Goal: Task Accomplishment & Management: Use online tool/utility

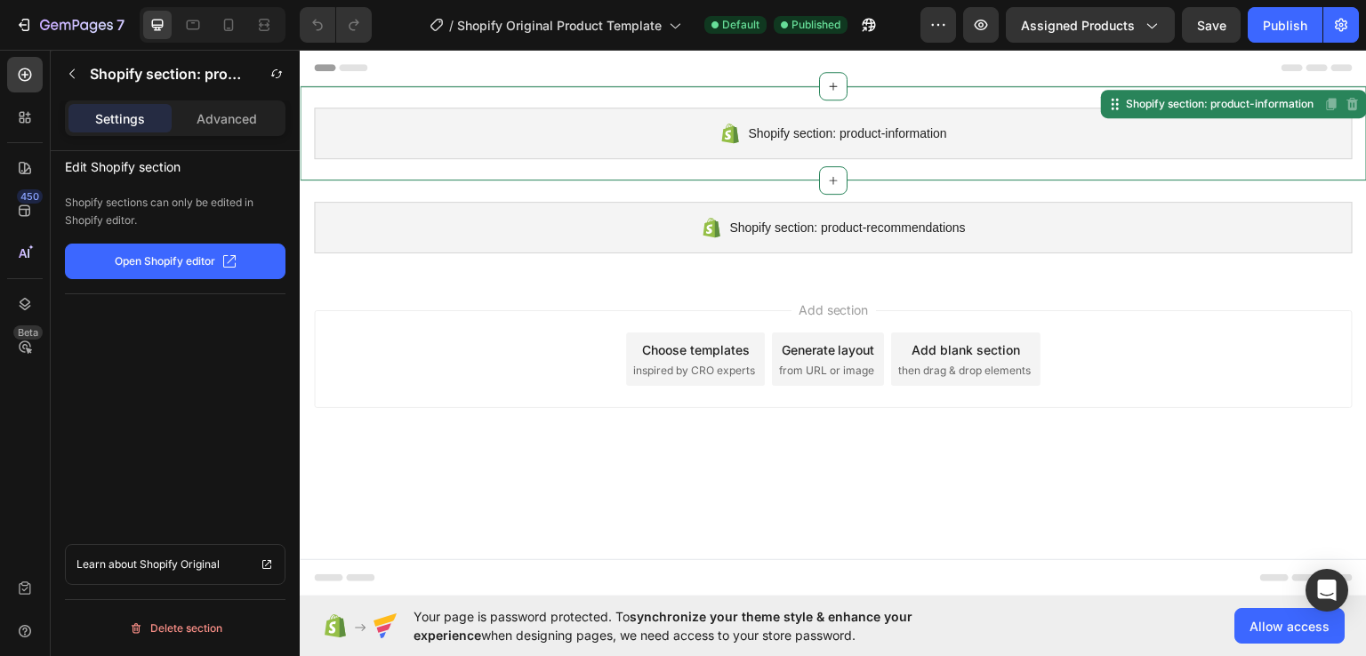
click at [813, 134] on span "Shopify section: product-information" at bounding box center [847, 132] width 198 height 21
click at [845, 125] on span "Shopify section: product-information" at bounding box center [847, 132] width 198 height 21
click at [835, 131] on span "Shopify section: product-information" at bounding box center [847, 132] width 198 height 21
click at [827, 134] on span "Shopify section: product-information" at bounding box center [847, 132] width 198 height 21
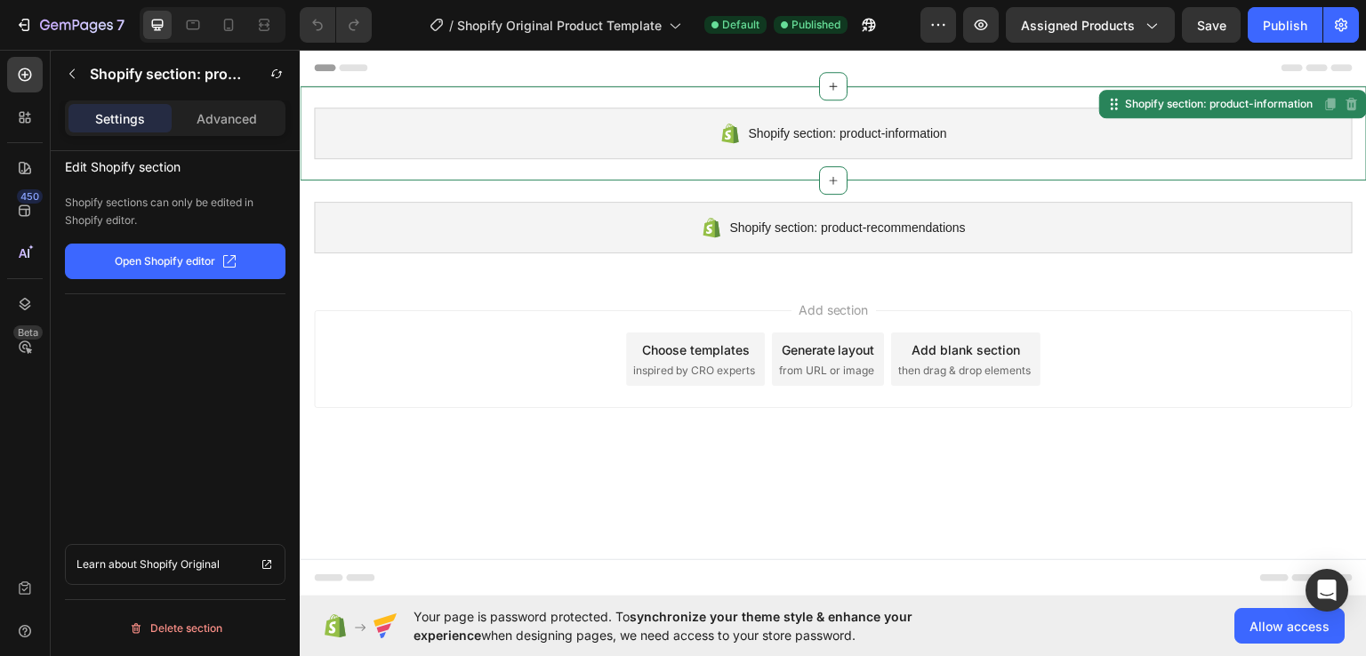
click at [173, 257] on p "Open Shopify editor" at bounding box center [165, 261] width 101 height 16
click at [1277, 635] on button "Allow access" at bounding box center [1289, 626] width 110 height 36
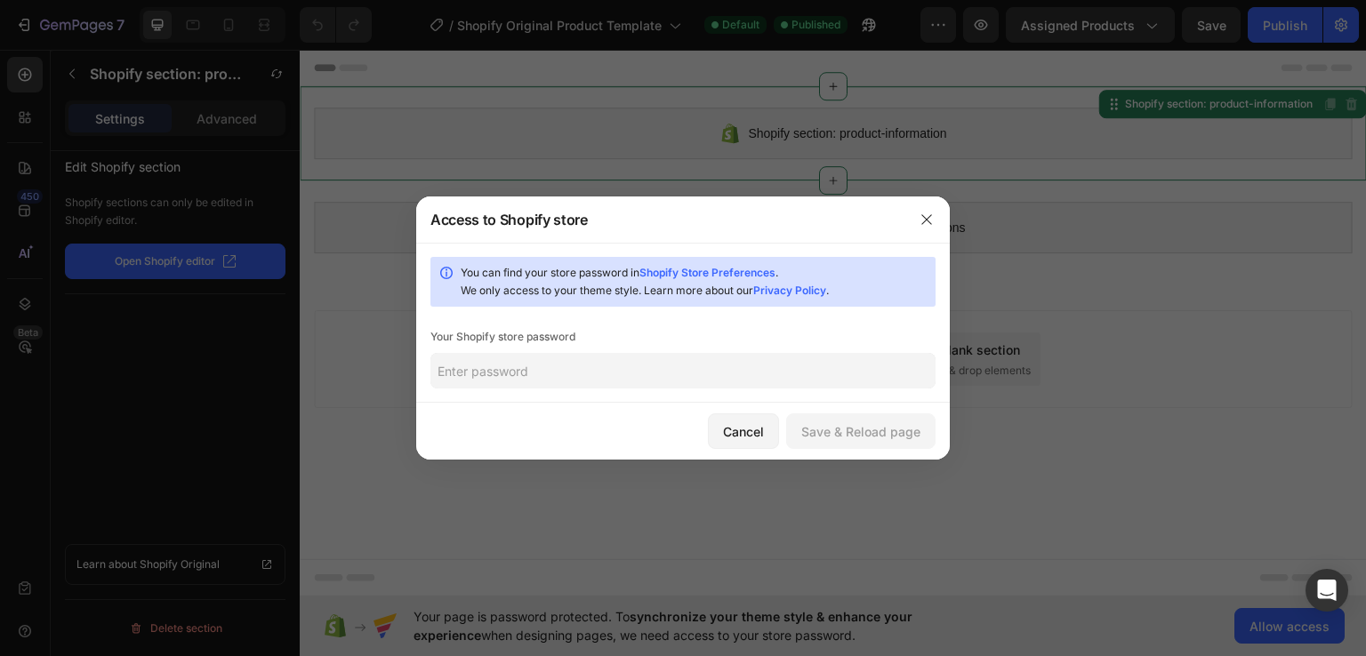
click at [540, 368] on input "text" at bounding box center [682, 371] width 505 height 36
click at [589, 360] on input "text" at bounding box center [682, 371] width 505 height 36
type input "123"
click at [882, 430] on div "Save & Reload page" at bounding box center [860, 431] width 119 height 19
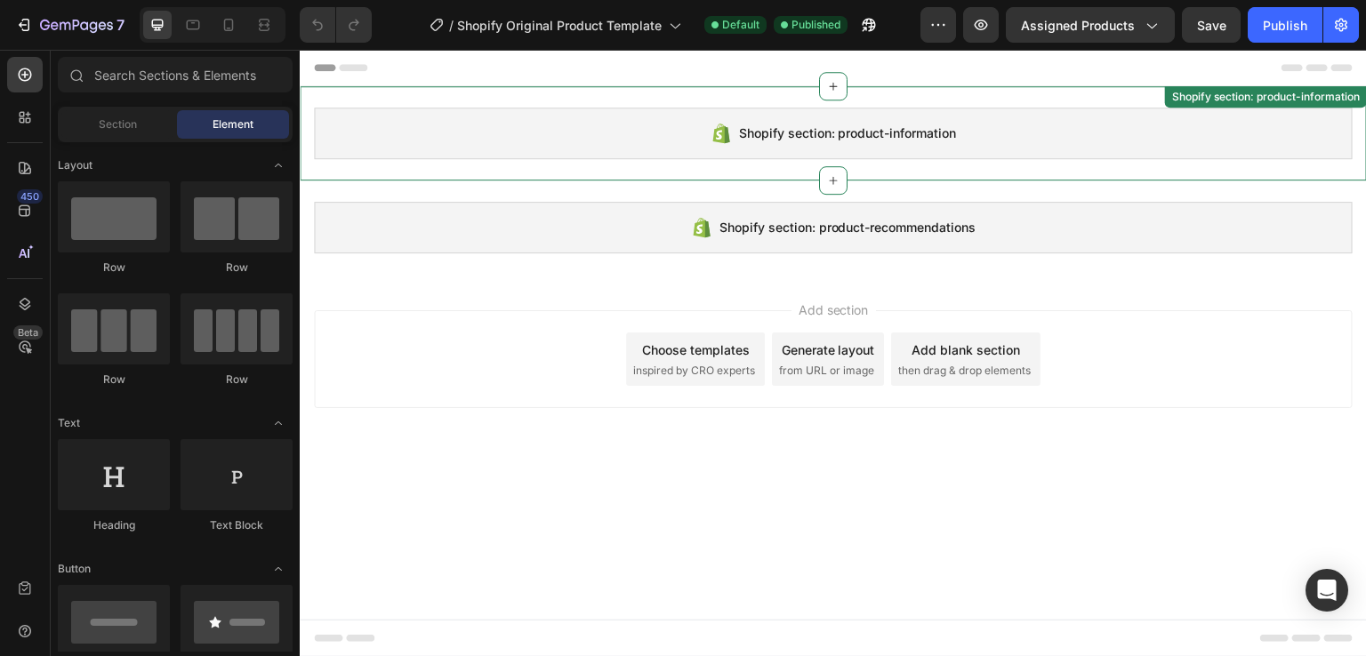
click at [777, 133] on span "Shopify section: product-information" at bounding box center [848, 133] width 218 height 21
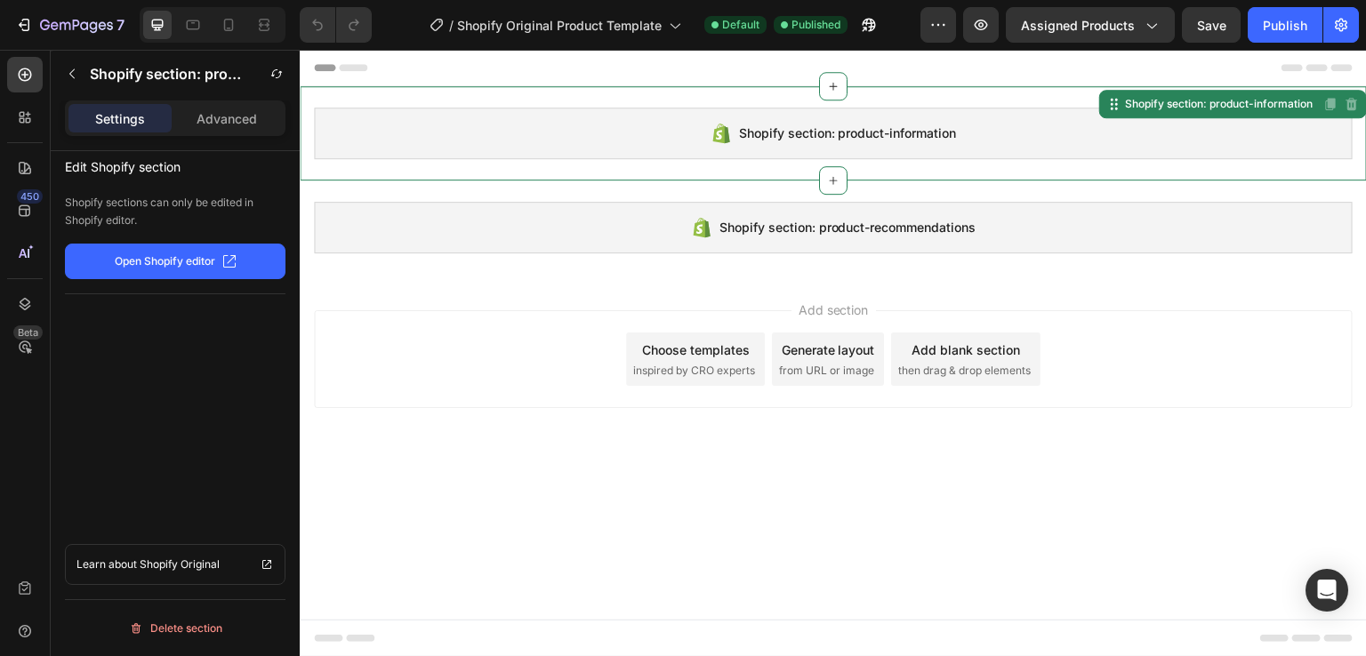
click at [181, 599] on div "Edit Shopify section Shopify sections can only be edited in Shopify editor. Ope…" at bounding box center [175, 628] width 221 height 58
click at [182, 261] on p "Open Shopify editor" at bounding box center [165, 261] width 101 height 16
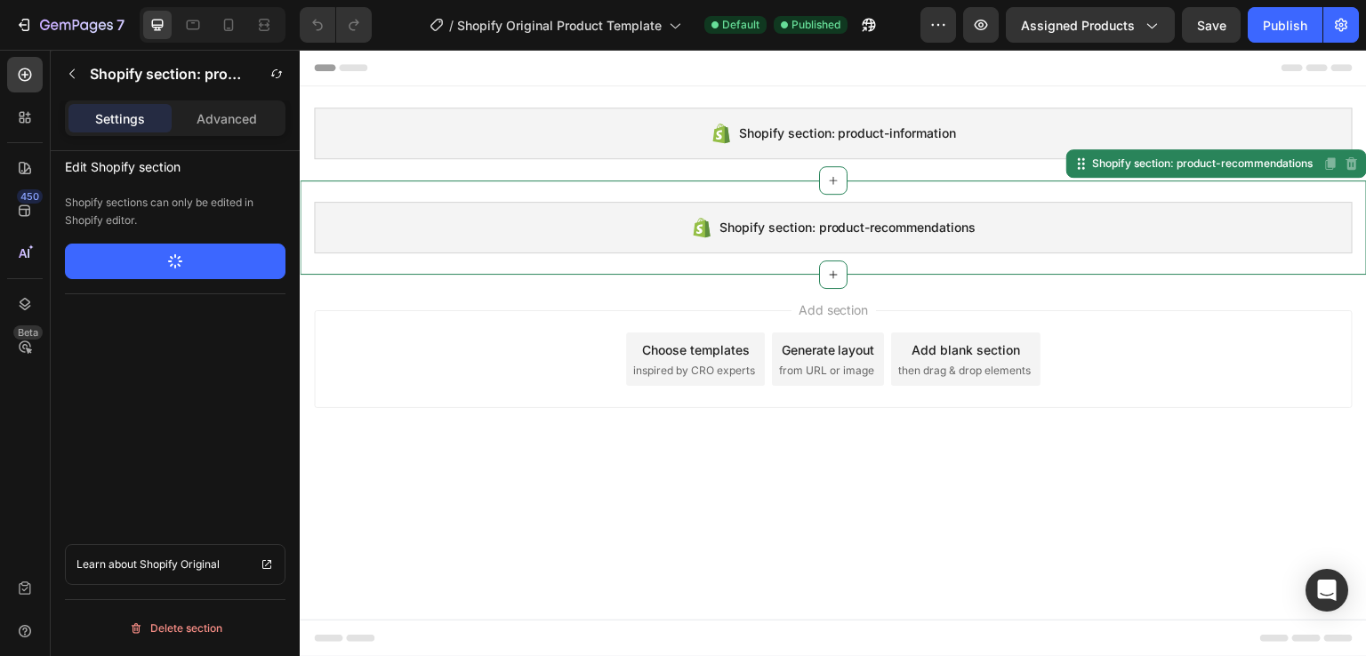
click at [859, 269] on div "Shopify section: product-recommendations Shopify section: product-recommendatio…" at bounding box center [833, 228] width 1067 height 94
click at [839, 311] on span "Add section" at bounding box center [834, 310] width 84 height 19
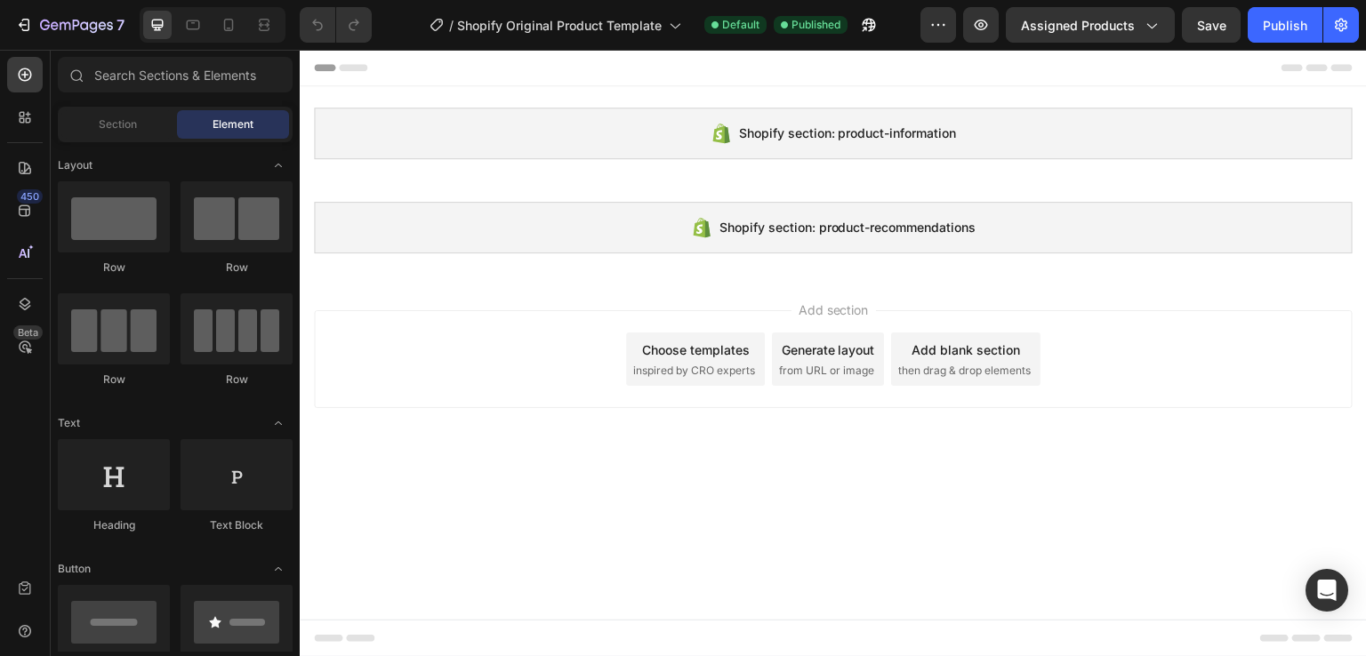
click at [802, 314] on span "Add section" at bounding box center [834, 310] width 84 height 19
drag, startPoint x: 818, startPoint y: 311, endPoint x: 320, endPoint y: 281, distance: 499.0
click at [815, 311] on span "Add section" at bounding box center [834, 310] width 84 height 19
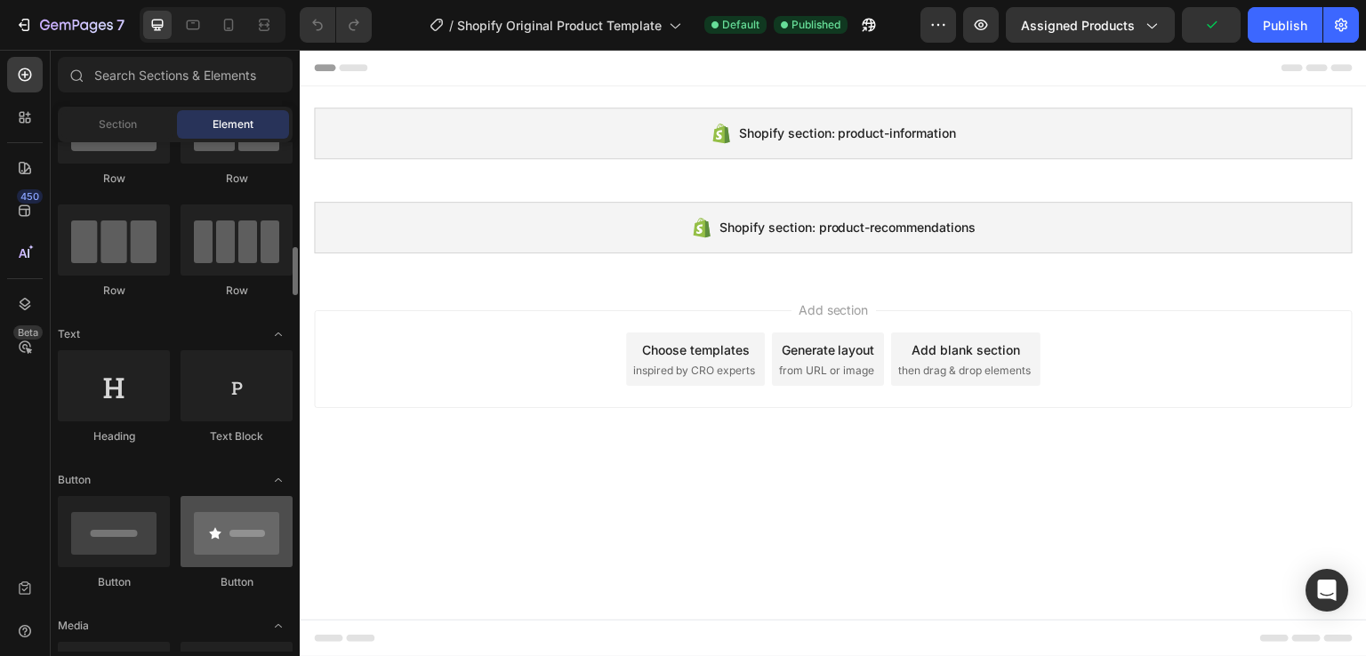
scroll to position [178, 0]
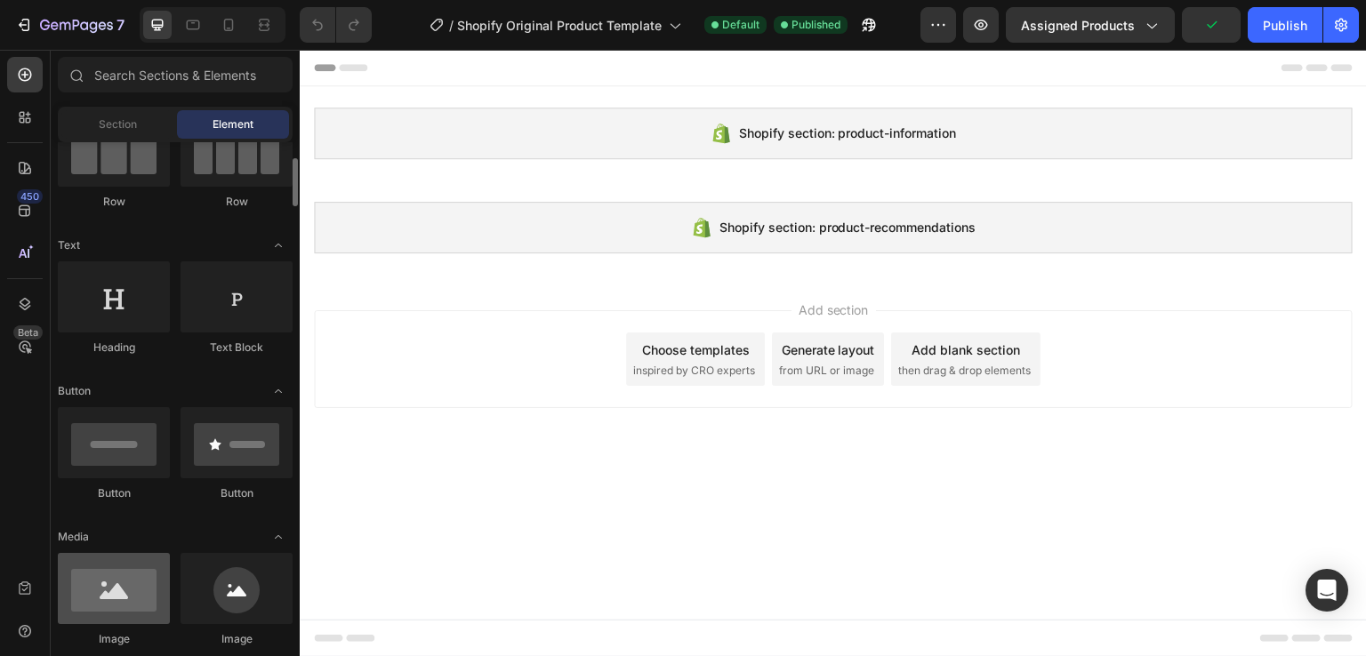
click at [149, 563] on div at bounding box center [114, 588] width 112 height 71
click at [142, 588] on div at bounding box center [114, 588] width 112 height 71
click at [141, 604] on div at bounding box center [114, 588] width 112 height 71
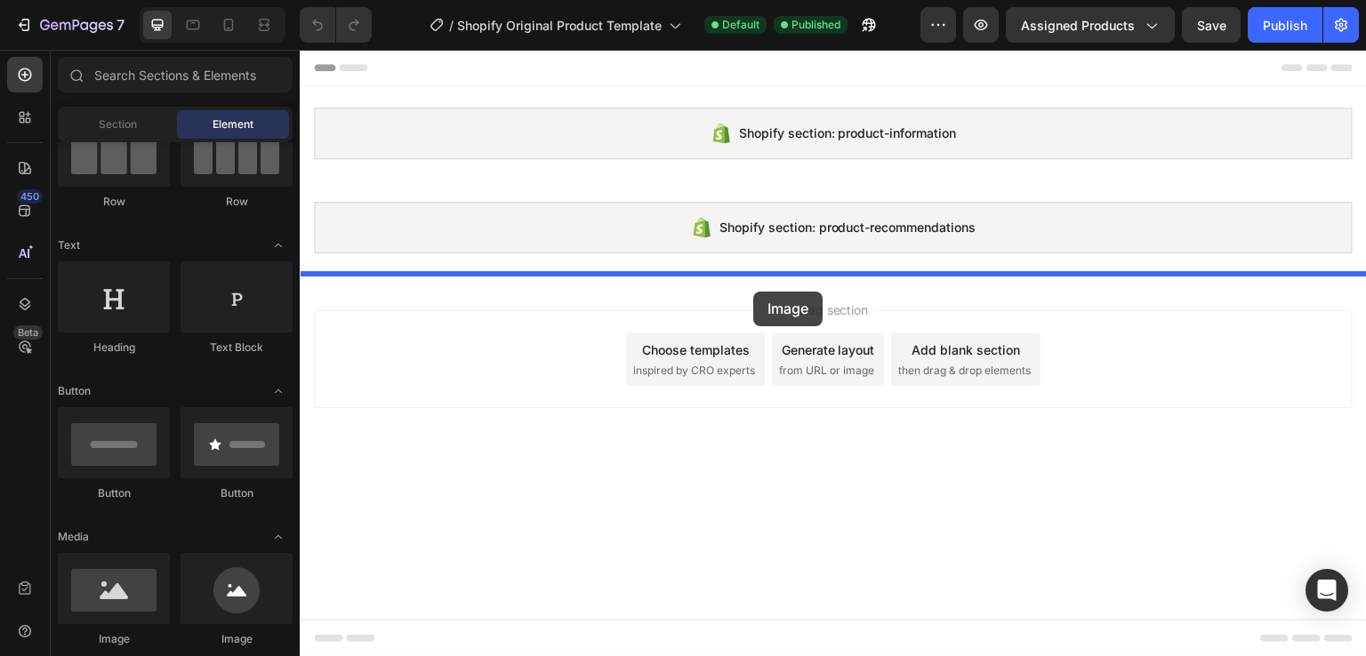
drag, startPoint x: 440, startPoint y: 654, endPoint x: 753, endPoint y: 292, distance: 478.6
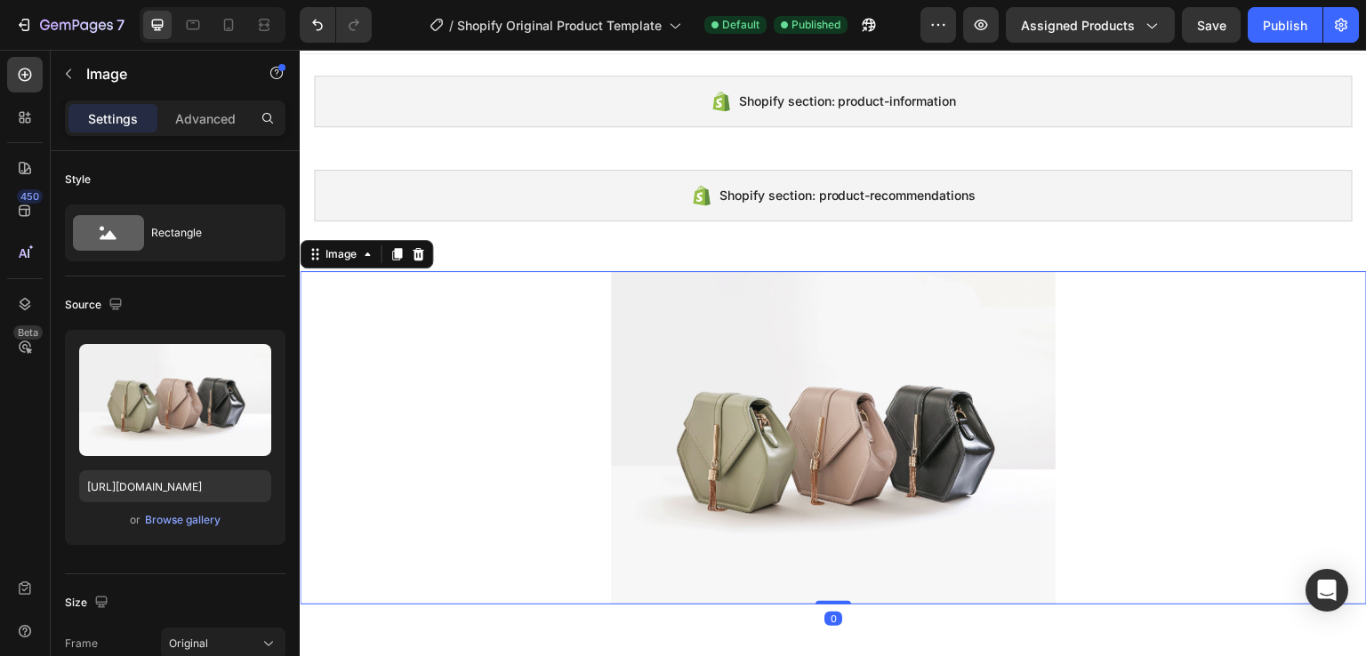
scroll to position [89, 0]
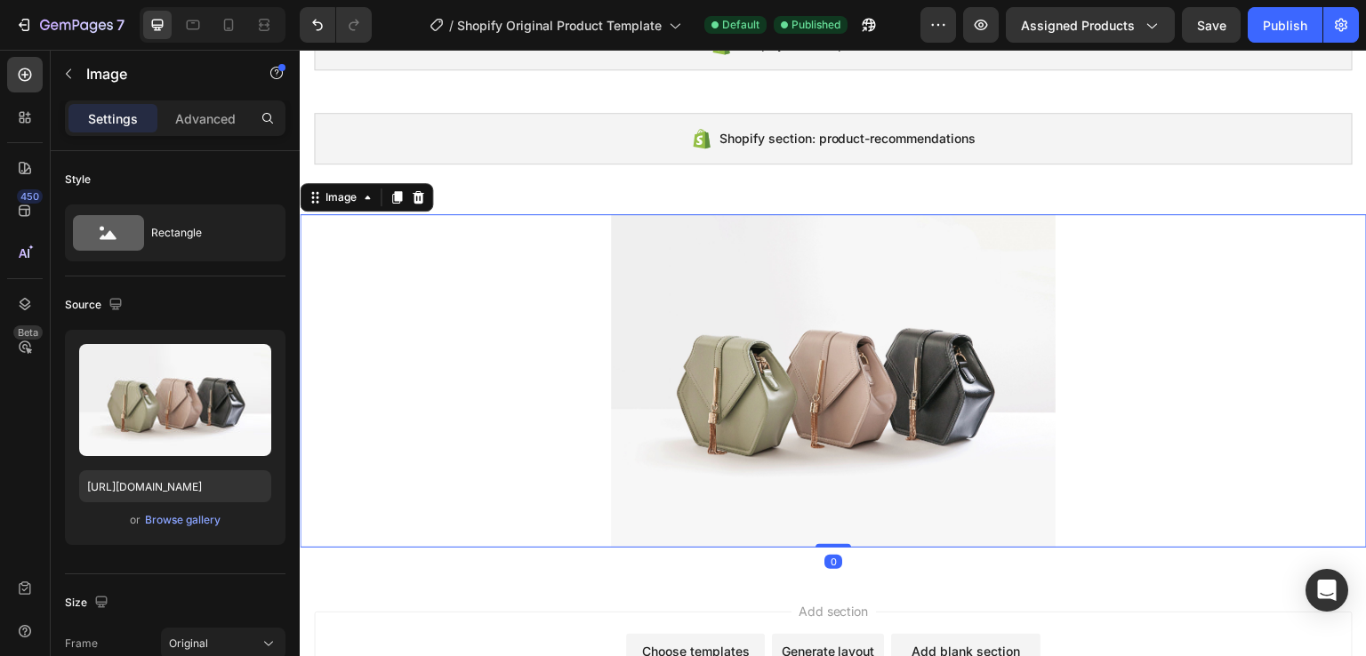
click at [805, 384] on img at bounding box center [833, 381] width 445 height 334
click at [189, 520] on div "Browse gallery" at bounding box center [183, 520] width 76 height 16
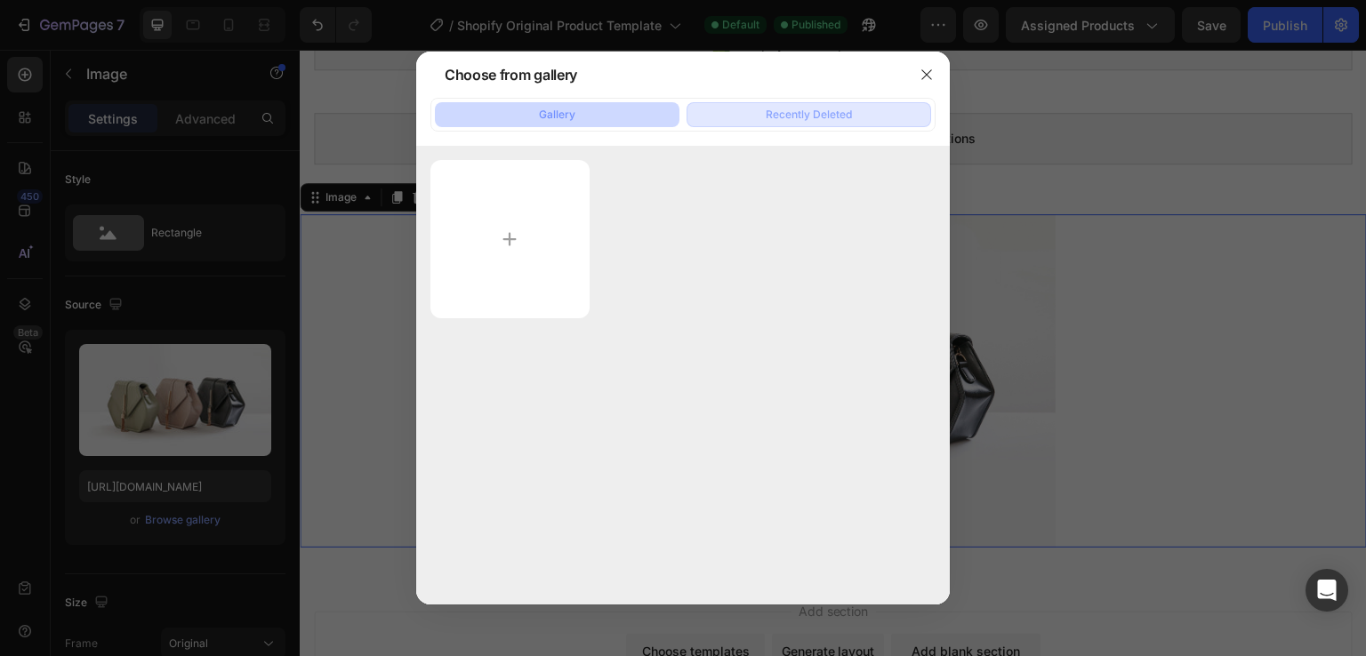
click at [815, 117] on div "Recently Deleted" at bounding box center [809, 115] width 86 height 16
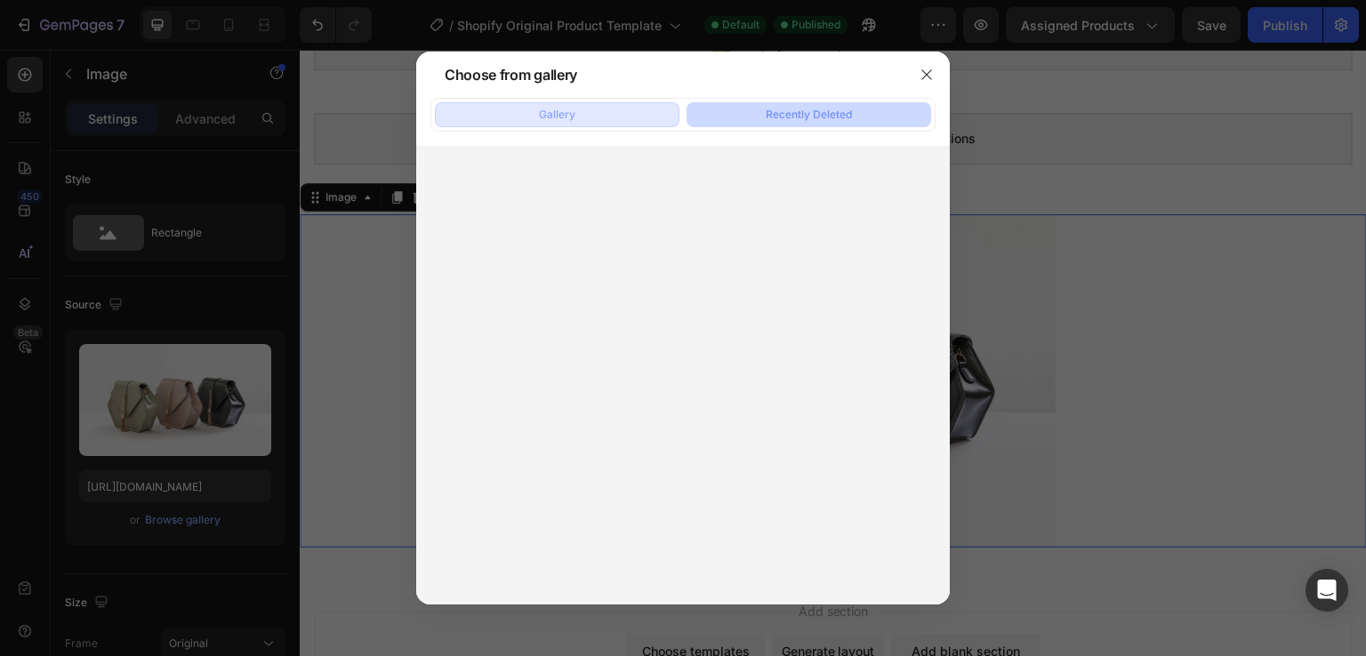
click at [633, 118] on button "Gallery" at bounding box center [557, 114] width 245 height 25
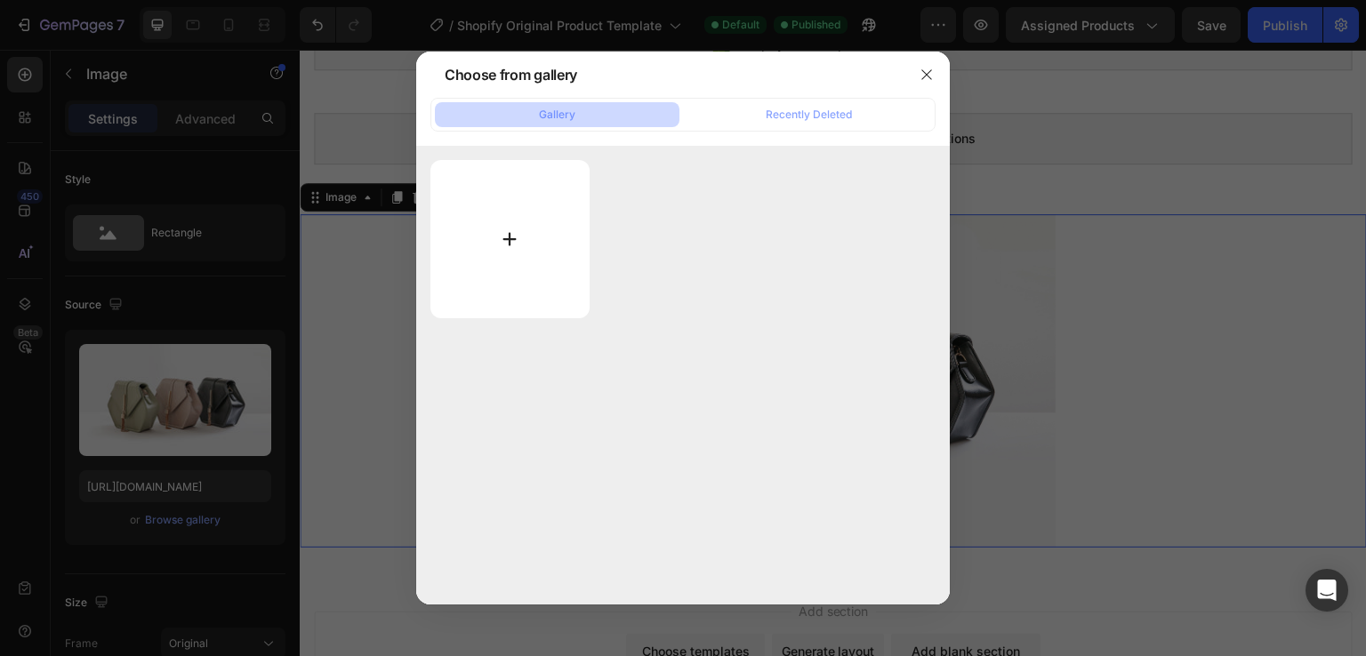
click at [534, 222] on input "file" at bounding box center [509, 239] width 159 height 158
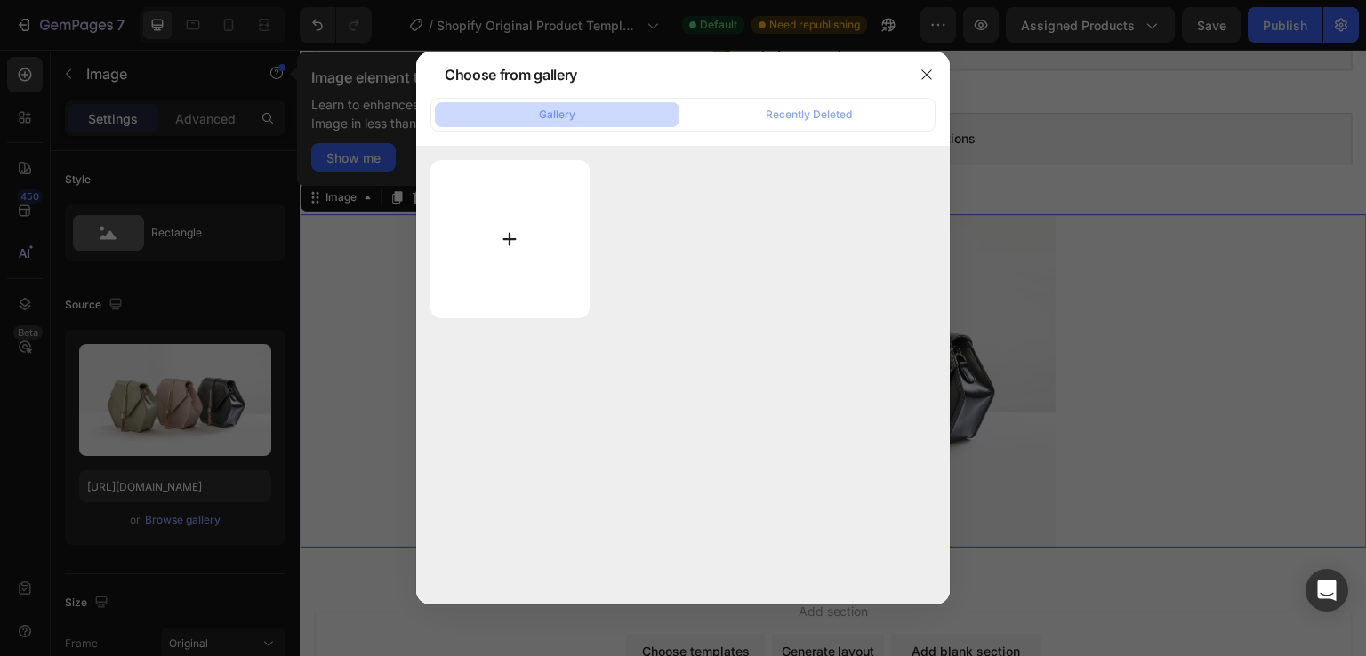
click at [555, 244] on input "file" at bounding box center [509, 239] width 159 height 158
type input "C:\fakepath\eee-1.jpg.webp"
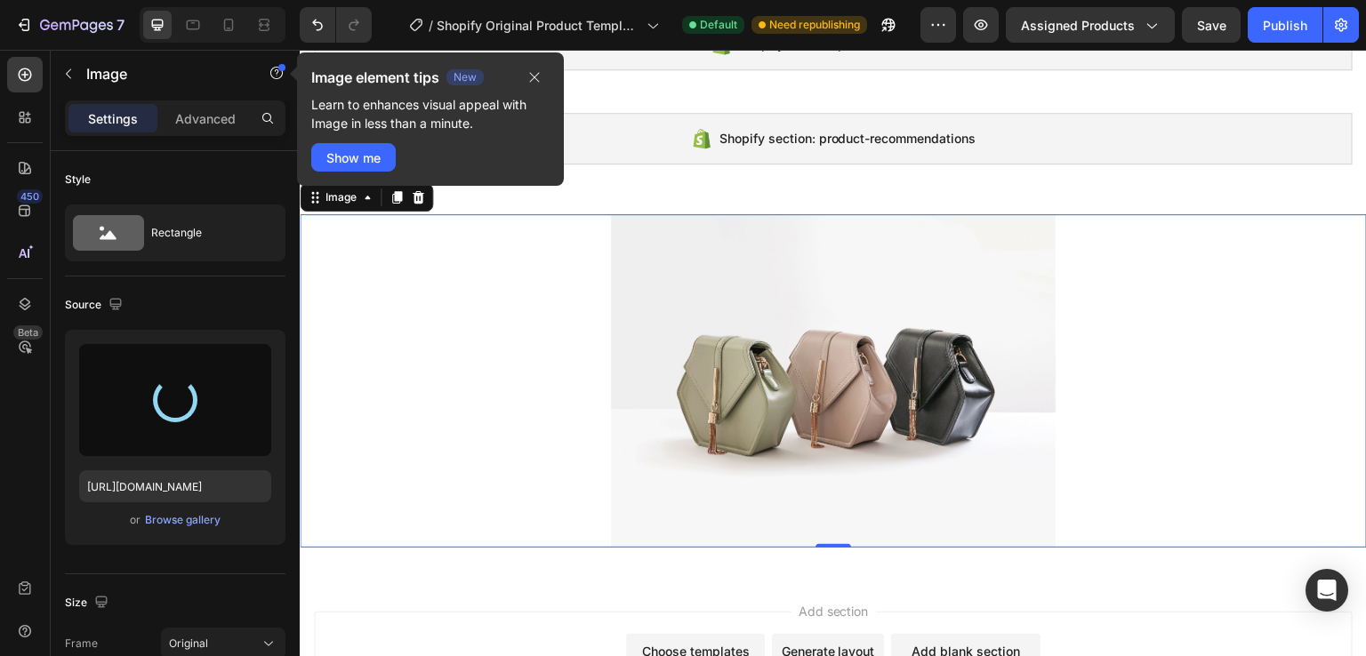
type input "https://cdn.shopify.com/s/files/1/0966/0019/5401/files/gempages_581634509183648…"
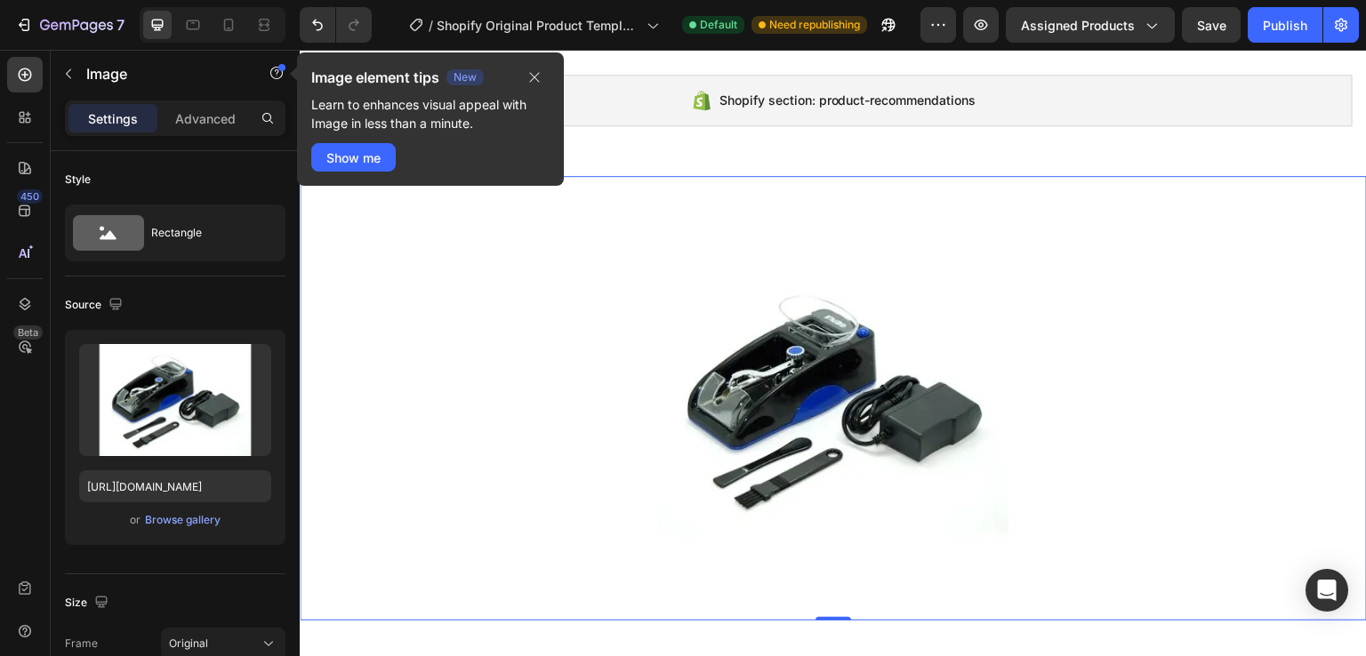
scroll to position [267, 0]
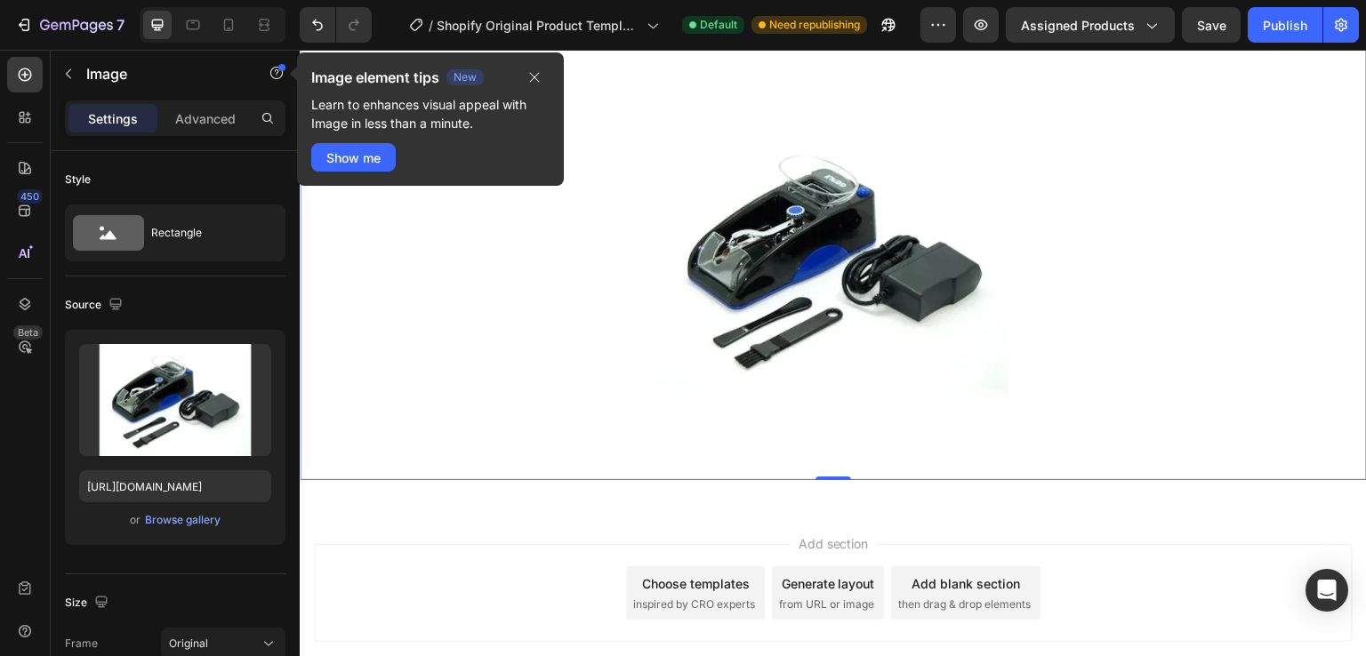
click at [997, 507] on div "Image 0 Section 3" at bounding box center [833, 258] width 1067 height 502
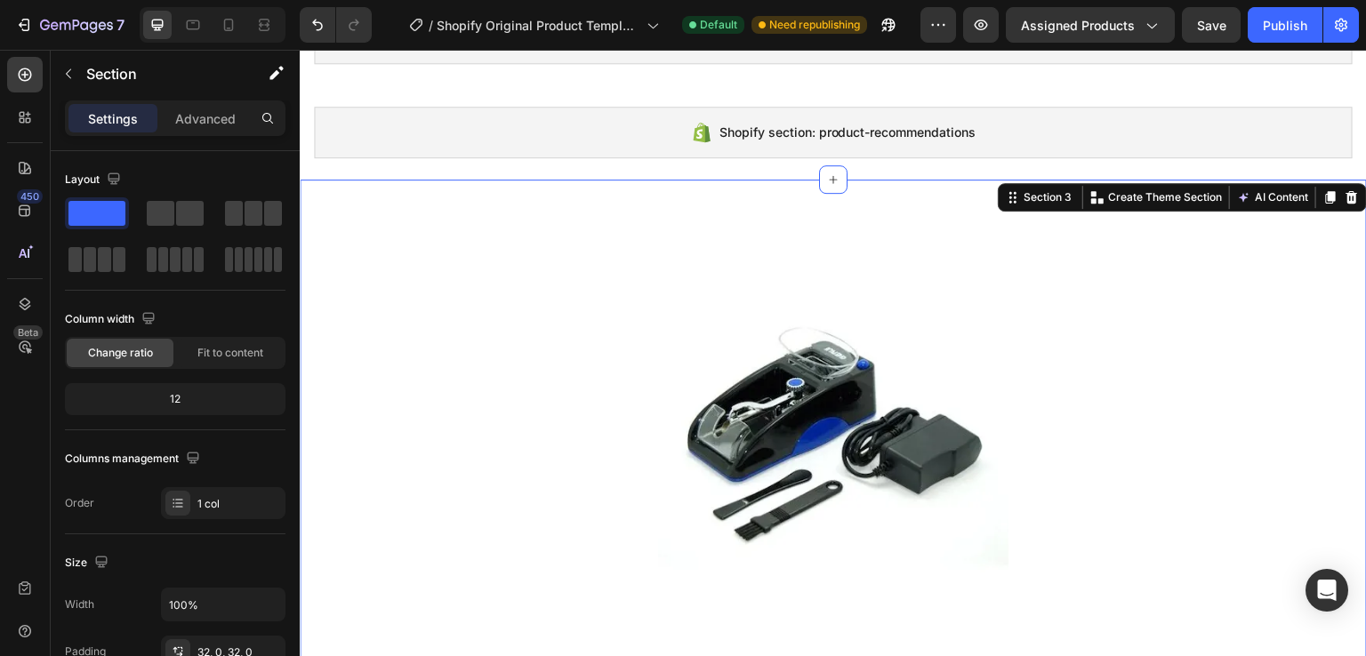
scroll to position [89, 0]
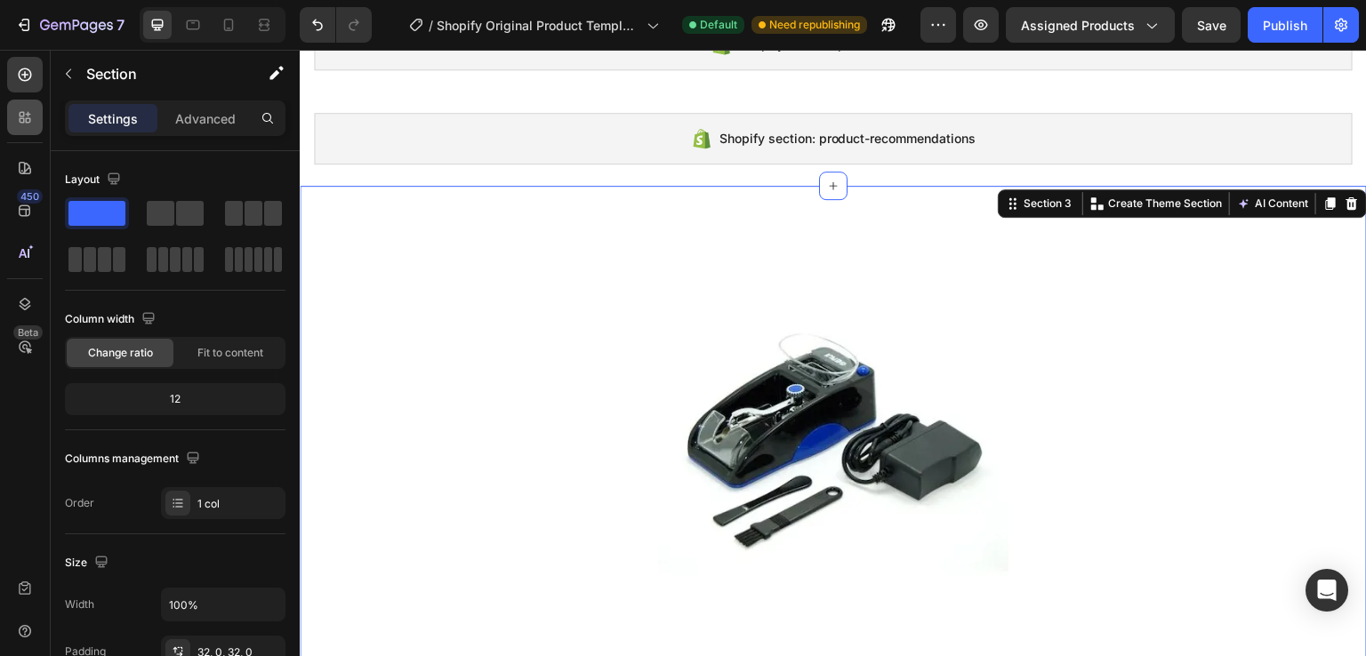
click at [39, 117] on div at bounding box center [25, 118] width 36 height 36
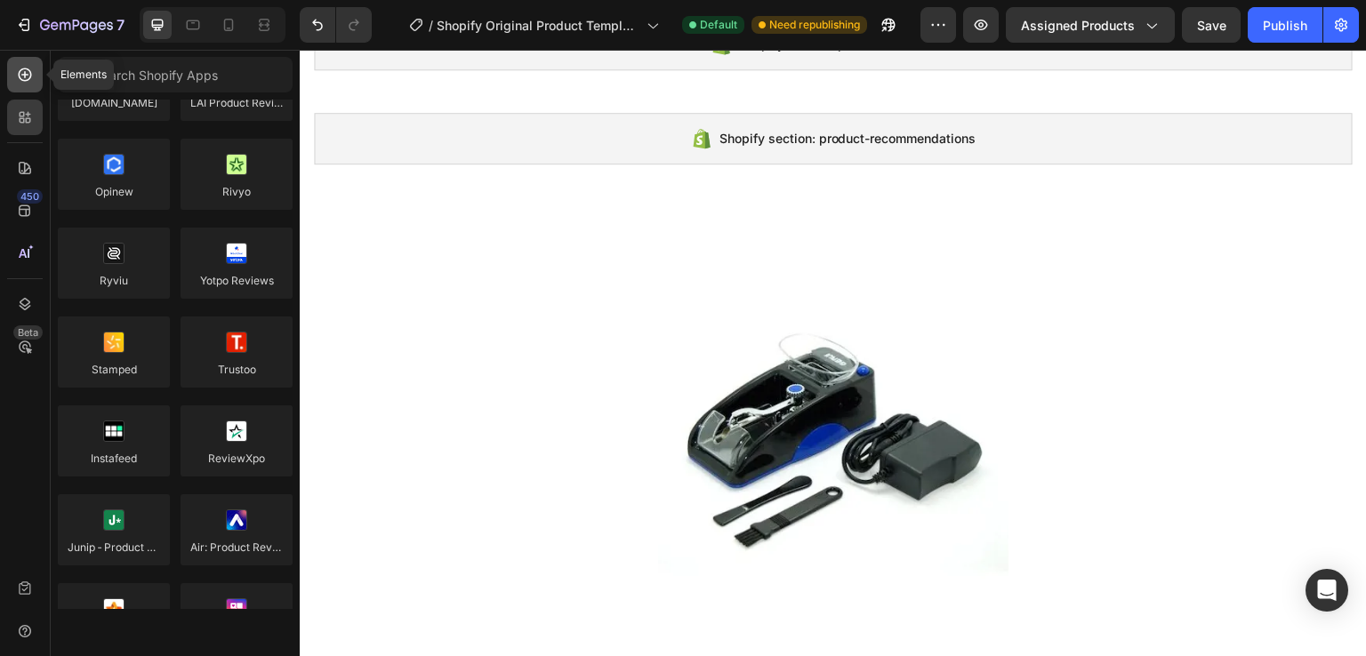
click at [28, 72] on icon at bounding box center [25, 75] width 18 height 18
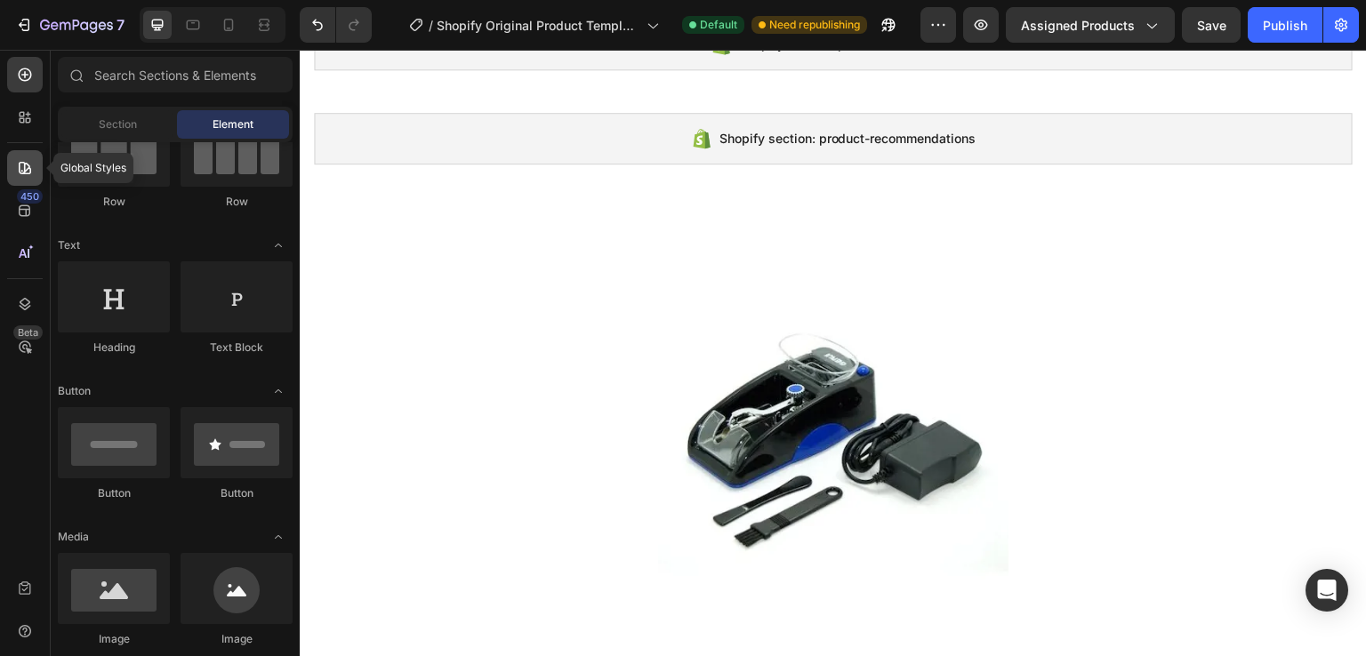
click at [25, 178] on div at bounding box center [25, 168] width 36 height 36
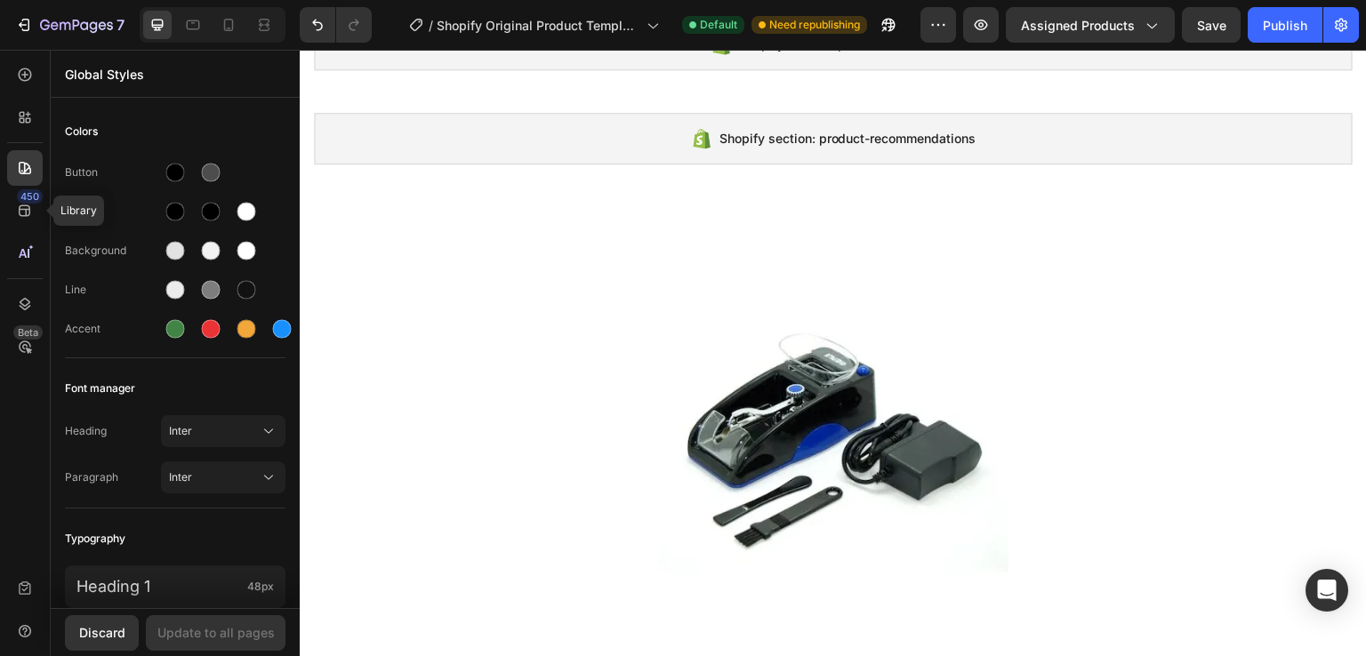
click at [26, 229] on div "450 Library Beta" at bounding box center [25, 314] width 36 height 514
click at [25, 217] on icon at bounding box center [25, 211] width 18 height 18
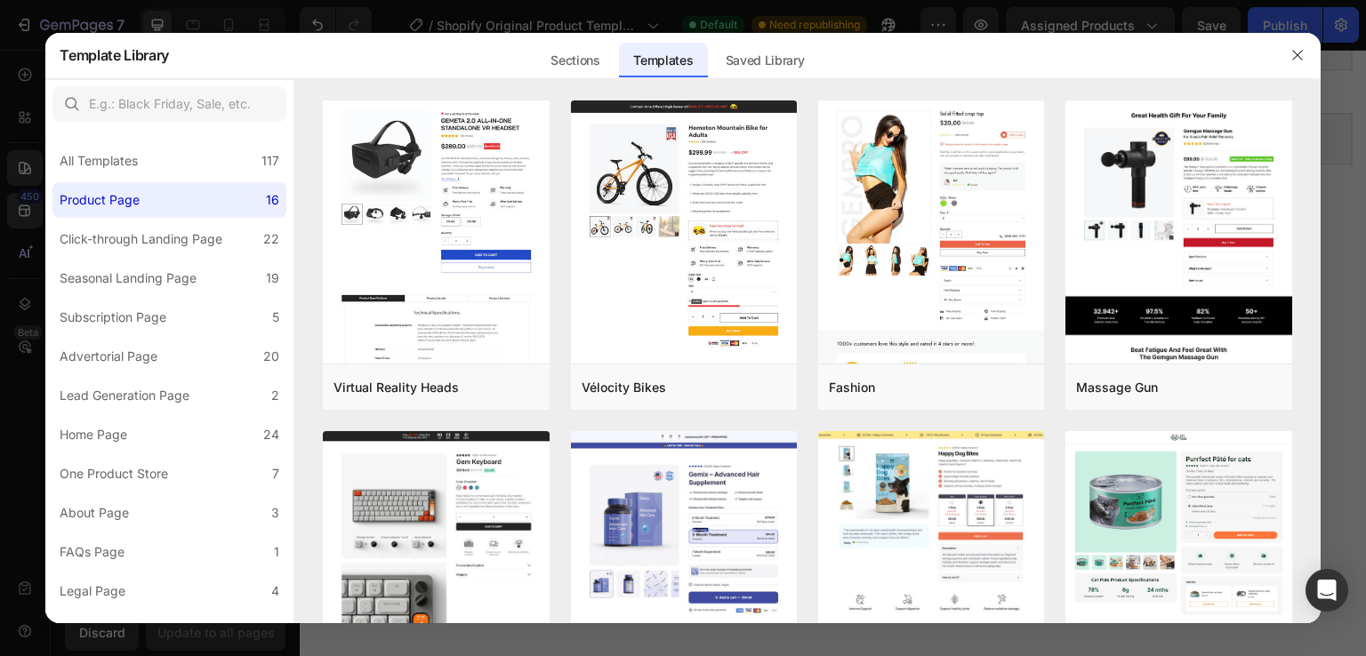
click at [330, 10] on div at bounding box center [683, 328] width 1366 height 656
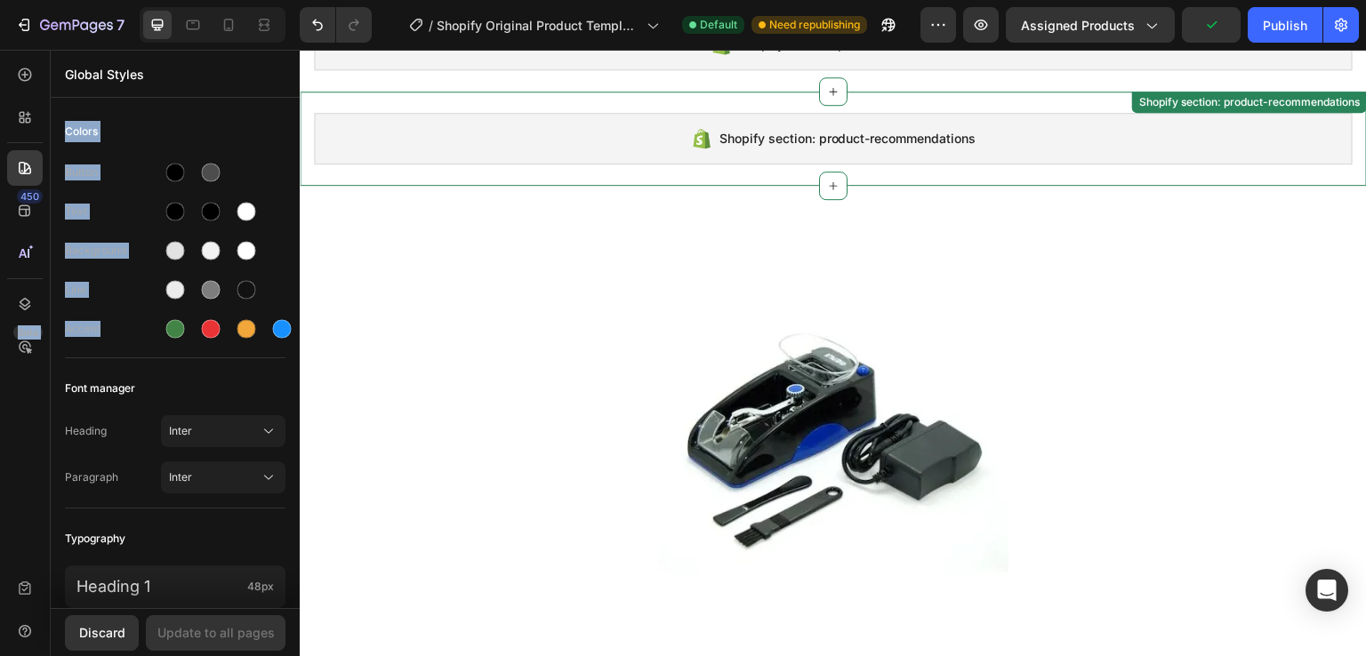
drag, startPoint x: 318, startPoint y: 307, endPoint x: 665, endPoint y: 118, distance: 394.8
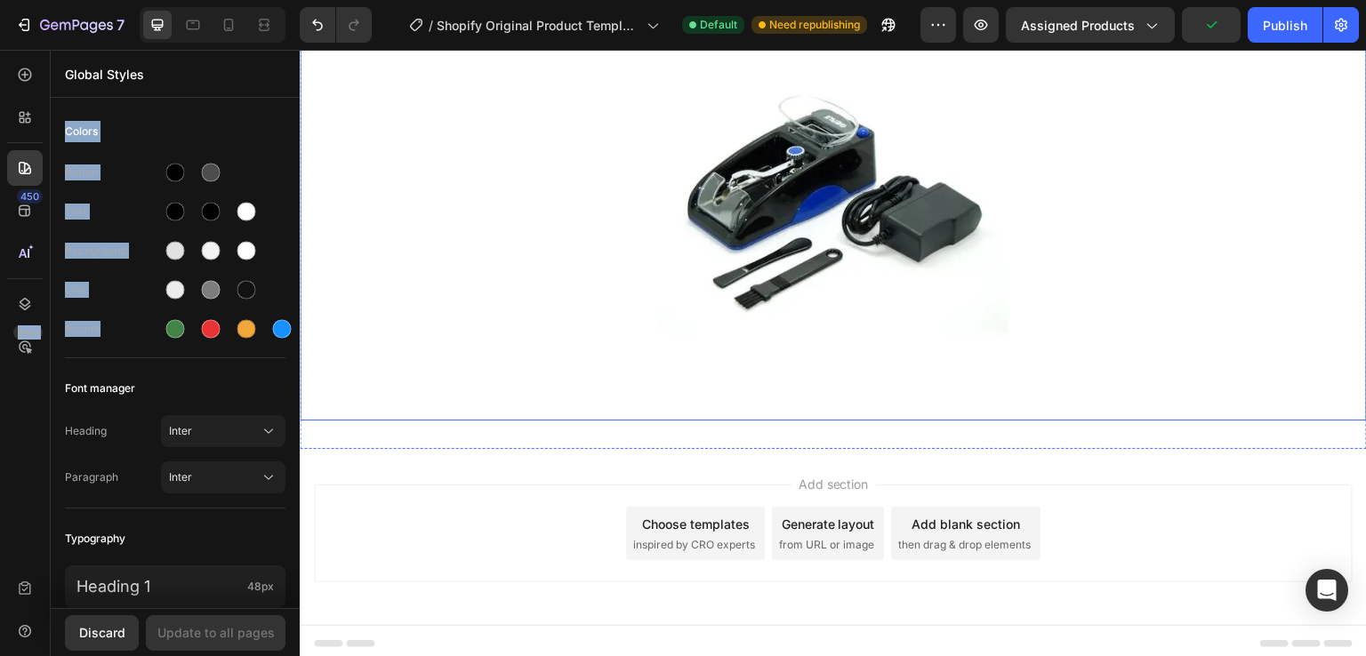
scroll to position [331, 0]
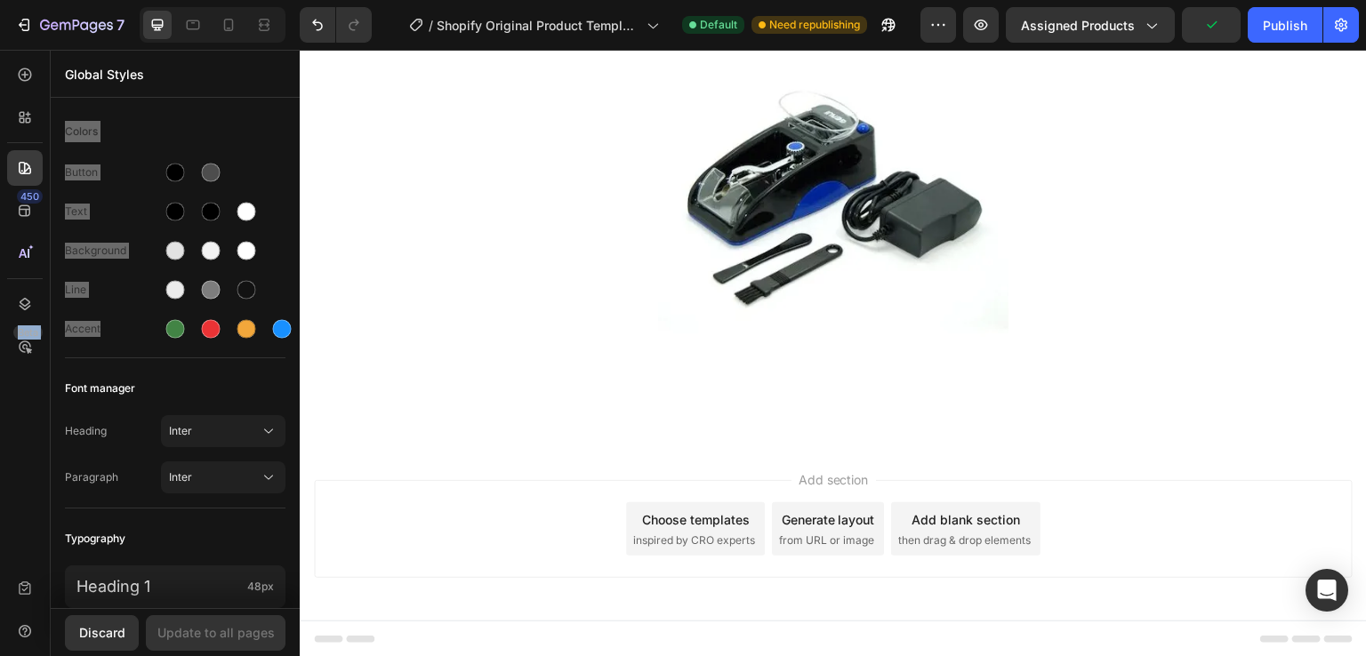
click at [812, 473] on span "Add section" at bounding box center [834, 479] width 84 height 19
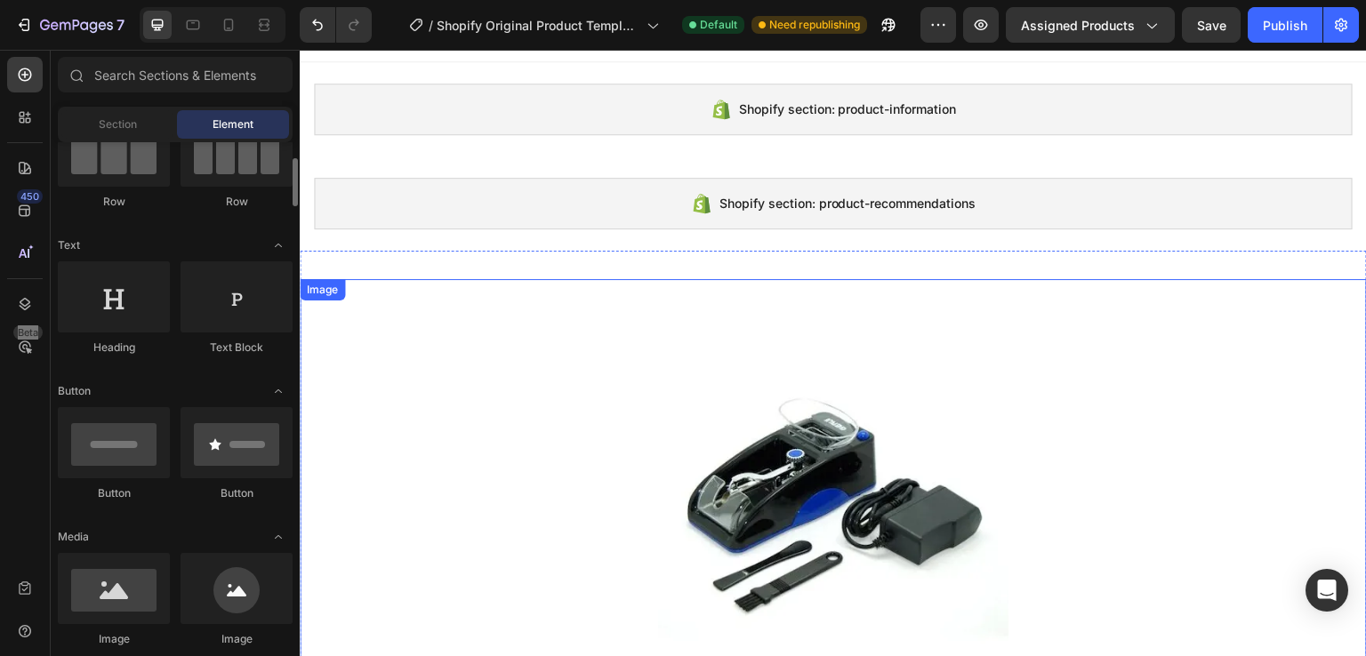
scroll to position [0, 0]
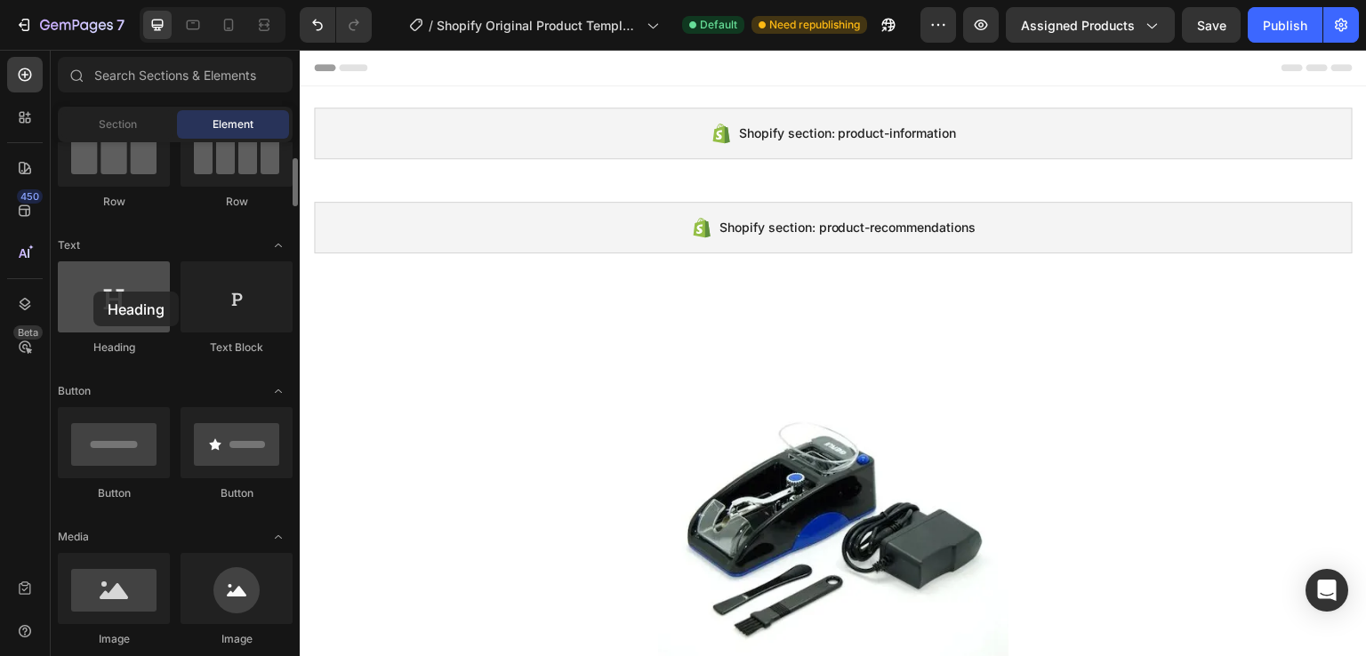
click at [93, 292] on div at bounding box center [114, 296] width 112 height 71
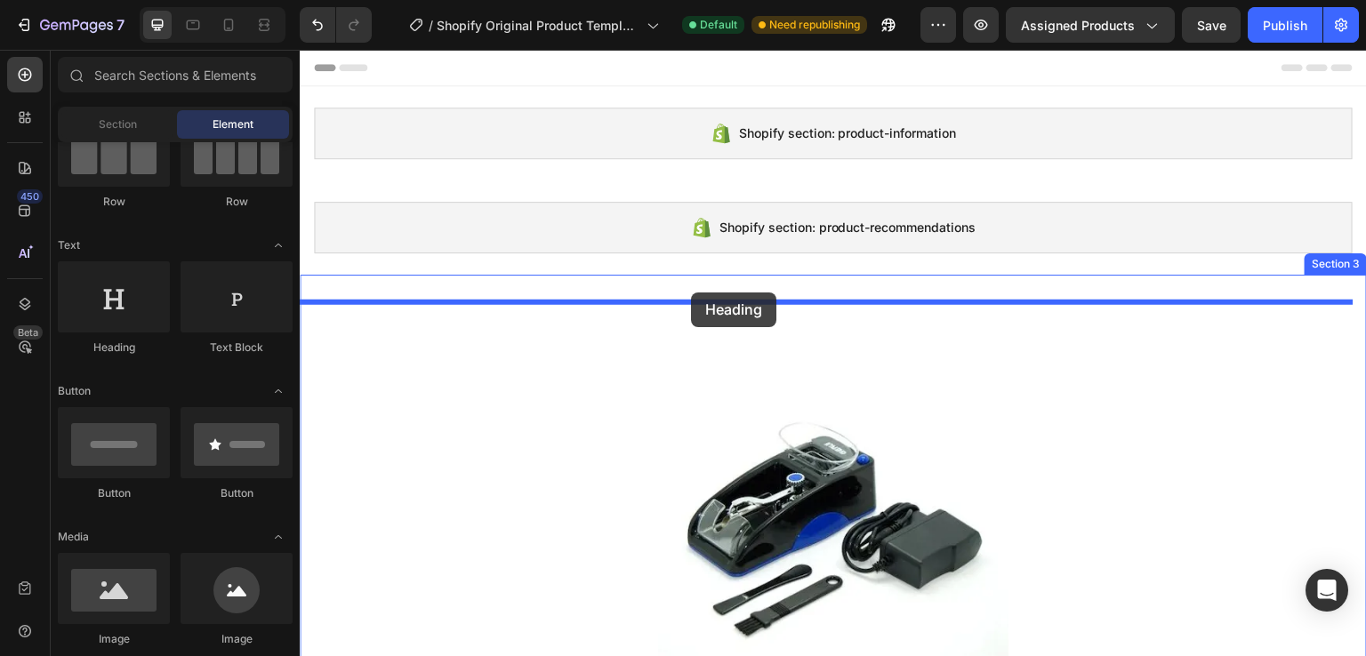
drag, startPoint x: 415, startPoint y: 360, endPoint x: 691, endPoint y: 293, distance: 283.9
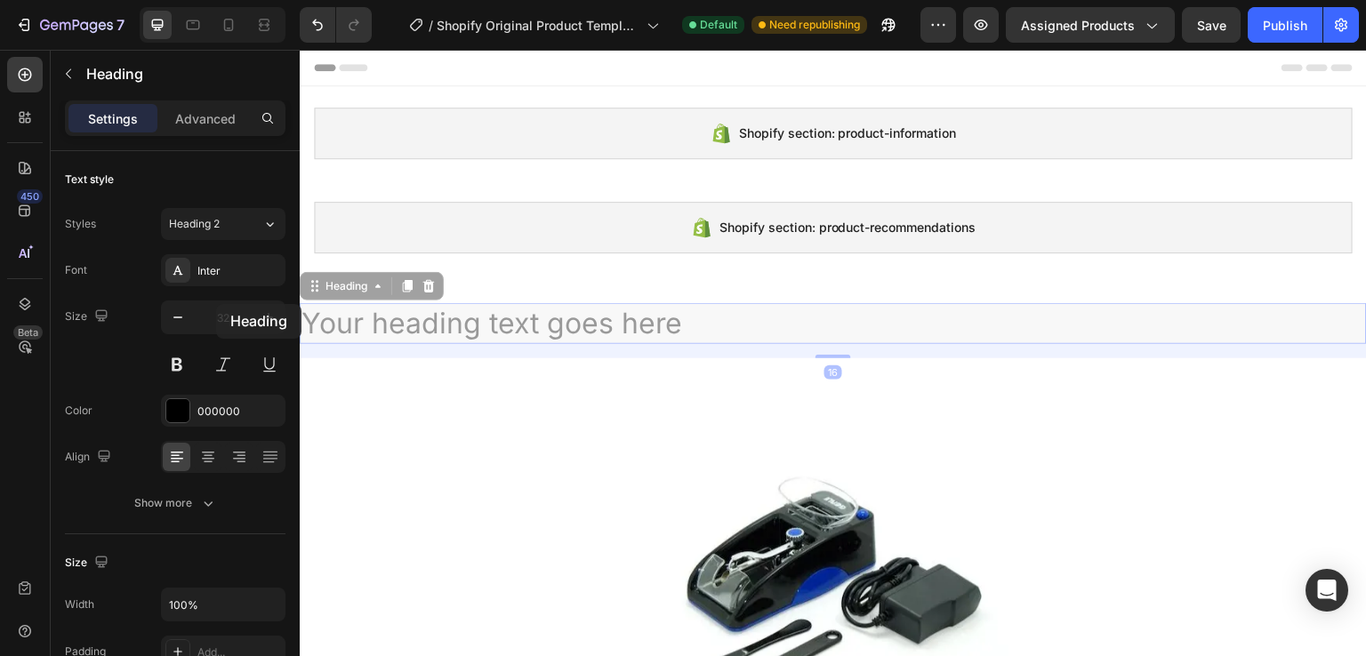
drag, startPoint x: 728, startPoint y: 320, endPoint x: 216, endPoint y: 304, distance: 512.5
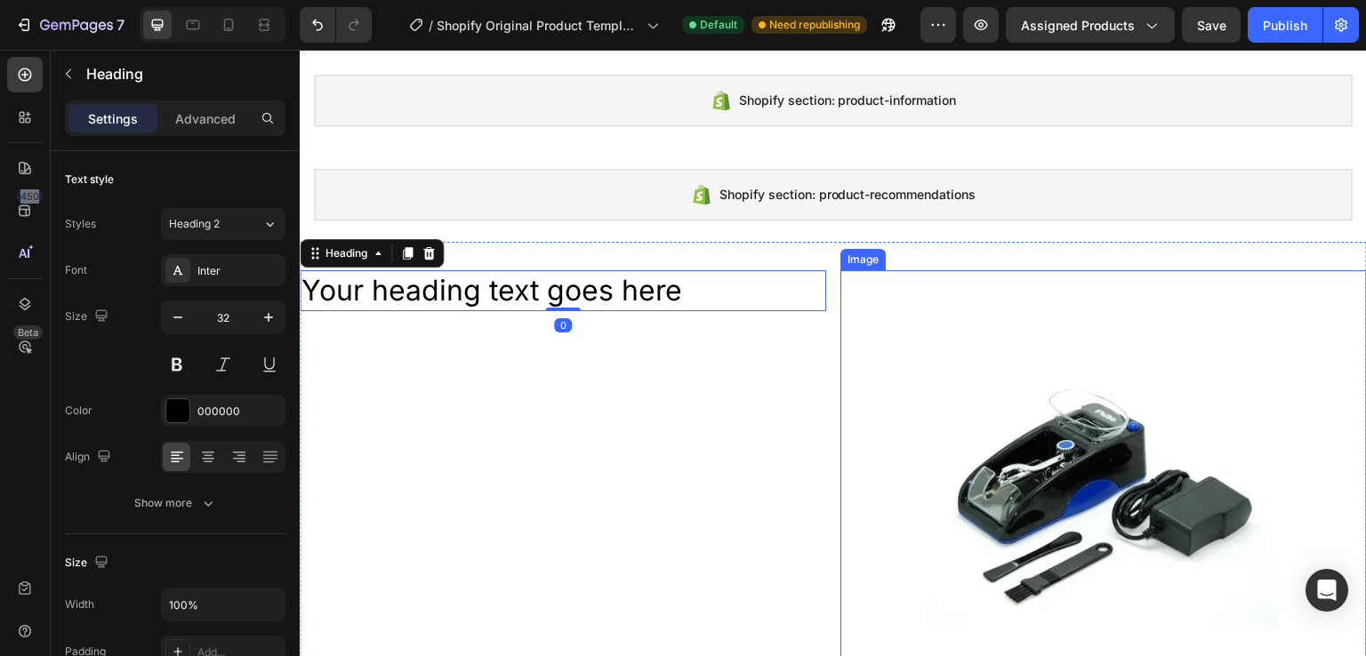
scroll to position [89, 0]
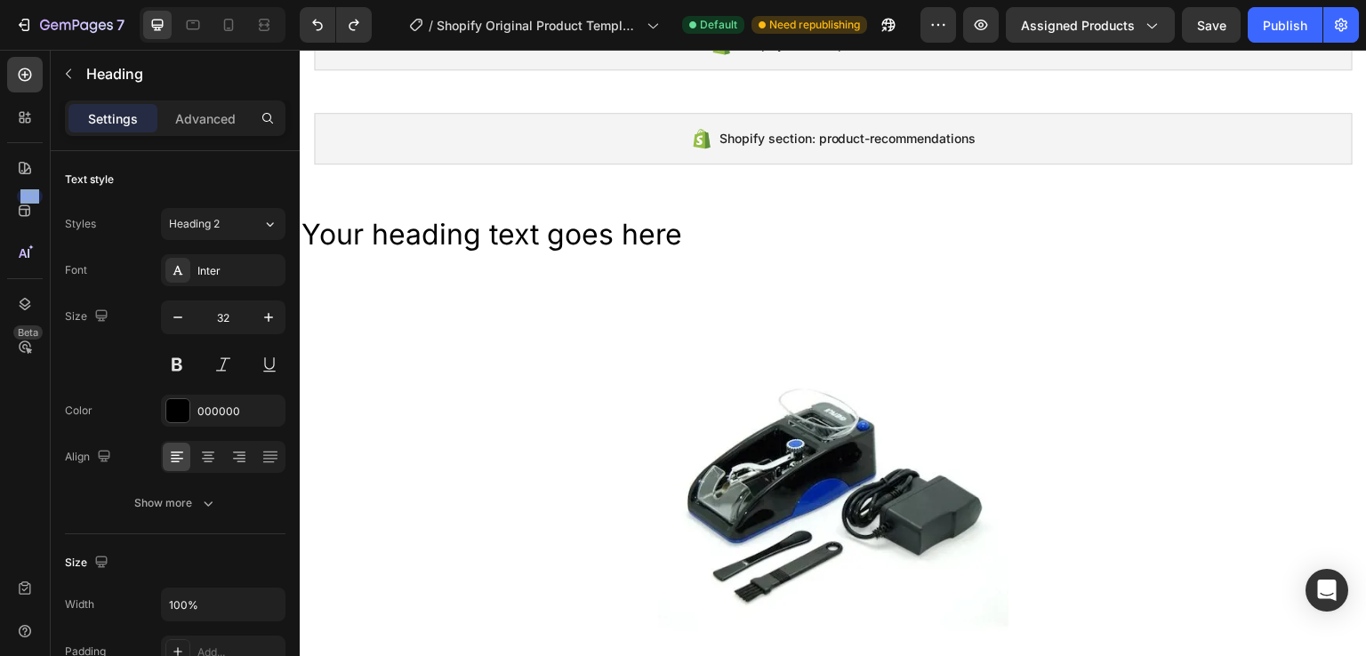
click at [676, 234] on h2 "Your heading text goes here" at bounding box center [833, 234] width 1067 height 41
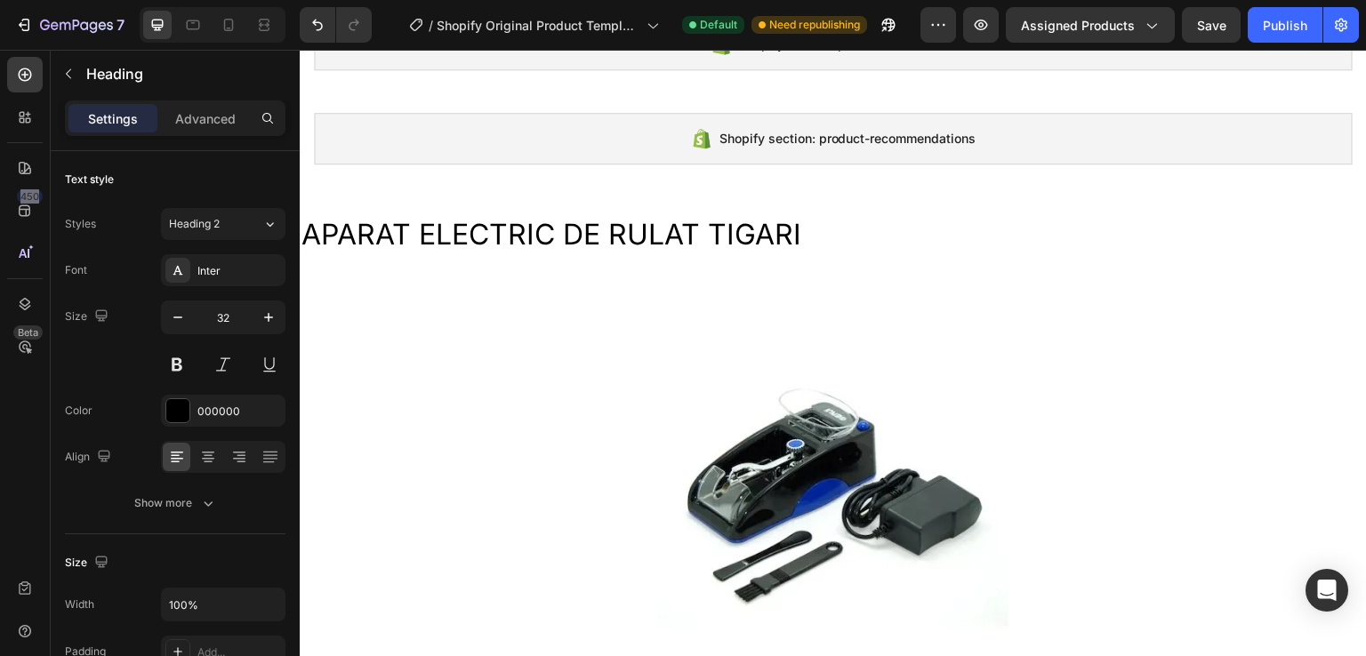
click at [310, 236] on p "APARAT ELECTRIC DE RULAT TIGARI" at bounding box center [834, 234] width 1064 height 37
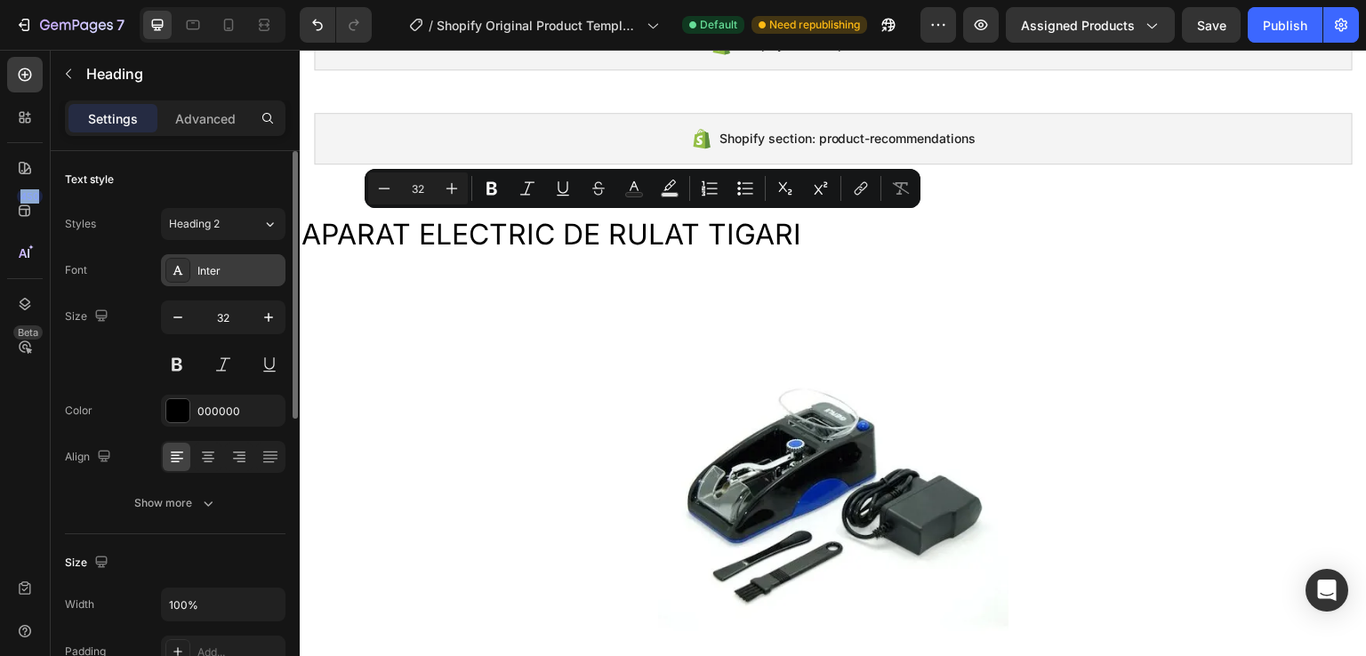
click at [222, 269] on div "Inter" at bounding box center [239, 271] width 84 height 16
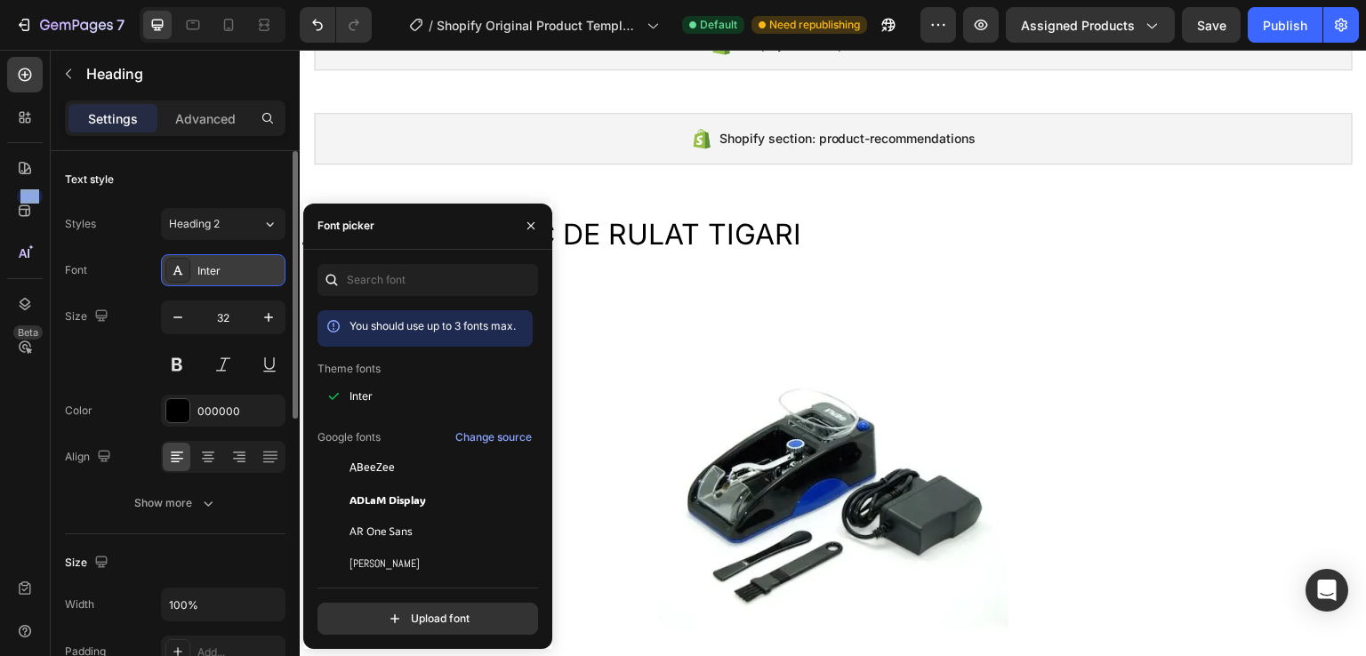
click at [229, 269] on div "Inter" at bounding box center [239, 271] width 84 height 16
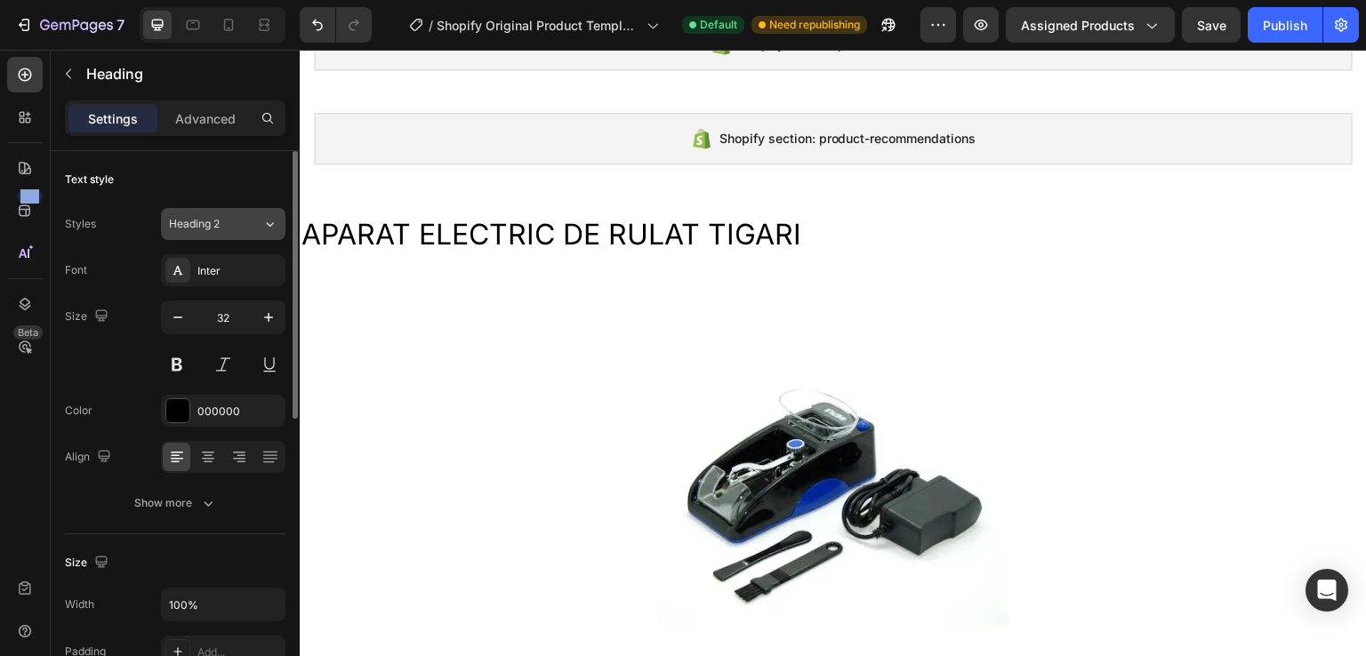
click at [245, 222] on div "Heading 2" at bounding box center [215, 224] width 93 height 16
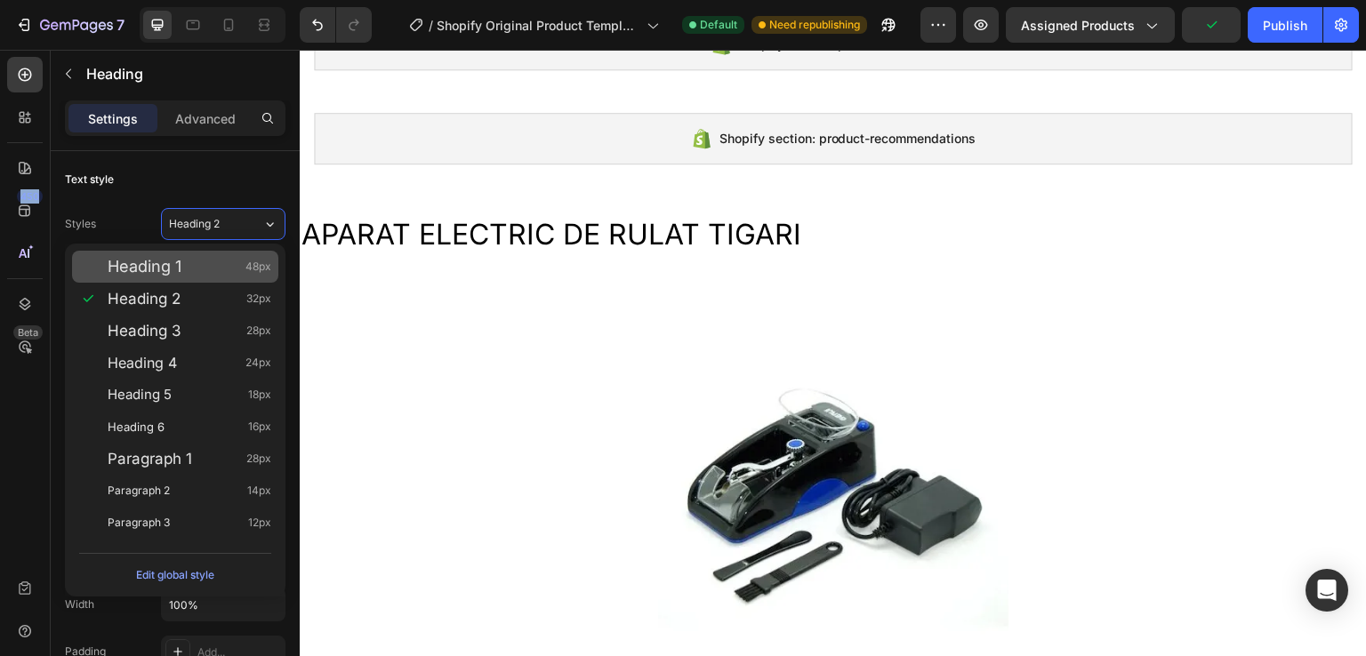
click at [211, 270] on div "Heading 1 48px" at bounding box center [190, 267] width 164 height 18
type input "48"
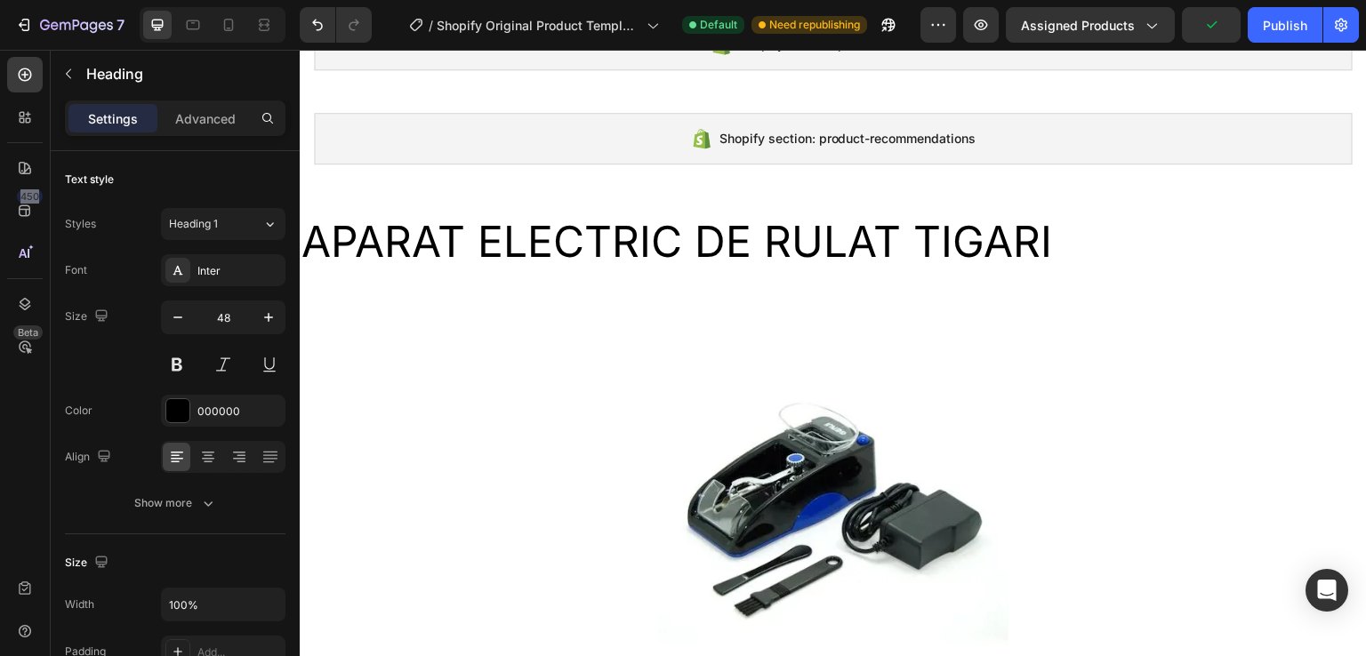
click at [582, 244] on p "APARAT ELECTRIC DE RULAT TIGARI" at bounding box center [834, 242] width 1064 height 52
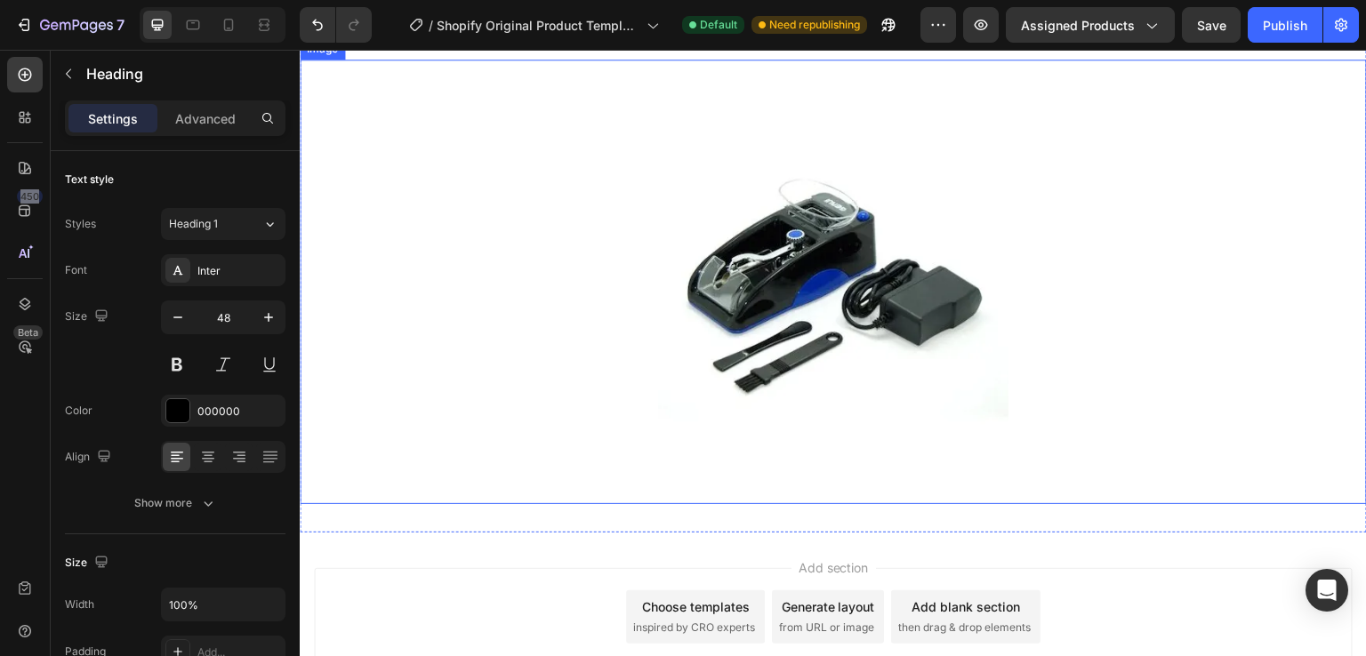
scroll to position [400, 0]
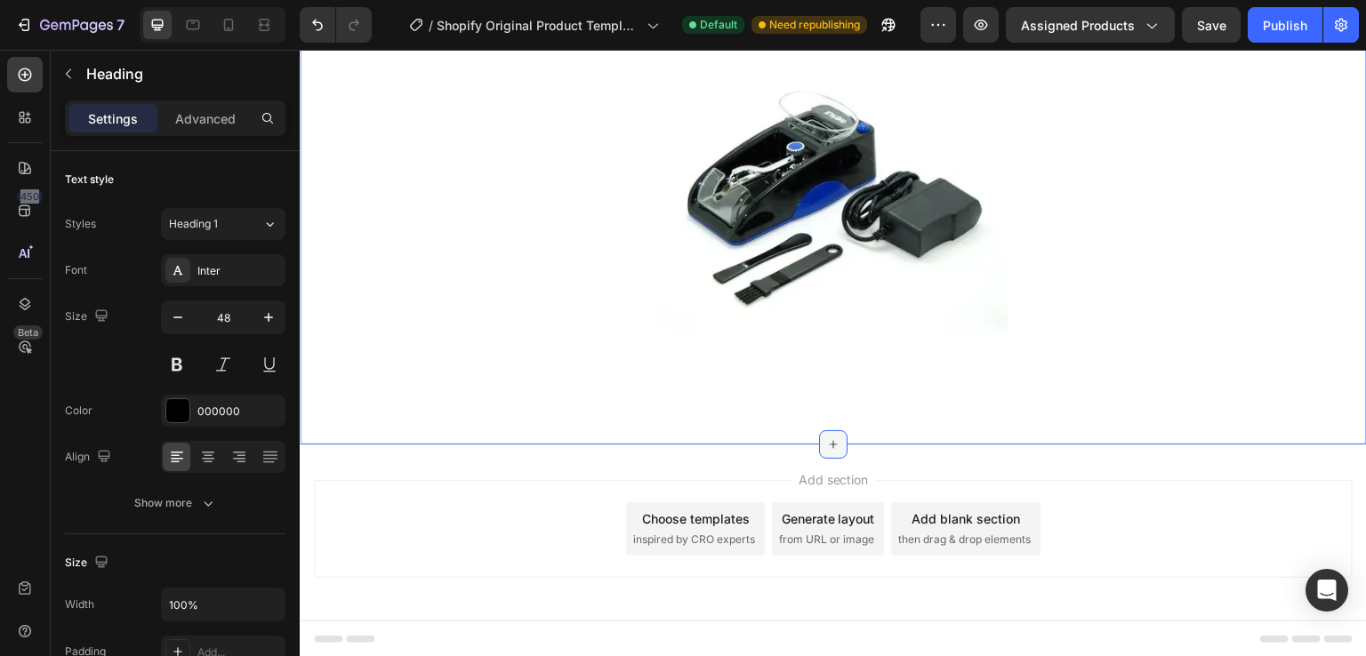
click at [826, 444] on icon at bounding box center [833, 445] width 14 height 14
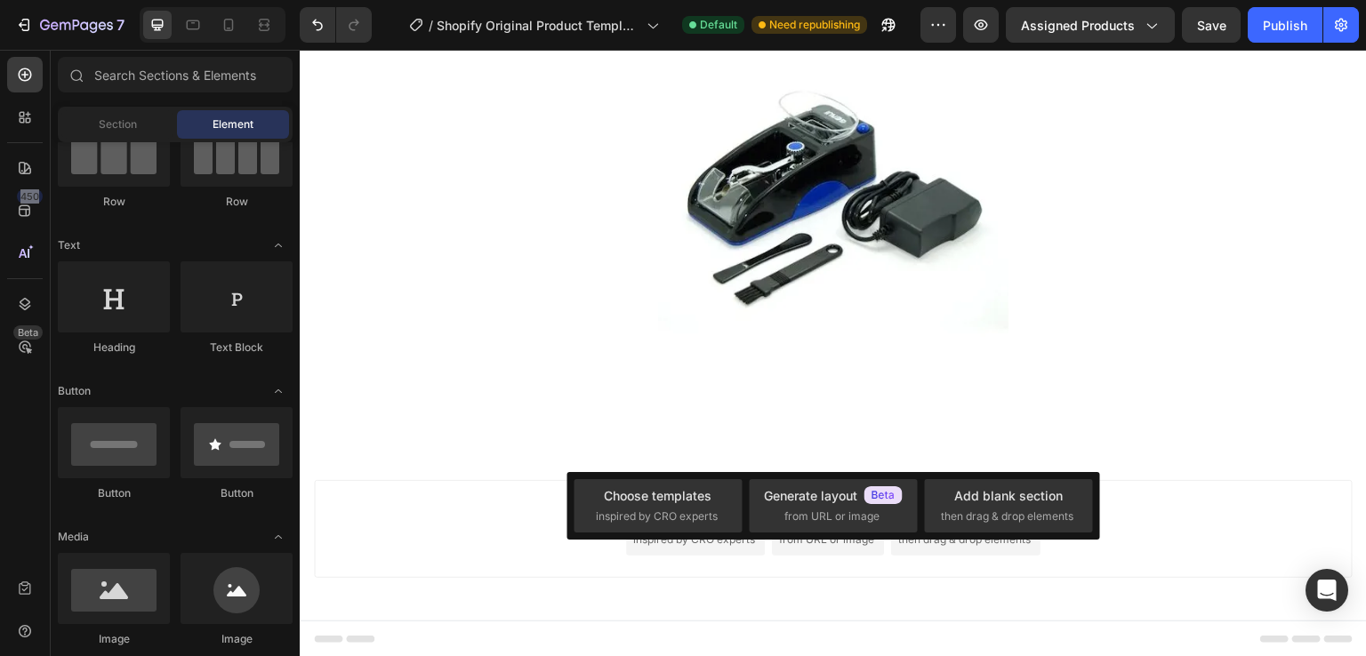
click at [671, 460] on div "Add section Choose templates inspired by CRO experts Generate layout from URL o…" at bounding box center [833, 533] width 1067 height 176
click at [784, 448] on div "Add section Choose templates inspired by CRO experts Generate layout from URL o…" at bounding box center [833, 533] width 1067 height 176
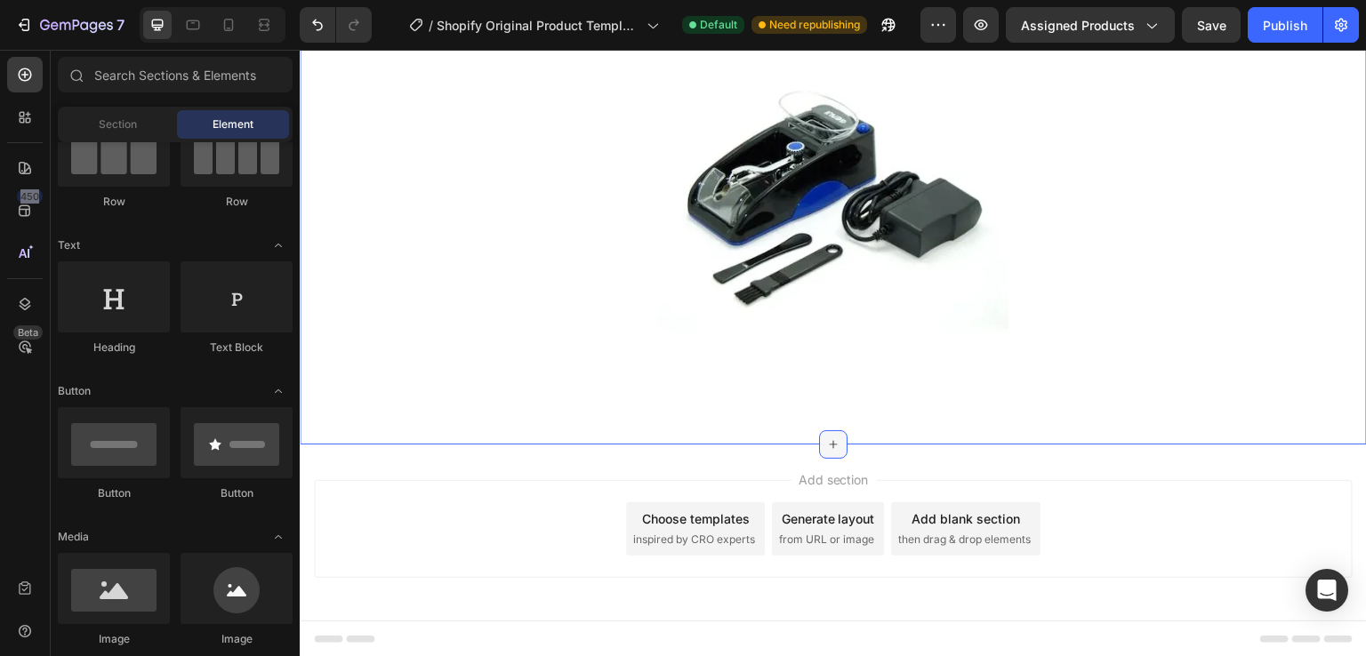
click at [834, 442] on div at bounding box center [833, 444] width 28 height 28
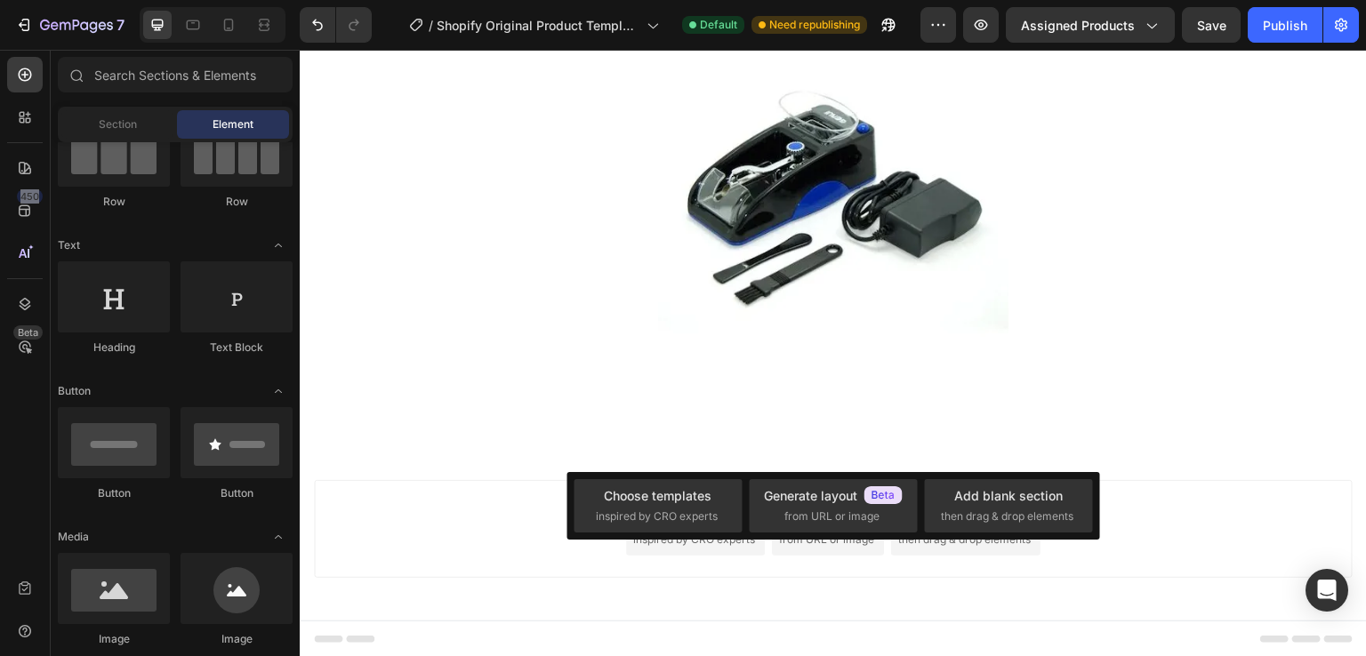
click at [737, 459] on div "Add section Choose templates inspired by CRO experts Generate layout from URL o…" at bounding box center [833, 533] width 1067 height 176
click at [824, 453] on div at bounding box center [833, 444] width 28 height 28
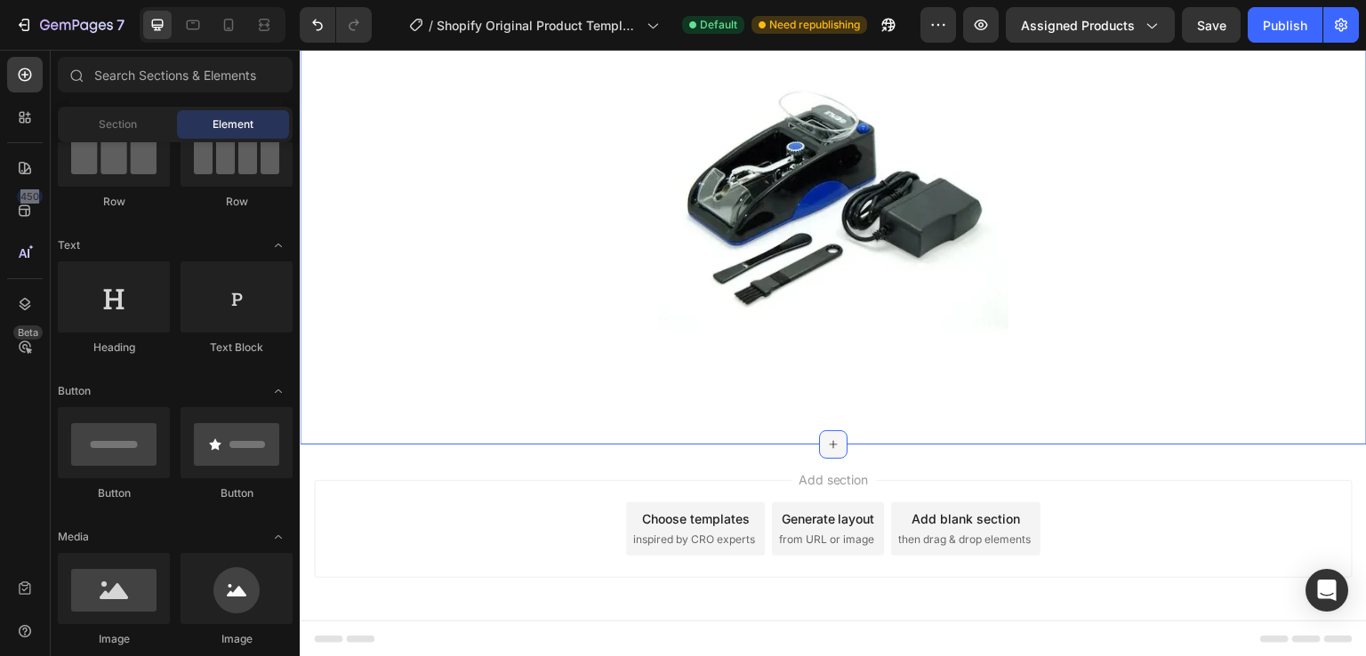
click at [840, 451] on div at bounding box center [833, 444] width 28 height 28
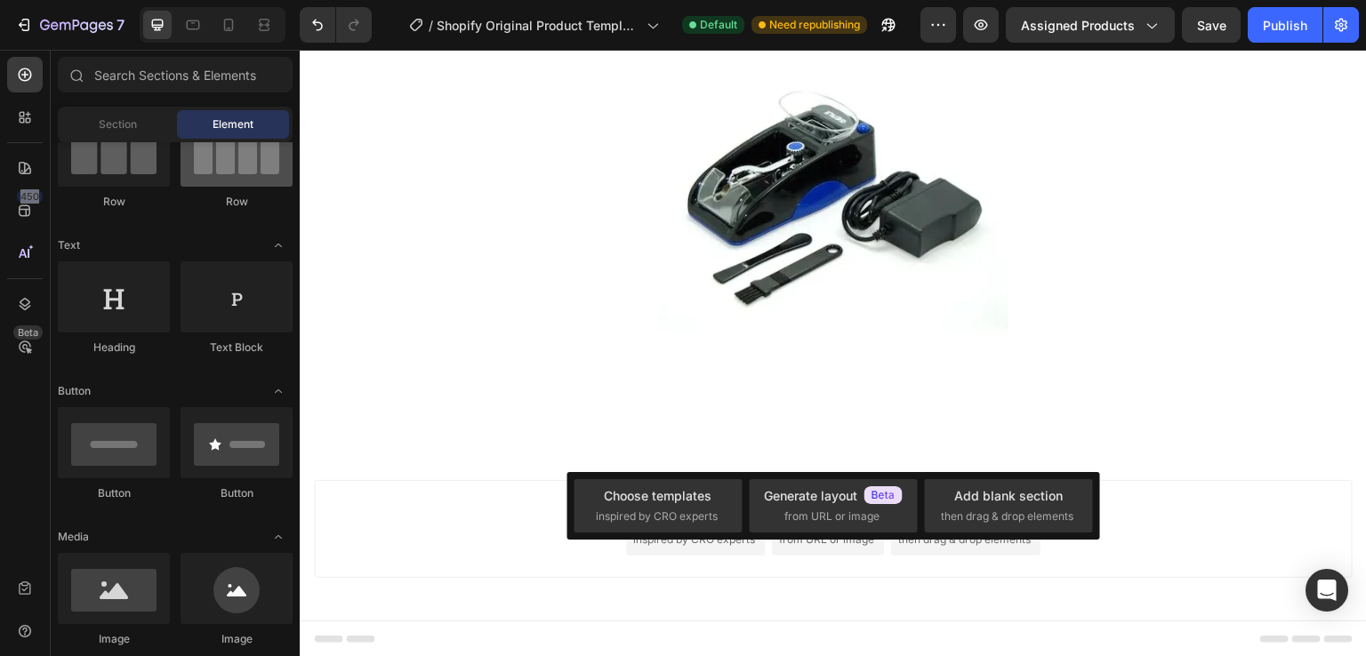
scroll to position [0, 0]
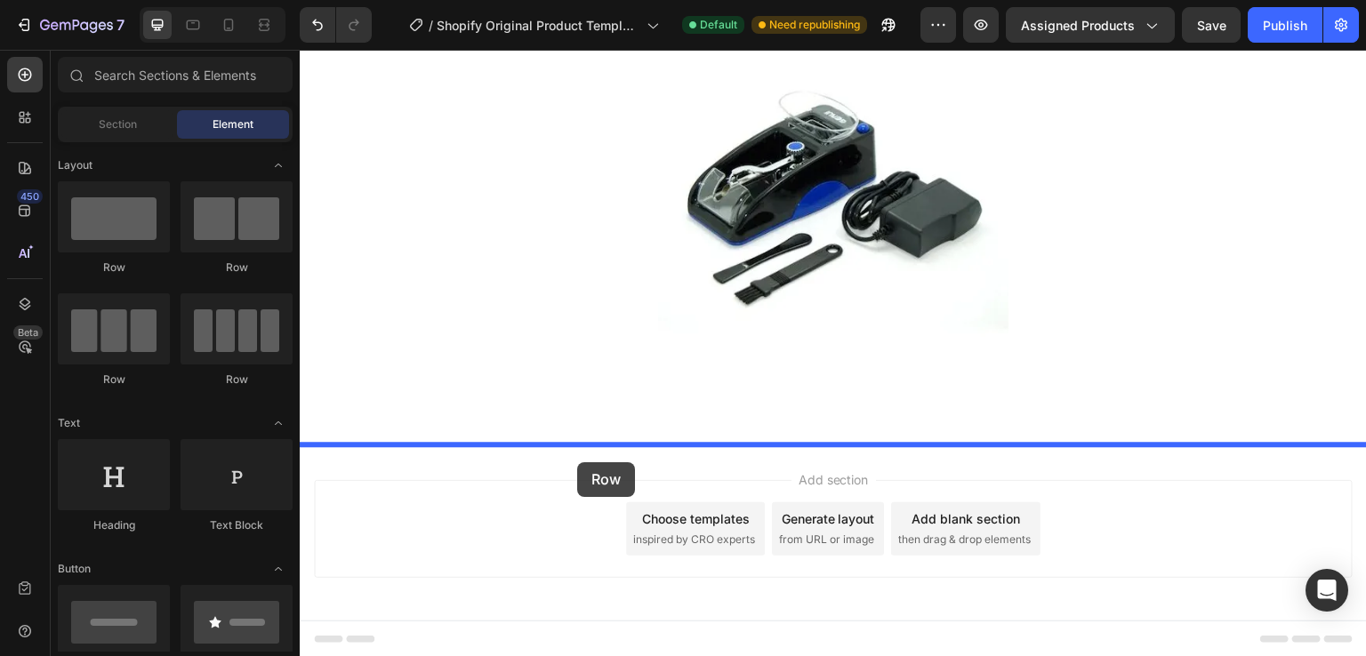
drag, startPoint x: 432, startPoint y: 387, endPoint x: 577, endPoint y: 462, distance: 163.5
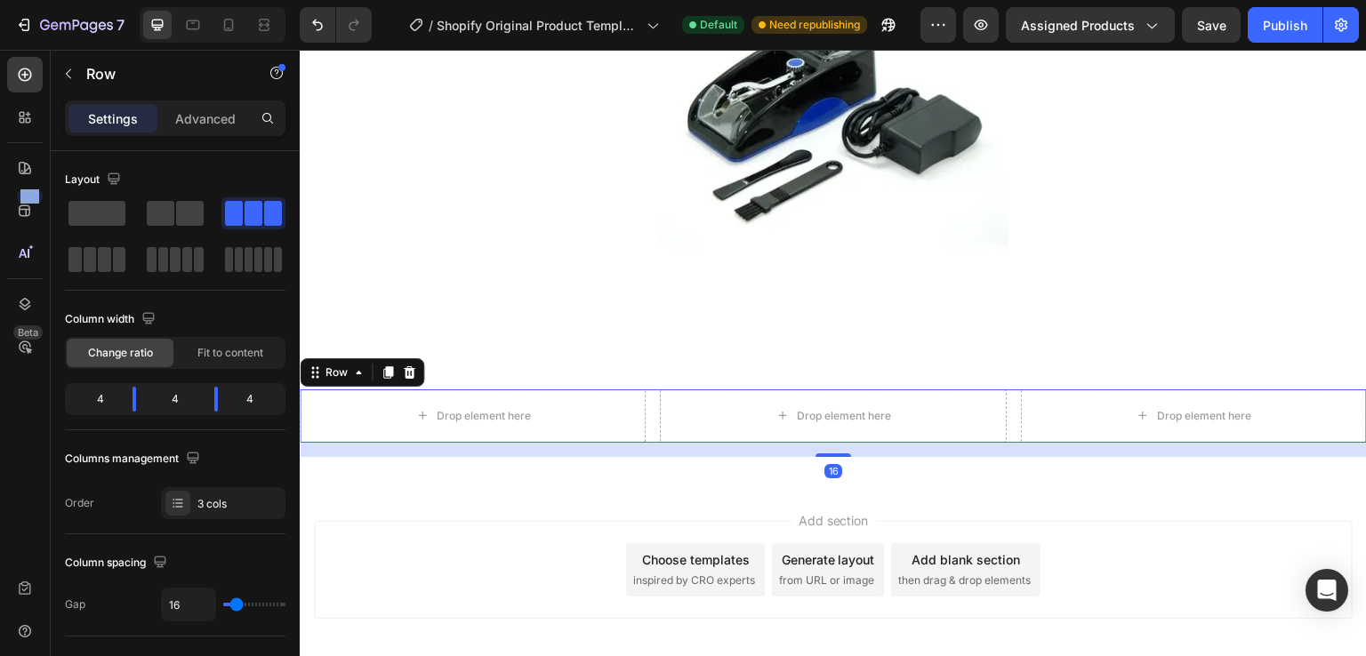
scroll to position [489, 0]
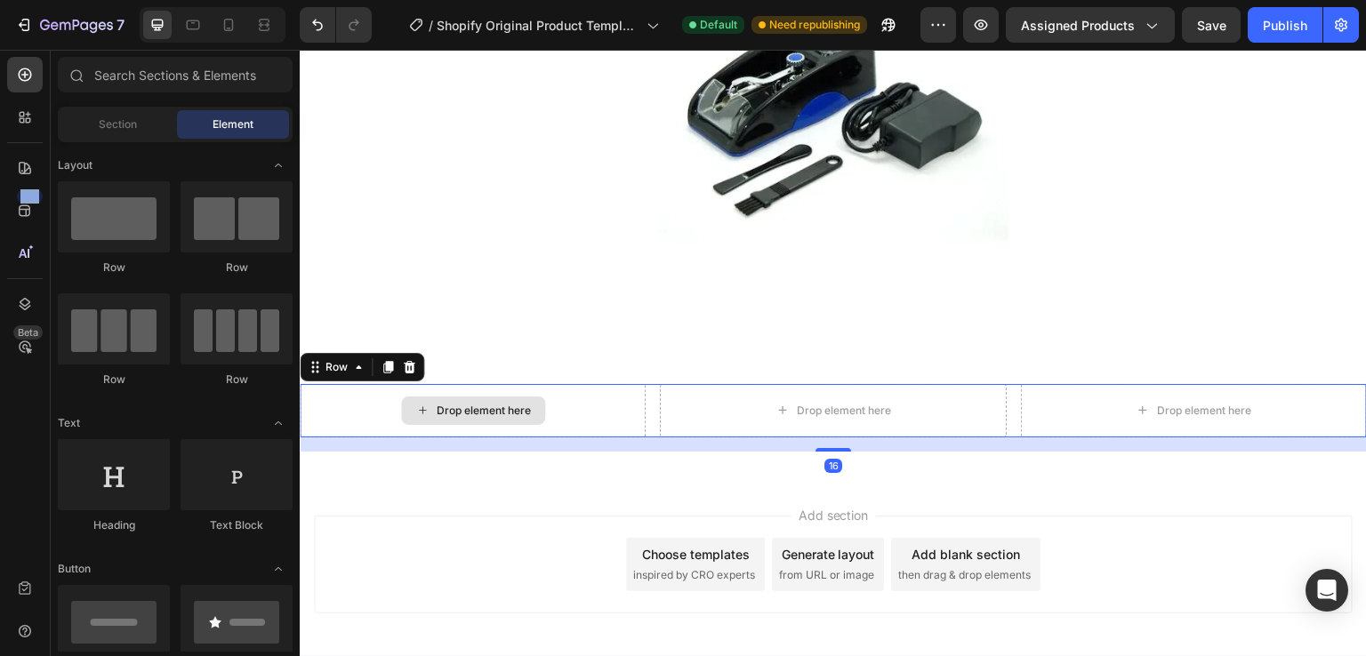
click at [476, 423] on div "Drop element here" at bounding box center [473, 411] width 144 height 28
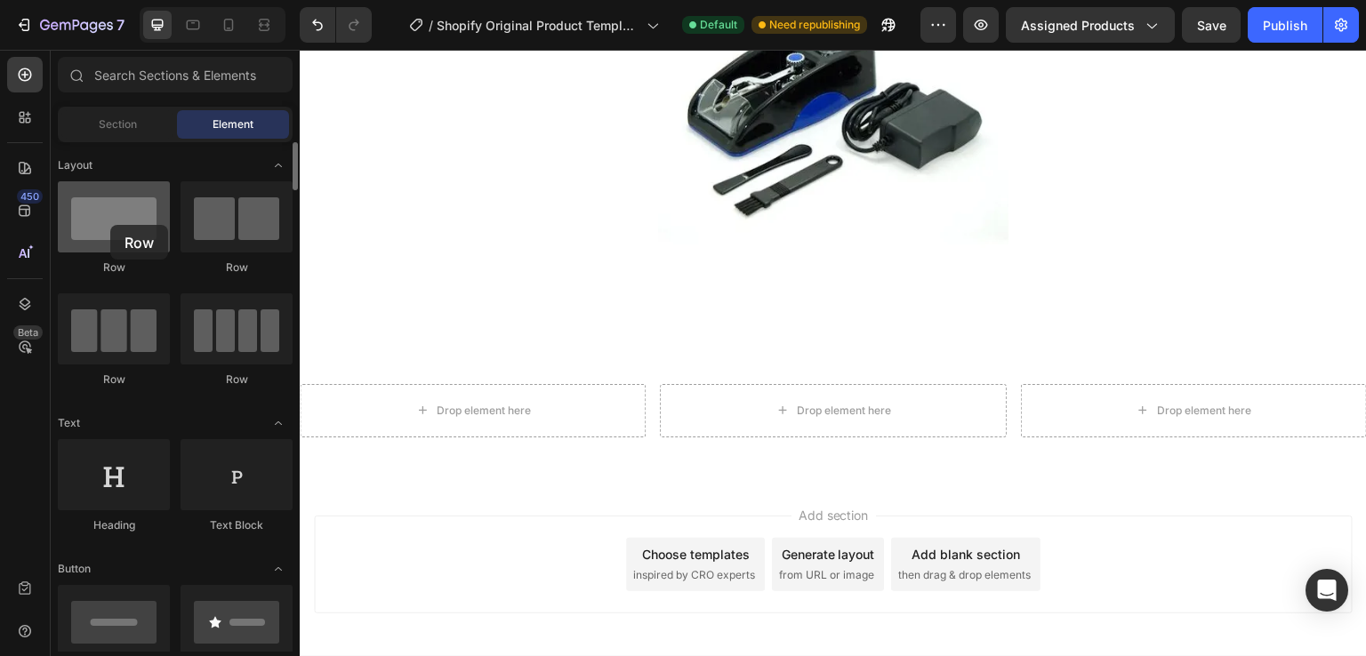
click at [110, 225] on div at bounding box center [114, 216] width 112 height 71
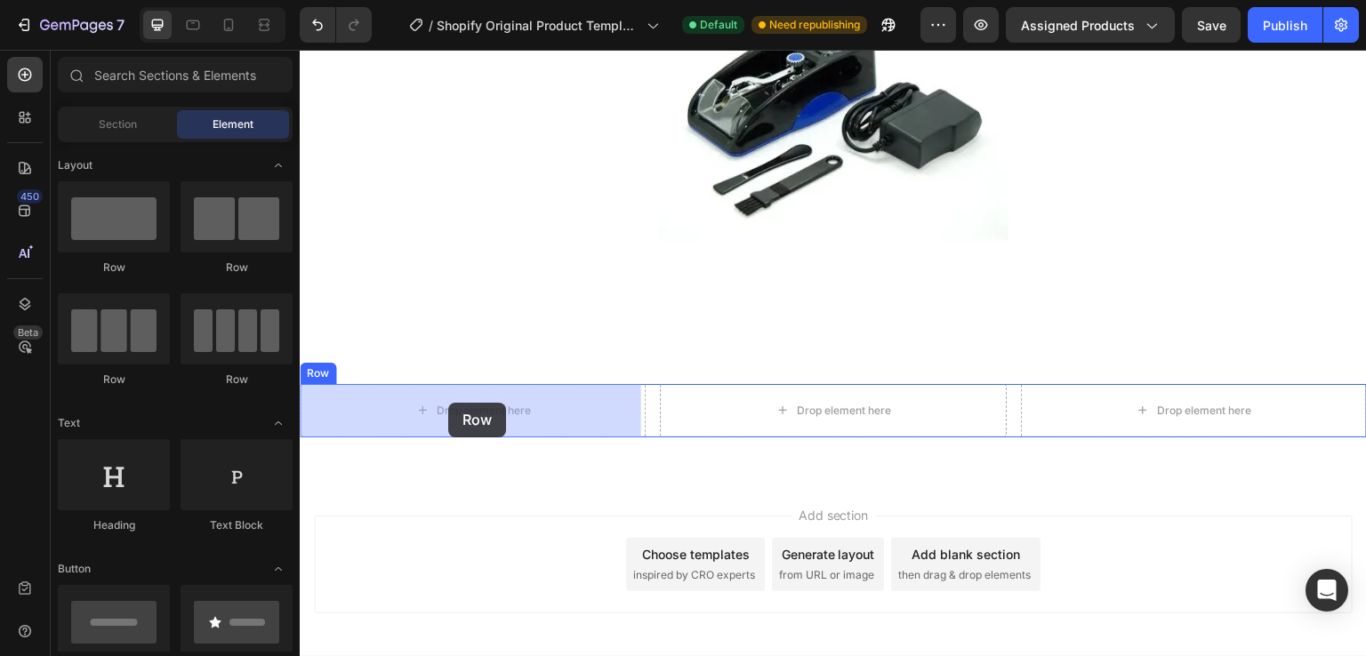
drag, startPoint x: 511, startPoint y: 347, endPoint x: 448, endPoint y: 403, distance: 83.8
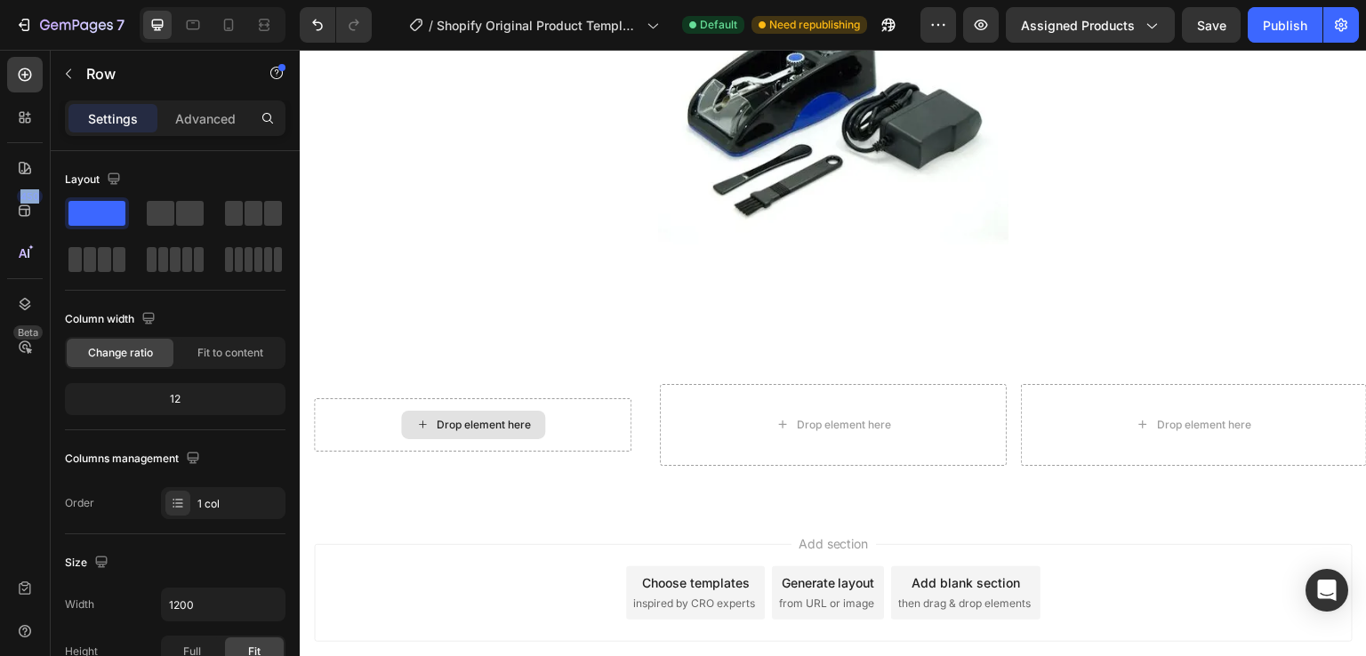
click at [463, 429] on div "Drop element here" at bounding box center [484, 425] width 94 height 14
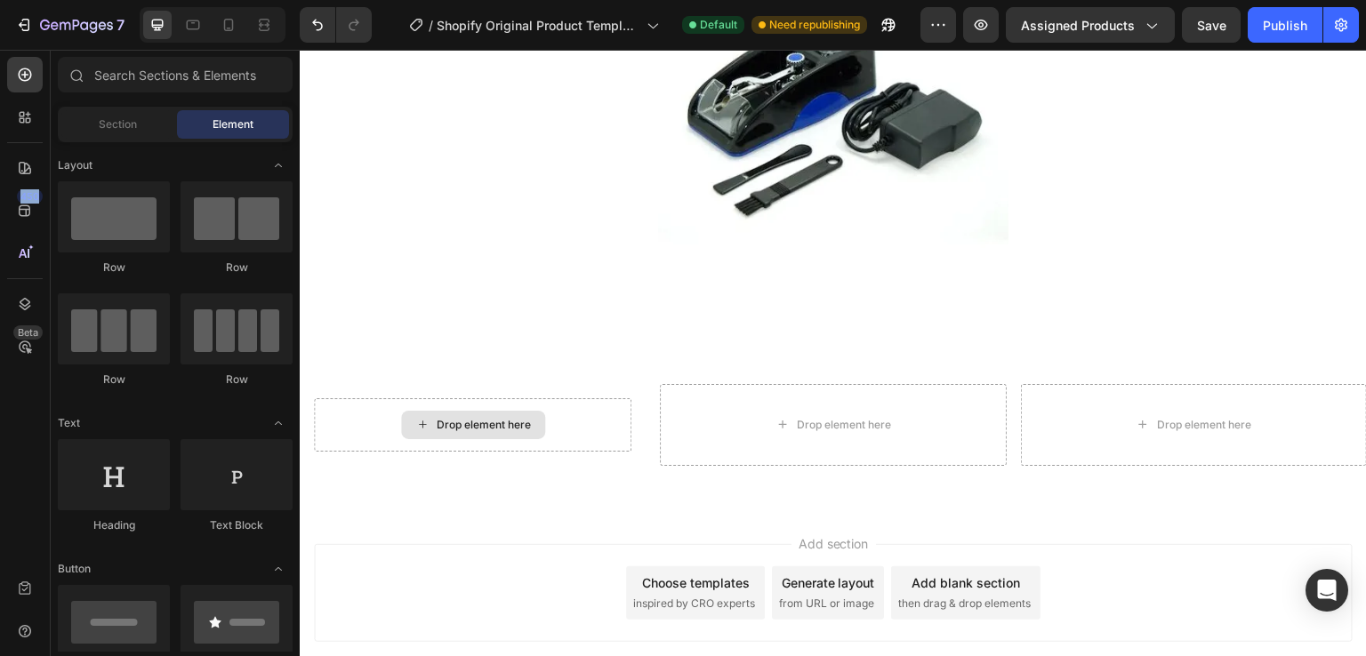
click at [463, 429] on div "Drop element here" at bounding box center [484, 425] width 94 height 14
click at [459, 427] on div "Drop element here" at bounding box center [484, 425] width 94 height 14
click at [438, 421] on div "Drop element here" at bounding box center [484, 425] width 94 height 14
click at [407, 422] on div "Drop element here" at bounding box center [473, 425] width 144 height 28
click at [469, 419] on div "Drop element here" at bounding box center [484, 425] width 94 height 14
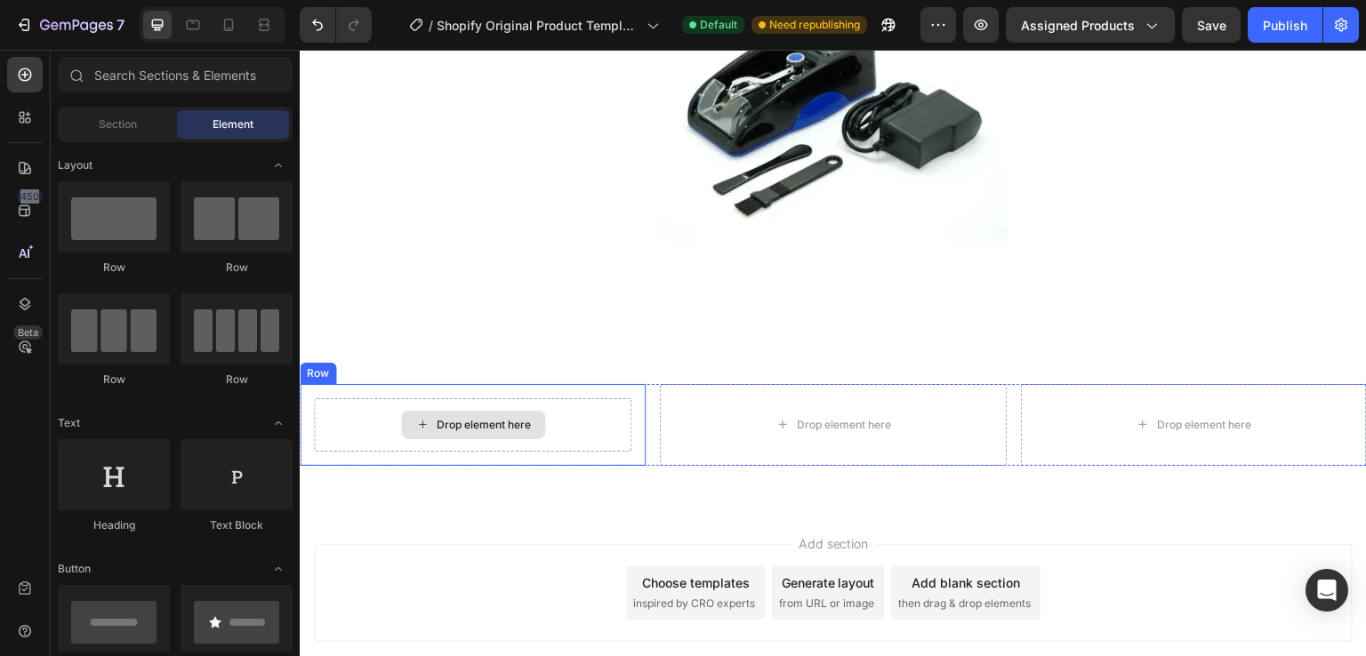
click at [469, 419] on div "Drop element here" at bounding box center [484, 425] width 94 height 14
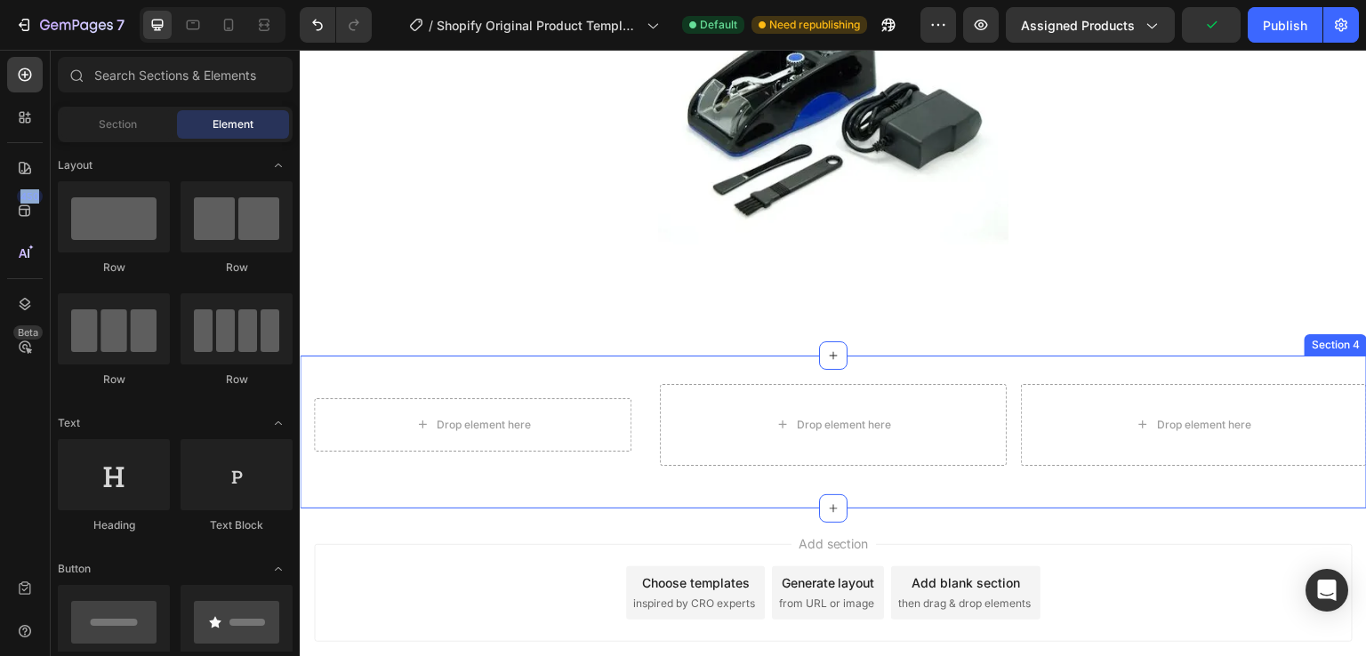
click at [784, 490] on div "Drop element here Row Drop element here Drop element here Row Section 4" at bounding box center [833, 432] width 1067 height 153
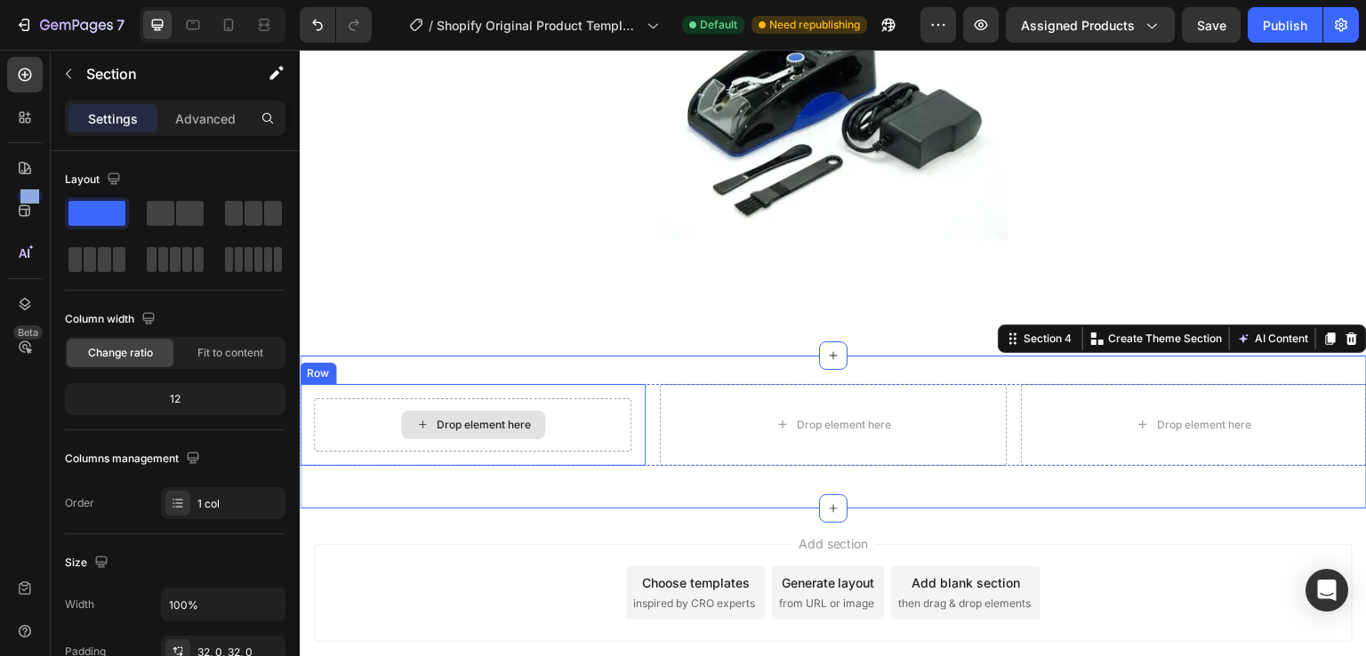
click at [568, 433] on div "Drop element here" at bounding box center [473, 424] width 318 height 53
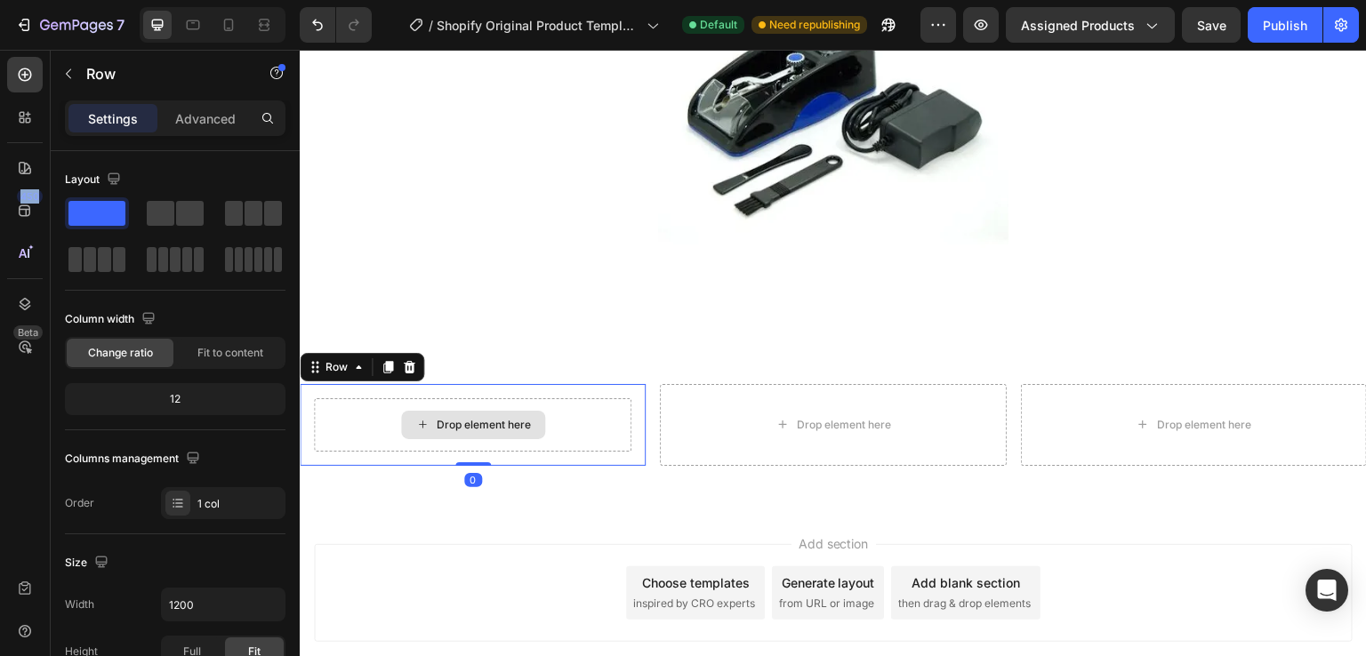
click at [478, 426] on div "Drop element here" at bounding box center [484, 425] width 94 height 14
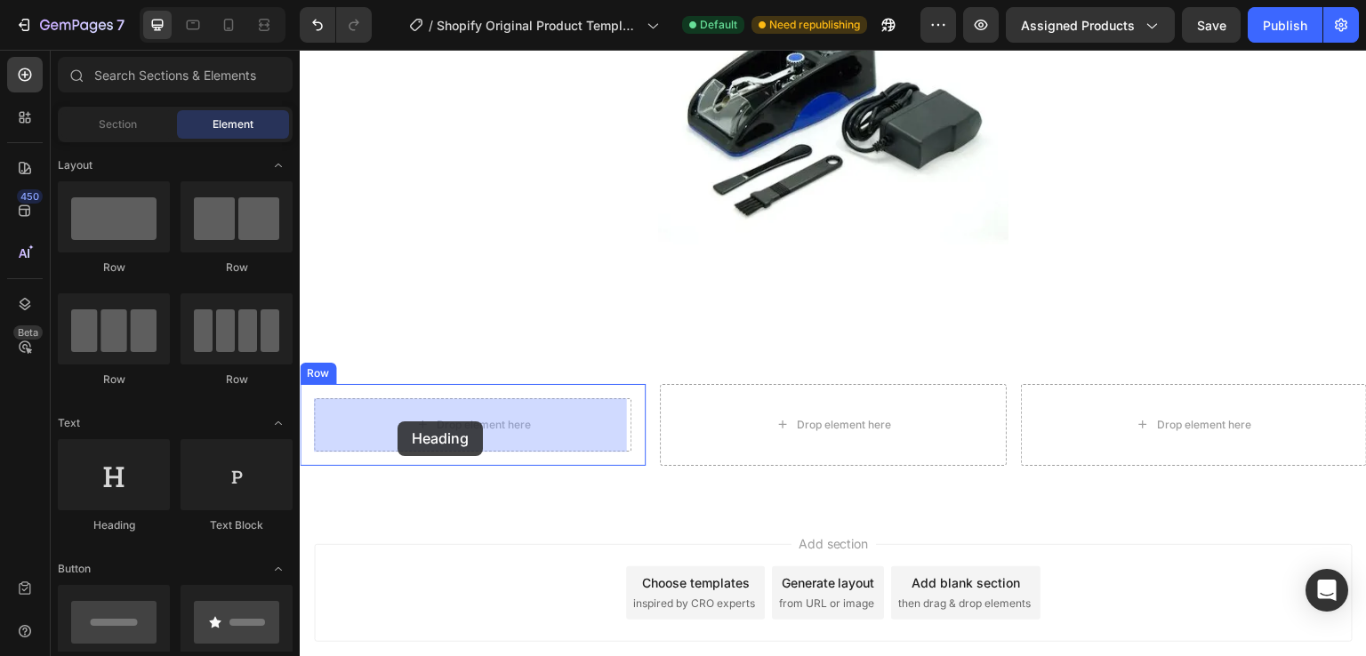
drag, startPoint x: 430, startPoint y: 534, endPoint x: 398, endPoint y: 422, distance: 116.5
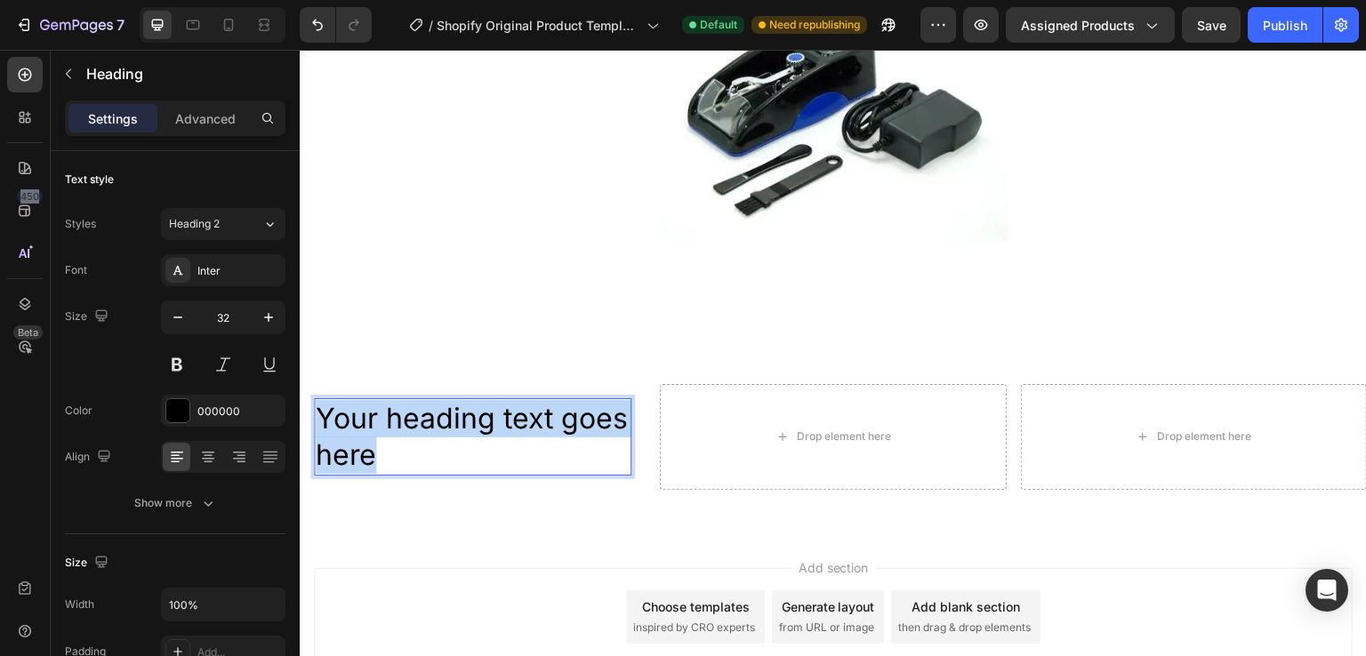
drag, startPoint x: 455, startPoint y: 461, endPoint x: 313, endPoint y: 411, distance: 150.8
click at [313, 411] on div "Your heading text goes here Heading 0 Row" at bounding box center [473, 437] width 346 height 106
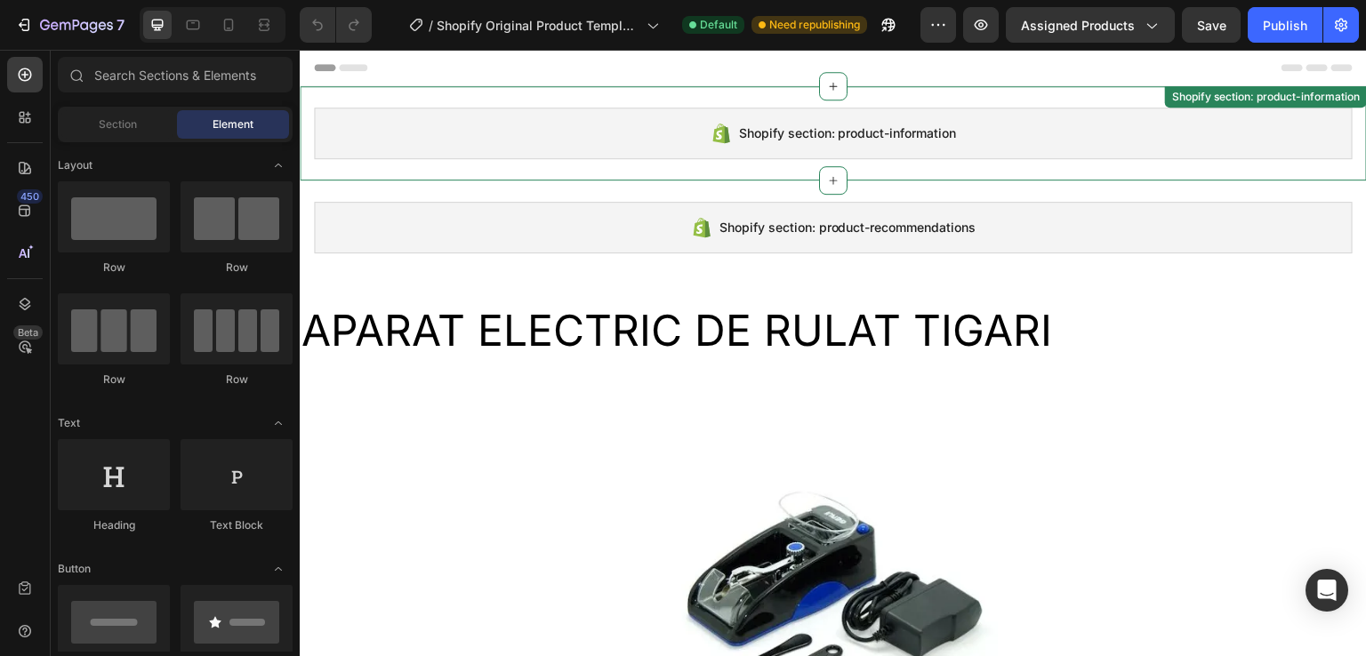
click at [1118, 137] on div "Shopify section: product-information" at bounding box center [833, 134] width 1039 height 52
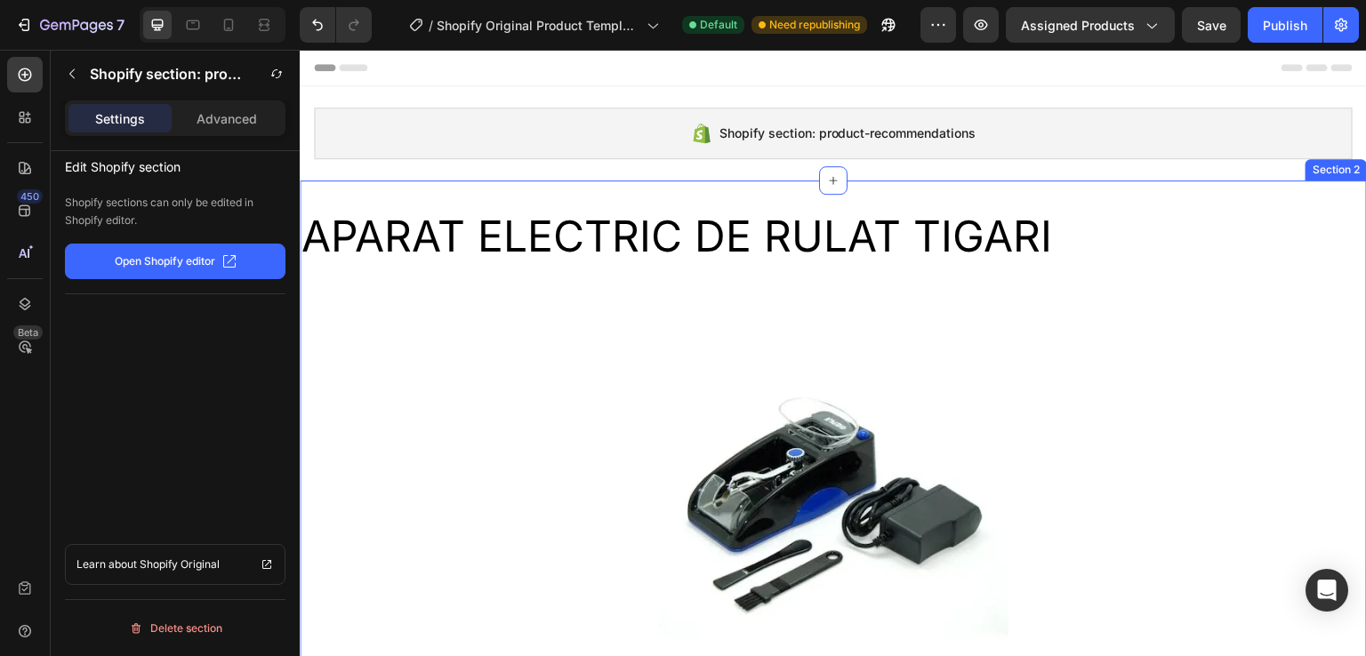
click at [983, 131] on div "Shopify section: product-recommendations" at bounding box center [833, 134] width 1039 height 52
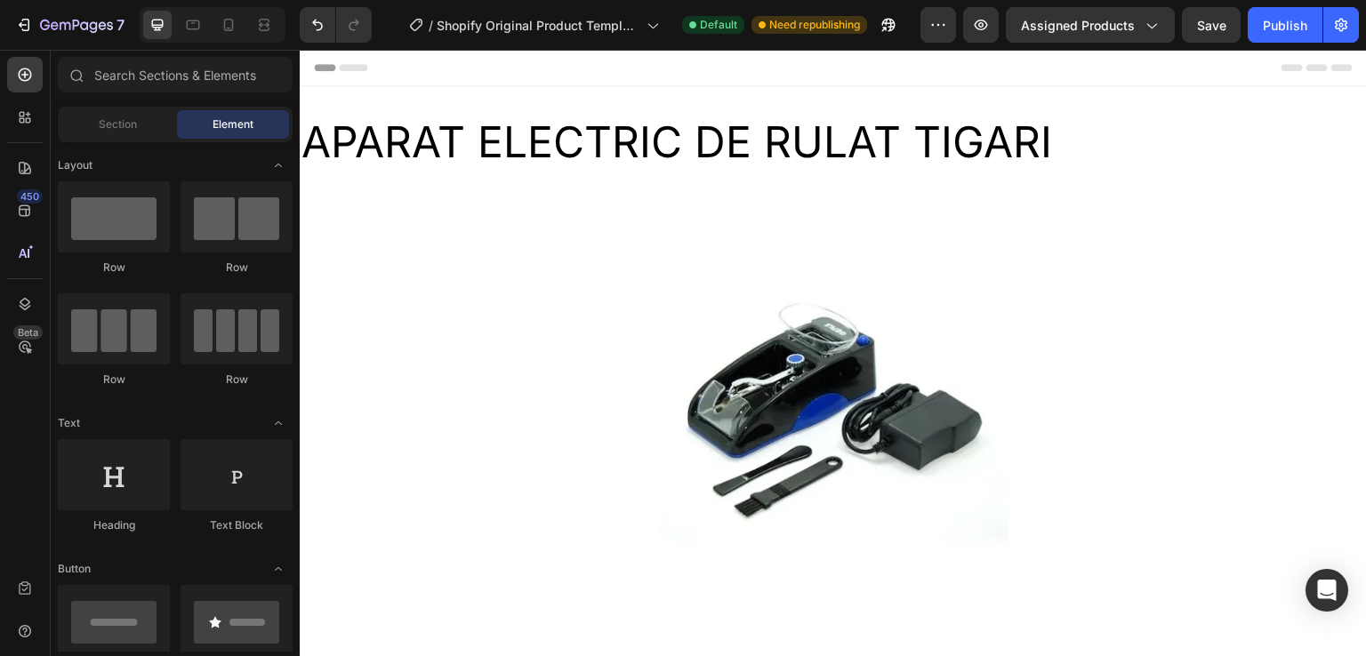
click at [498, 62] on div at bounding box center [833, 68] width 1039 height 36
click at [501, 84] on div at bounding box center [833, 68] width 1039 height 36
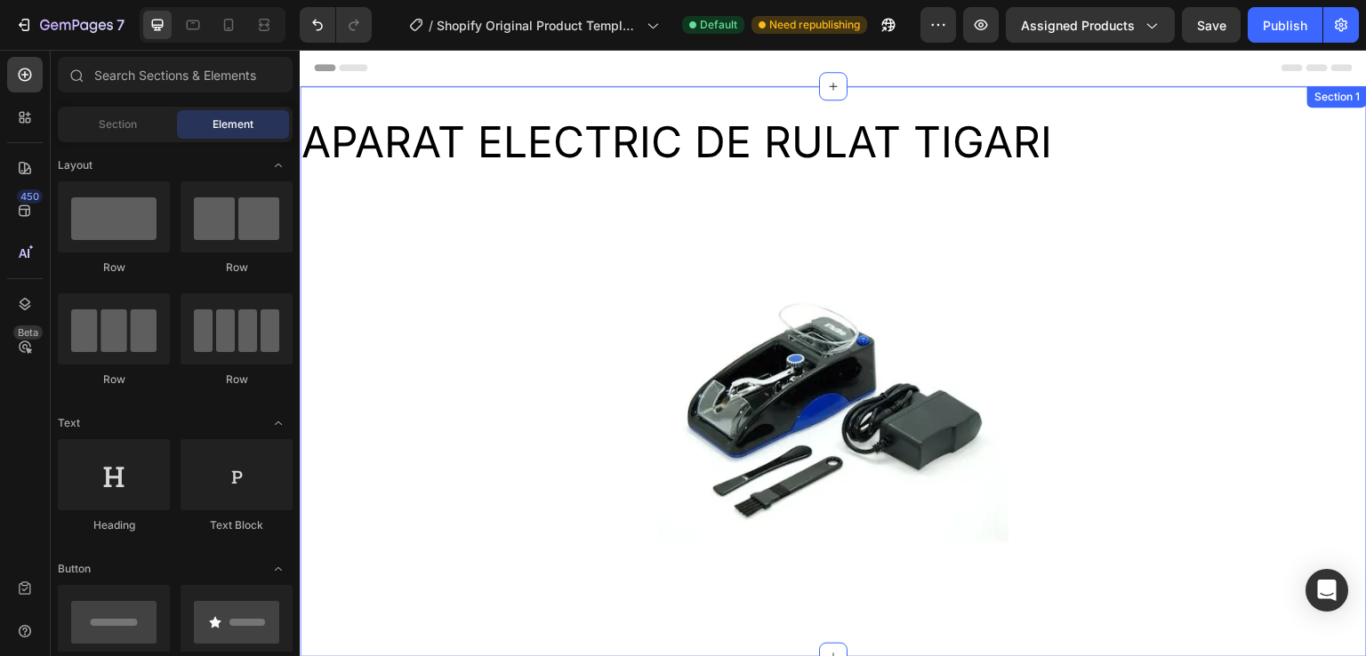
scroll to position [366, 0]
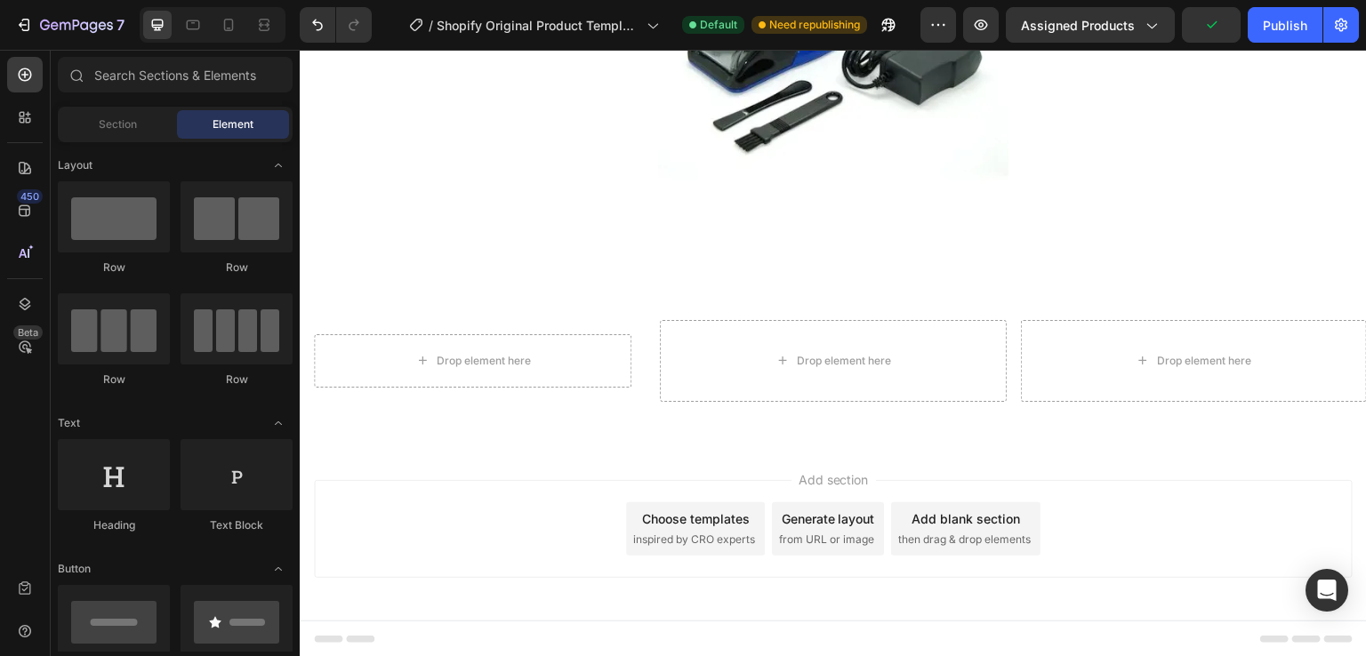
click at [829, 474] on span "Add section" at bounding box center [834, 479] width 84 height 19
click at [832, 474] on span "Add section" at bounding box center [834, 479] width 84 height 19
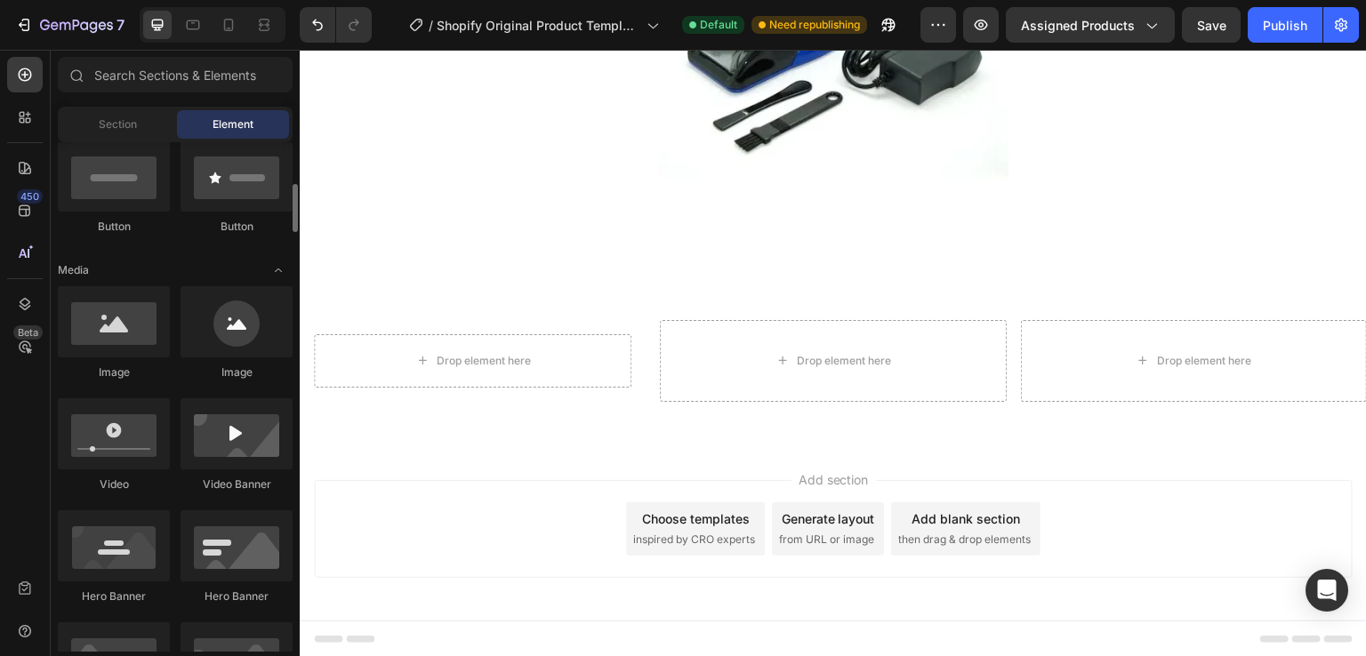
scroll to position [267, 0]
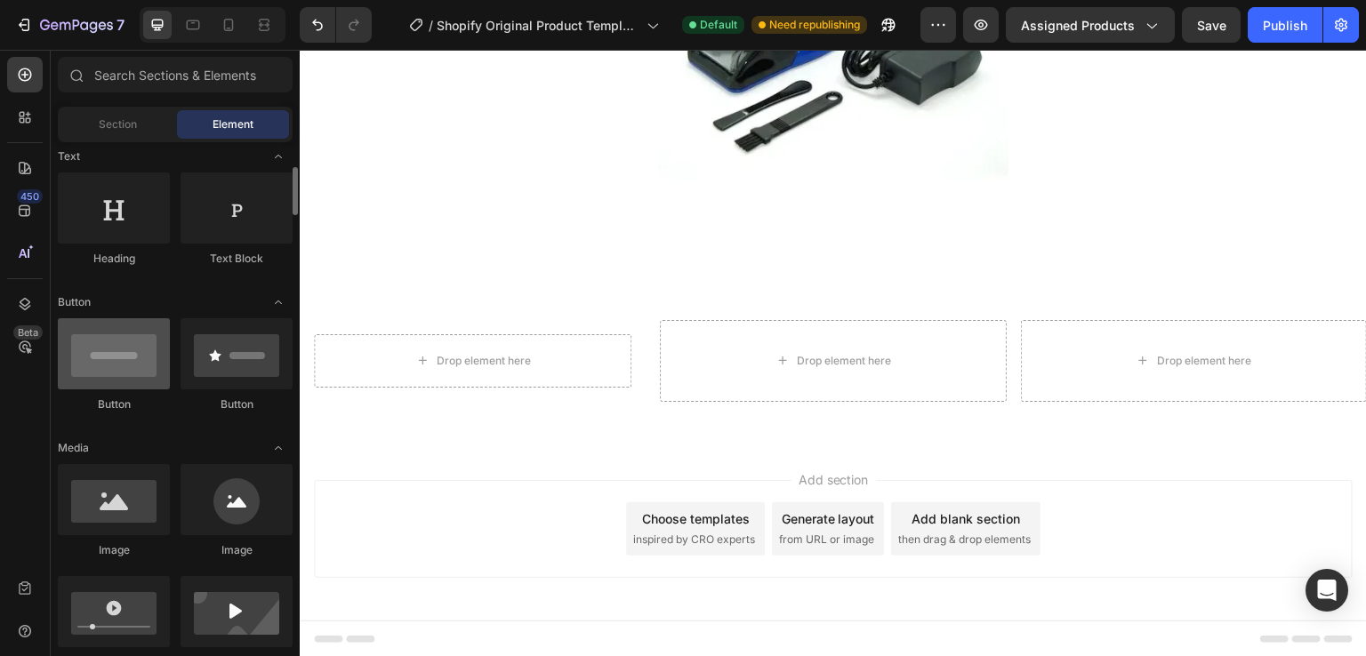
click at [149, 389] on div at bounding box center [114, 353] width 112 height 71
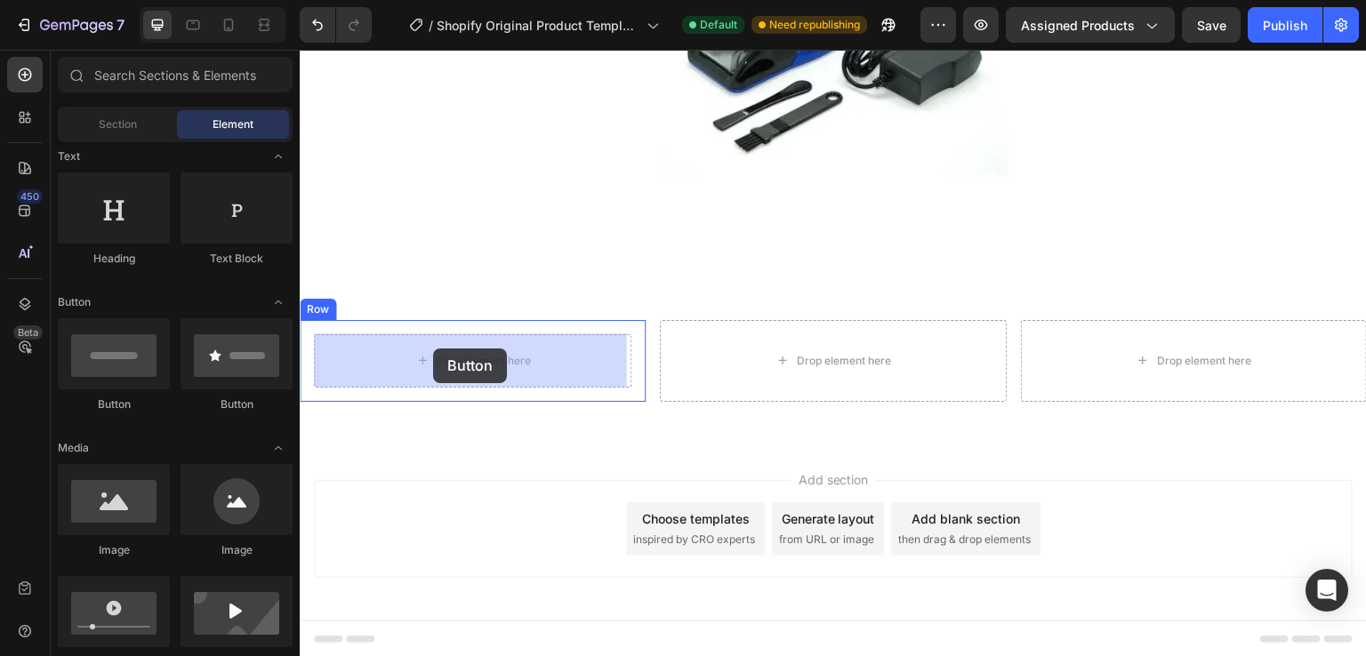
drag, startPoint x: 427, startPoint y: 415, endPoint x: 433, endPoint y: 349, distance: 67.0
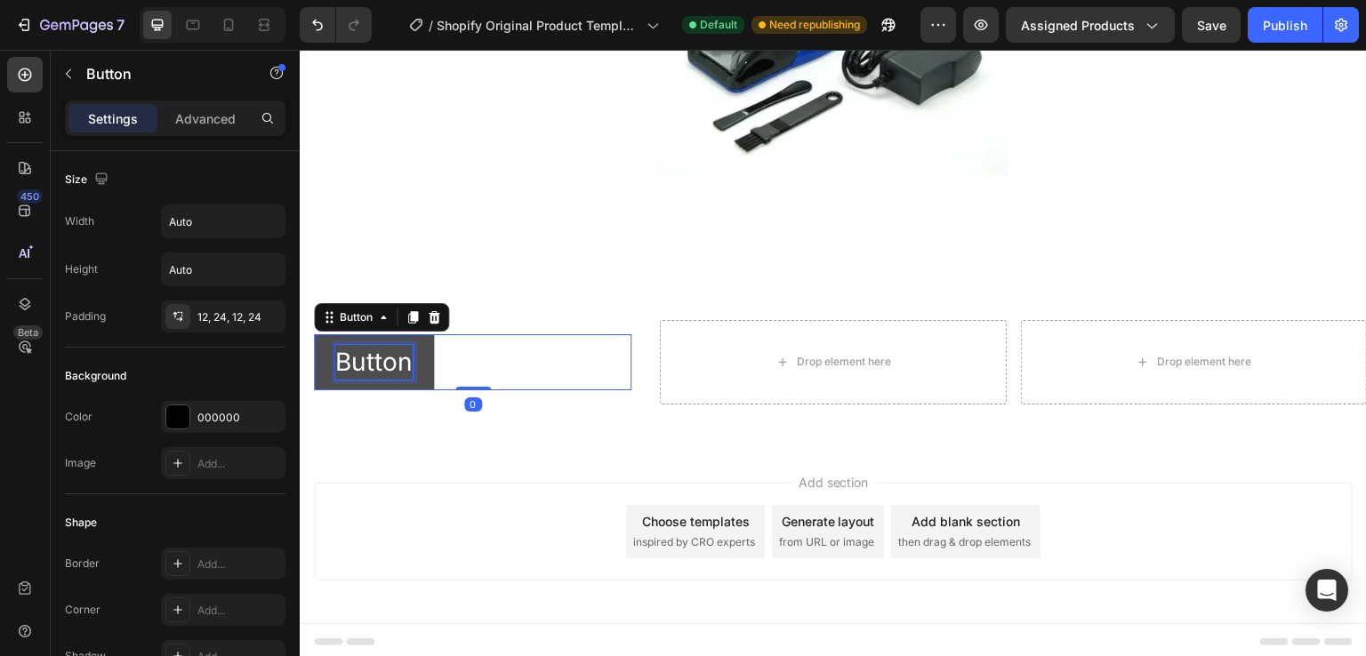
click at [399, 372] on p "Button" at bounding box center [373, 362] width 77 height 35
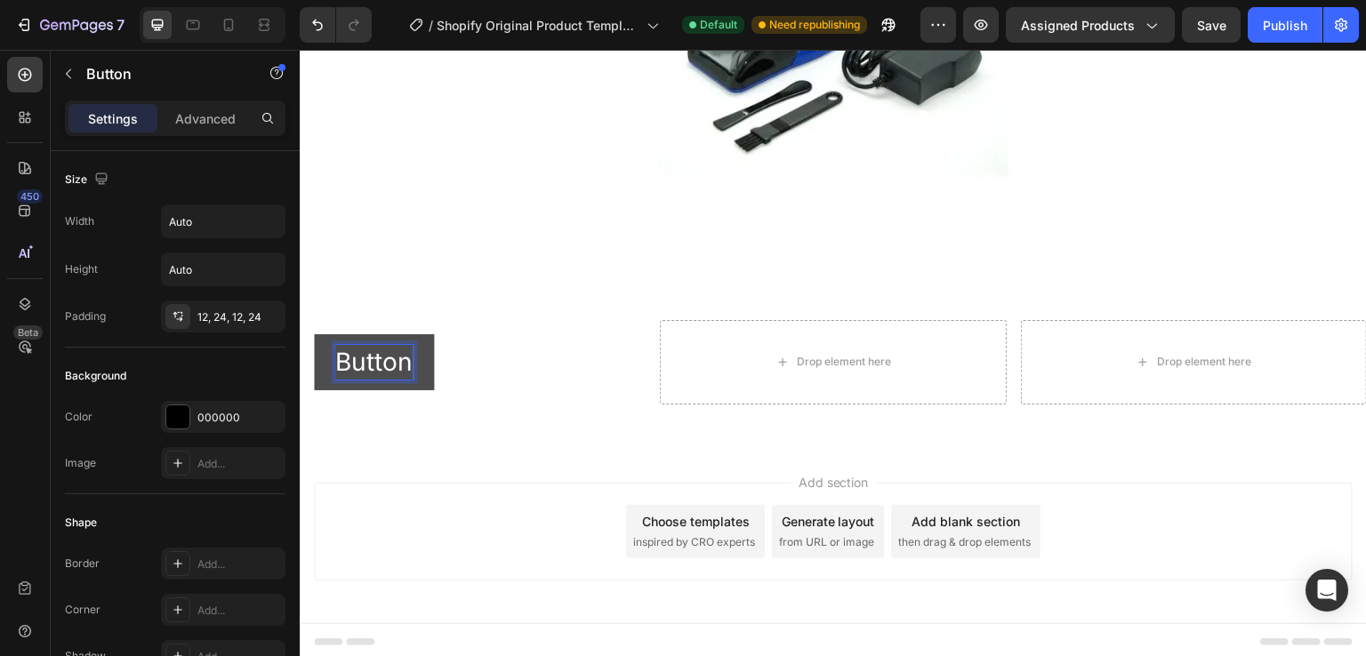
click at [402, 367] on p "Button" at bounding box center [373, 362] width 77 height 35
click at [425, 368] on button "Button" at bounding box center [374, 362] width 120 height 56
click at [403, 367] on p "Button" at bounding box center [373, 362] width 77 height 35
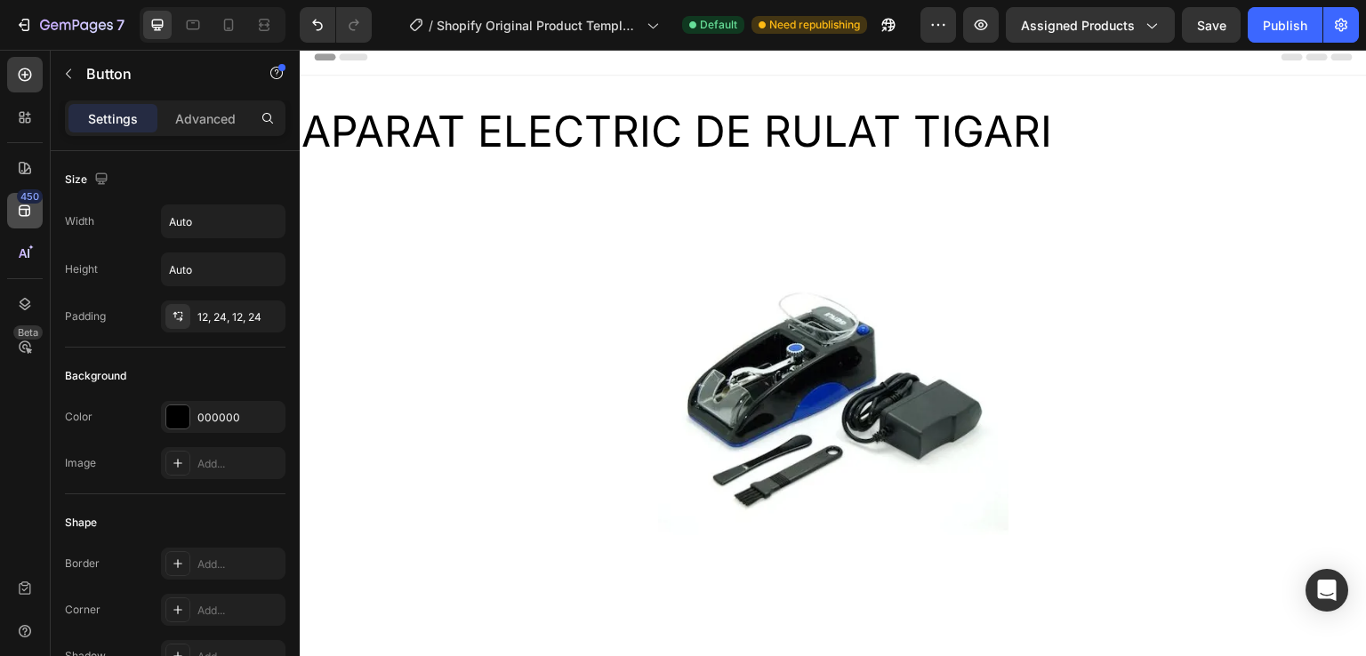
scroll to position [10, 0]
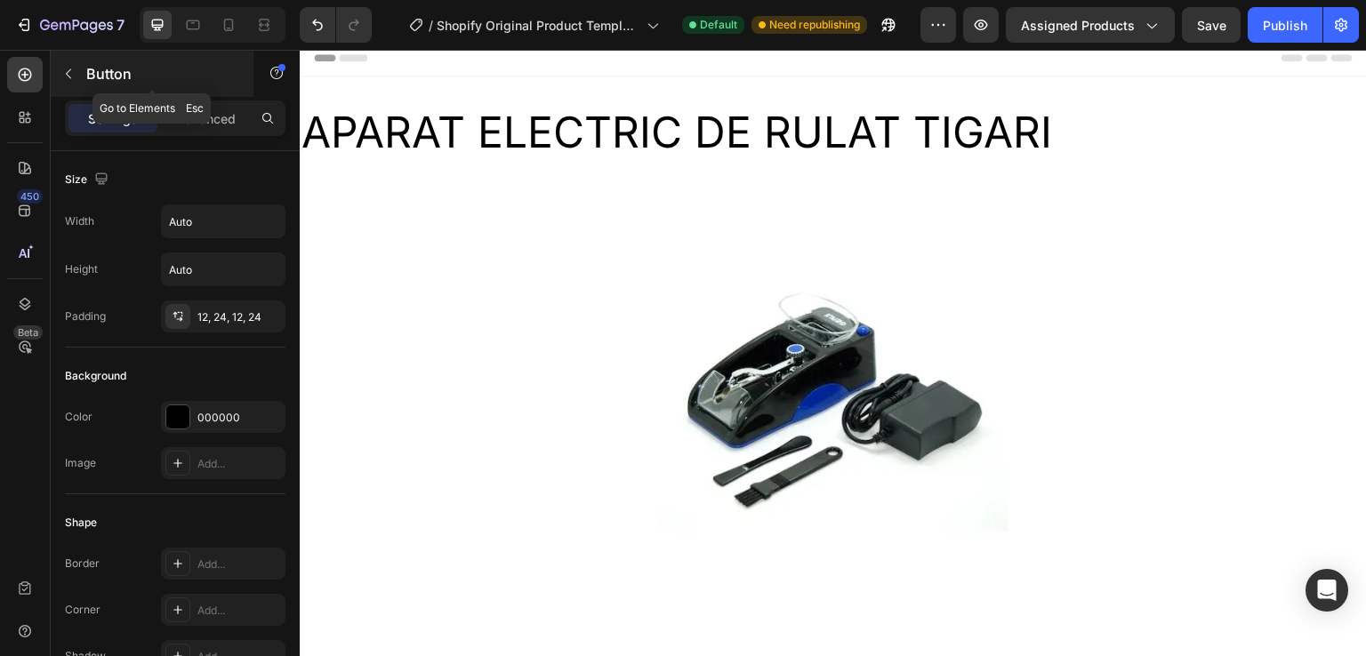
click at [60, 60] on button "button" at bounding box center [68, 74] width 28 height 28
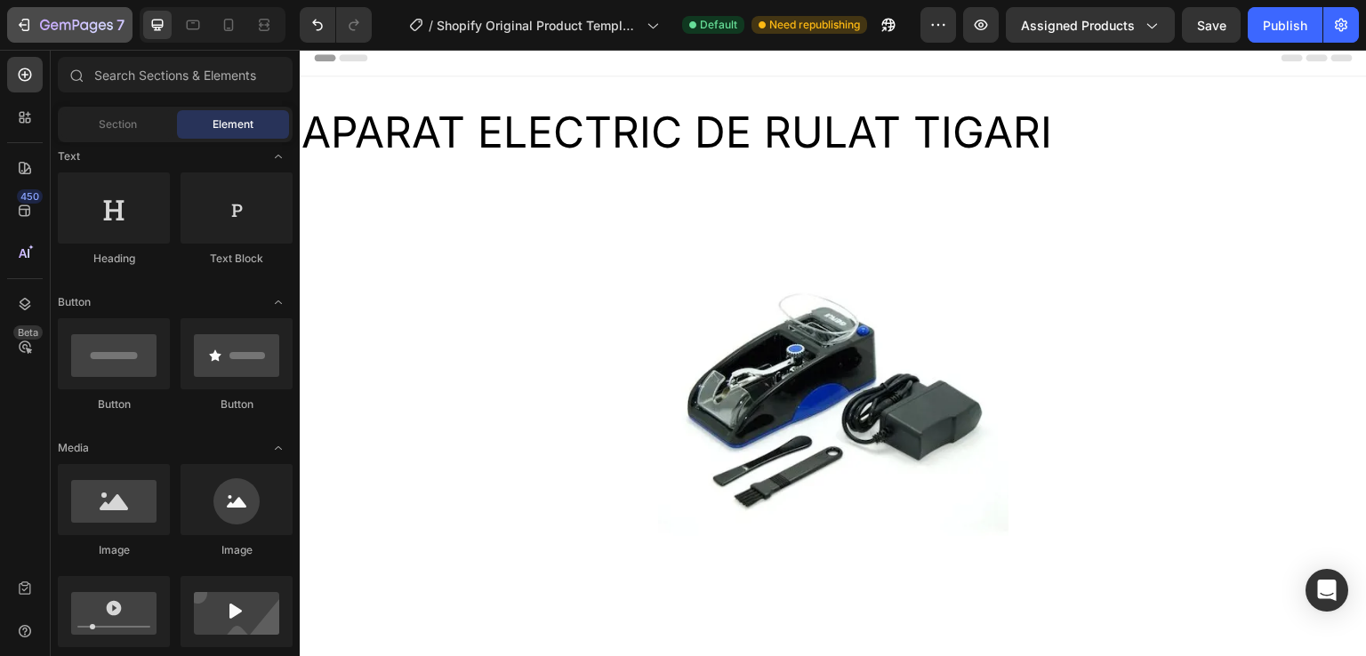
click at [28, 40] on button "7" at bounding box center [69, 25] width 125 height 36
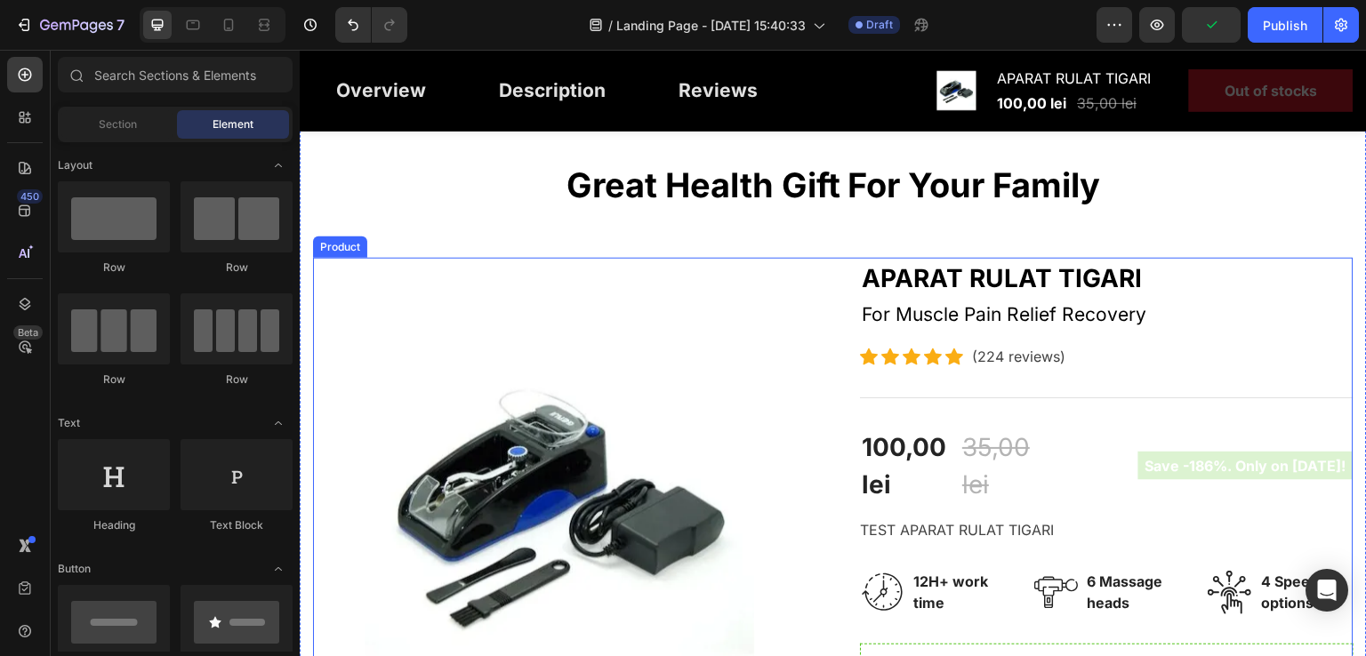
scroll to position [89, 0]
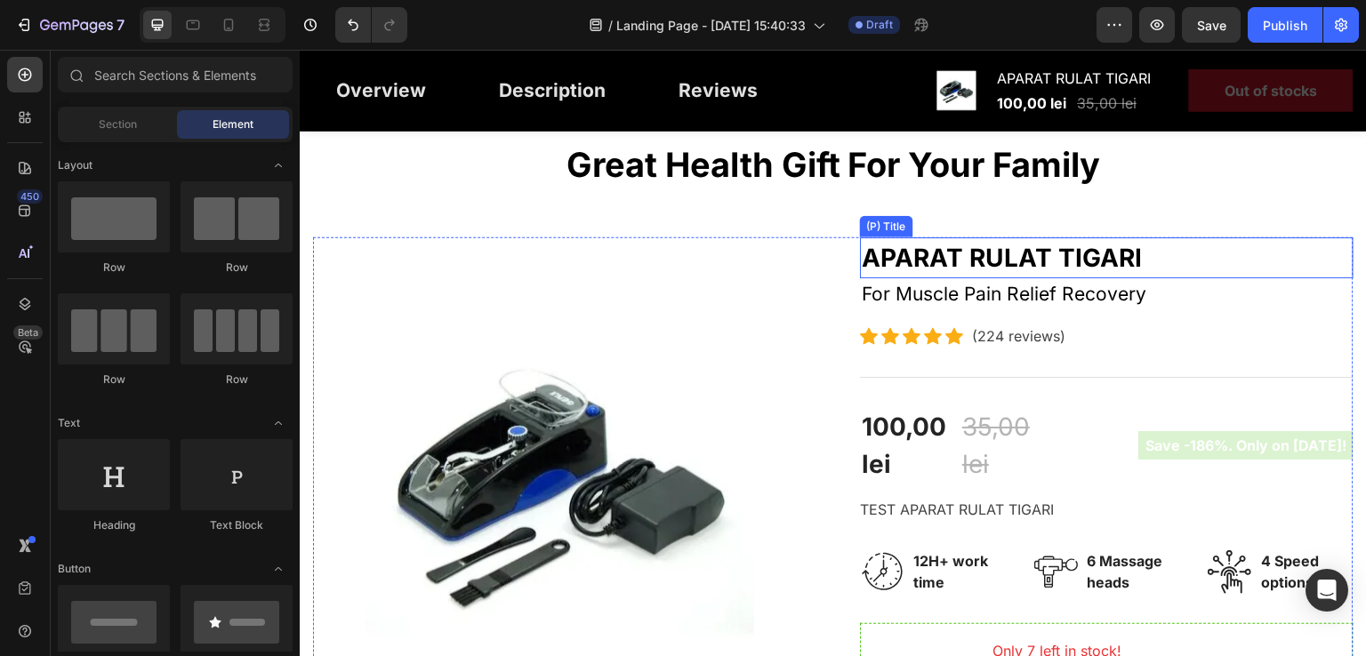
click at [953, 253] on h2 "APARAT RULAT TIGARI" at bounding box center [1107, 257] width 494 height 41
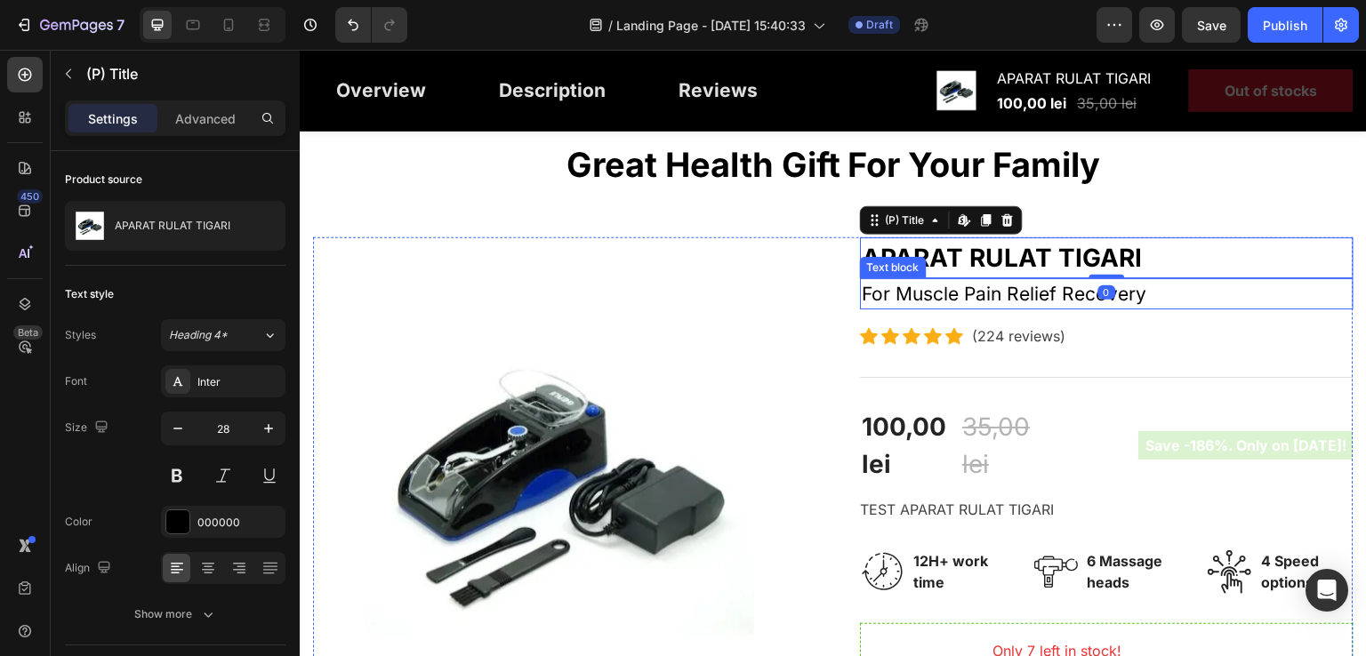
click at [1049, 293] on p "For Muscle Pain Relief Recovery" at bounding box center [1107, 294] width 490 height 28
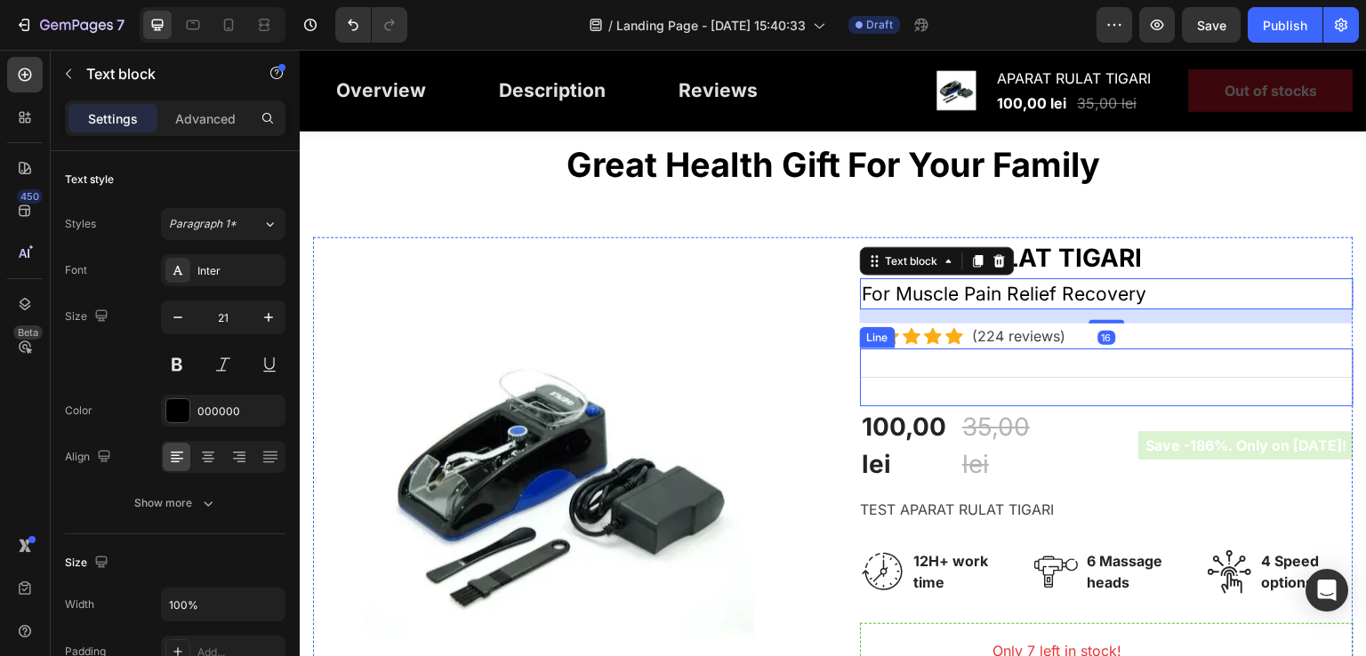
scroll to position [178, 0]
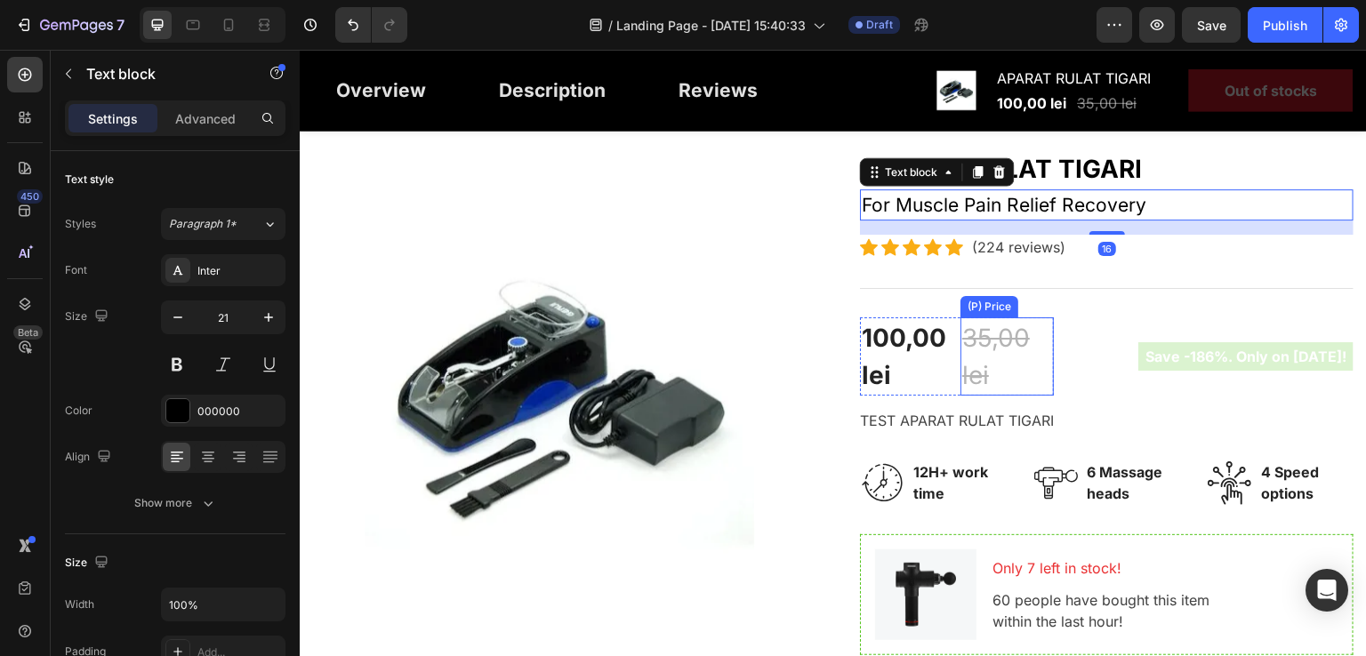
click at [982, 353] on div "35,00 lei" at bounding box center [1007, 357] width 93 height 78
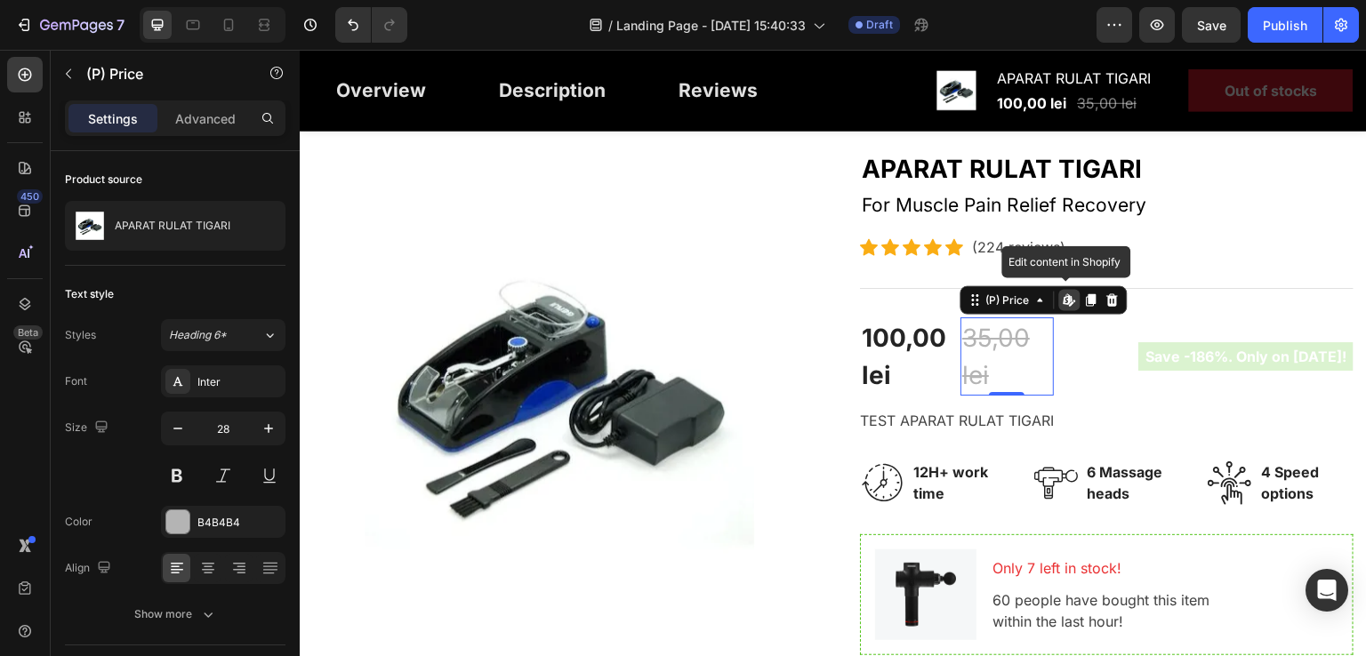
click at [1064, 303] on icon at bounding box center [1067, 299] width 7 height 11
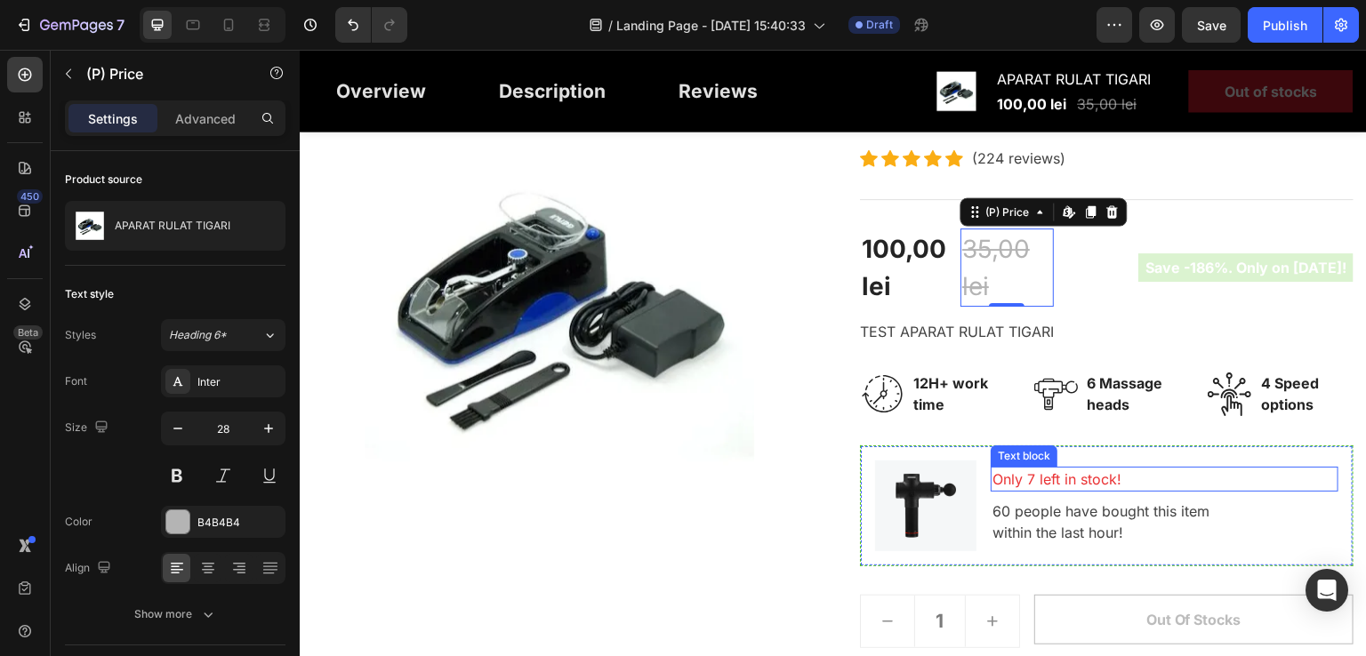
scroll to position [356, 0]
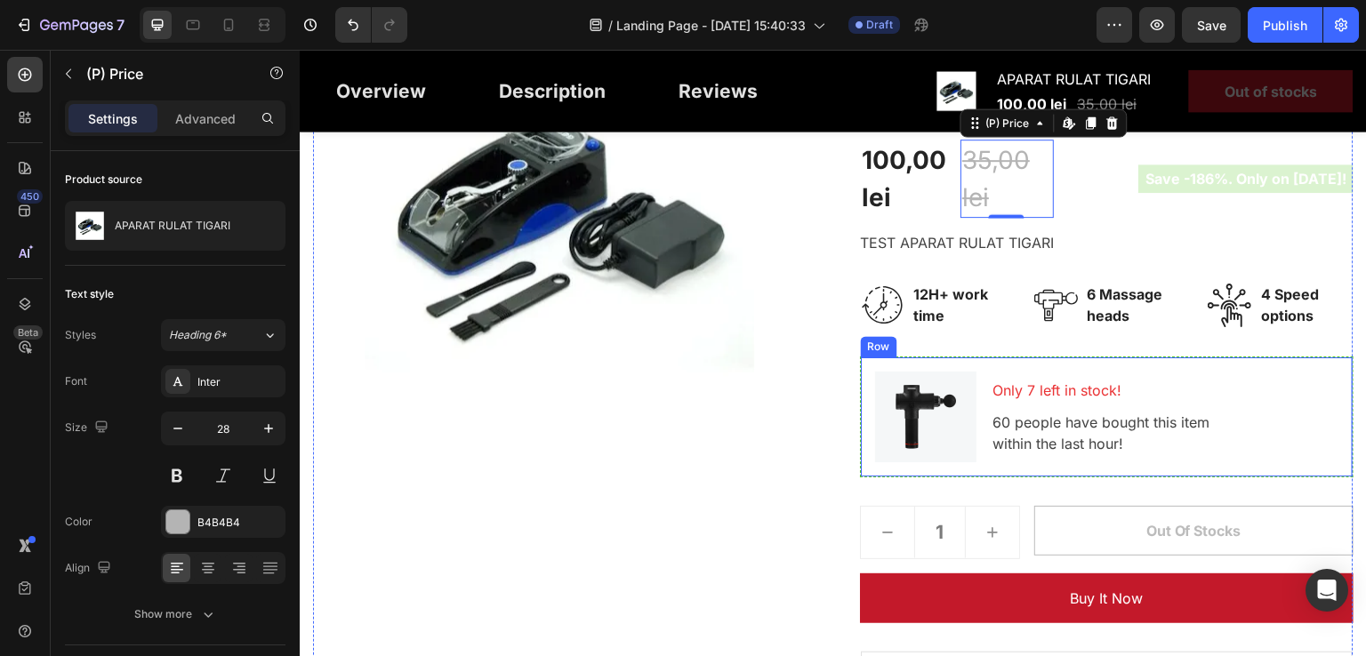
click at [1068, 386] on p "Only 7 left in stock!" at bounding box center [1165, 390] width 344 height 21
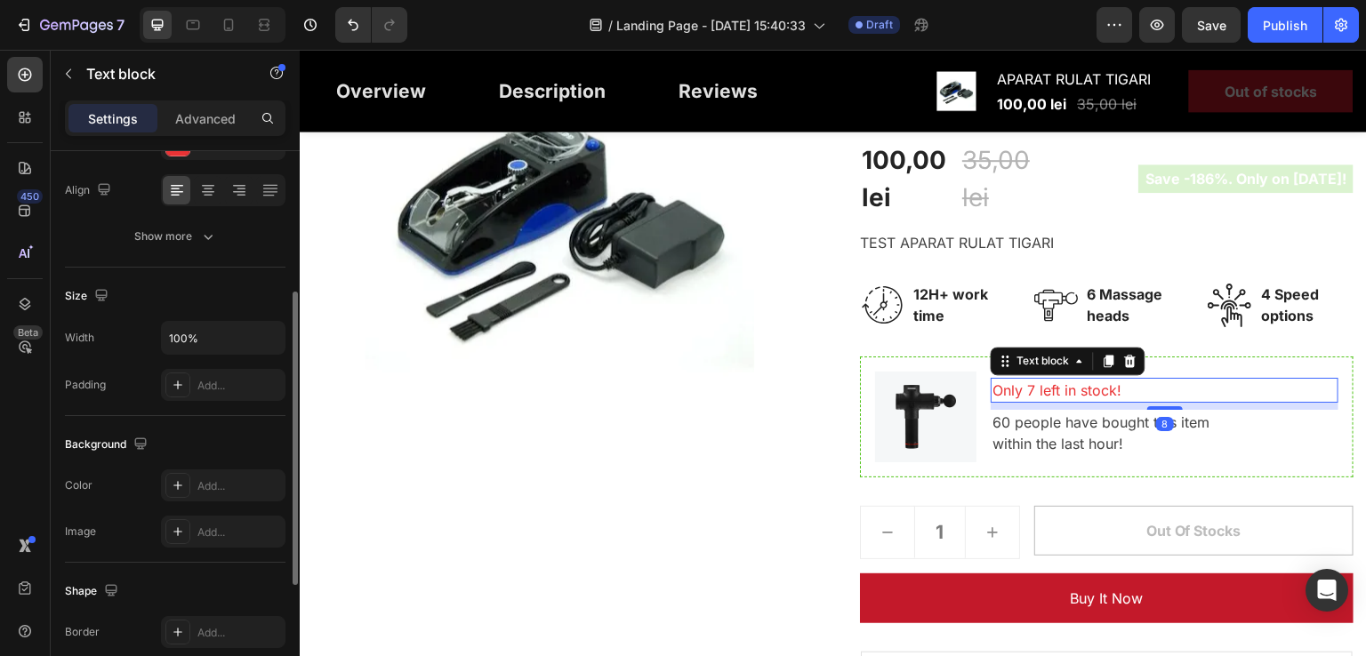
scroll to position [0, 0]
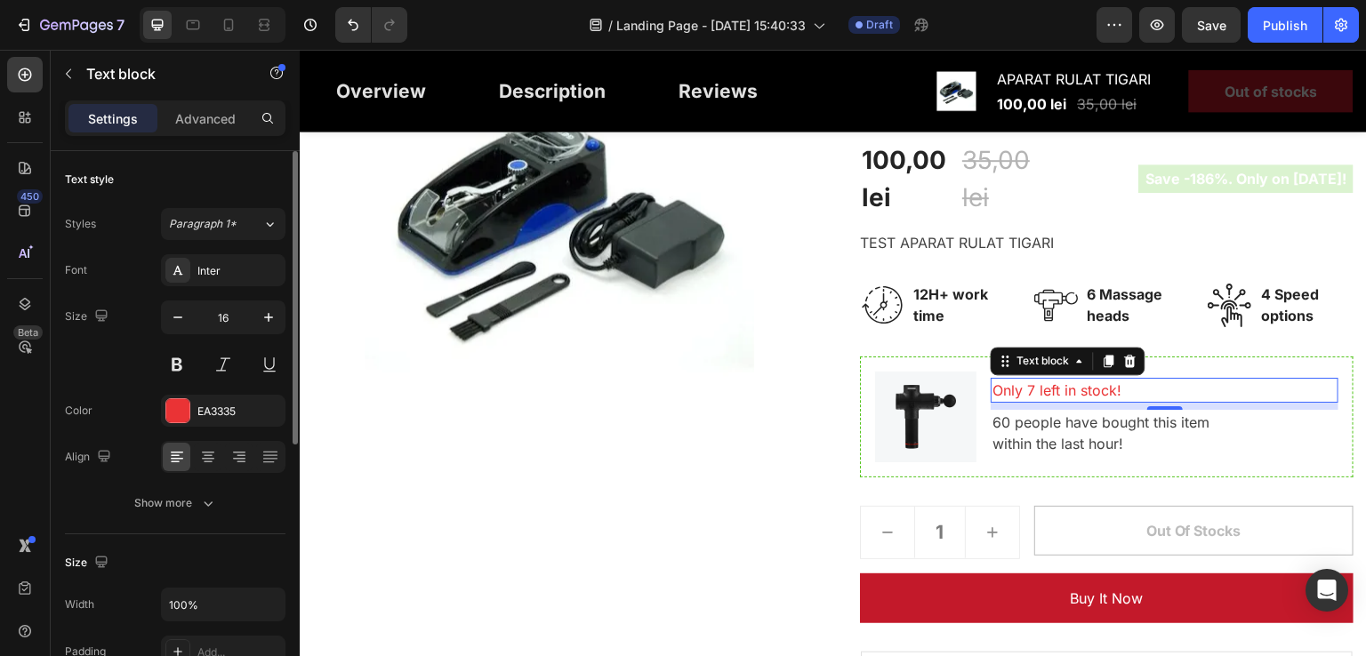
click at [1044, 390] on p "Only 7 left in stock!" at bounding box center [1165, 390] width 344 height 21
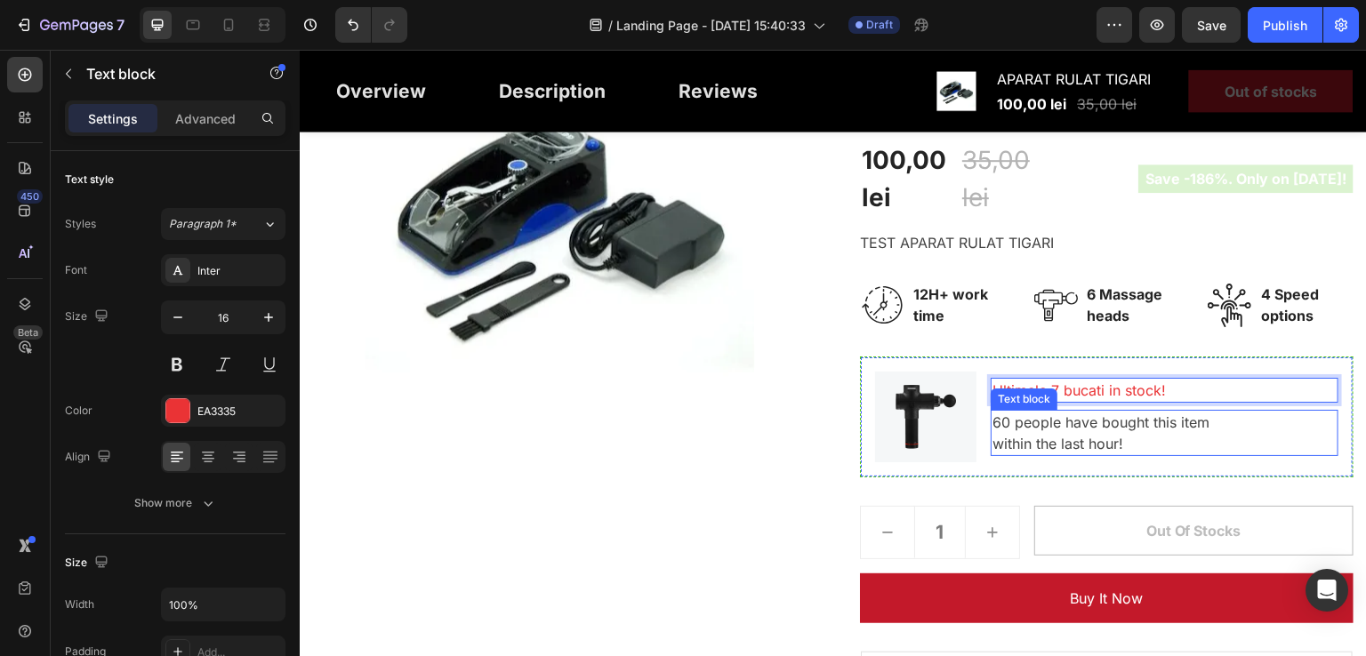
click at [1057, 426] on p "60 people have bought this item within the last hour!" at bounding box center [1165, 433] width 344 height 43
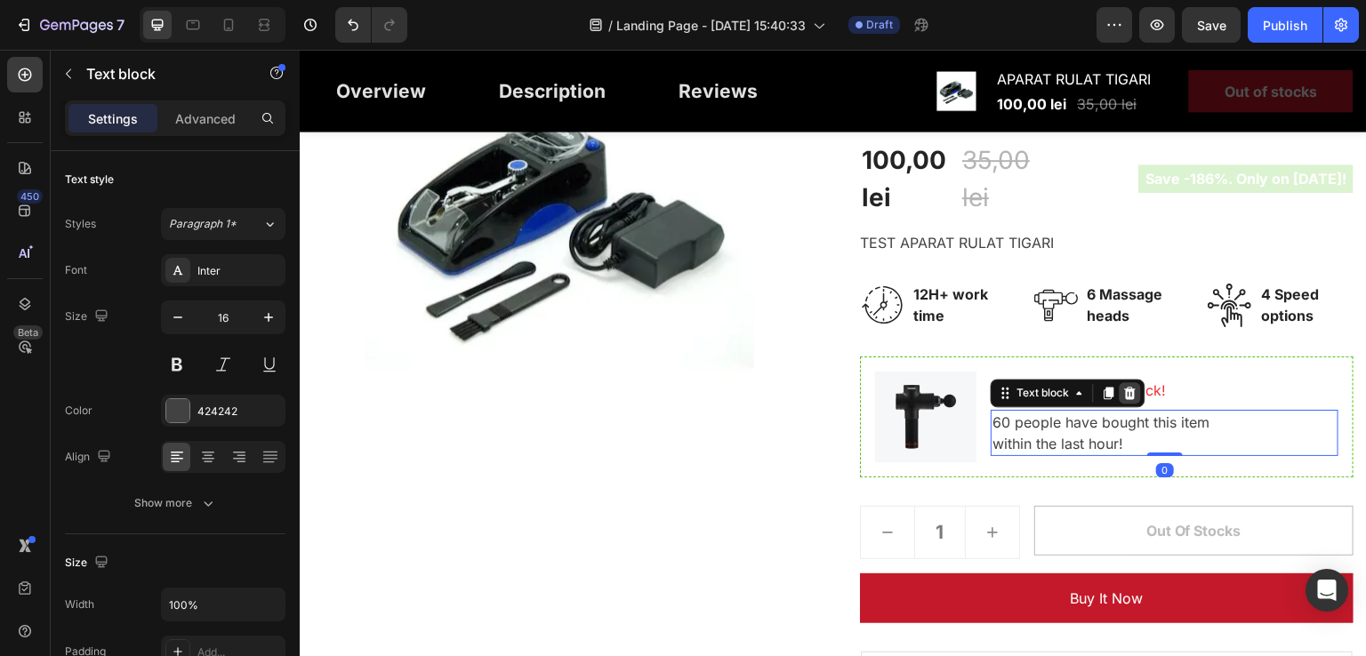
click at [1127, 389] on icon at bounding box center [1130, 393] width 14 height 14
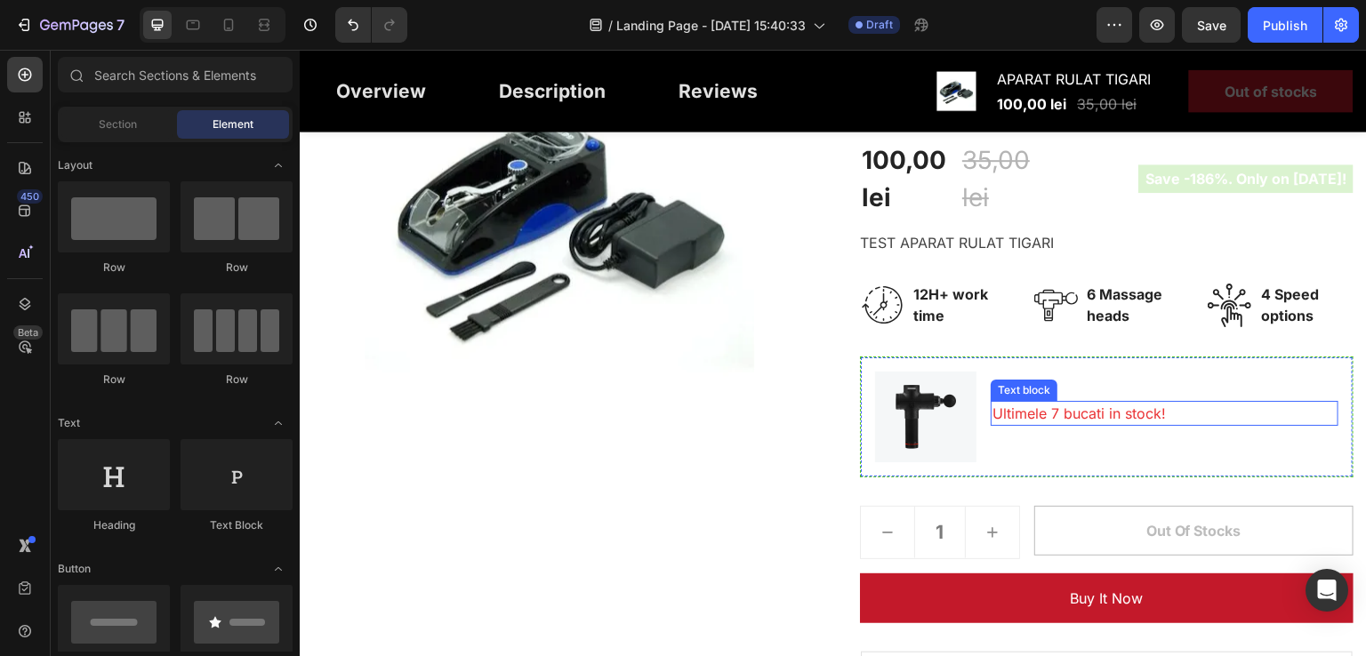
click at [1097, 420] on p "Ultimele 7 bucati in stock!" at bounding box center [1165, 413] width 344 height 21
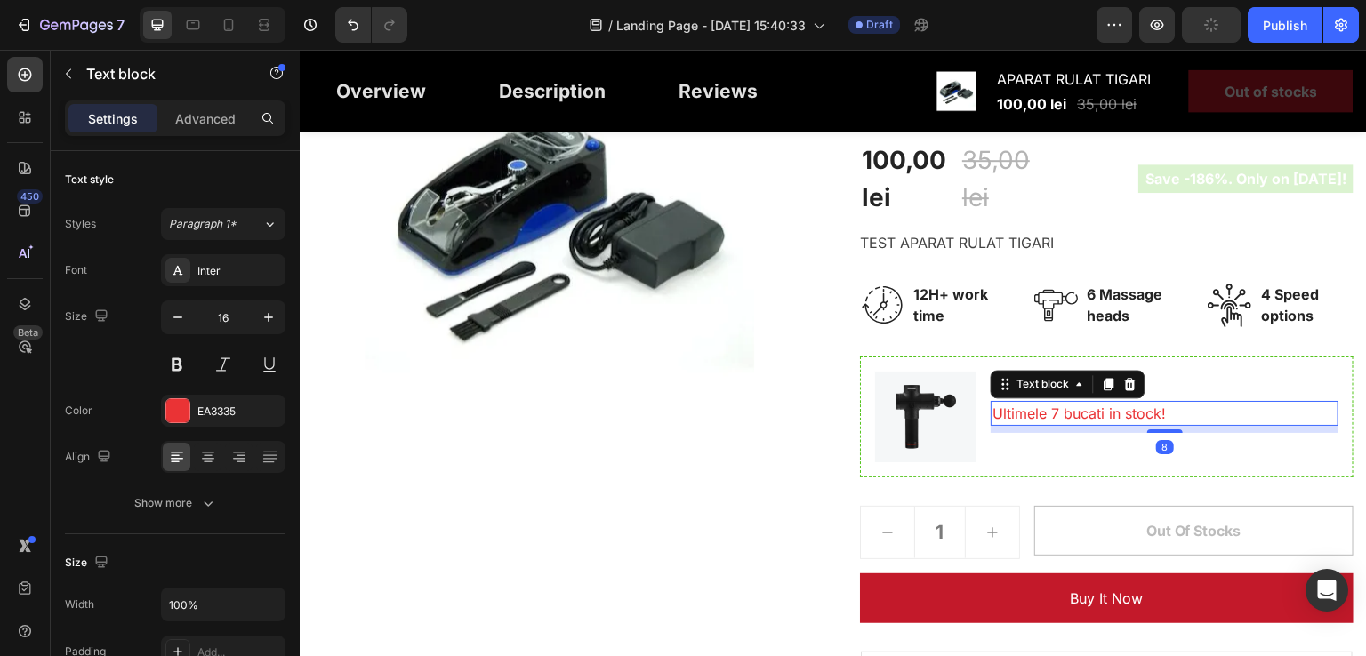
click at [1160, 433] on div "8" at bounding box center [1165, 429] width 348 height 7
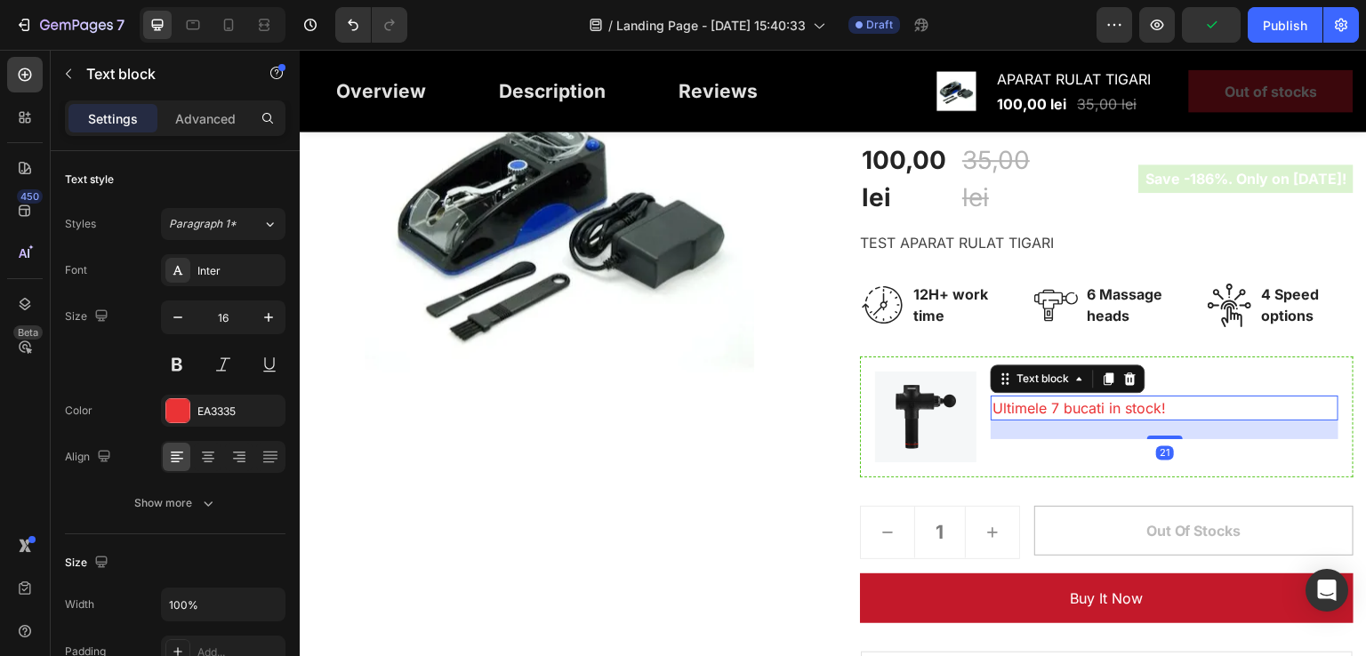
drag, startPoint x: 1162, startPoint y: 432, endPoint x: 1160, endPoint y: 443, distance: 10.8
click at [1160, 443] on div "Ultimele 7 bucati in stock! Text block 21" at bounding box center [1165, 417] width 348 height 91
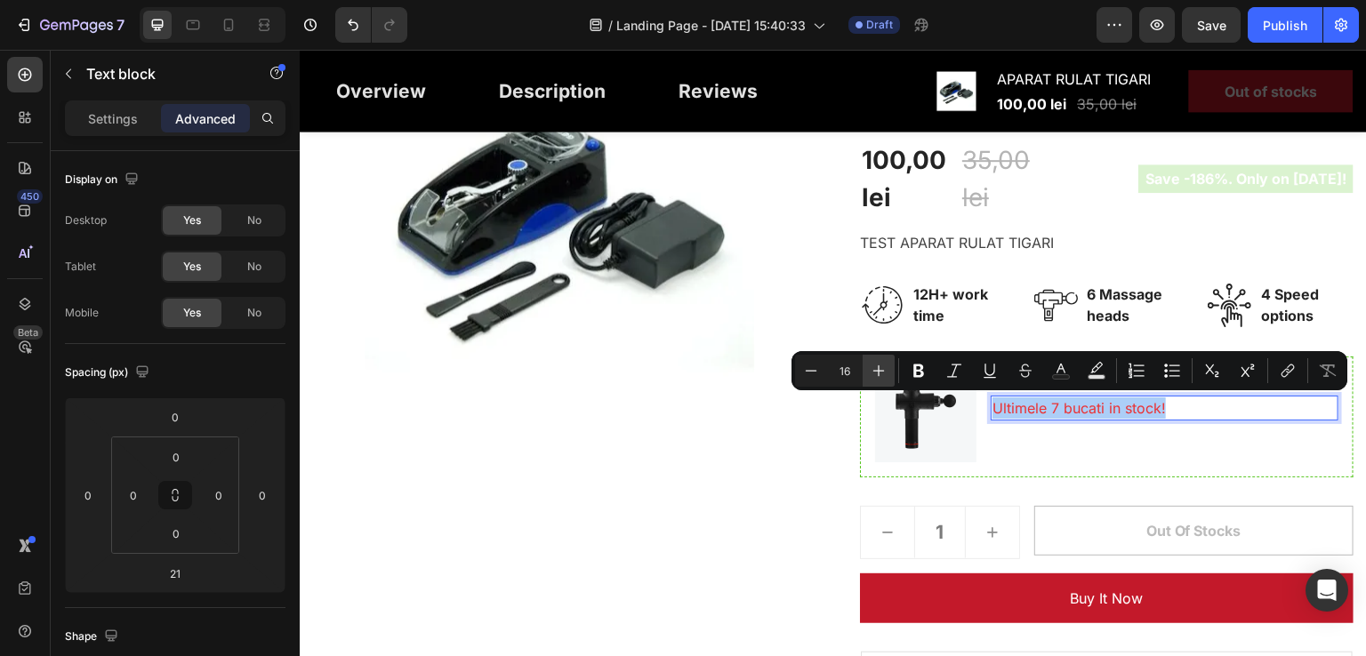
click at [877, 373] on icon "Editor contextual toolbar" at bounding box center [879, 371] width 18 height 18
click at [877, 373] on img at bounding box center [925, 417] width 101 height 91
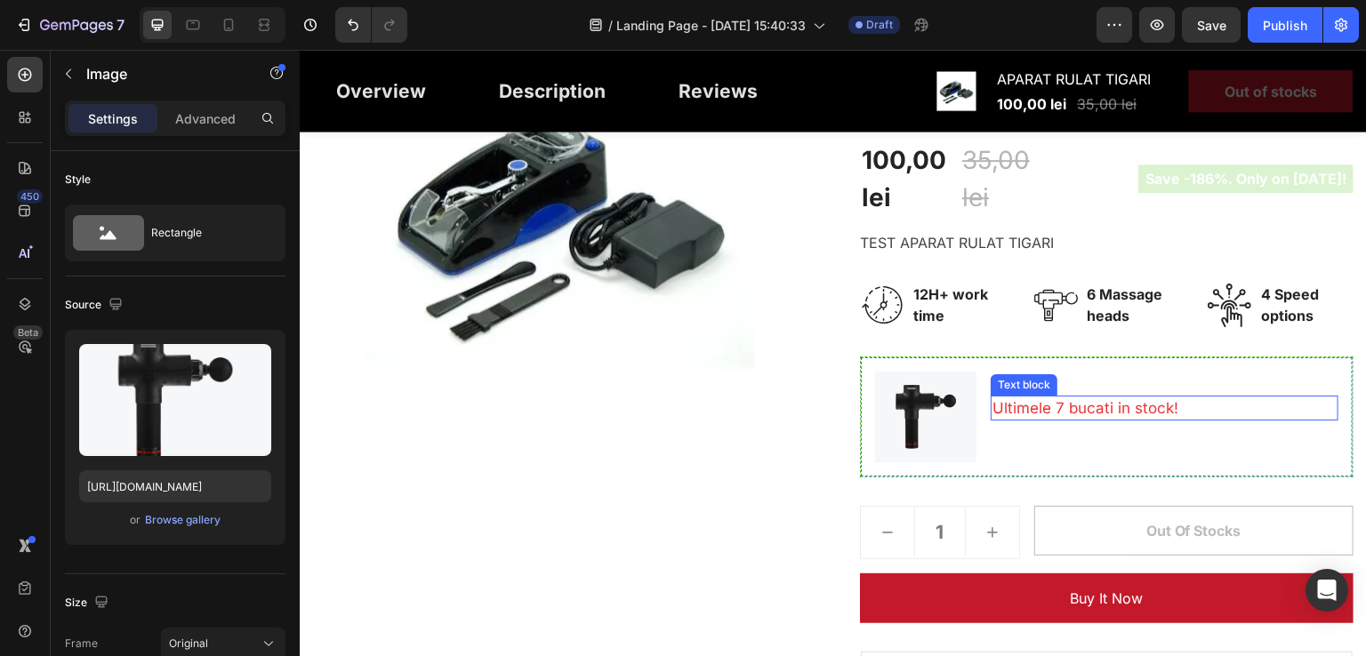
click at [1086, 418] on p "Ultimele 7 bucati in stock!" at bounding box center [1165, 408] width 344 height 21
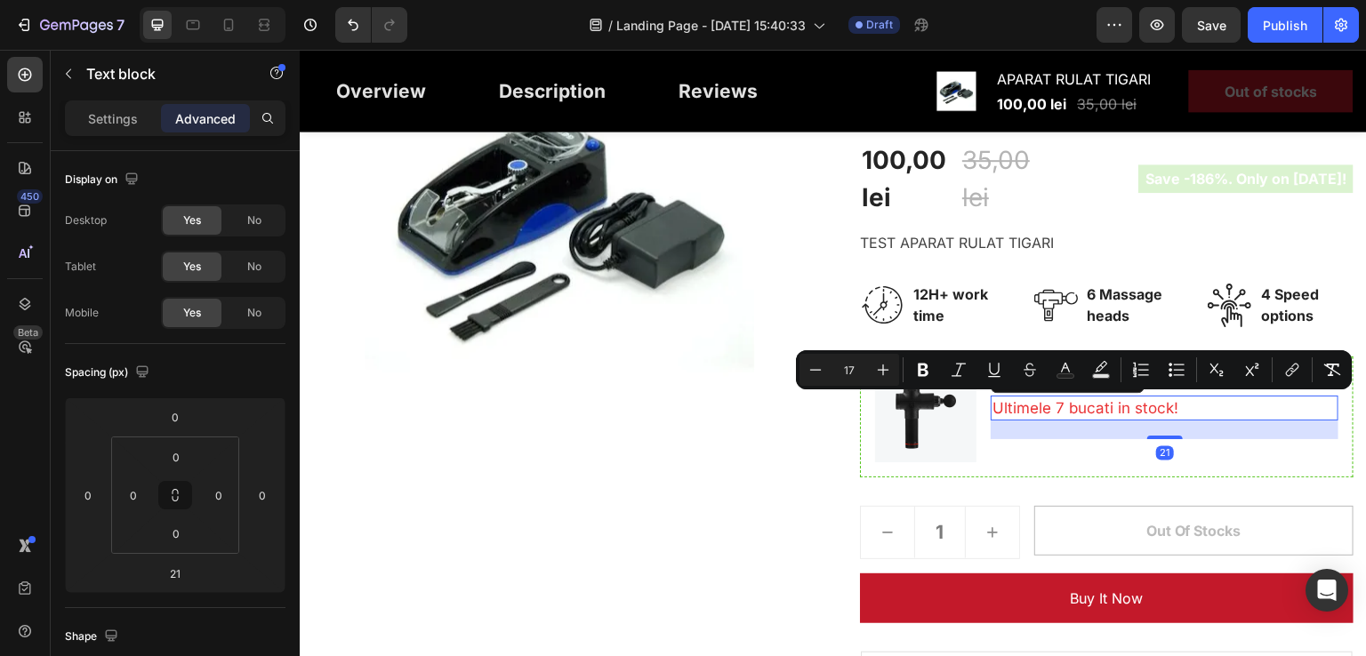
click at [860, 366] on input "17" at bounding box center [850, 369] width 36 height 21
type input "125"
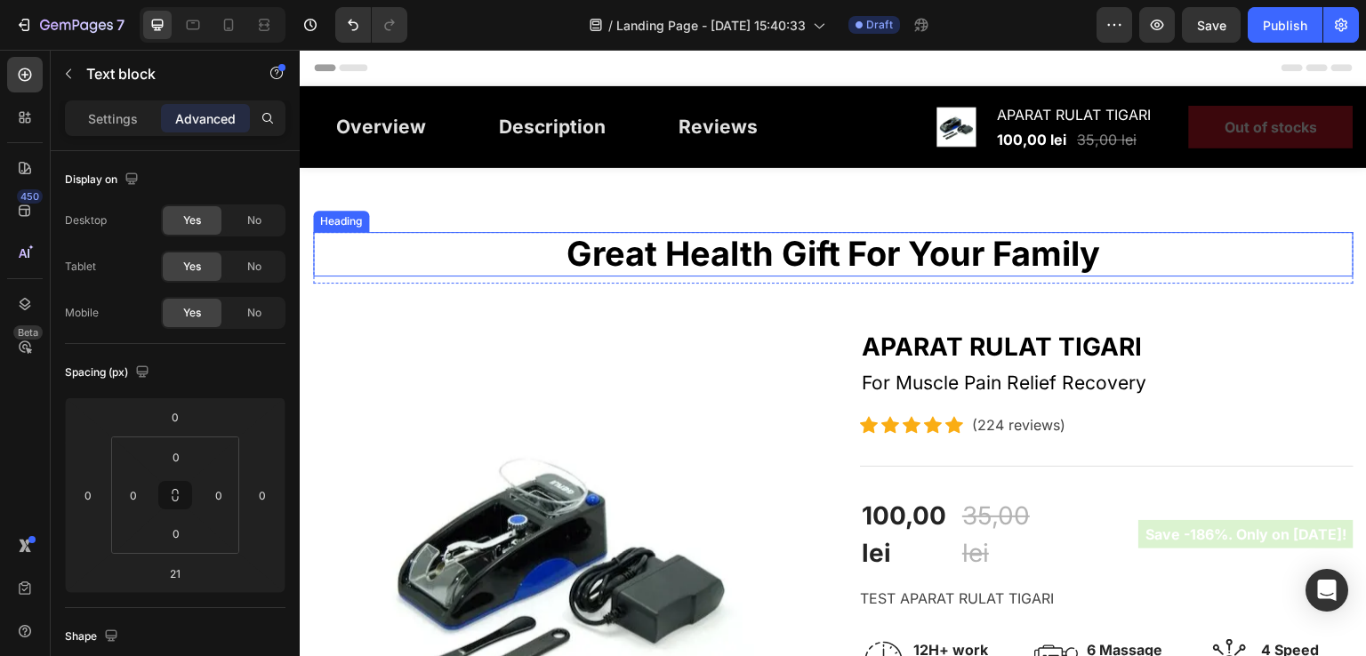
click at [704, 248] on p "Great Health Gift For Your Family" at bounding box center [833, 254] width 1037 height 41
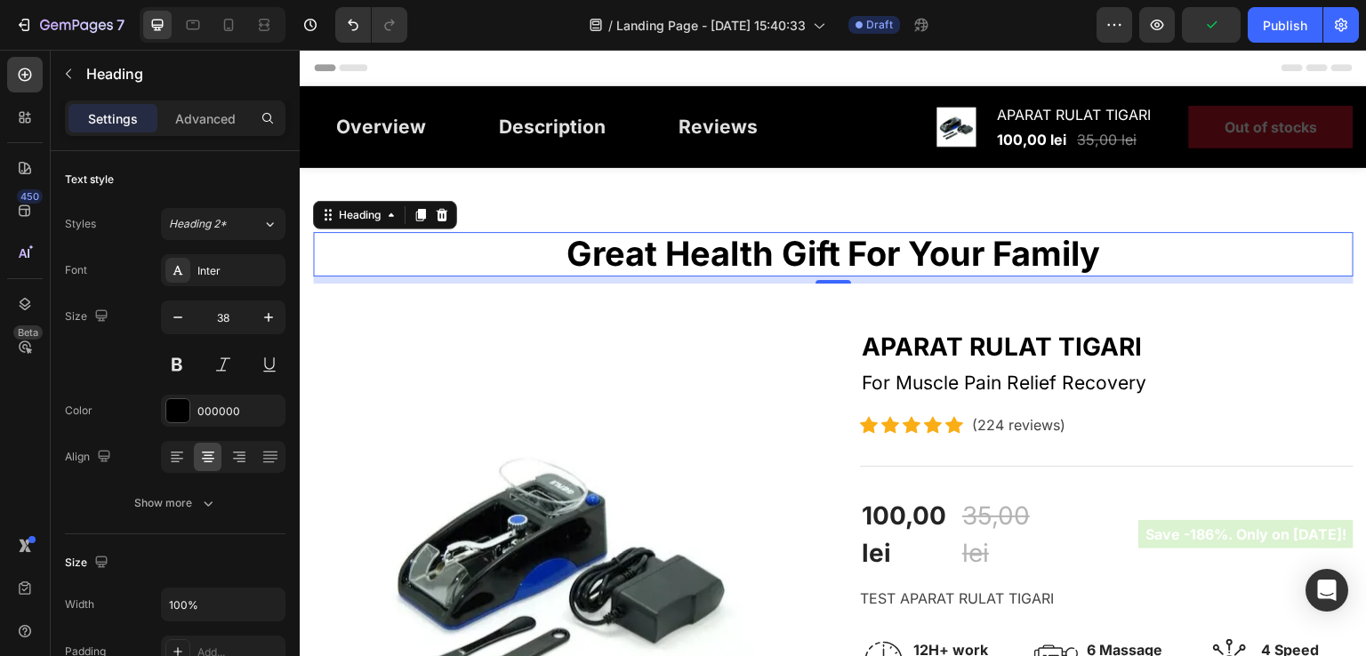
click at [772, 253] on p "Great Health Gift For Your Family" at bounding box center [833, 254] width 1037 height 41
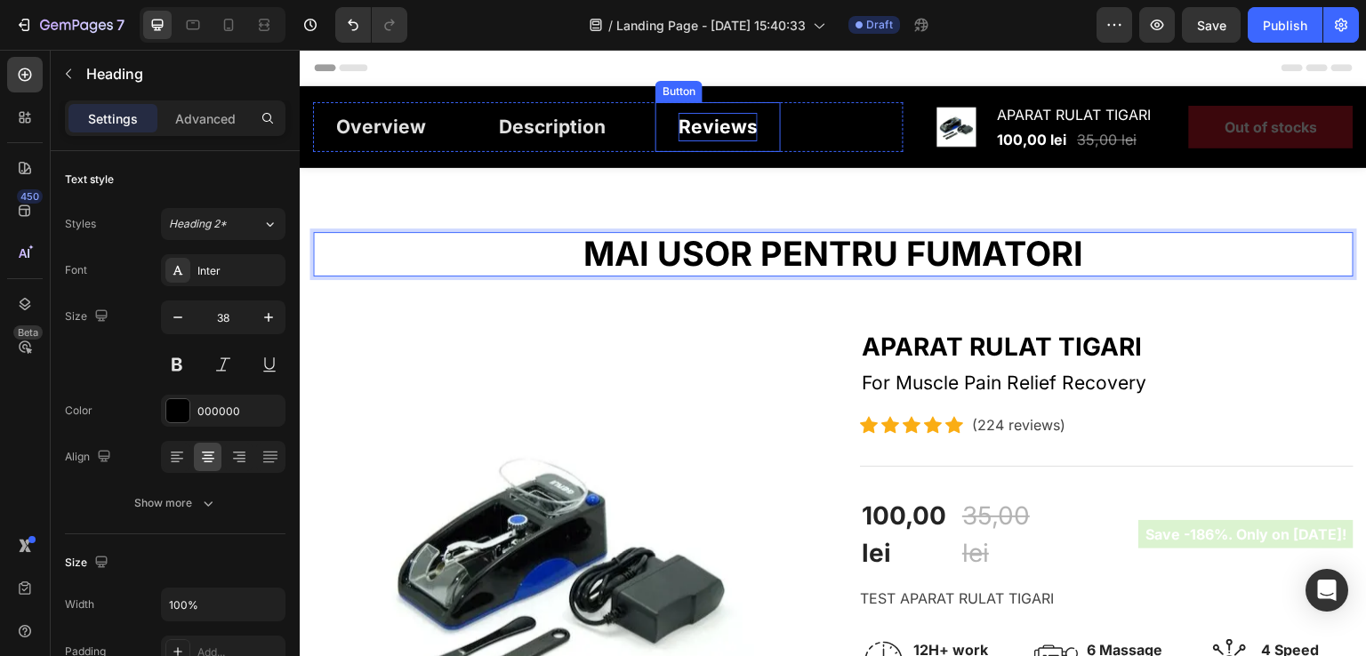
click at [686, 130] on div "Reviews" at bounding box center [718, 127] width 79 height 28
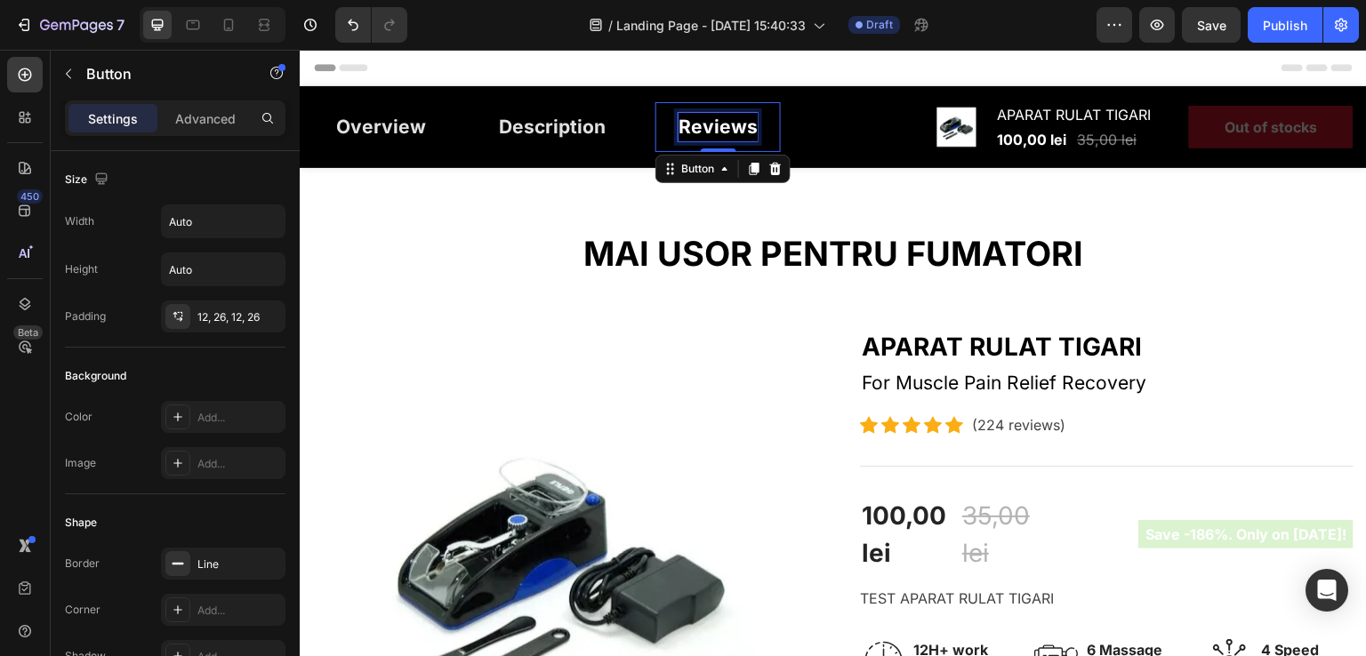
click at [706, 133] on div "Reviews" at bounding box center [718, 127] width 79 height 28
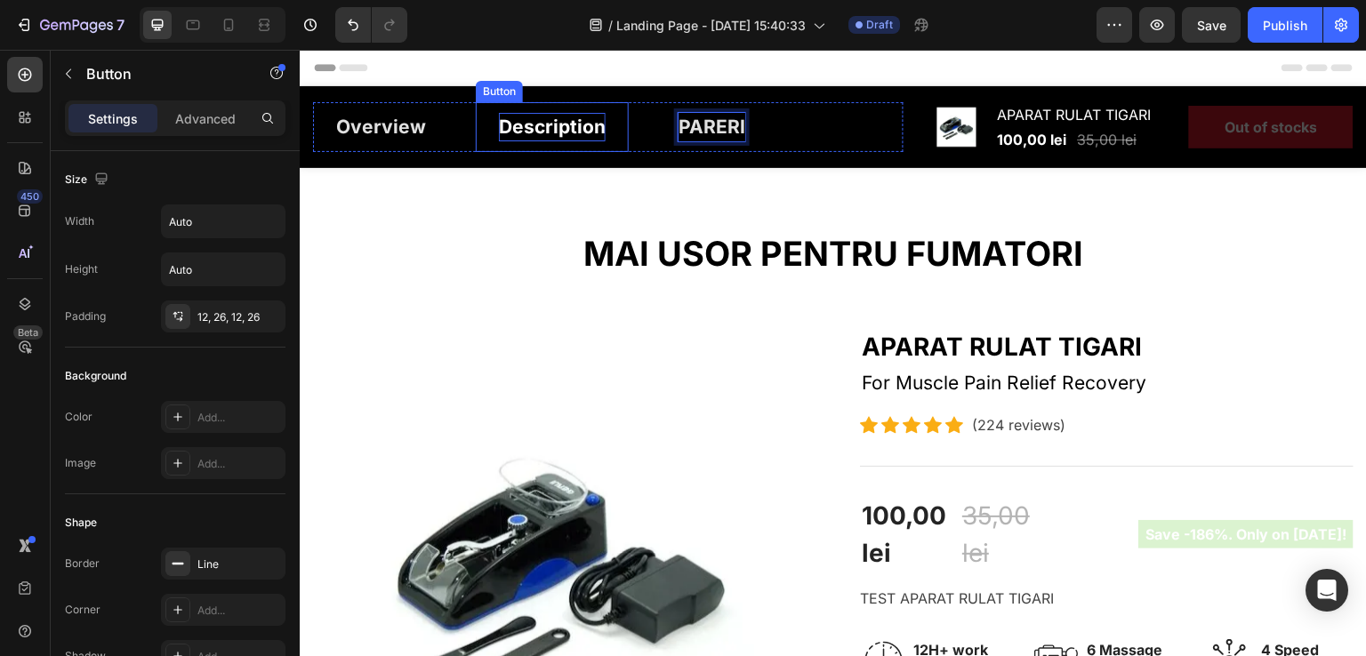
click at [559, 122] on div "Description" at bounding box center [552, 127] width 107 height 28
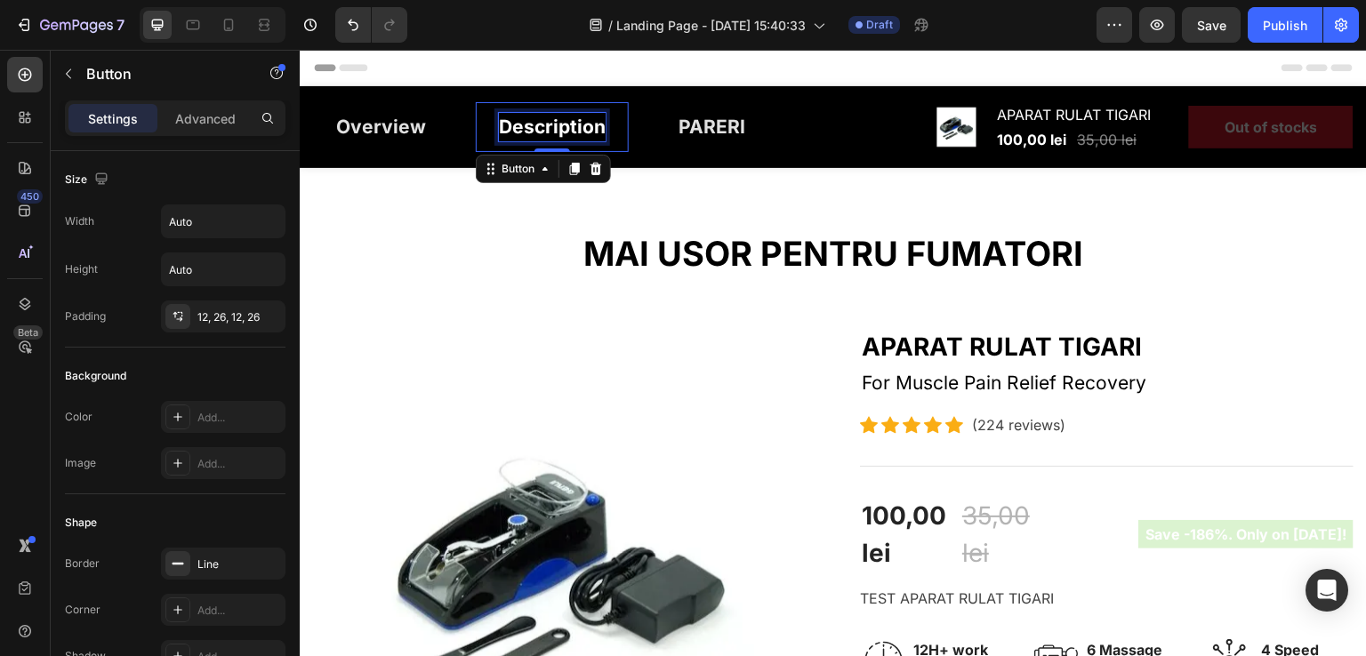
click at [595, 125] on div "Description" at bounding box center [552, 127] width 107 height 28
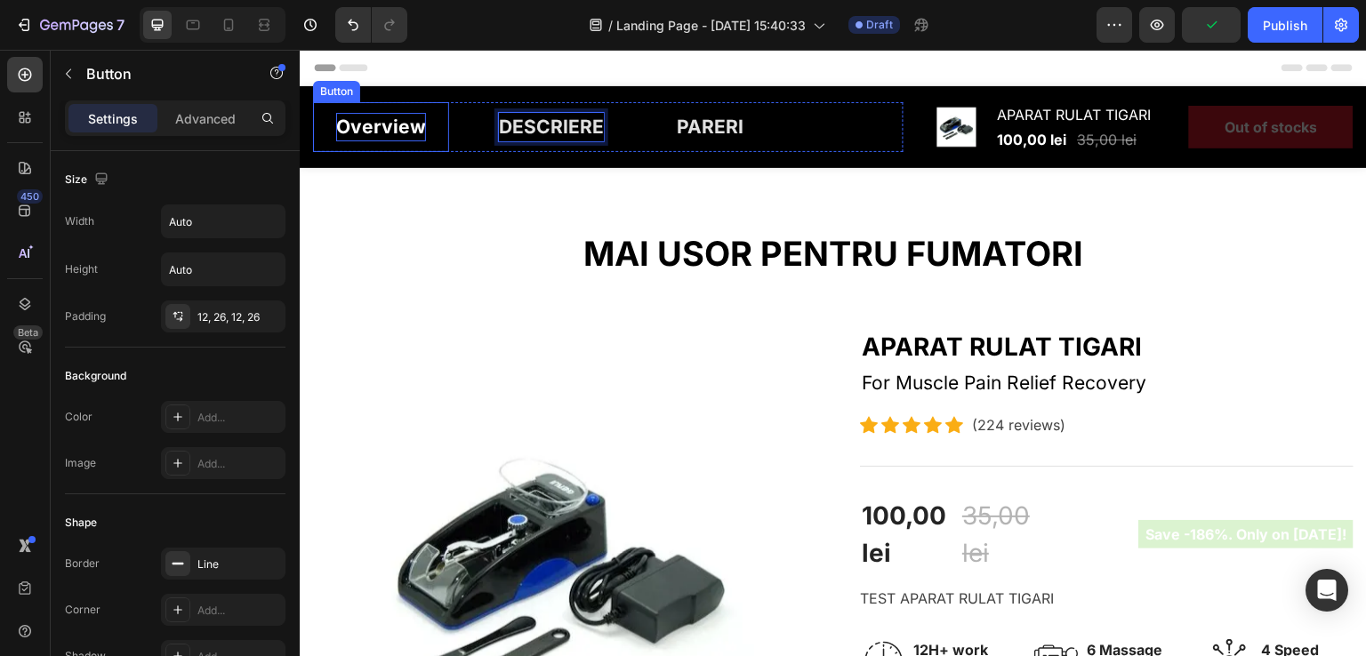
click at [384, 122] on div "Overview" at bounding box center [381, 127] width 90 height 28
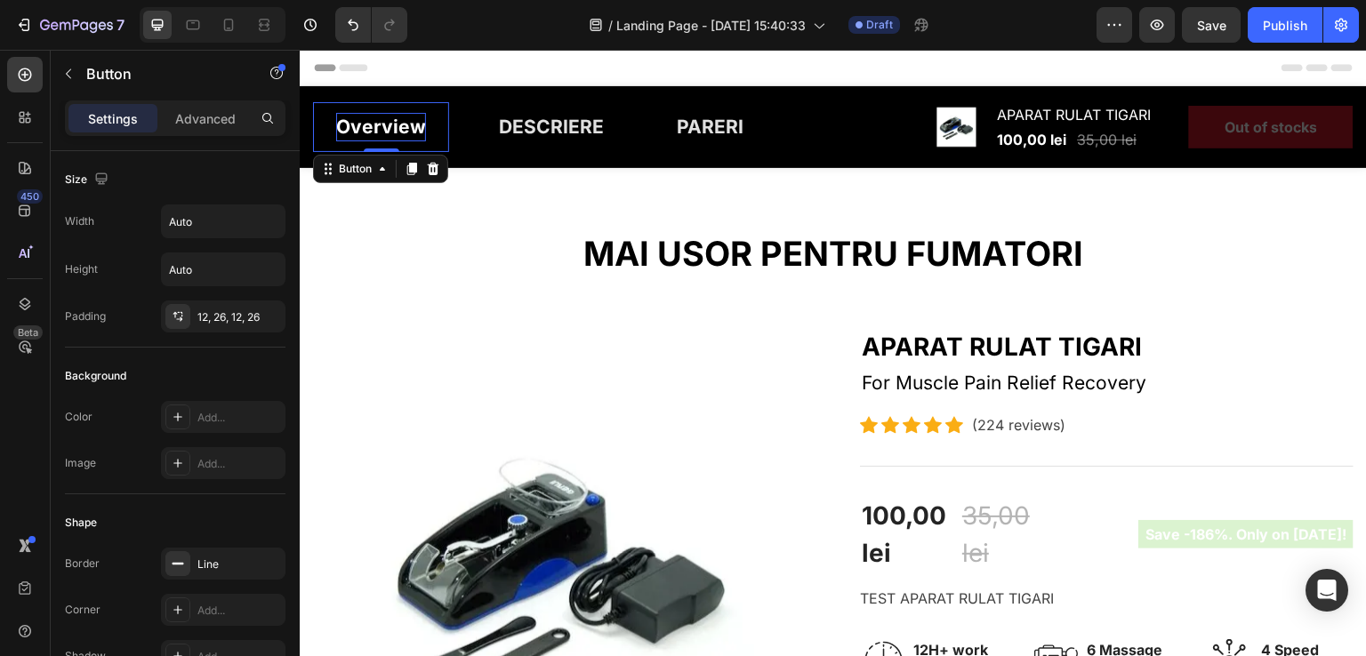
click at [382, 129] on div "Overview" at bounding box center [381, 127] width 90 height 28
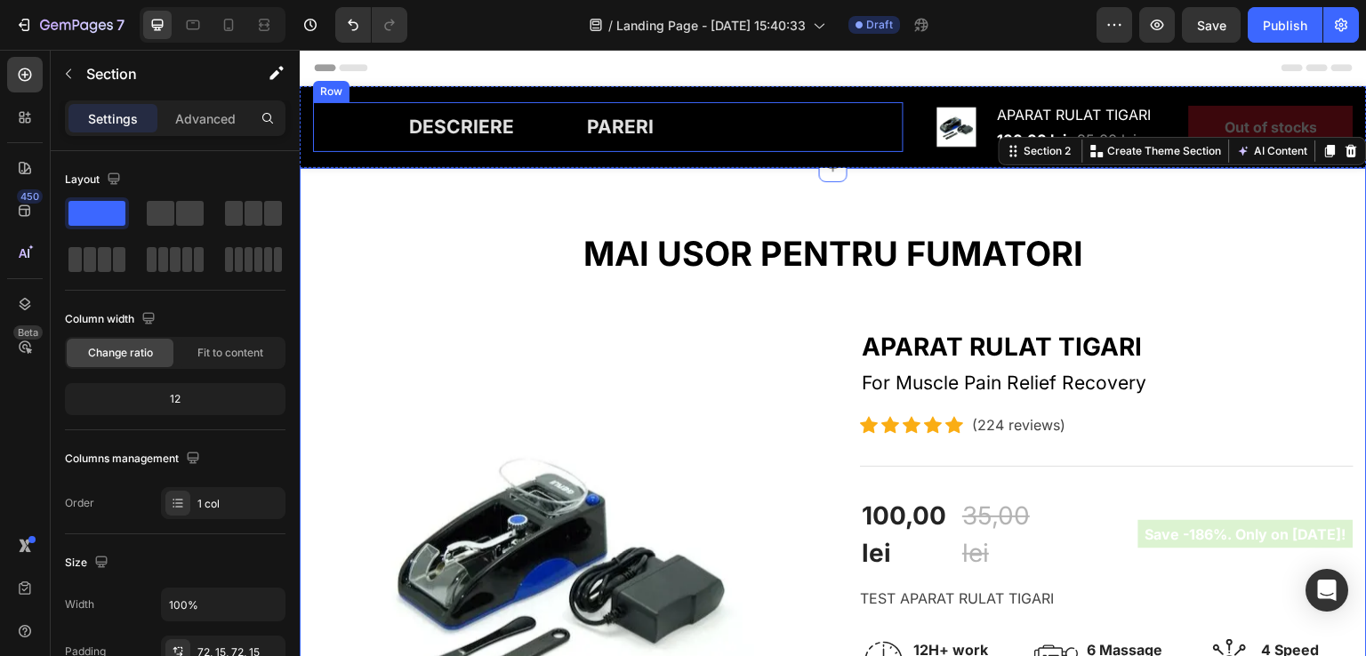
click at [372, 128] on div "Button DESCRIERE Button PARERI Button Row" at bounding box center [608, 127] width 591 height 50
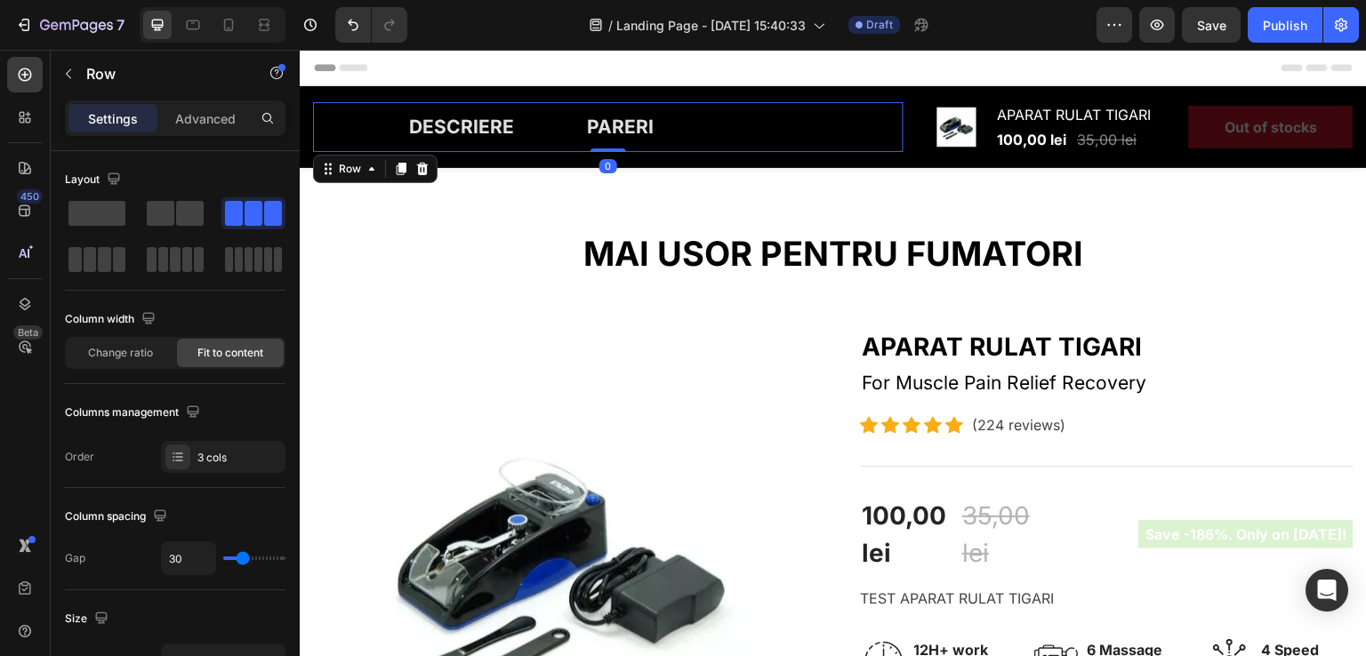
click at [378, 117] on div "Button DESCRIERE Button PARERI Button Row 0" at bounding box center [608, 127] width 591 height 50
click at [364, 128] on div "Button DESCRIERE Button PARERI Button Row 0" at bounding box center [608, 127] width 591 height 50
click at [345, 128] on link at bounding box center [336, 129] width 46 height 21
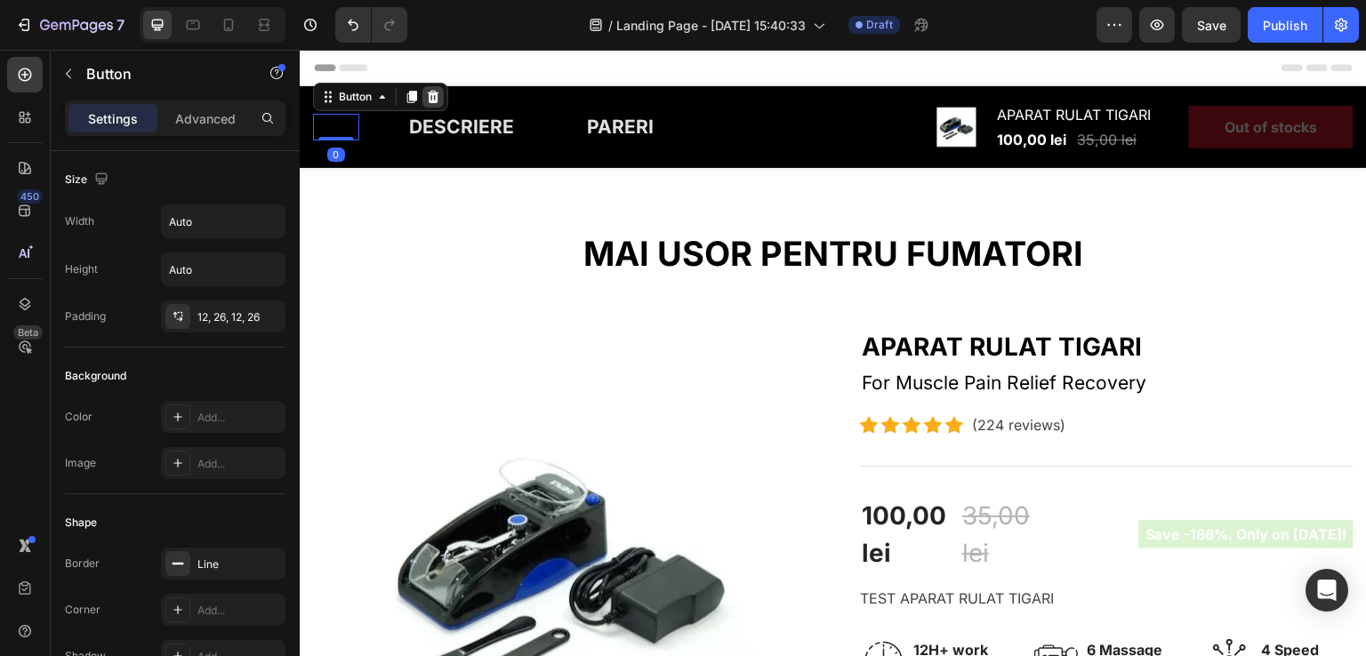
click at [438, 96] on icon at bounding box center [433, 97] width 14 height 14
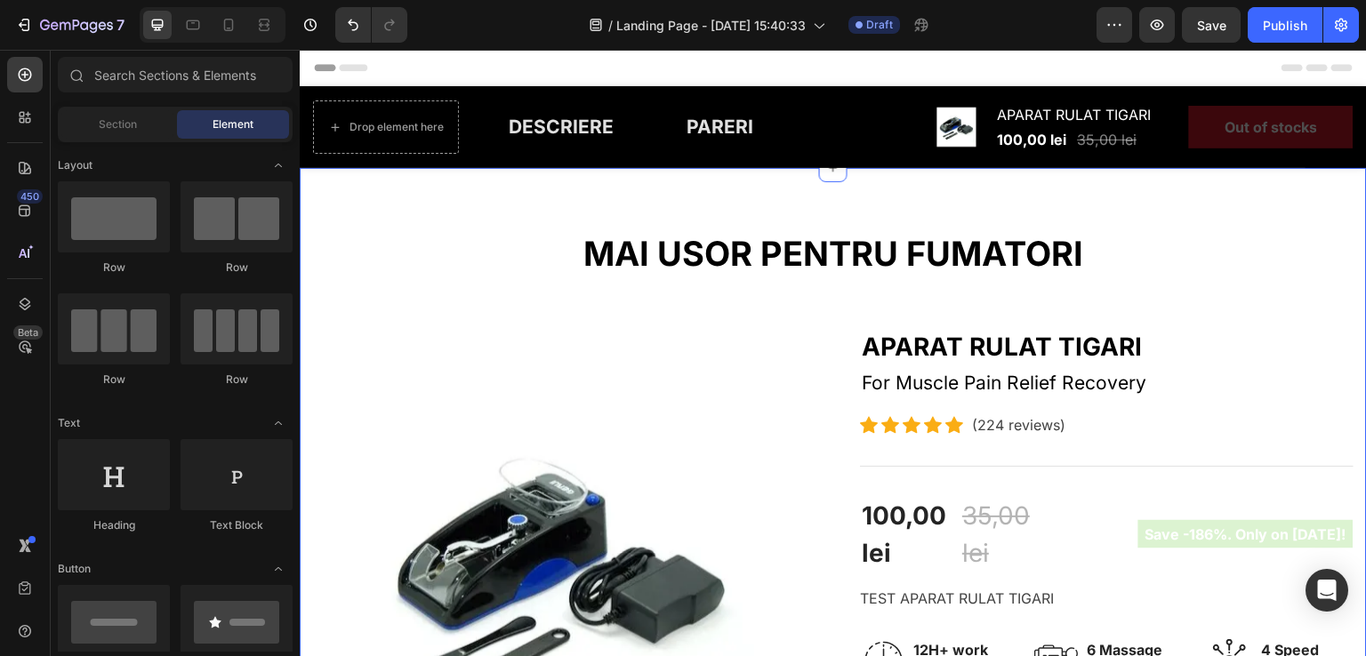
click at [467, 240] on p "MAI USOR PENTRU FUMATORI" at bounding box center [833, 254] width 1037 height 41
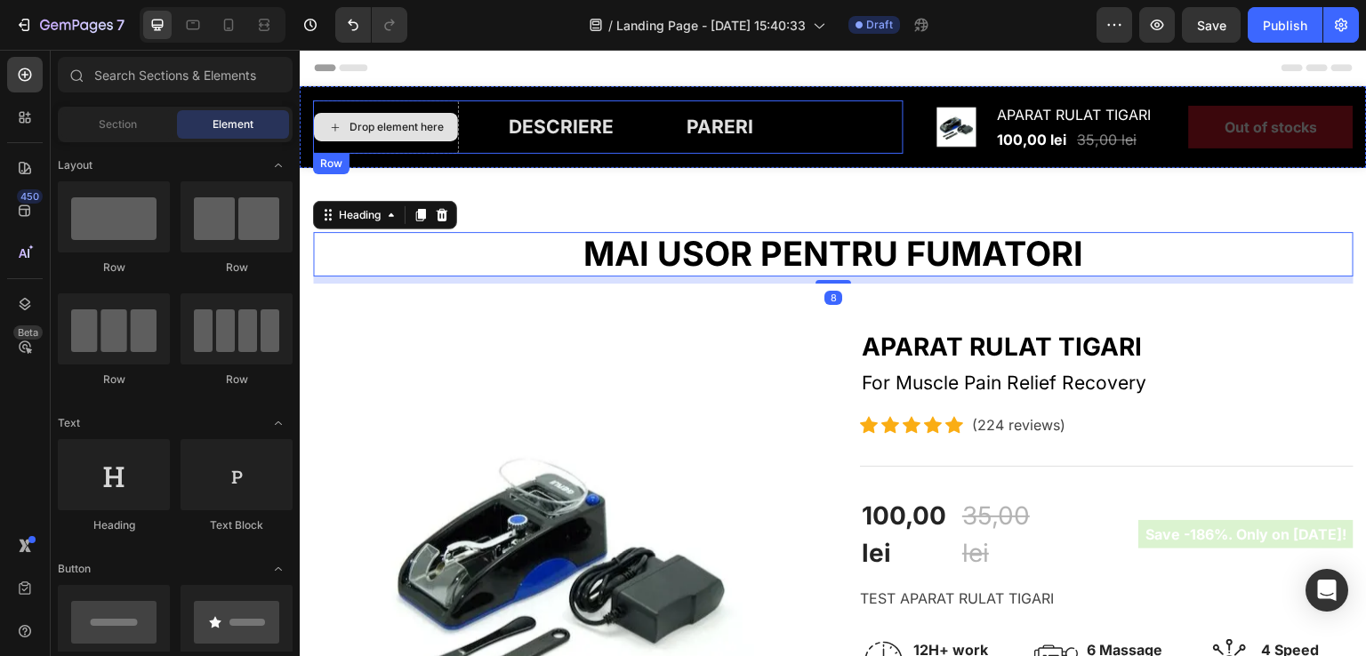
click at [439, 125] on div "Drop element here" at bounding box center [397, 127] width 94 height 14
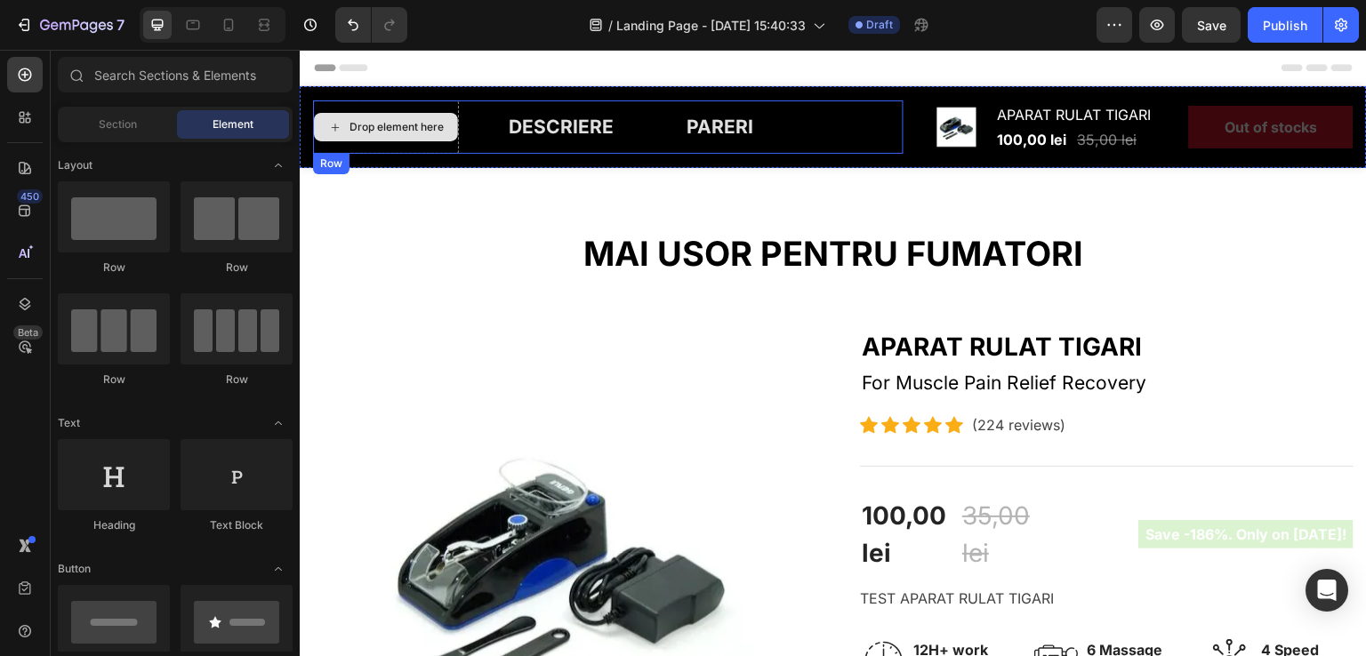
click at [411, 122] on div "Drop element here" at bounding box center [397, 127] width 94 height 14
click at [363, 127] on div "Drop element here" at bounding box center [397, 127] width 94 height 14
click at [348, 136] on div "Drop element here" at bounding box center [386, 127] width 144 height 28
click at [320, 133] on div "Drop element here" at bounding box center [386, 127] width 144 height 28
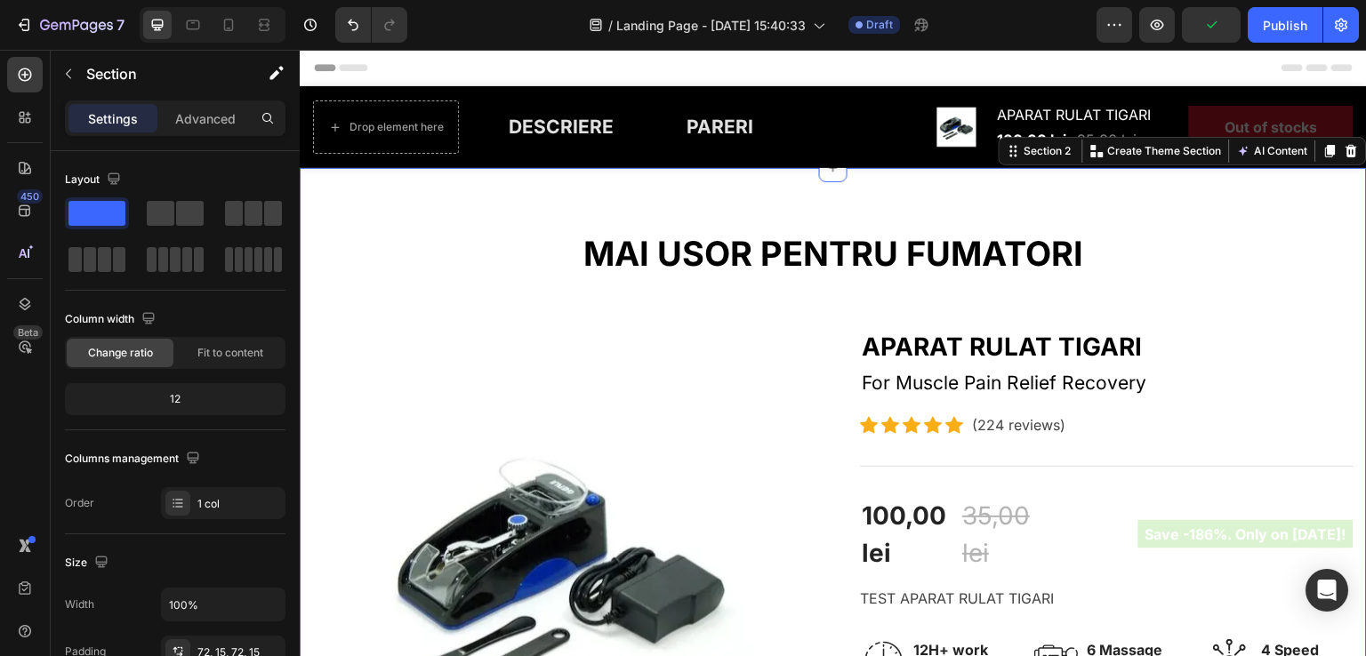
click at [824, 136] on div "Drop element here DESCRIERE Button PARERI Button Row" at bounding box center [608, 127] width 591 height 53
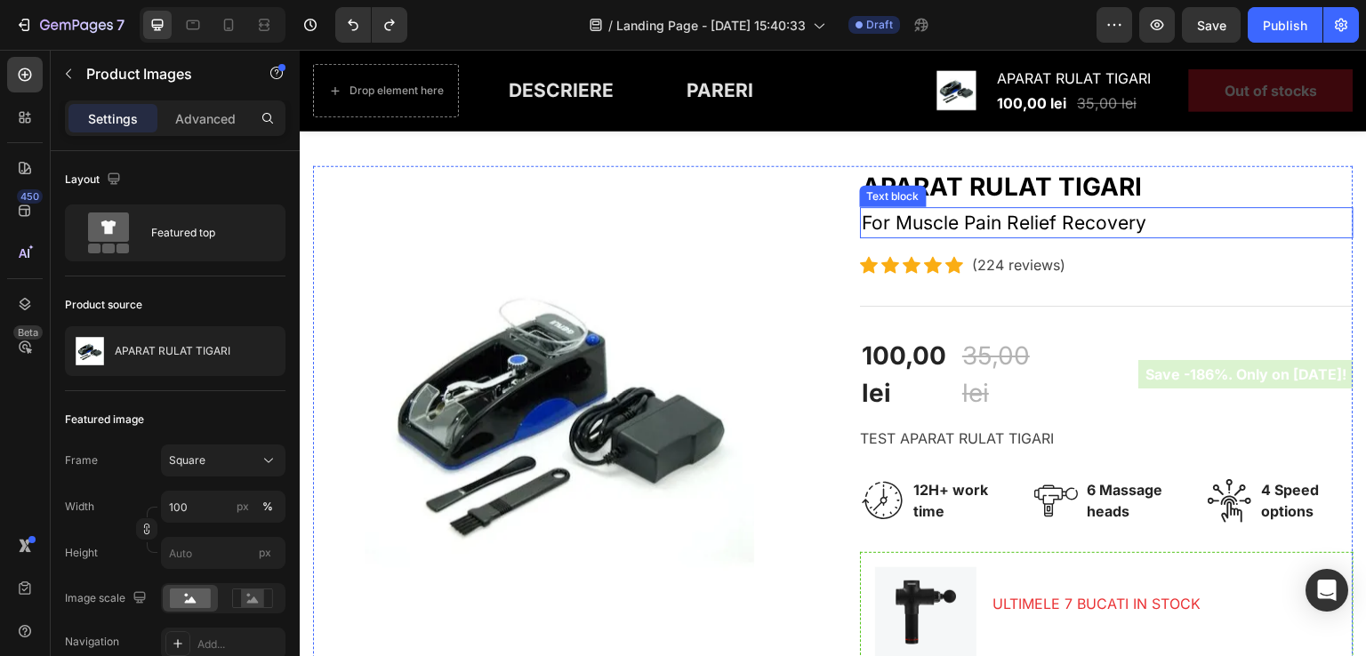
scroll to position [178, 0]
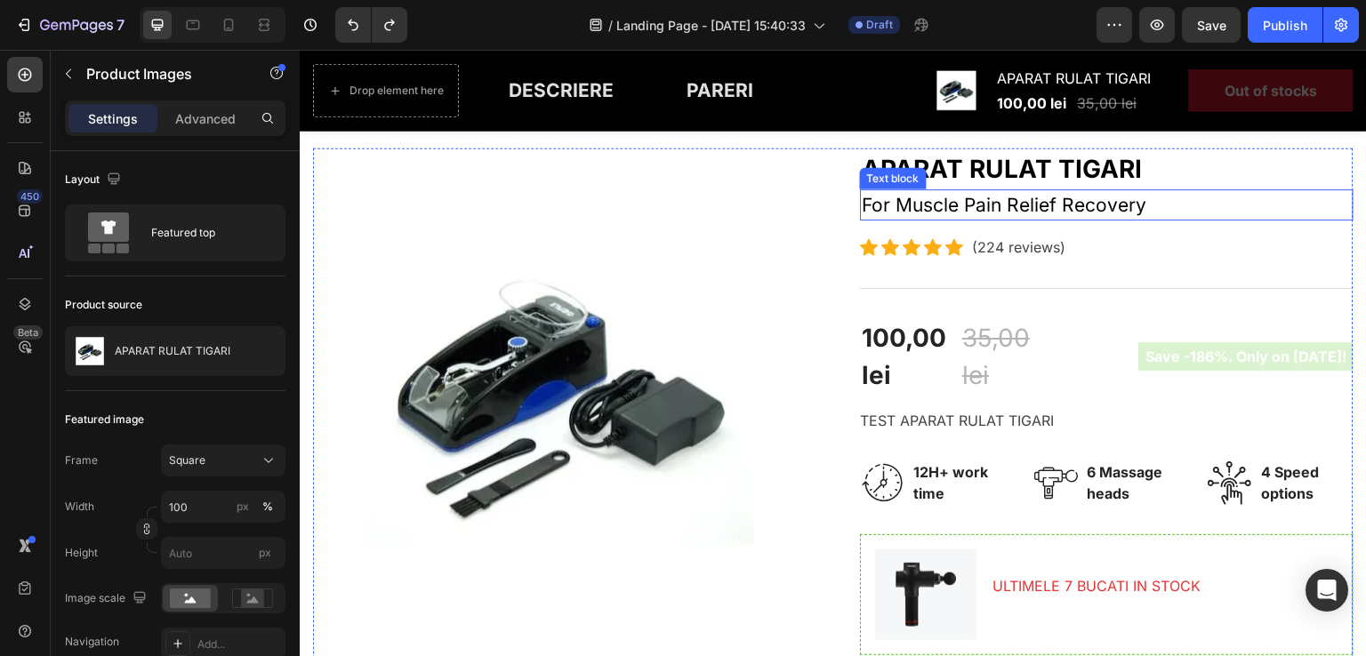
click at [956, 214] on p "For Muscle Pain Relief Recovery" at bounding box center [1107, 205] width 490 height 28
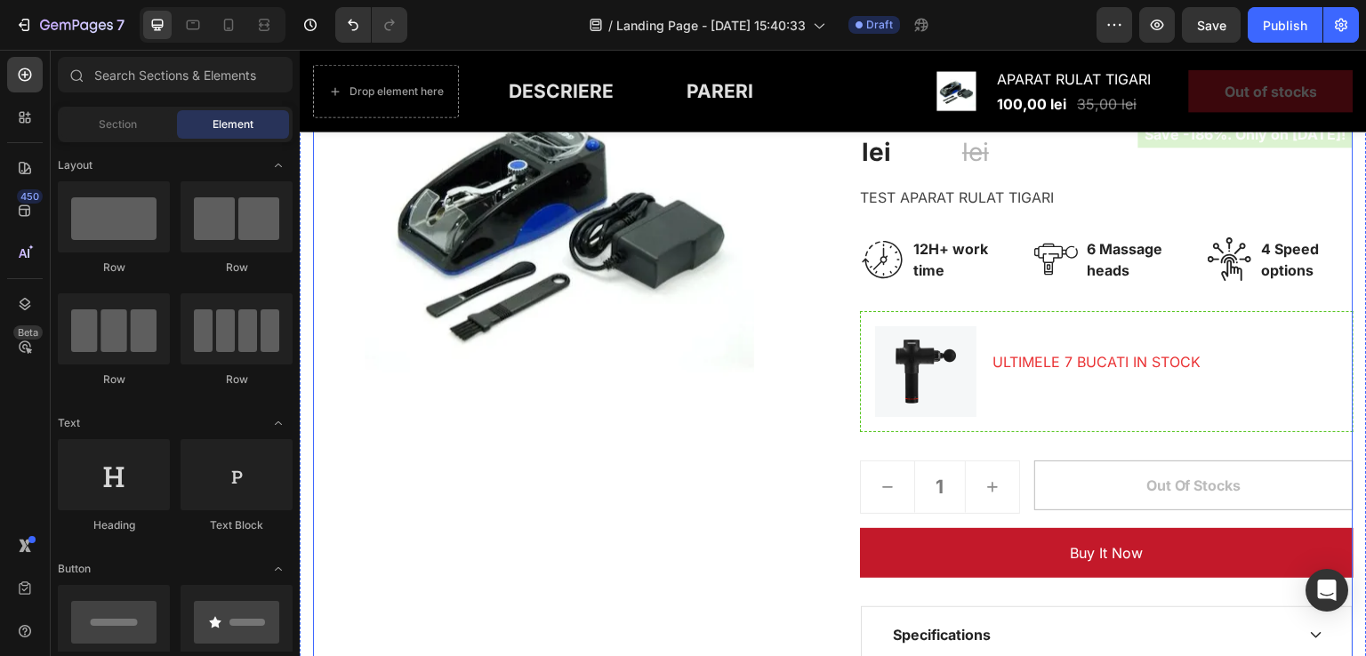
scroll to position [267, 0]
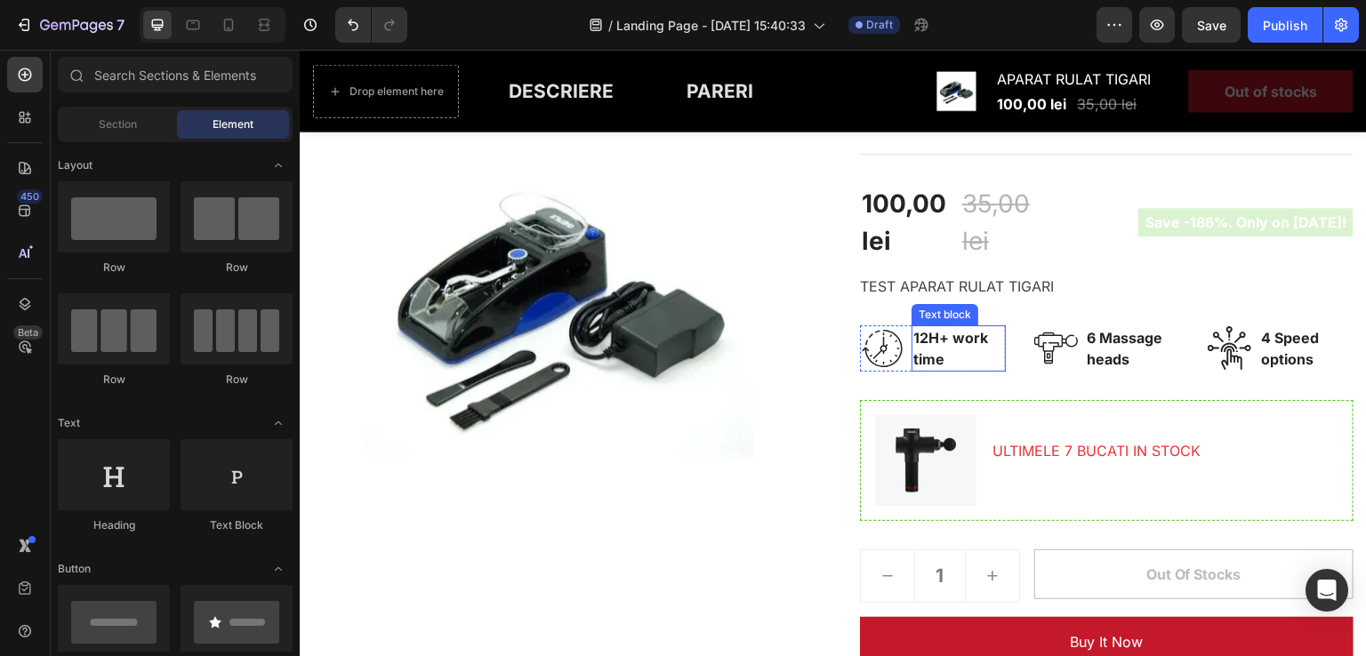
click at [923, 334] on p "12H+ work time" at bounding box center [958, 348] width 91 height 43
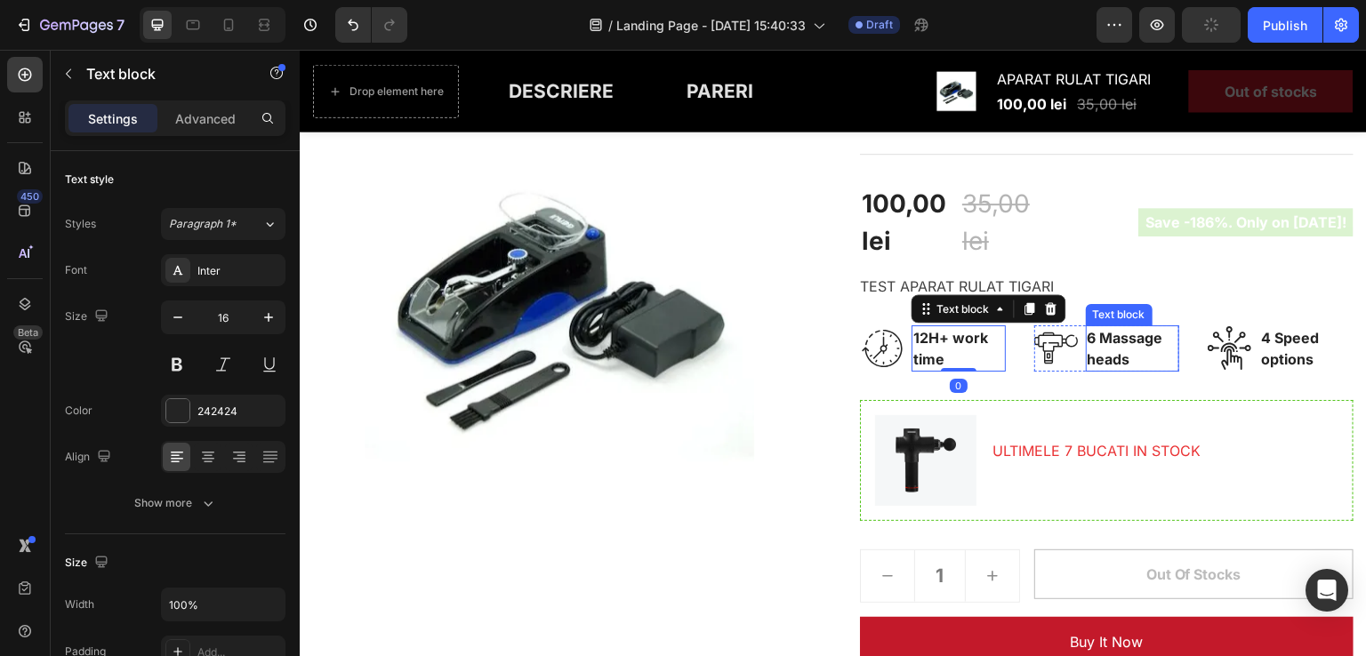
click at [1111, 350] on p "6 Massage heads" at bounding box center [1133, 348] width 91 height 43
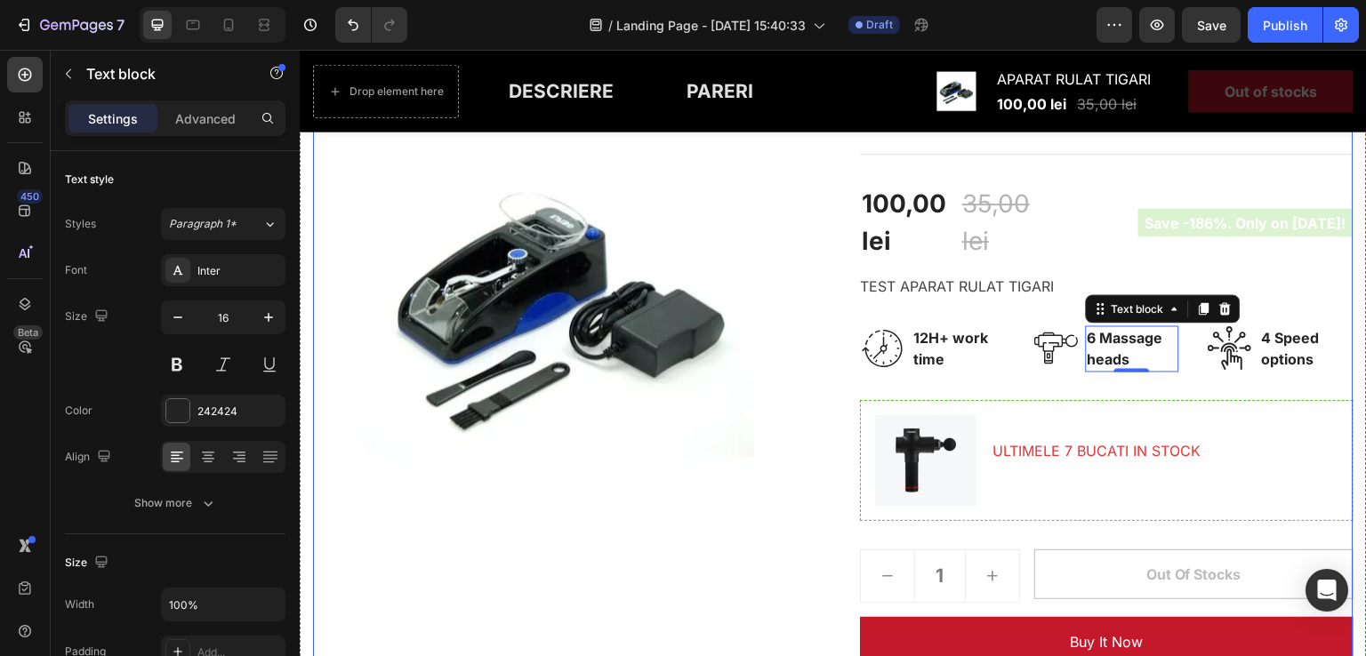
click at [932, 347] on p "12H+ work time" at bounding box center [958, 348] width 91 height 43
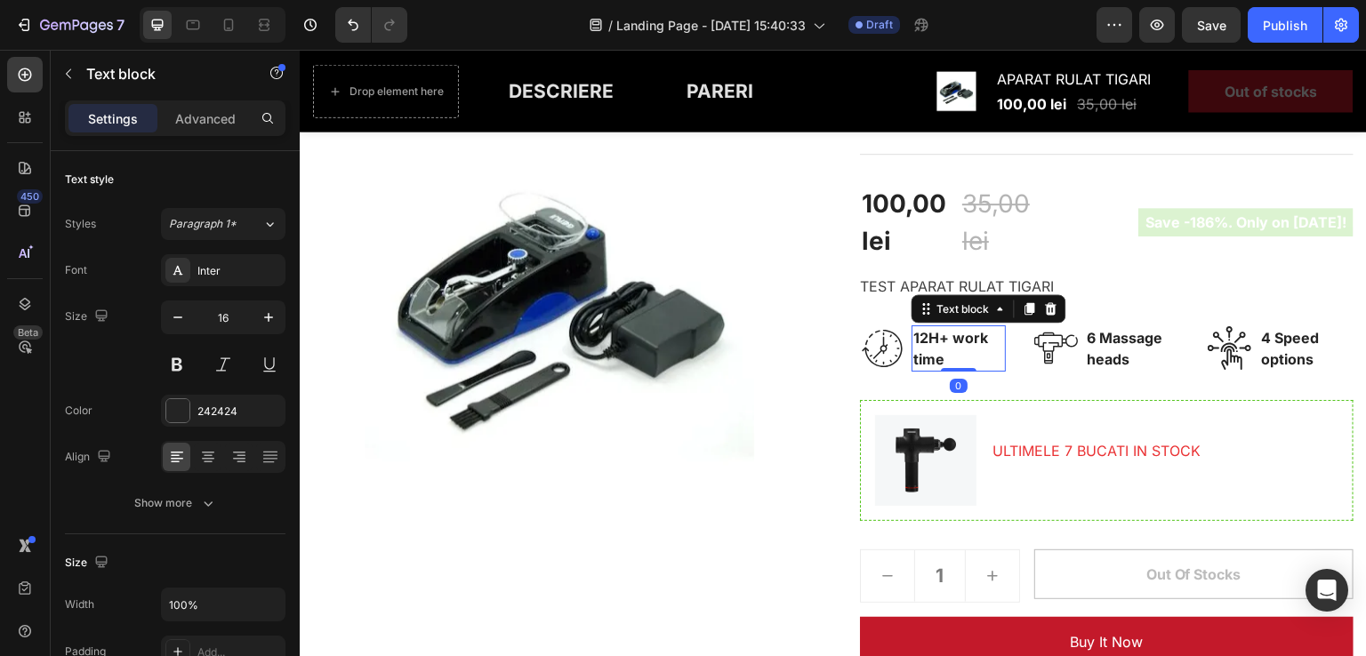
click at [939, 345] on p "12H+ work time" at bounding box center [958, 348] width 91 height 43
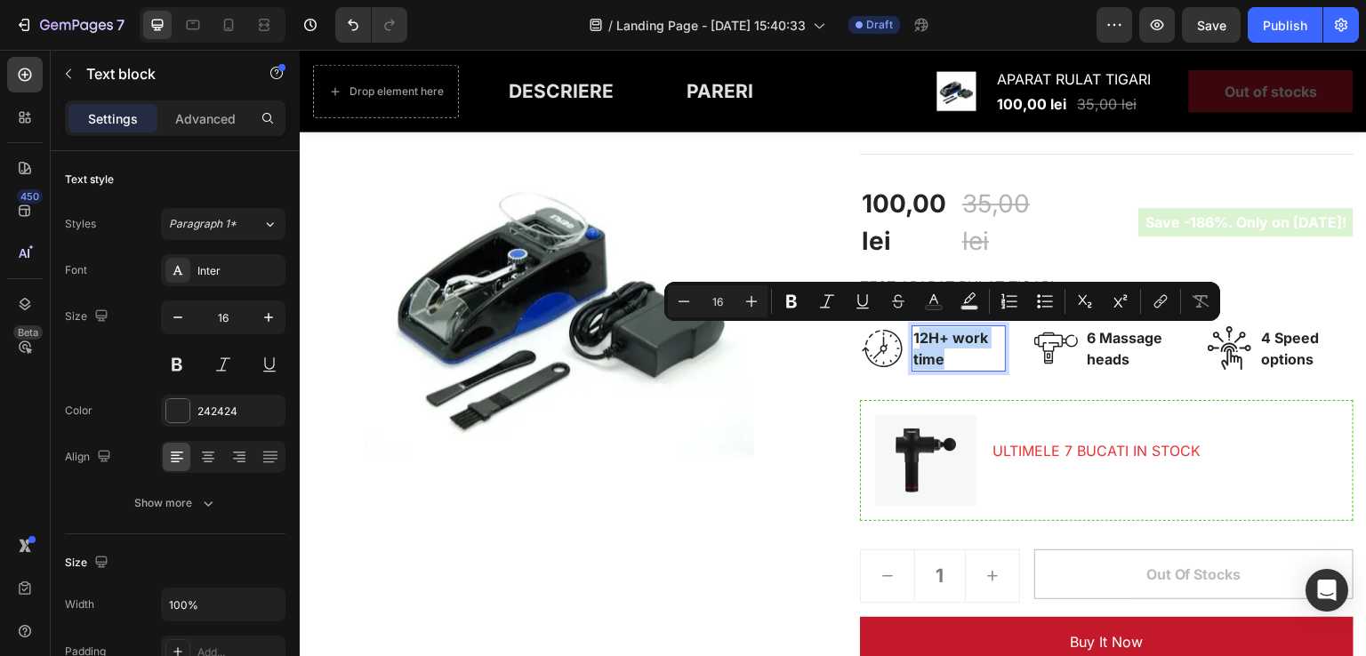
drag, startPoint x: 934, startPoint y: 360, endPoint x: 910, endPoint y: 338, distance: 32.7
click at [913, 338] on p "12H+ work time" at bounding box center [958, 348] width 91 height 43
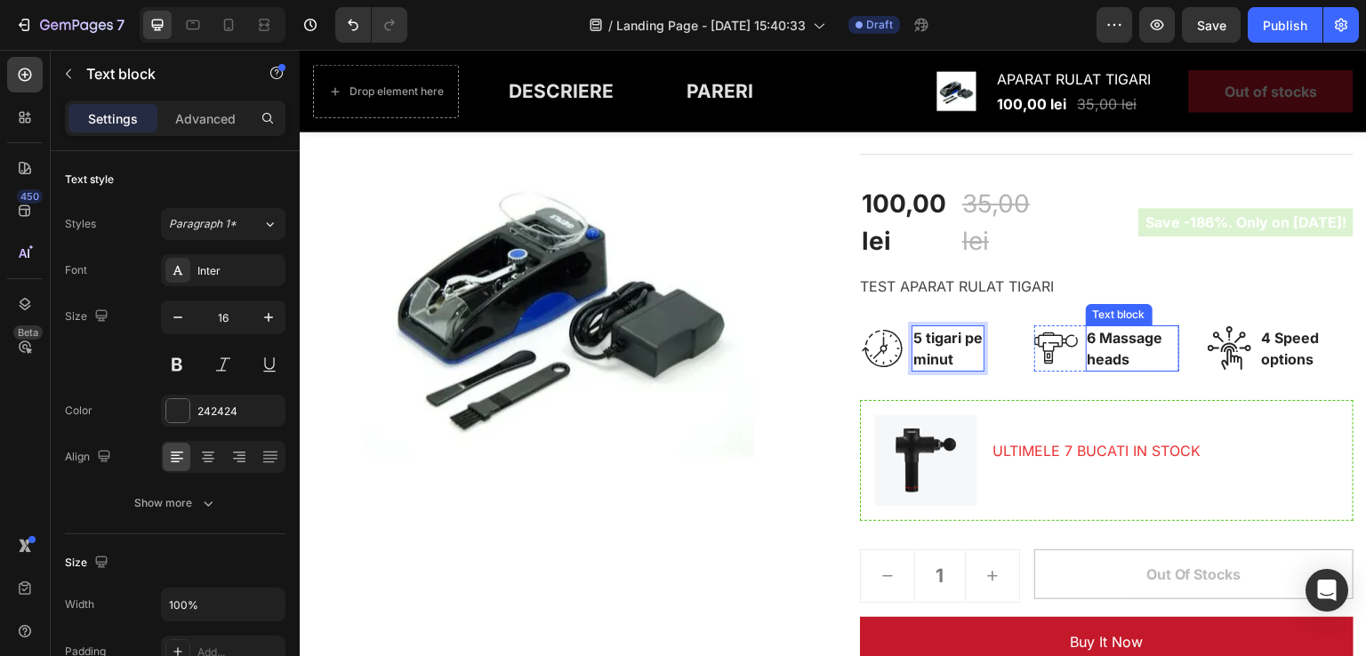
click at [1104, 339] on p "6 Massage heads" at bounding box center [1133, 348] width 91 height 43
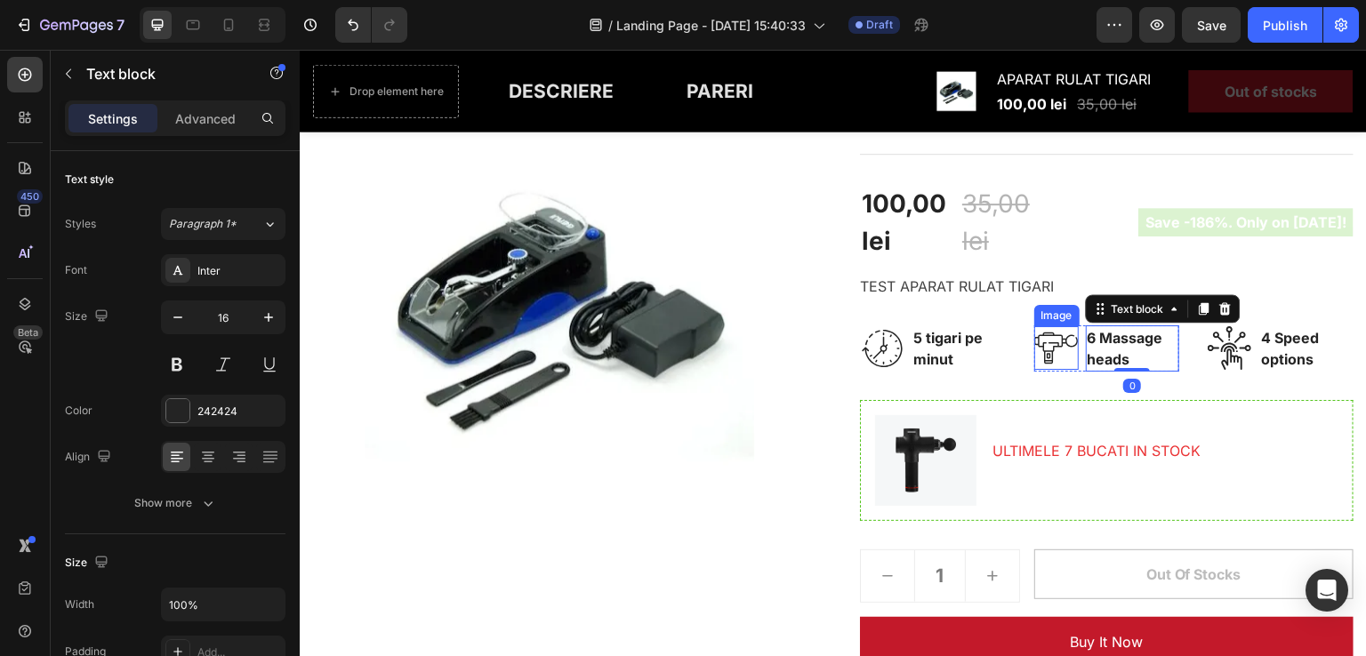
click at [1041, 346] on img at bounding box center [1056, 348] width 44 height 44
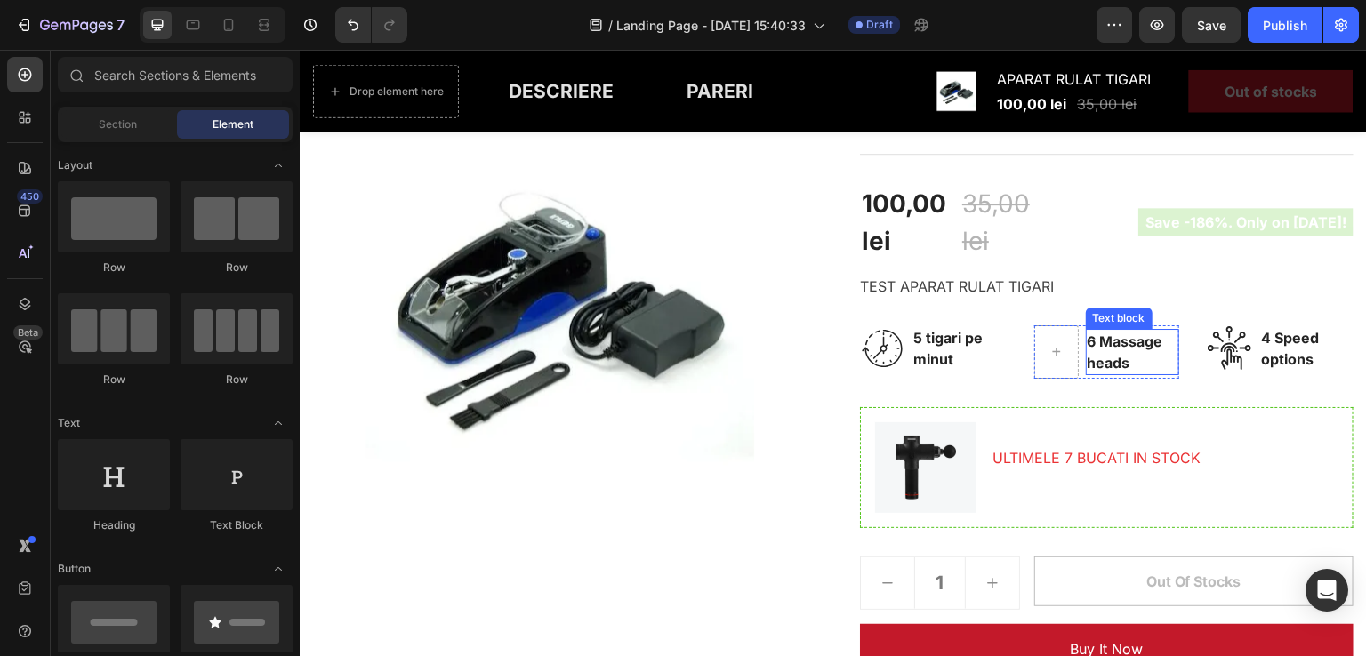
click at [1091, 347] on p "6 Massage heads" at bounding box center [1133, 352] width 91 height 43
click at [1265, 354] on p "4 Speed options" at bounding box center [1306, 348] width 91 height 43
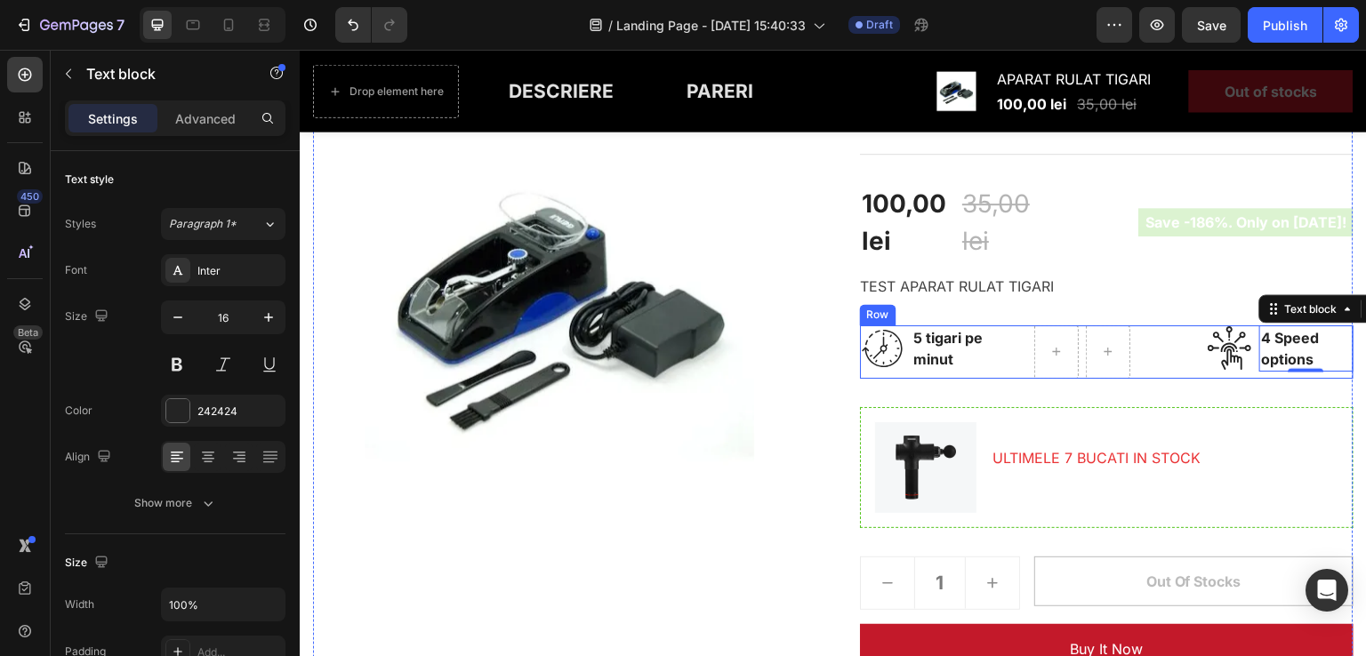
click at [1208, 350] on img at bounding box center [1230, 348] width 44 height 44
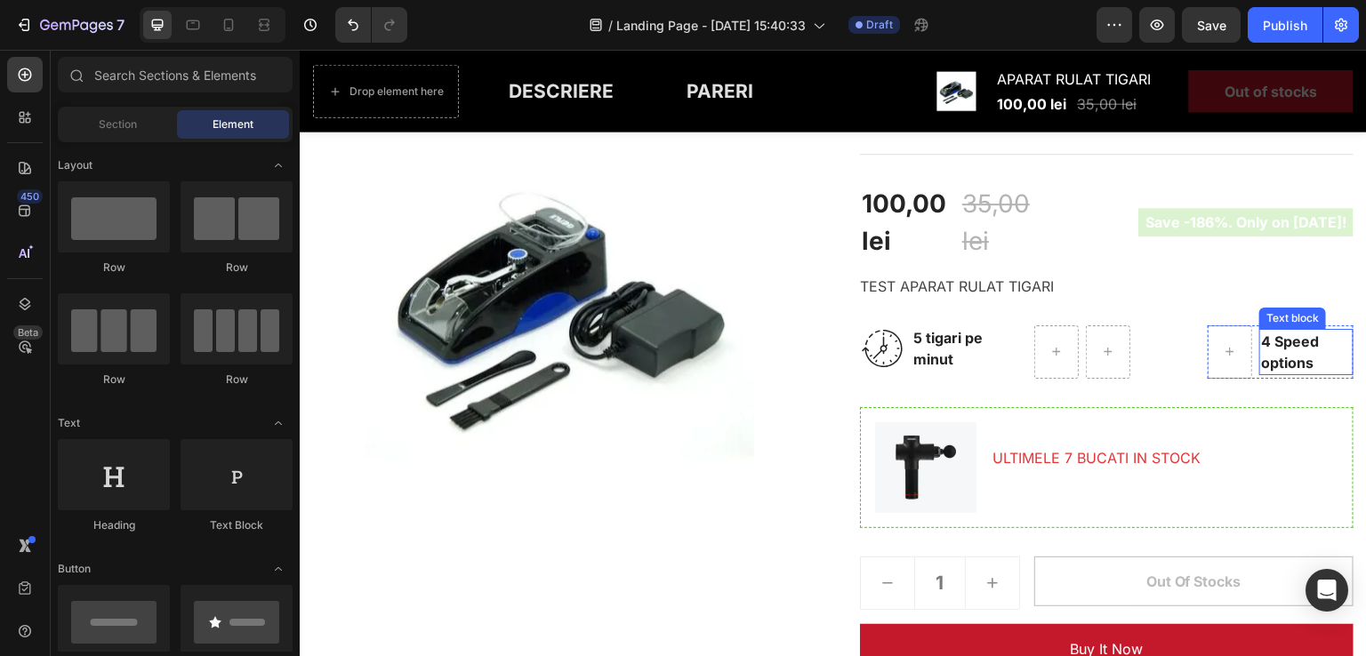
click at [1307, 347] on p "4 Speed options" at bounding box center [1306, 352] width 91 height 43
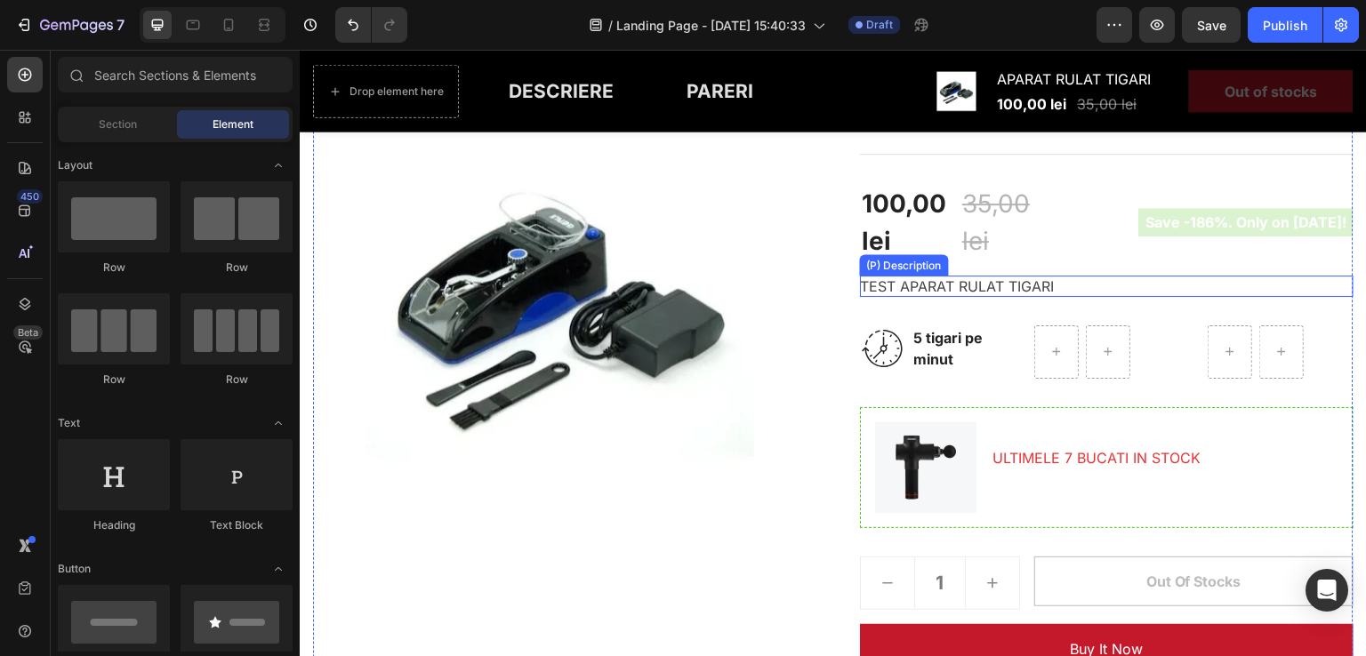
click at [1020, 285] on p "TEST APARAT RULAT TIGARI" at bounding box center [957, 286] width 194 height 18
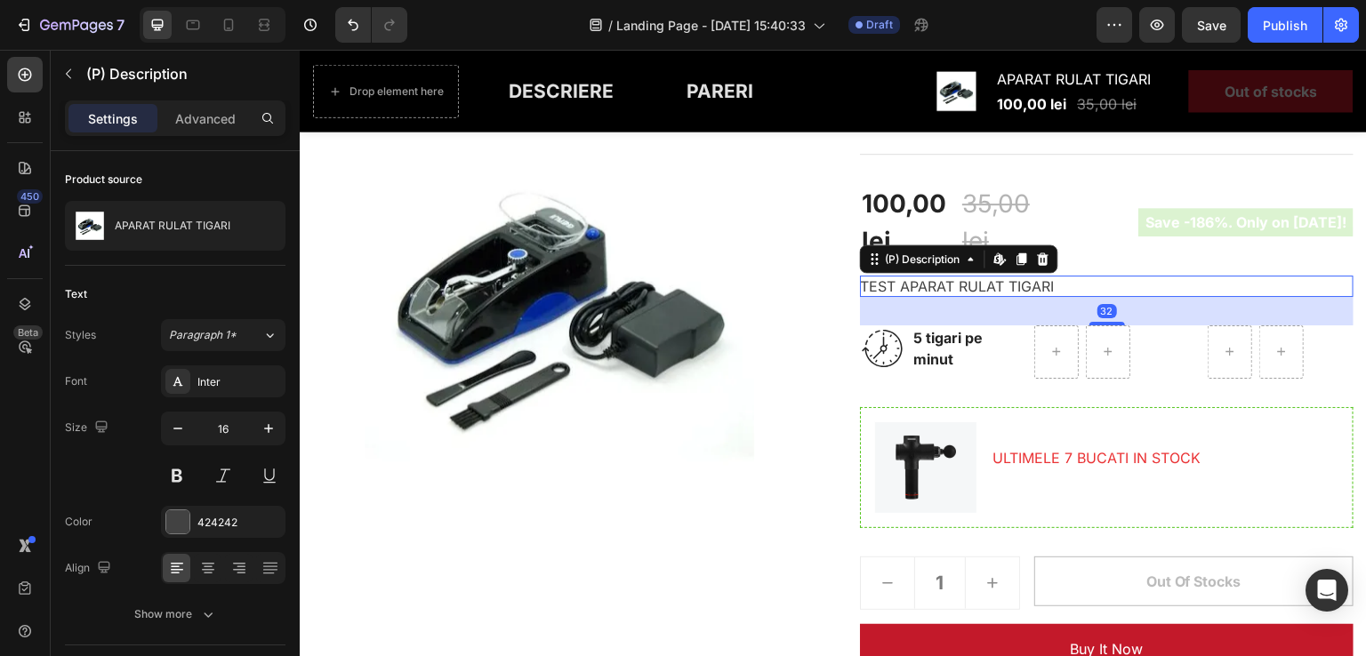
click at [913, 276] on div "TEST APARAT RULAT TIGARI" at bounding box center [1107, 286] width 494 height 21
click at [914, 283] on p "TEST APARAT RULAT TIGARI" at bounding box center [957, 286] width 194 height 18
click at [931, 287] on p "TEST APARAT RULAT TIGARI" at bounding box center [957, 286] width 194 height 18
click at [993, 262] on icon at bounding box center [1000, 259] width 14 height 14
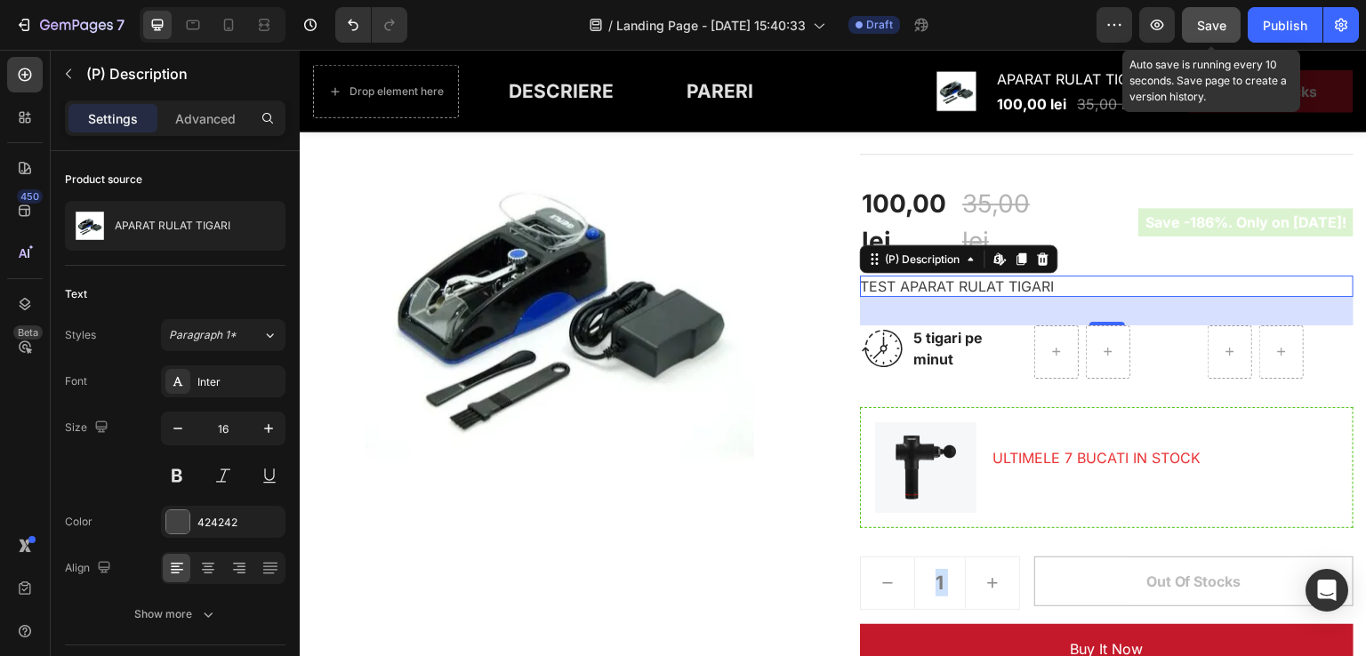
click at [1214, 33] on div "Save" at bounding box center [1211, 25] width 29 height 19
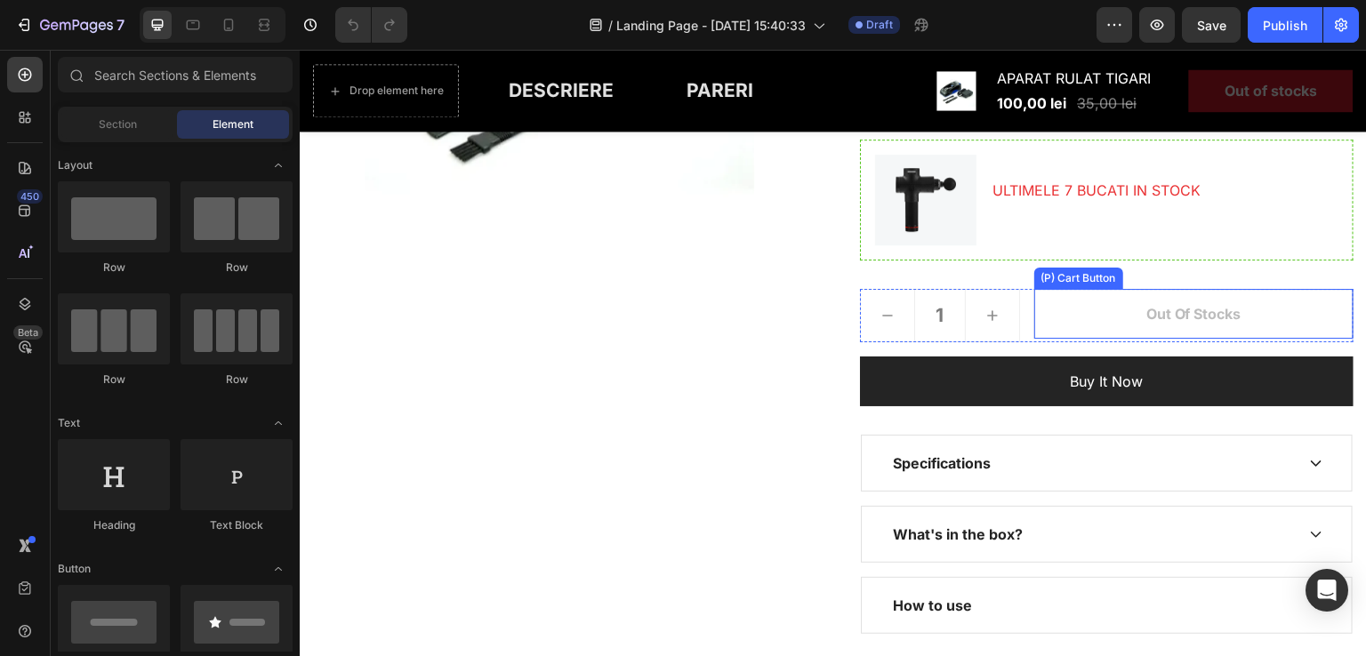
scroll to position [534, 0]
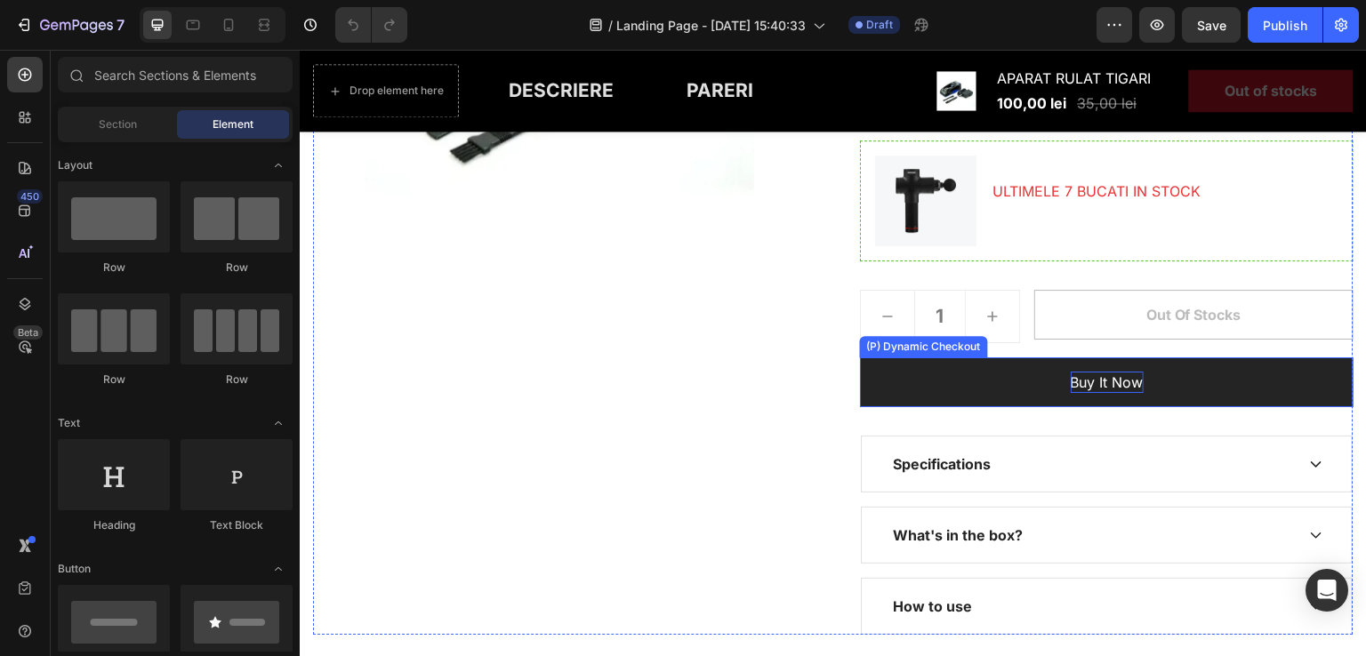
click at [1104, 380] on div "Buy it now" at bounding box center [1107, 382] width 73 height 21
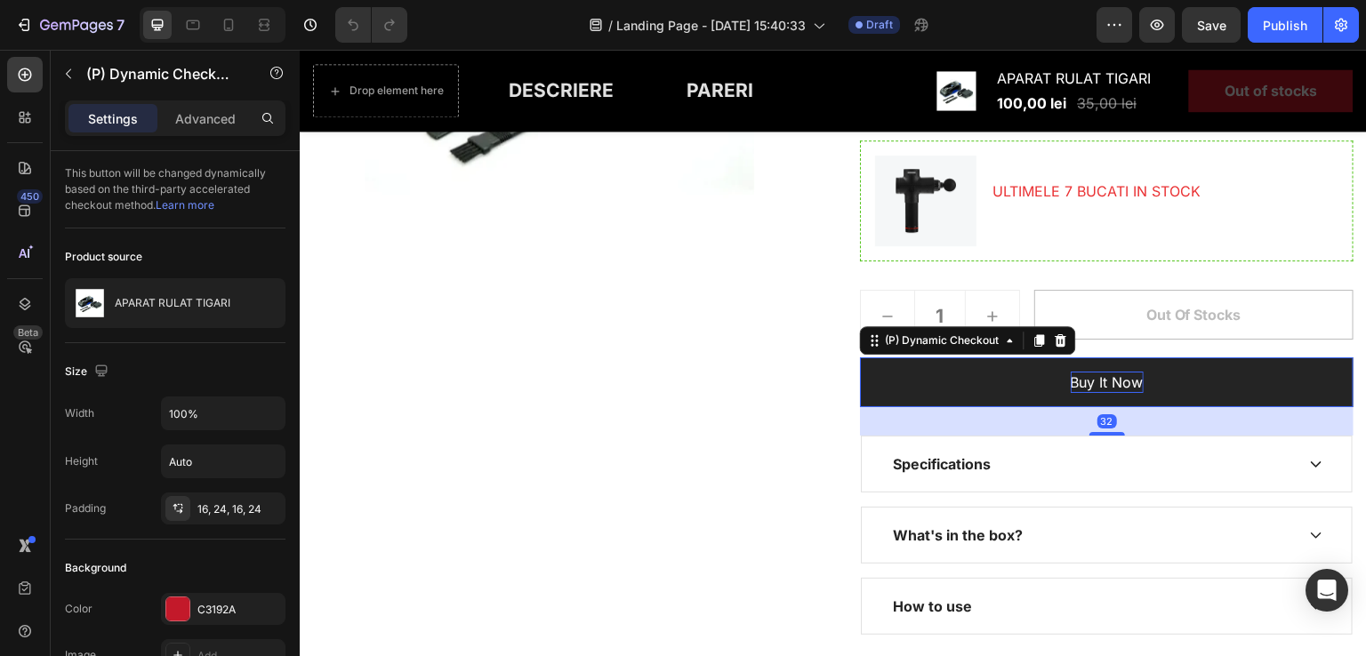
click at [1098, 382] on div "Buy it now" at bounding box center [1107, 382] width 73 height 21
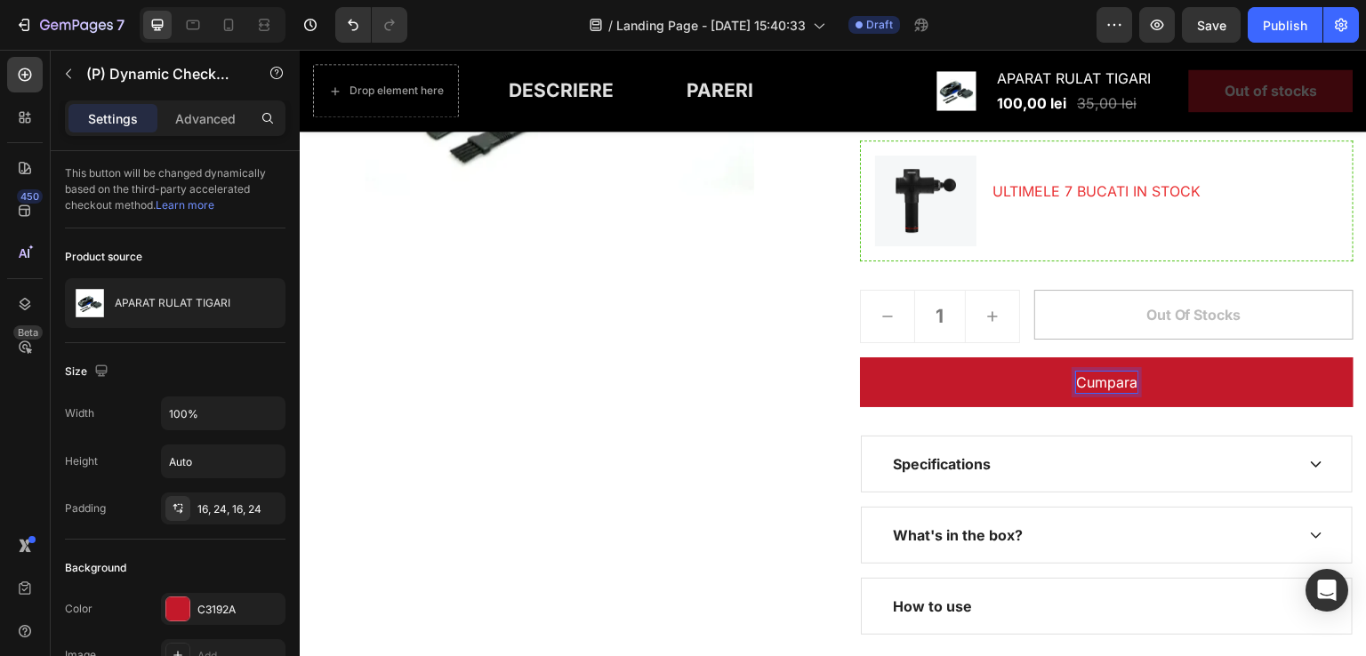
click at [860, 358] on button "Cumpara" at bounding box center [1107, 383] width 494 height 50
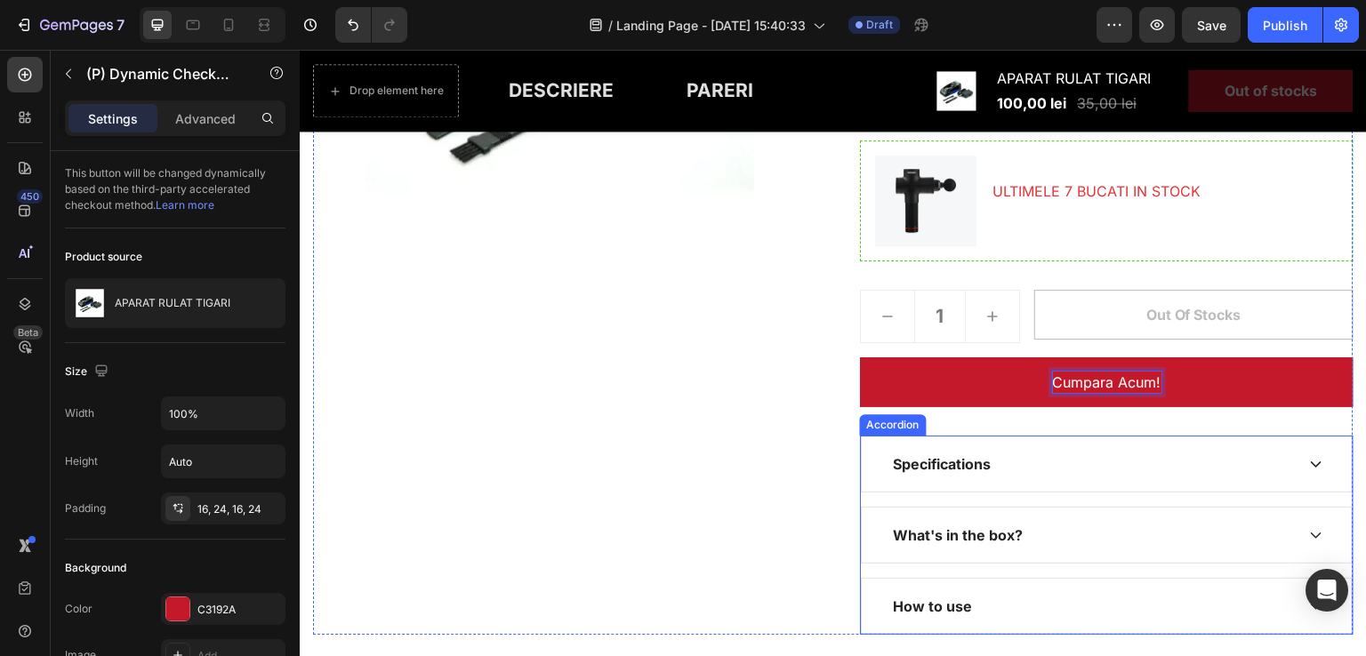
click at [959, 467] on div "Specifications" at bounding box center [941, 464] width 103 height 27
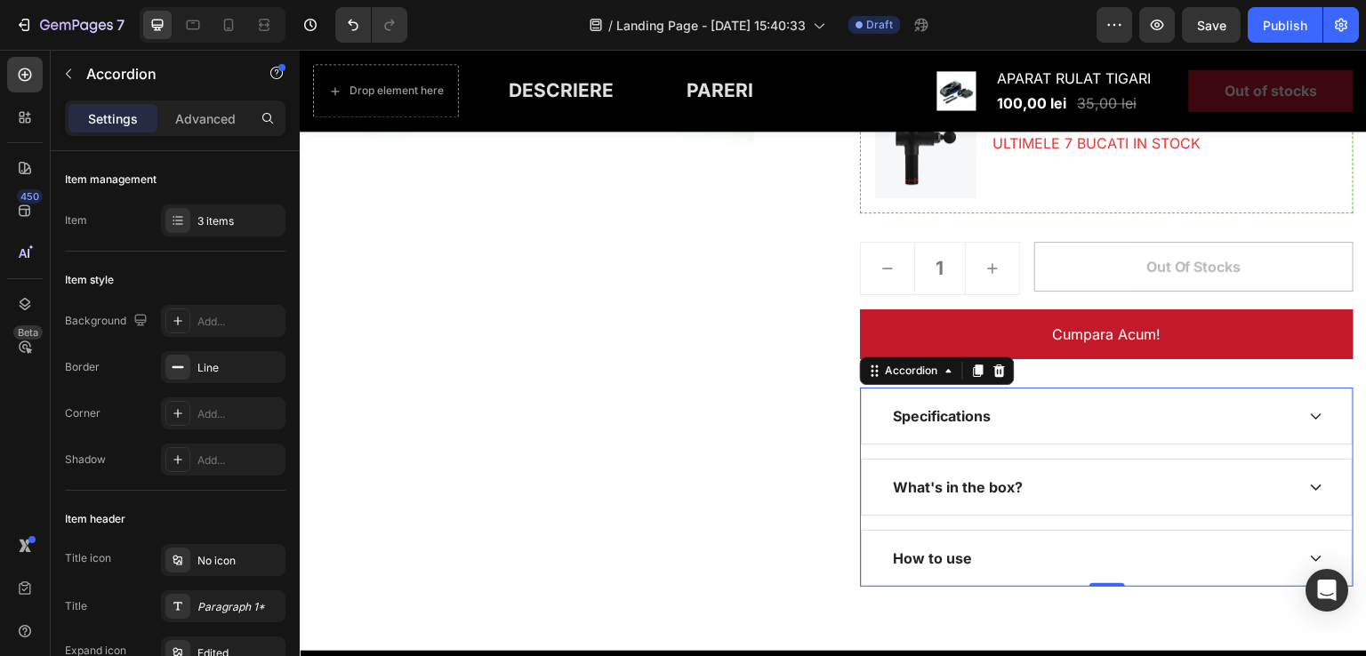
scroll to position [623, 0]
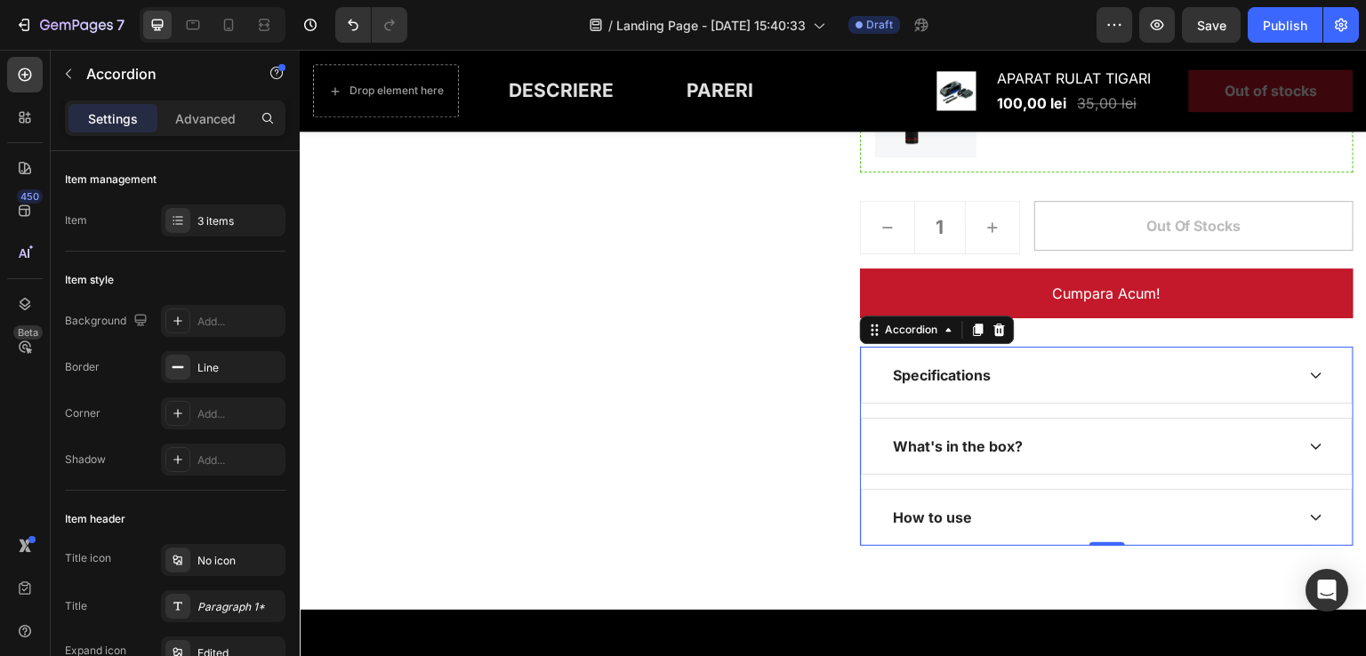
click at [971, 452] on div "What's in the box?" at bounding box center [957, 446] width 135 height 27
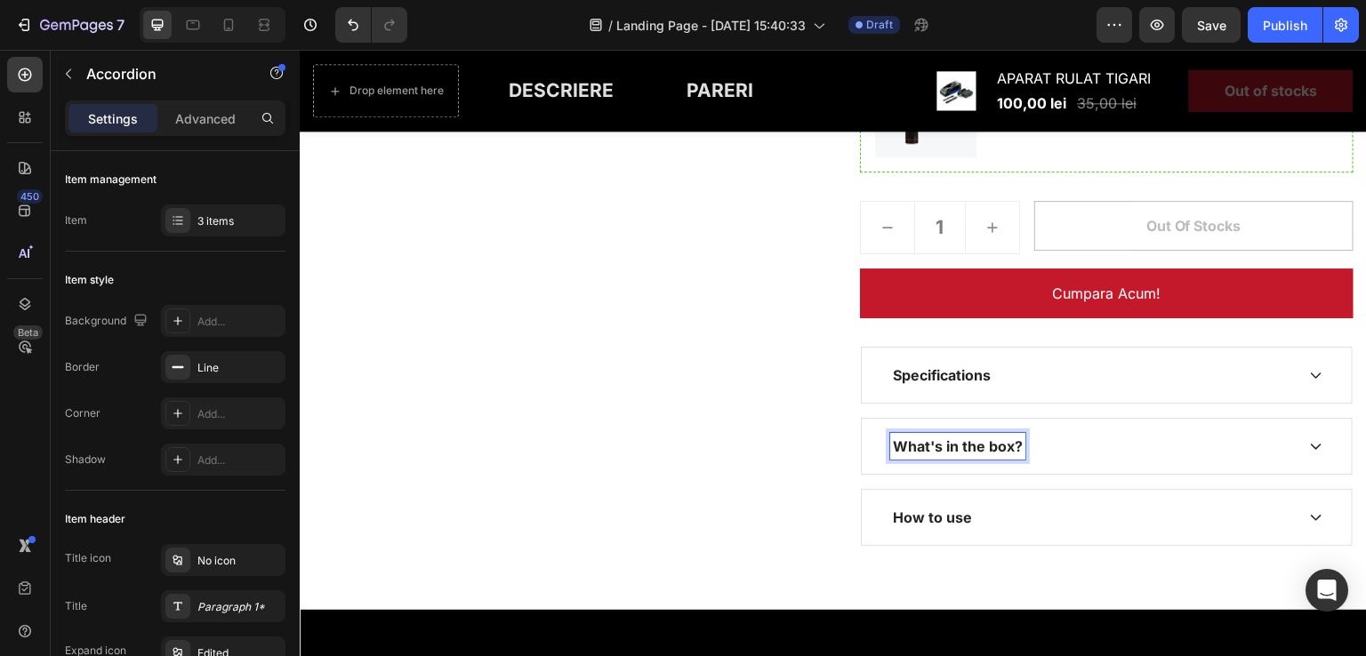
click at [1309, 446] on icon at bounding box center [1316, 446] width 14 height 14
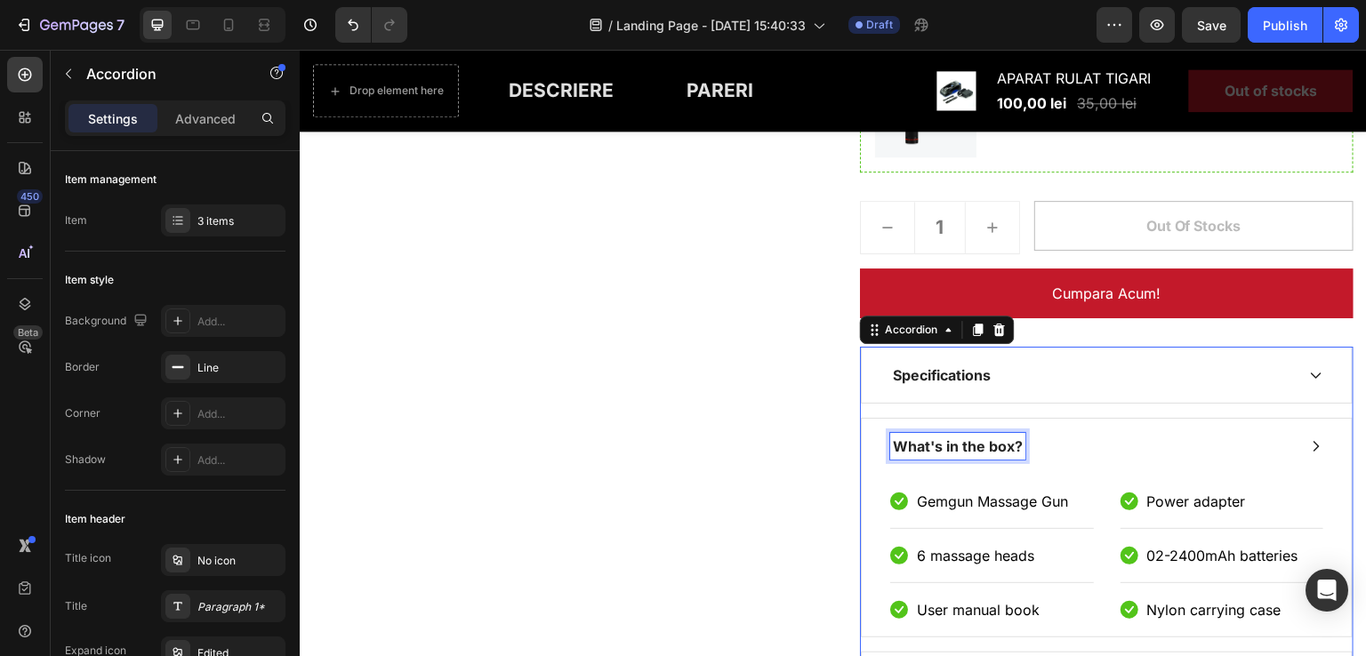
click at [958, 438] on p "What's in the box?" at bounding box center [958, 446] width 130 height 21
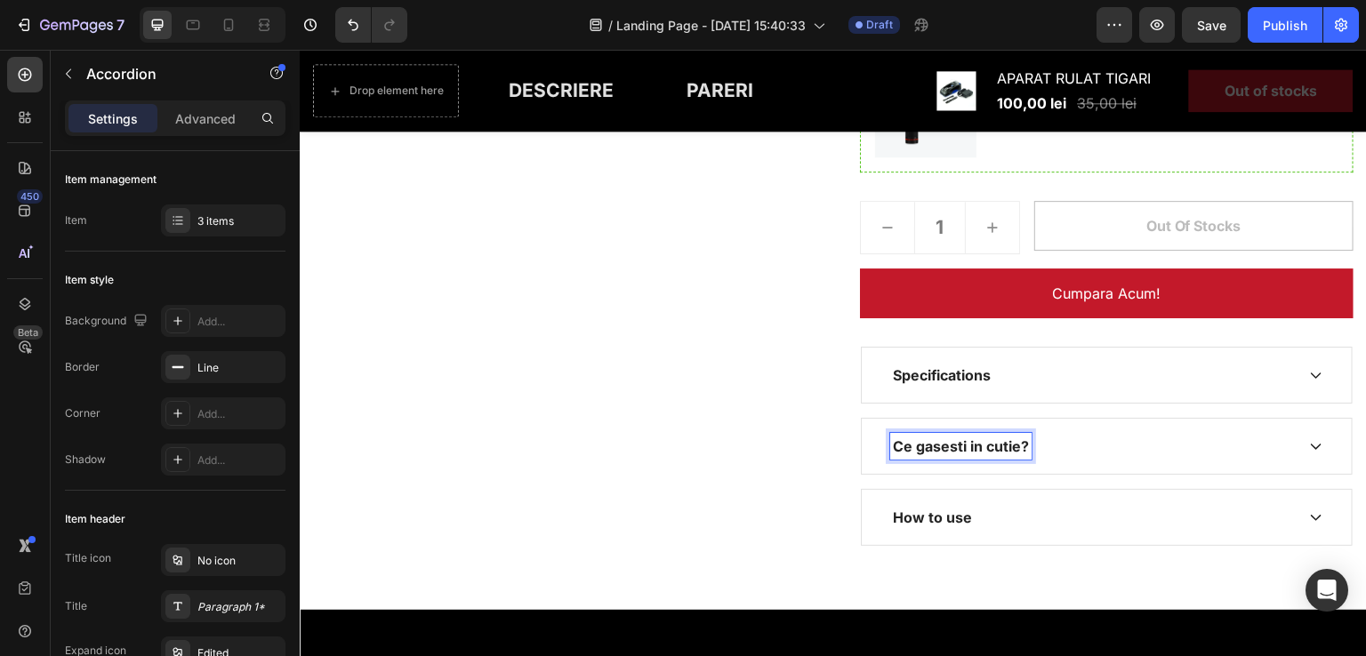
click at [1309, 450] on icon at bounding box center [1316, 446] width 14 height 14
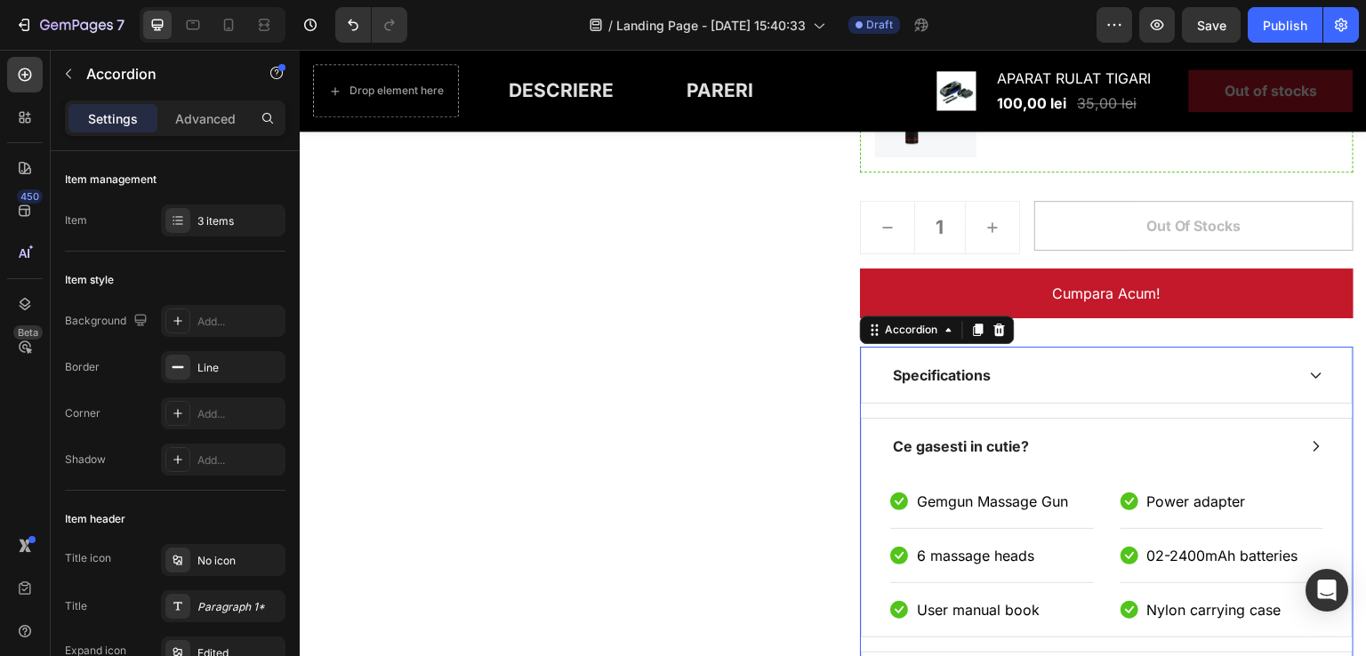
drag, startPoint x: 1018, startPoint y: 491, endPoint x: 1014, endPoint y: 501, distance: 10.7
click at [1017, 491] on p "Gemgun Massage Gun" at bounding box center [992, 501] width 151 height 21
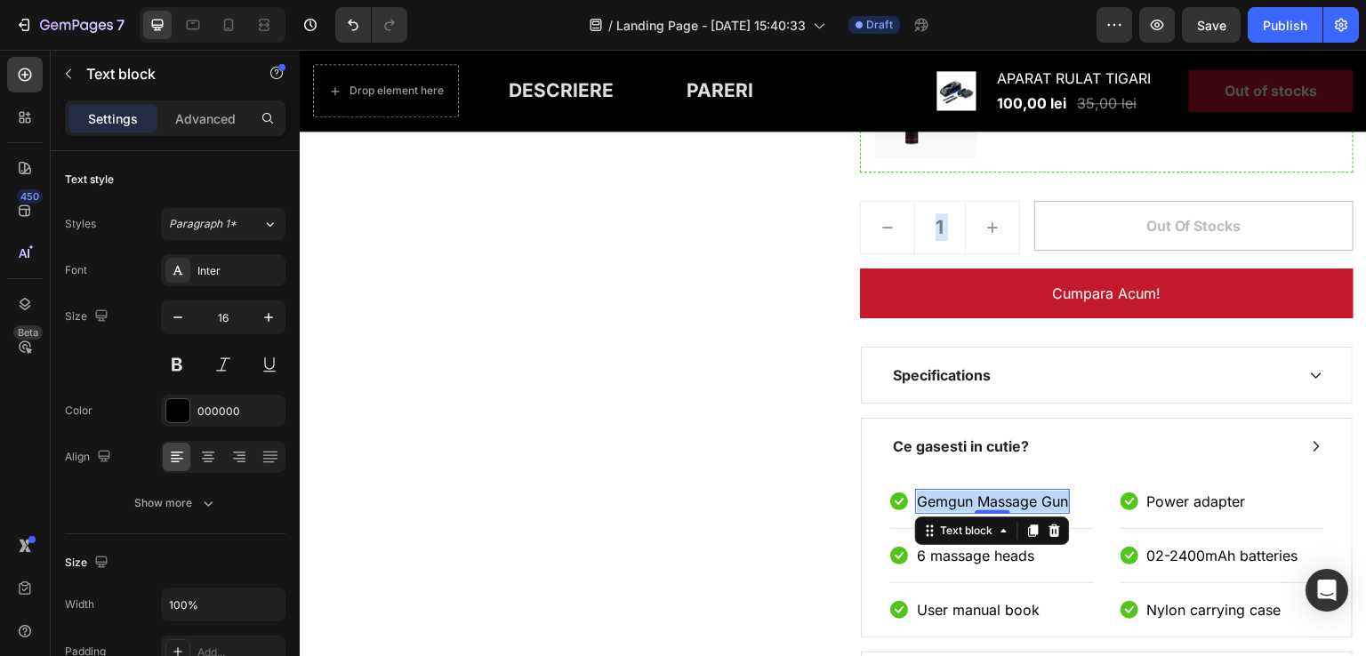
click at [1007, 497] on p "Gemgun Massage Gun" at bounding box center [992, 501] width 151 height 21
click at [1173, 495] on p "Power adapter" at bounding box center [1196, 501] width 99 height 21
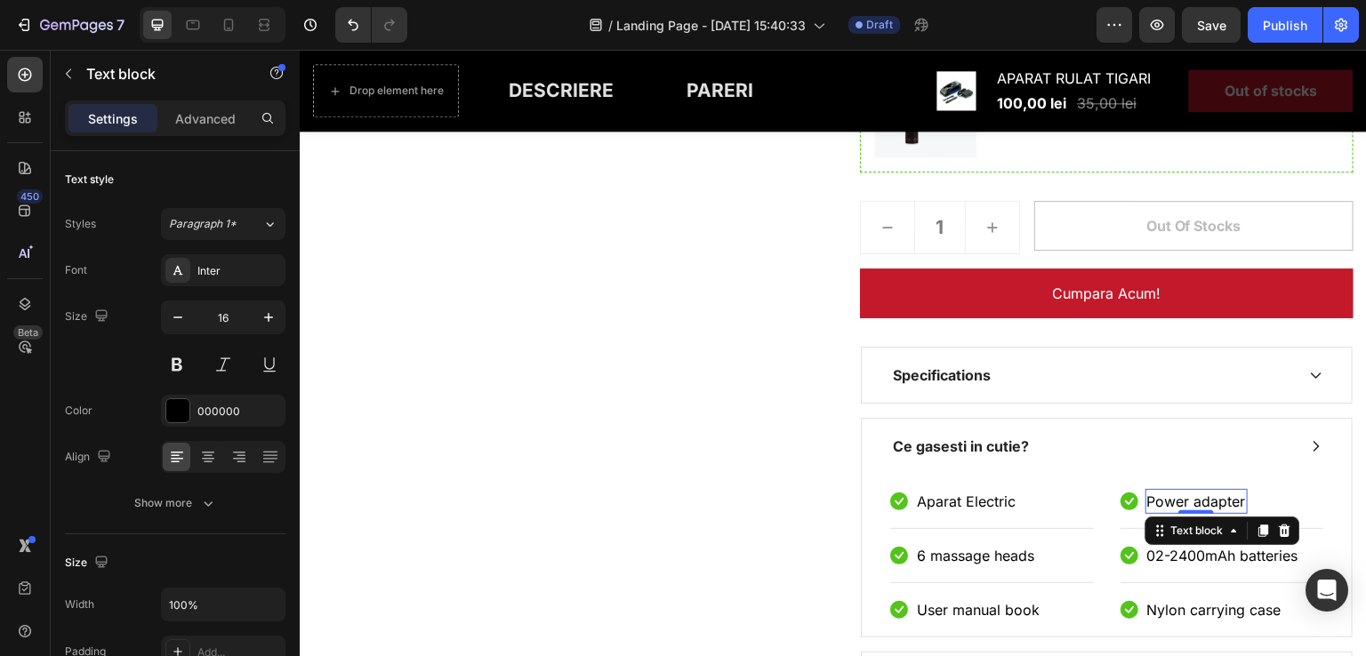
click at [1194, 494] on p "Power adapter" at bounding box center [1196, 501] width 99 height 21
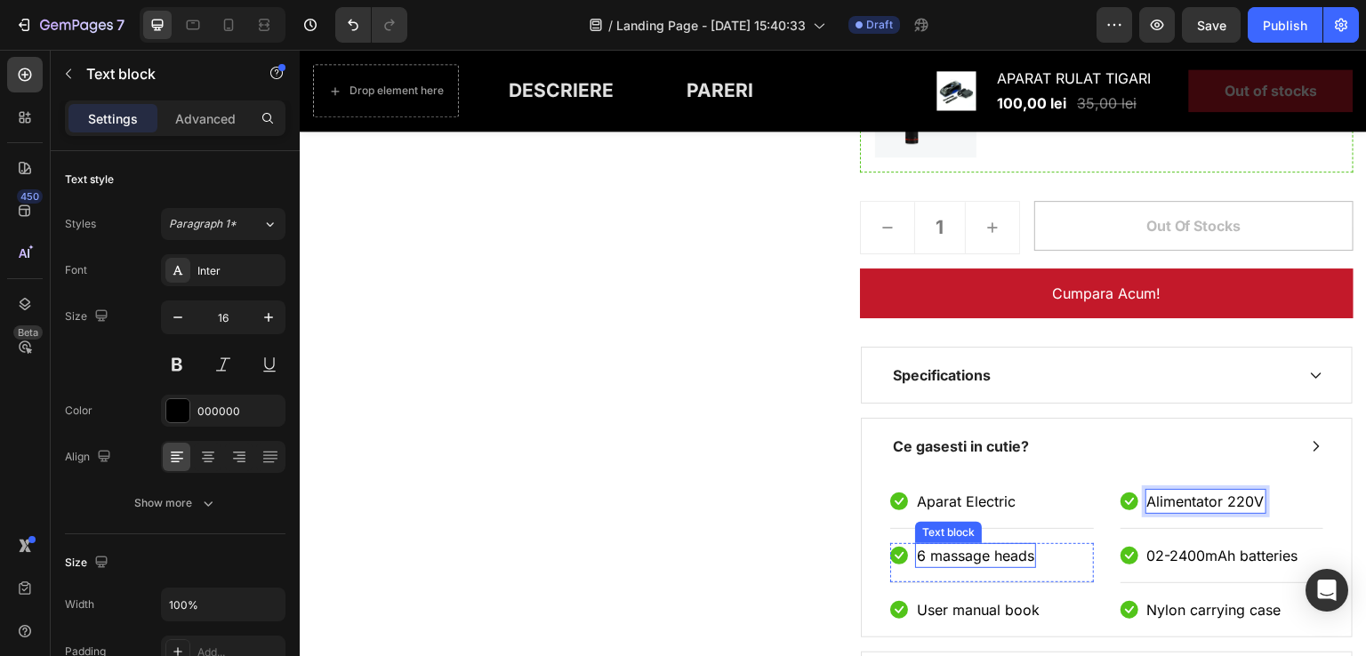
click at [990, 552] on p "6 massage heads" at bounding box center [975, 555] width 117 height 21
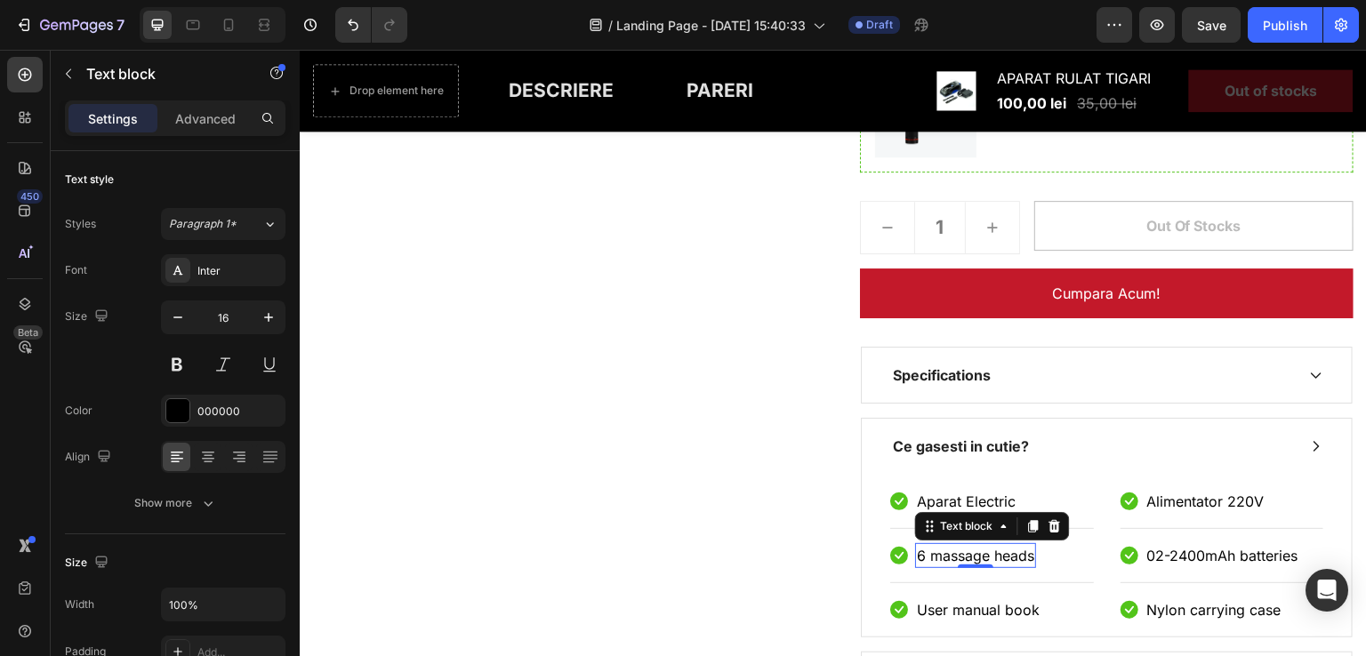
click at [1017, 555] on p "6 massage heads" at bounding box center [975, 555] width 117 height 21
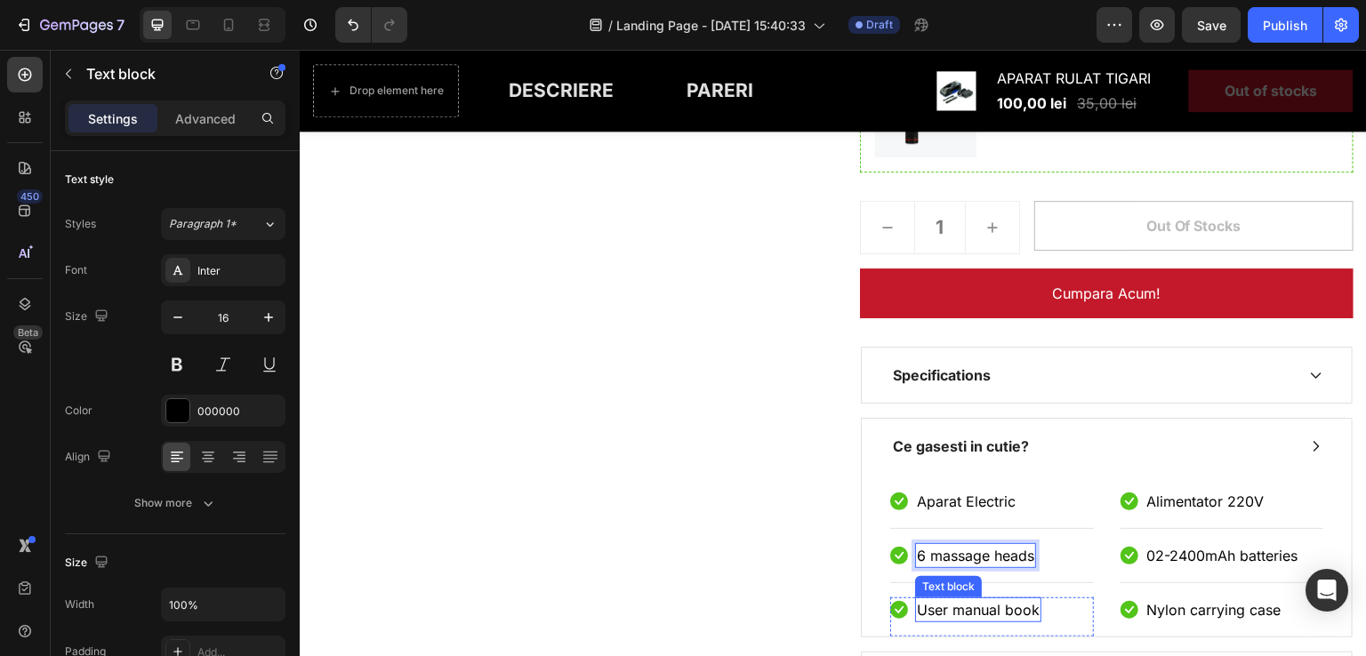
click at [1007, 606] on p "User manual book" at bounding box center [978, 609] width 123 height 21
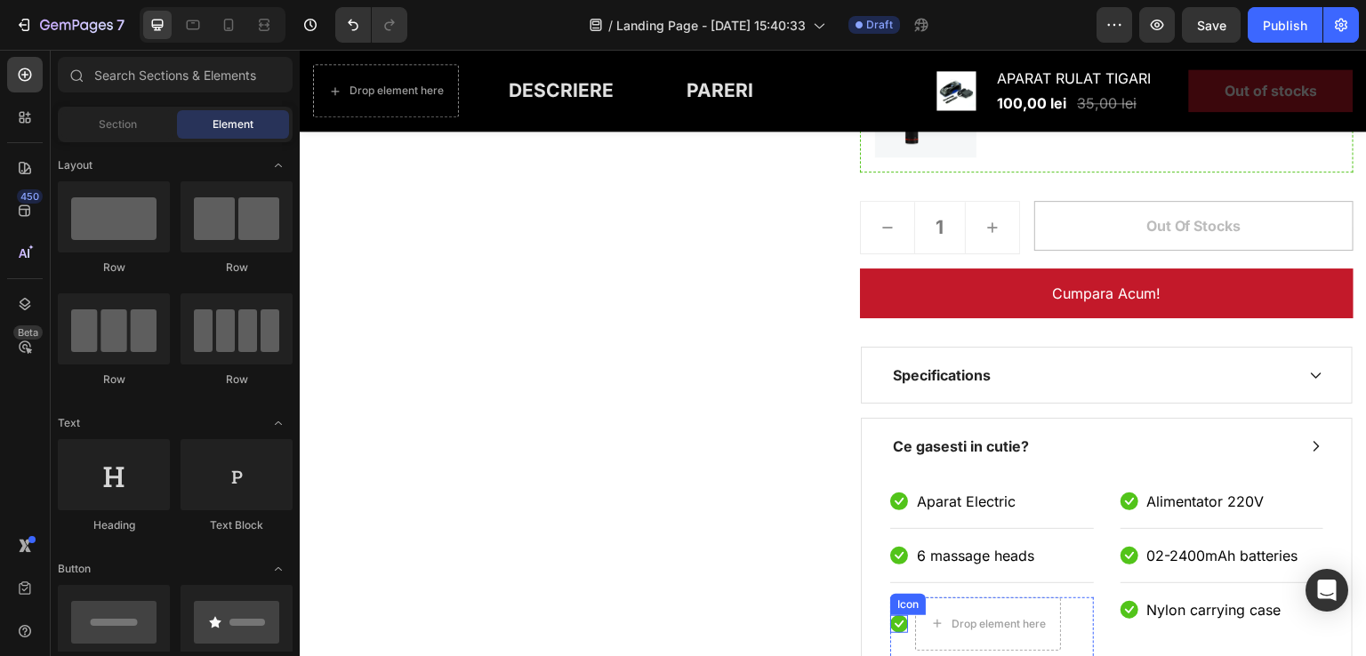
click at [897, 625] on icon at bounding box center [899, 624] width 18 height 18
click at [1134, 612] on div "Icon Nylon carrying case Text block Row" at bounding box center [1223, 617] width 204 height 39
click at [1032, 618] on div "Row" at bounding box center [992, 632] width 204 height 68
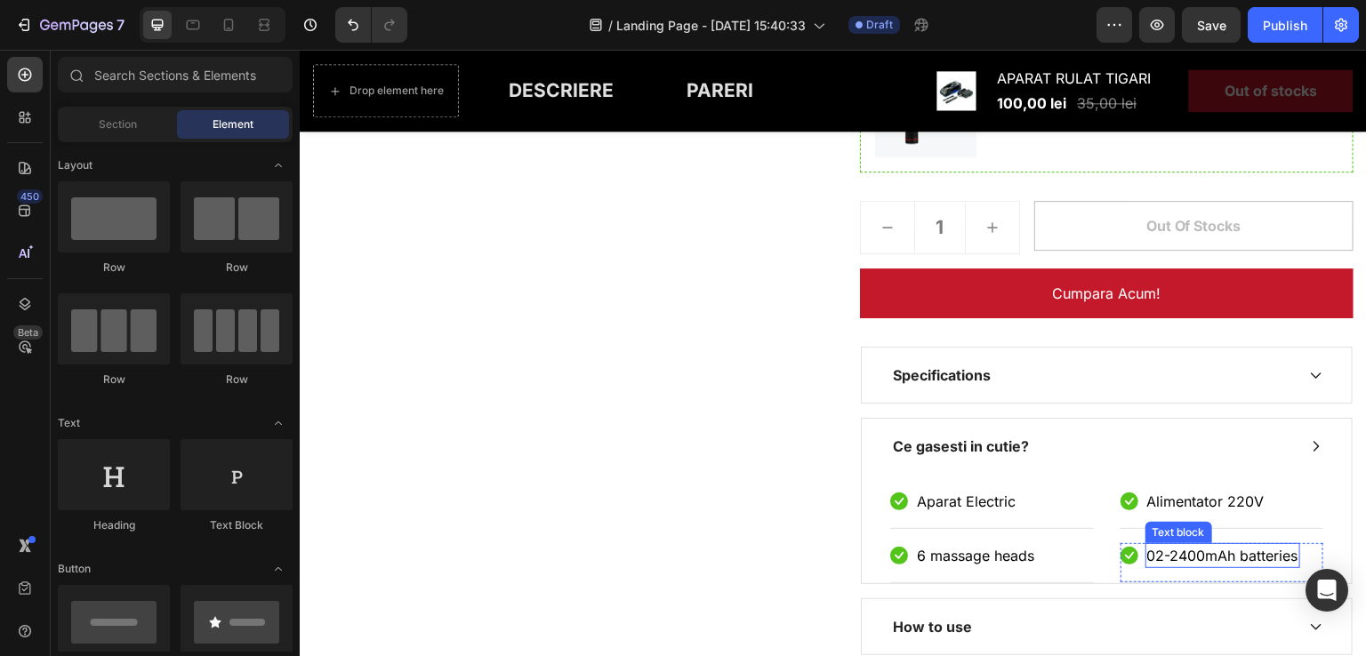
click at [1190, 552] on p "02-2400mAh batteries" at bounding box center [1222, 555] width 151 height 21
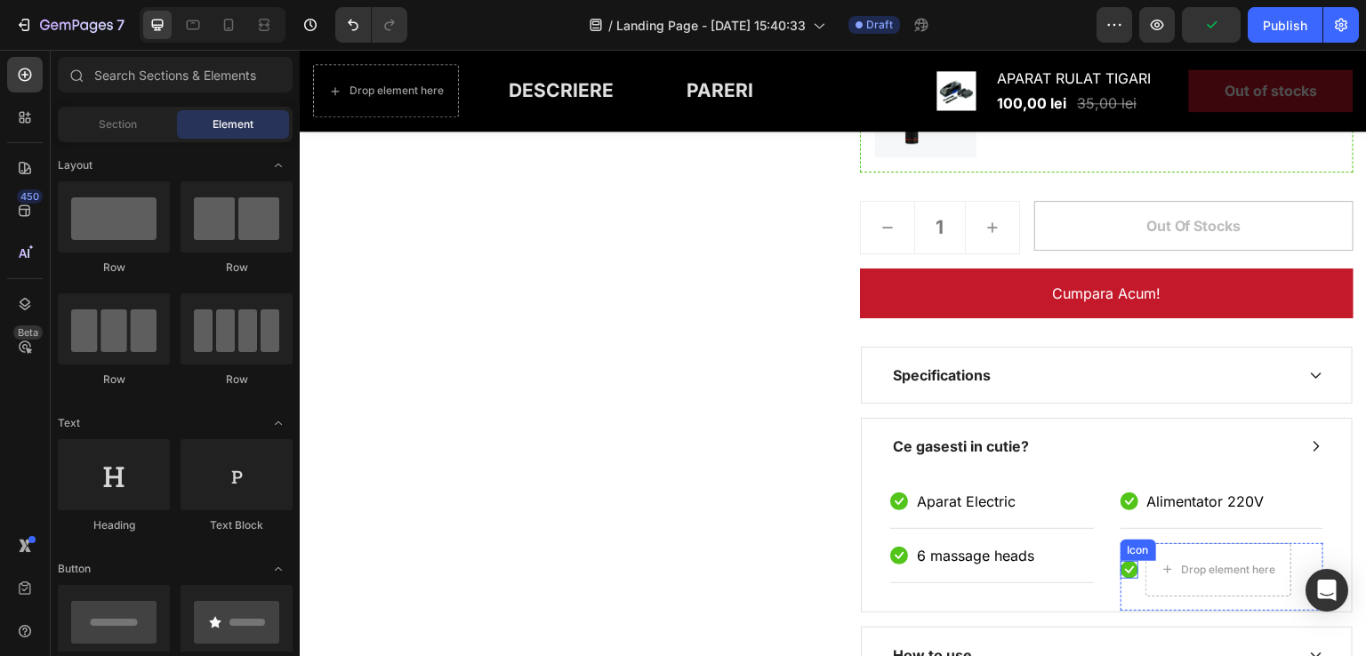
click at [1122, 567] on icon at bounding box center [1130, 570] width 18 height 18
click at [1225, 567] on div "Row" at bounding box center [1223, 577] width 204 height 68
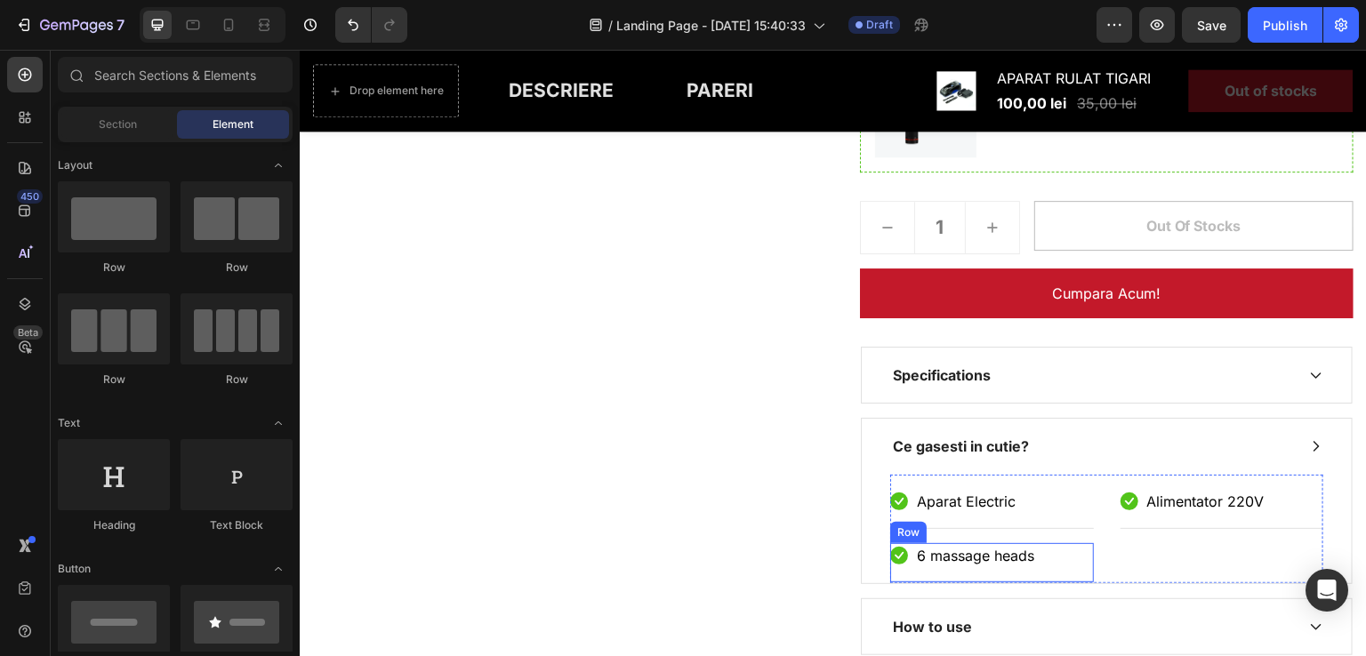
click at [1005, 567] on div "Icon 6 massage heads Text block Row" at bounding box center [992, 563] width 204 height 40
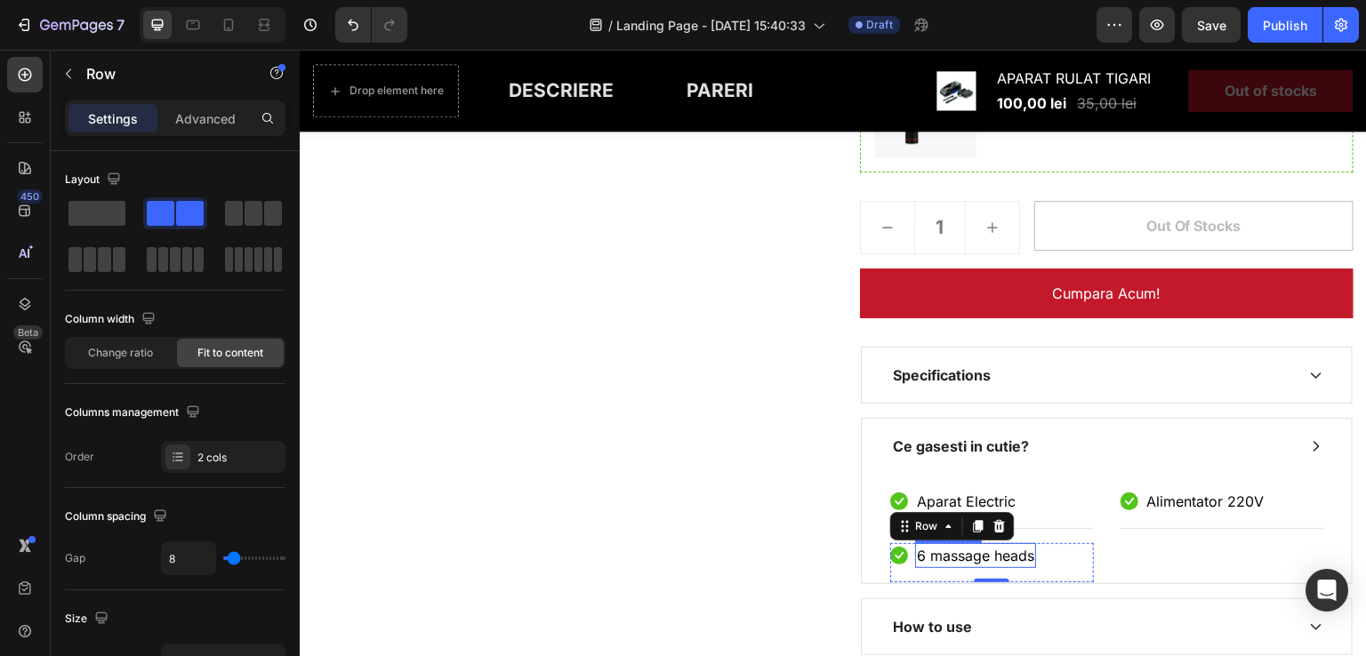
click at [999, 562] on p "6 massage heads" at bounding box center [975, 555] width 117 height 21
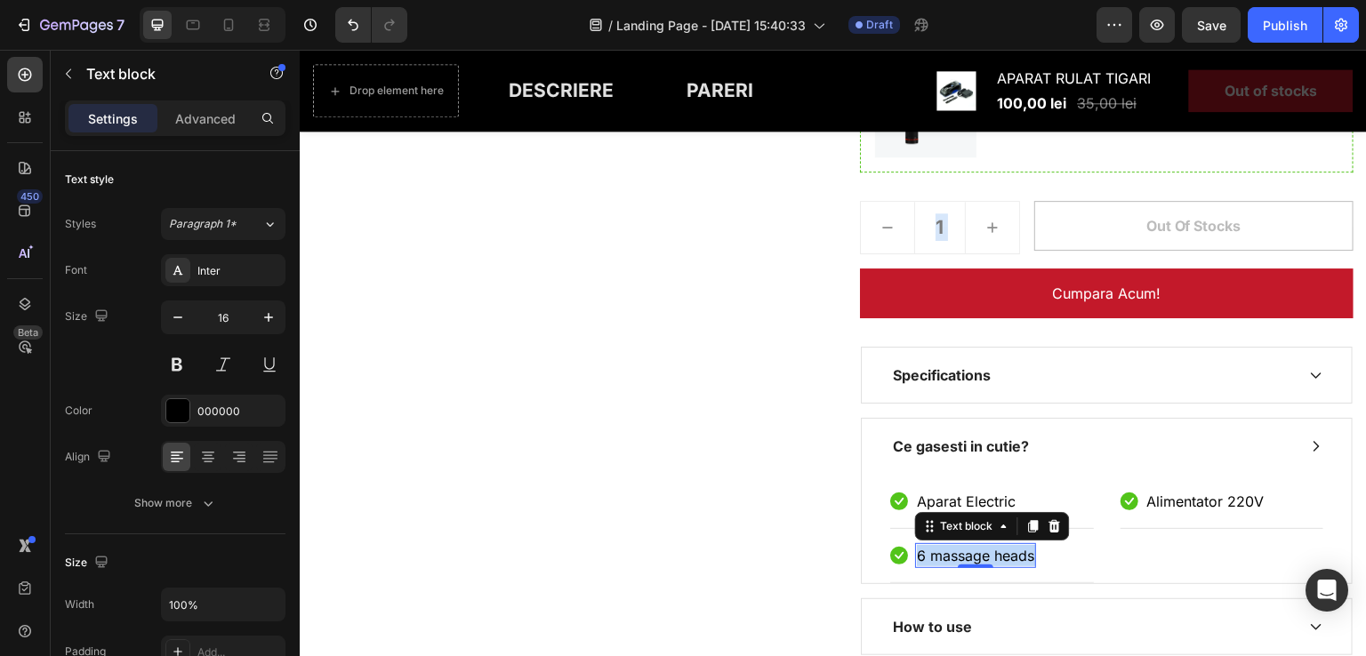
click at [1007, 561] on p "6 massage heads" at bounding box center [975, 555] width 117 height 21
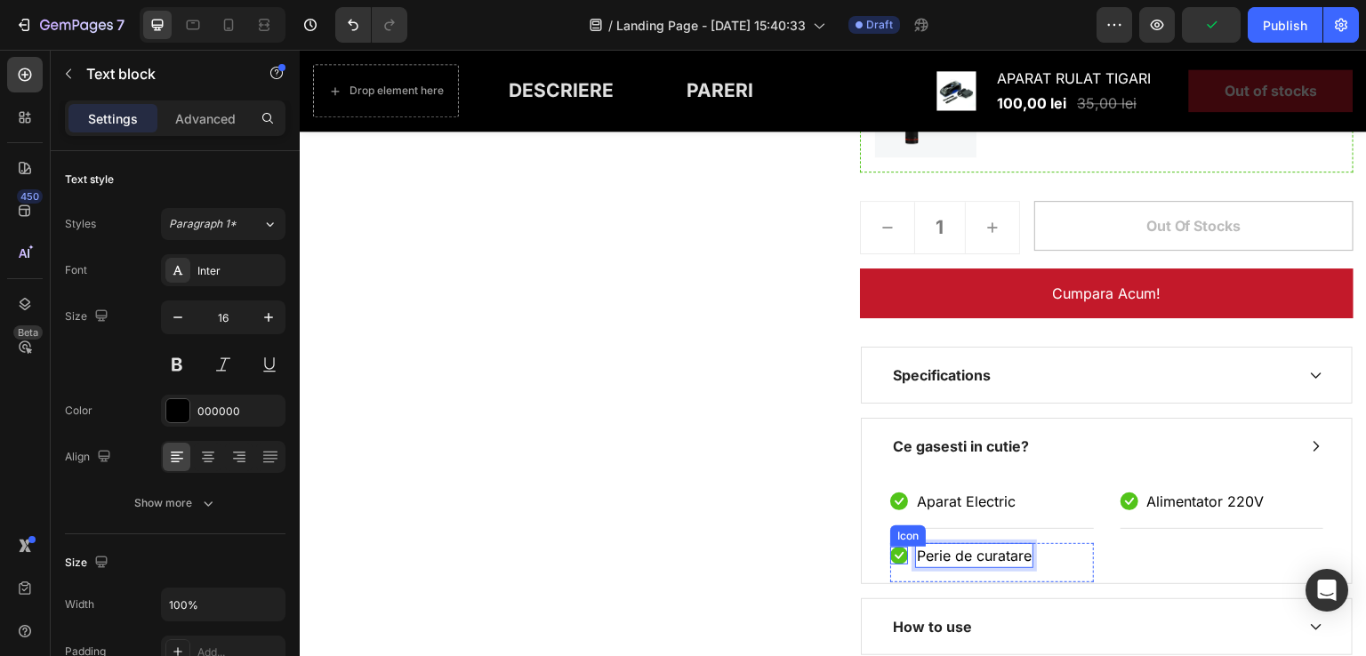
click at [875, 555] on div "Icon Aparat Electric Text block Row Icon Perie de curatare Text block 0 Row Ico…" at bounding box center [1107, 528] width 490 height 109
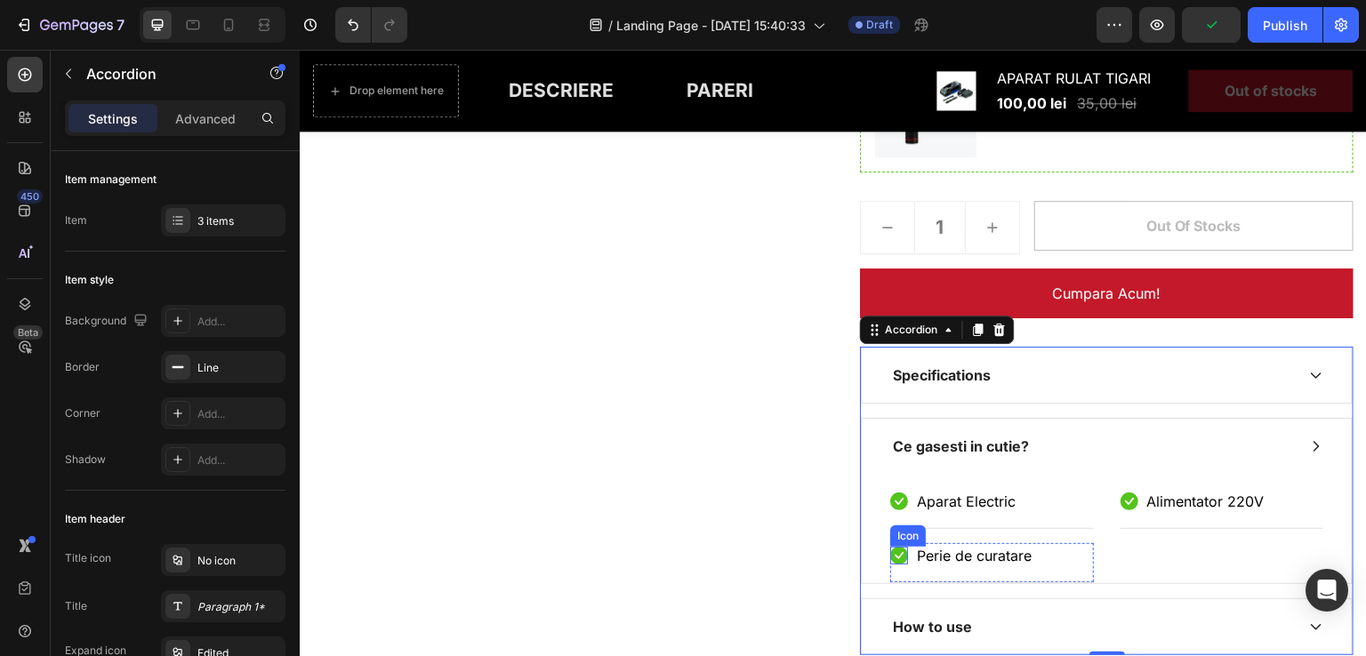
click at [890, 554] on icon at bounding box center [899, 556] width 18 height 18
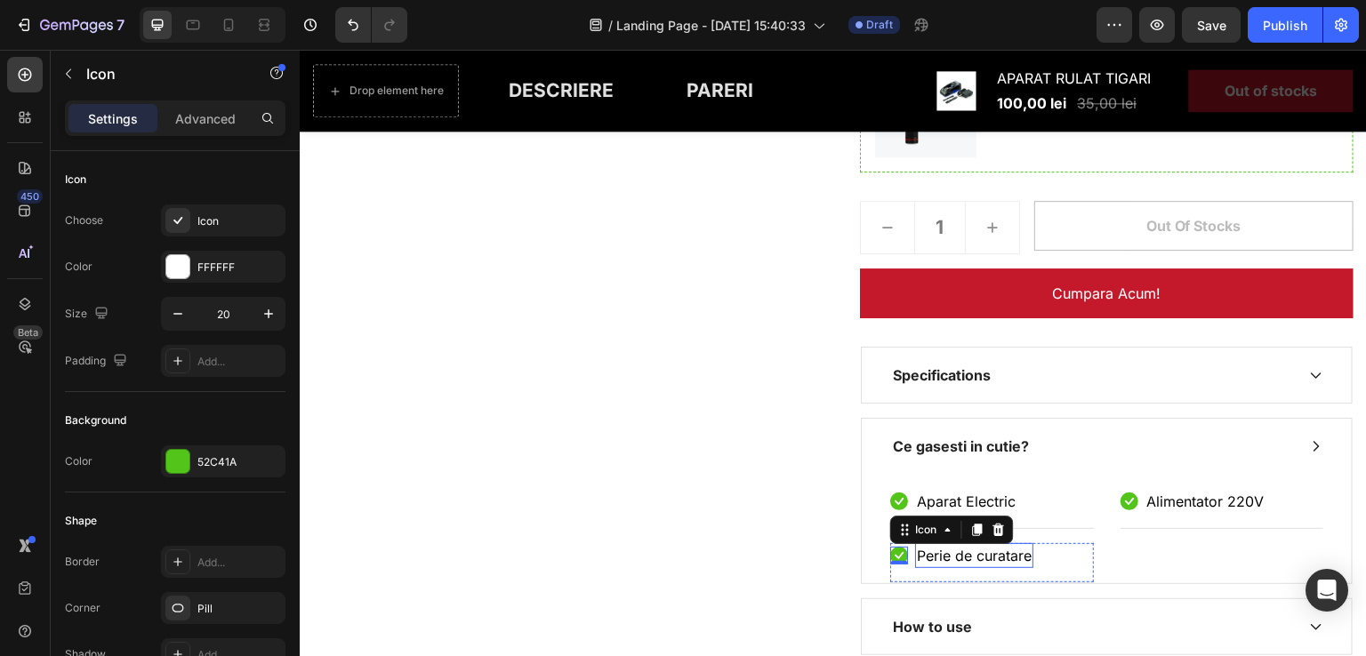
click at [1017, 551] on p "Perie de curatare" at bounding box center [974, 555] width 115 height 21
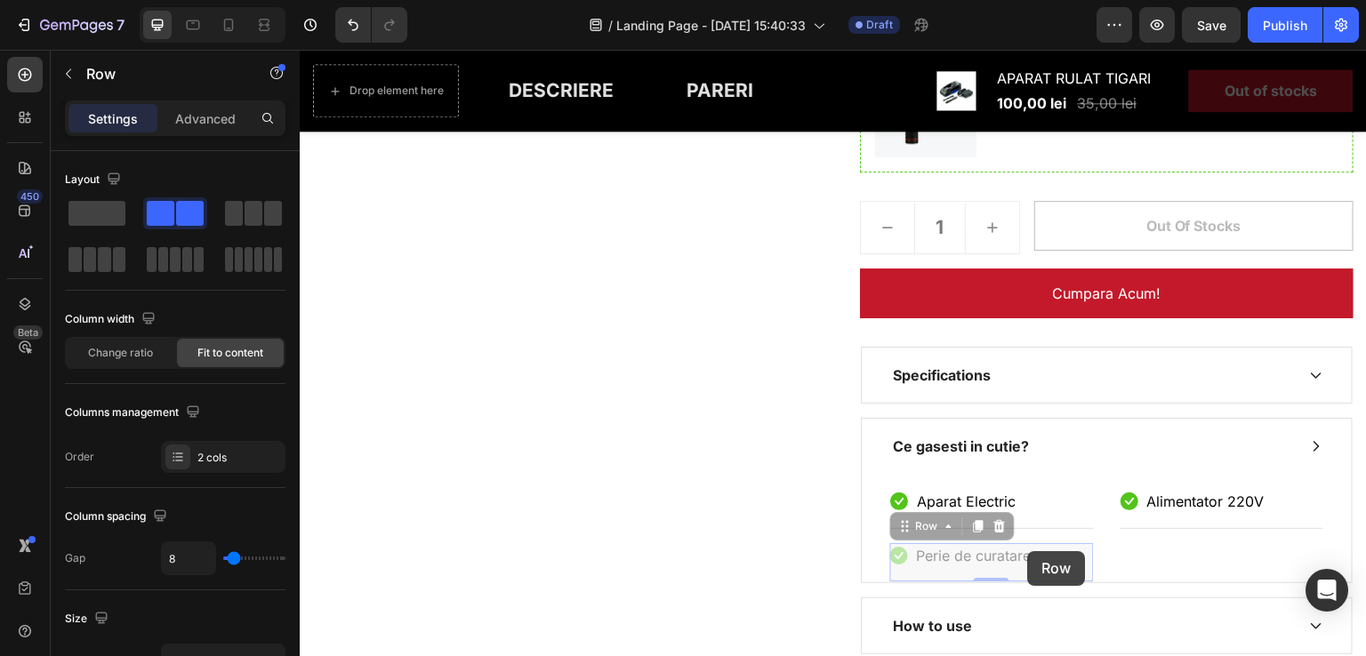
drag, startPoint x: 1035, startPoint y: 551, endPoint x: 1013, endPoint y: 556, distance: 22.7
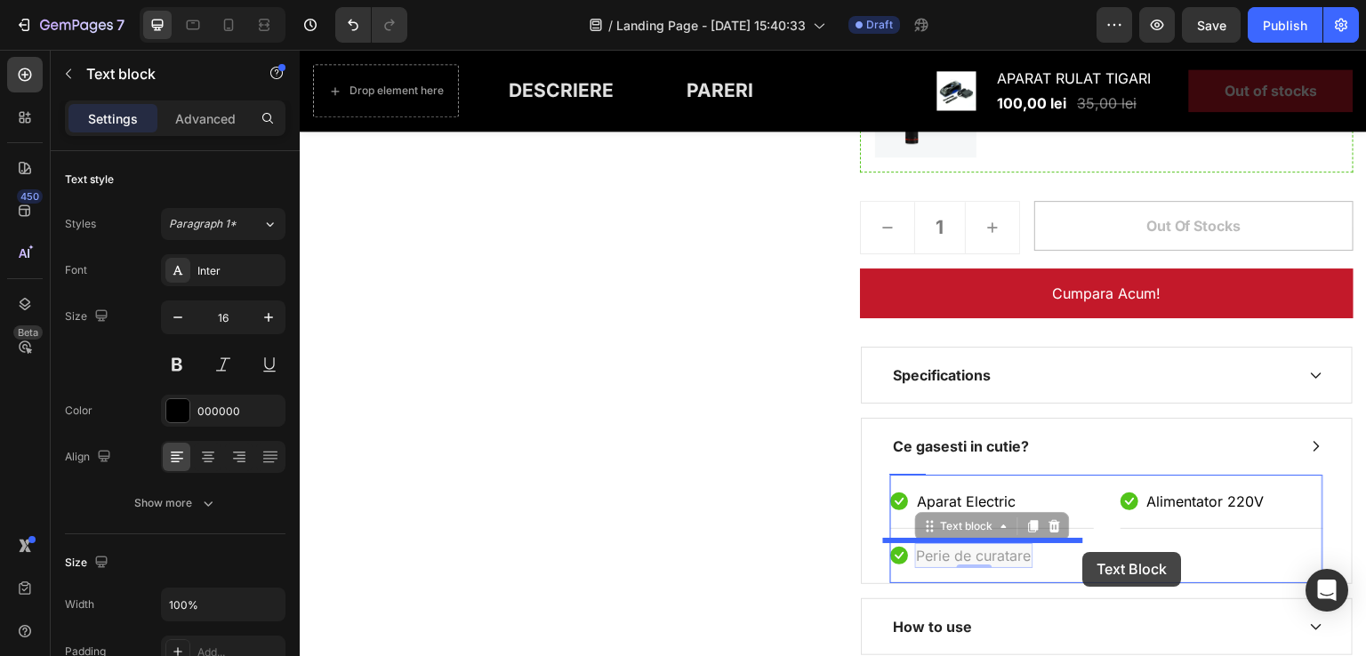
drag, startPoint x: 1024, startPoint y: 554, endPoint x: 1083, endPoint y: 552, distance: 59.6
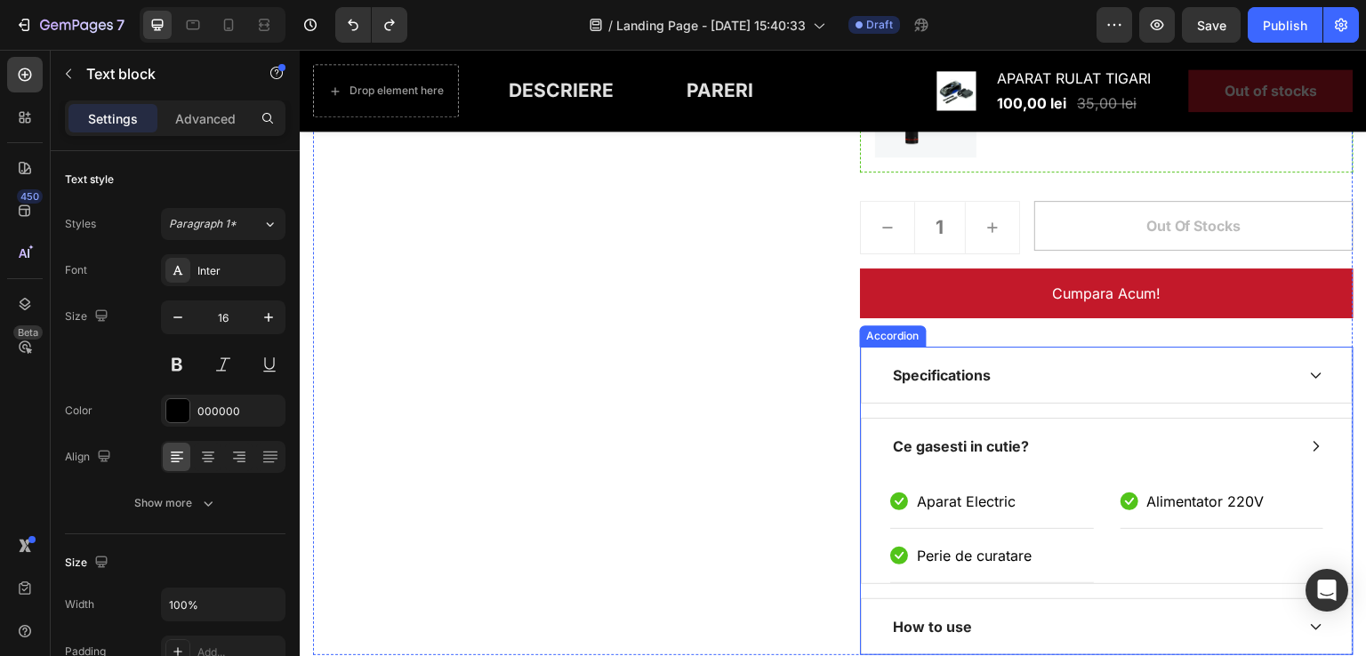
click at [880, 551] on div "Icon Aparat Electric Text block Row Icon Perie de curatare Text block Row Icon …" at bounding box center [1107, 528] width 490 height 109
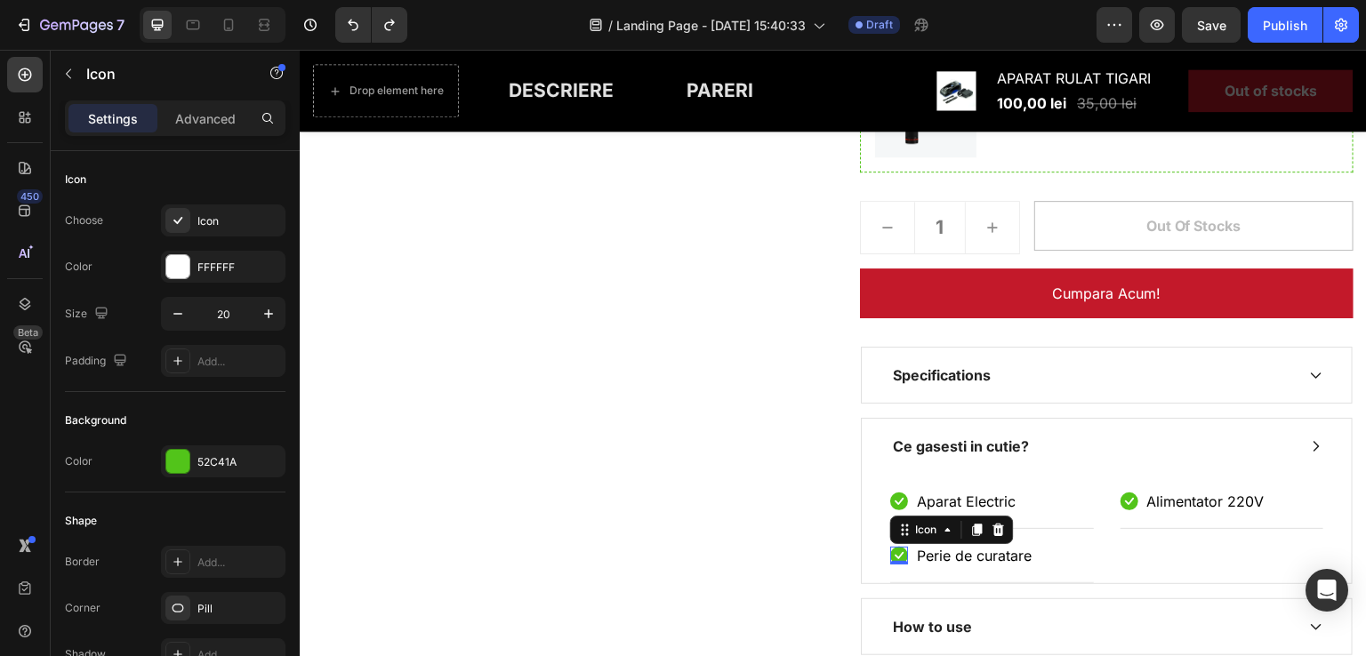
click at [890, 553] on icon at bounding box center [899, 556] width 18 height 18
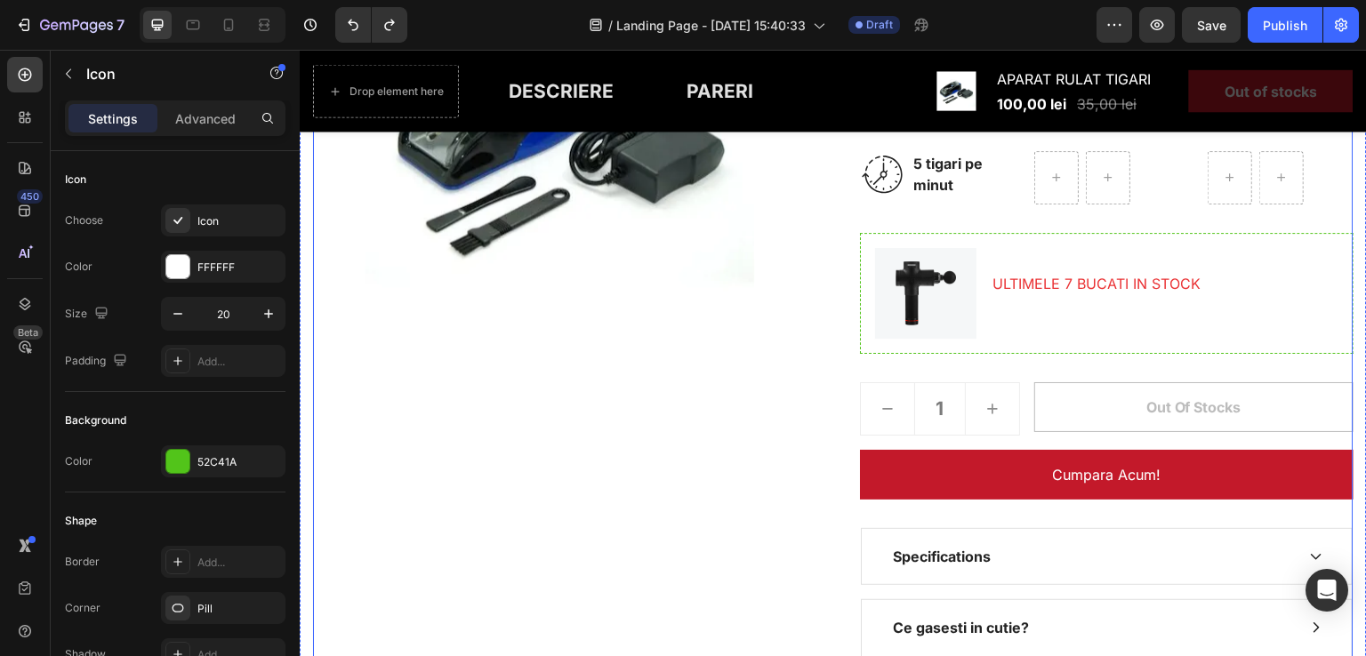
scroll to position [619, 0]
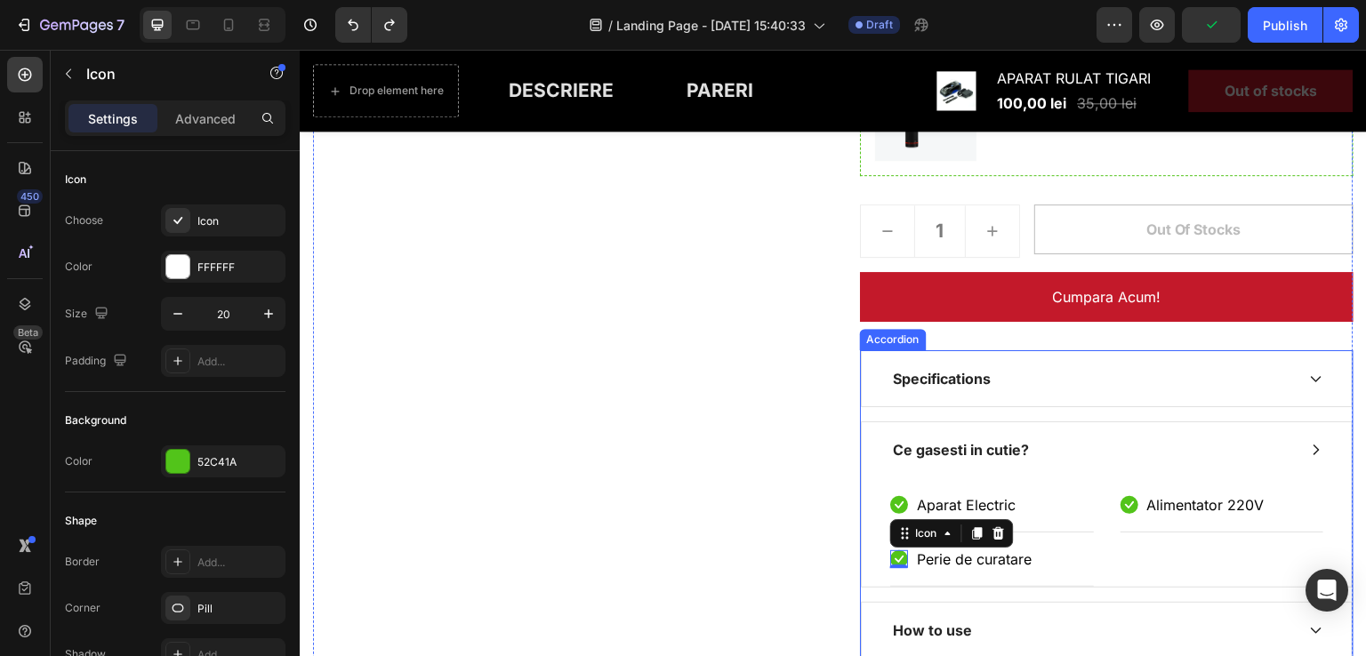
click at [1303, 454] on div "Ce gasesti in cutie?" at bounding box center [1107, 449] width 490 height 55
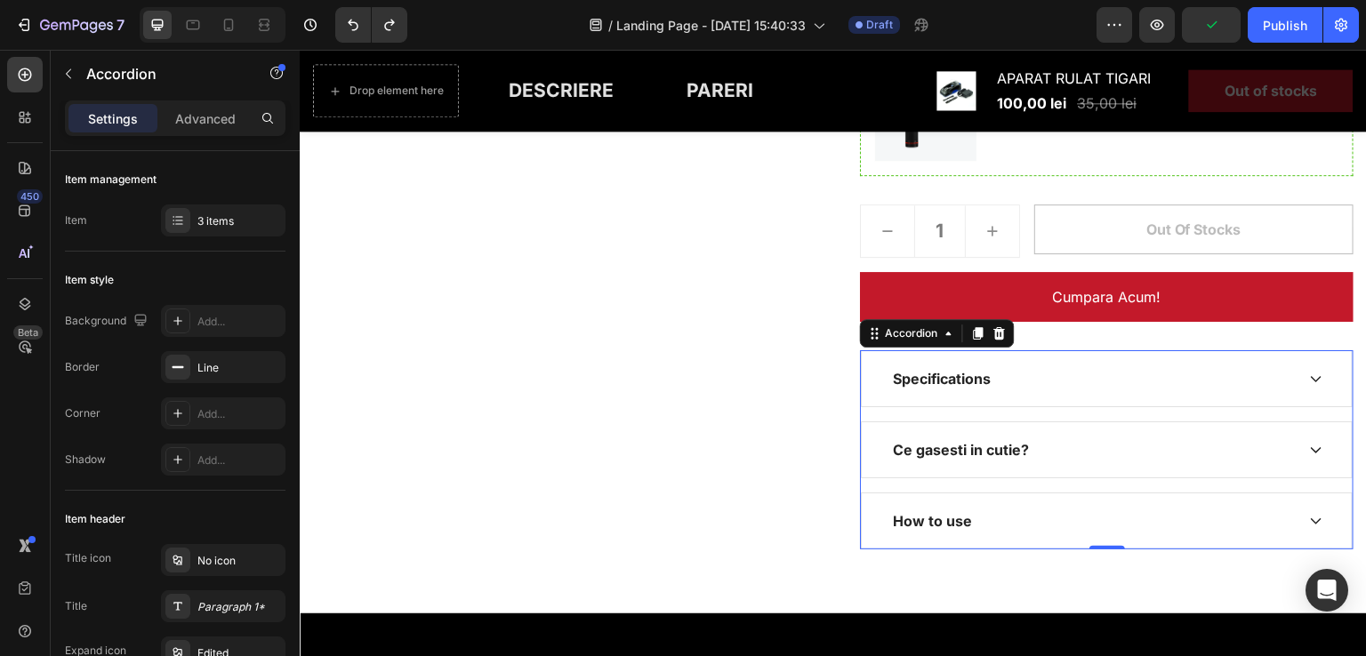
click at [1311, 389] on div "Specifications" at bounding box center [1107, 378] width 490 height 55
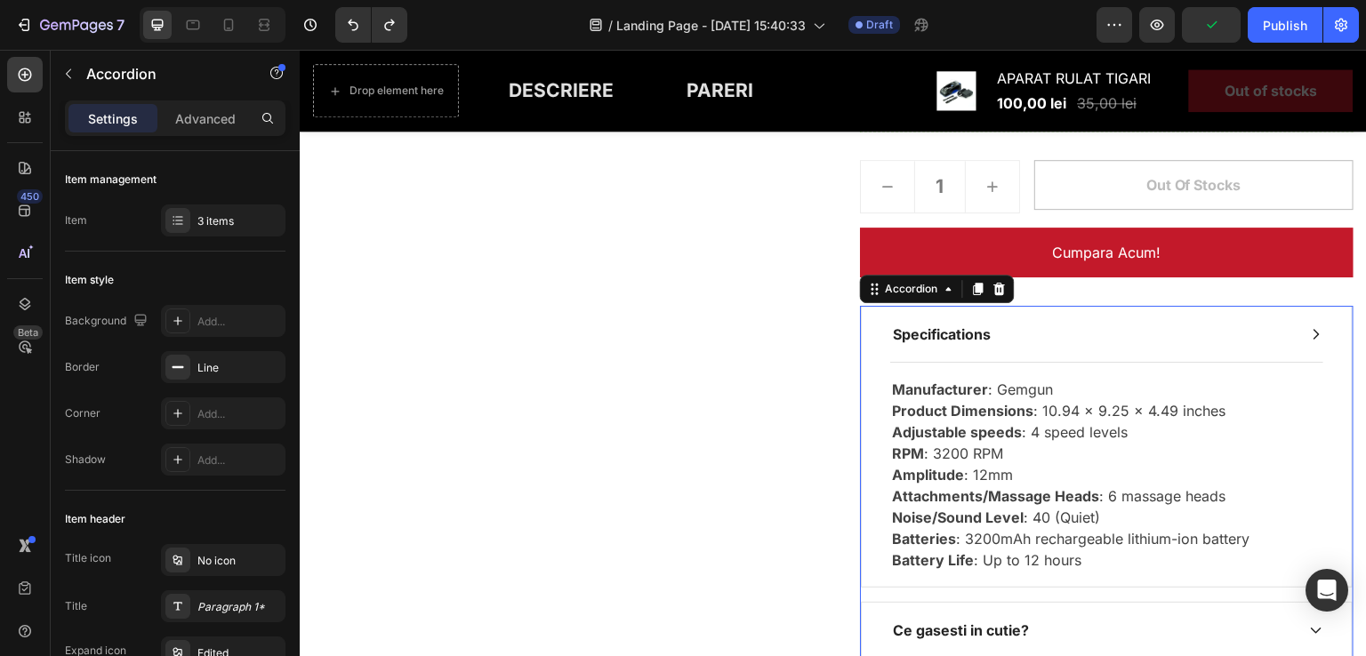
scroll to position [708, 0]
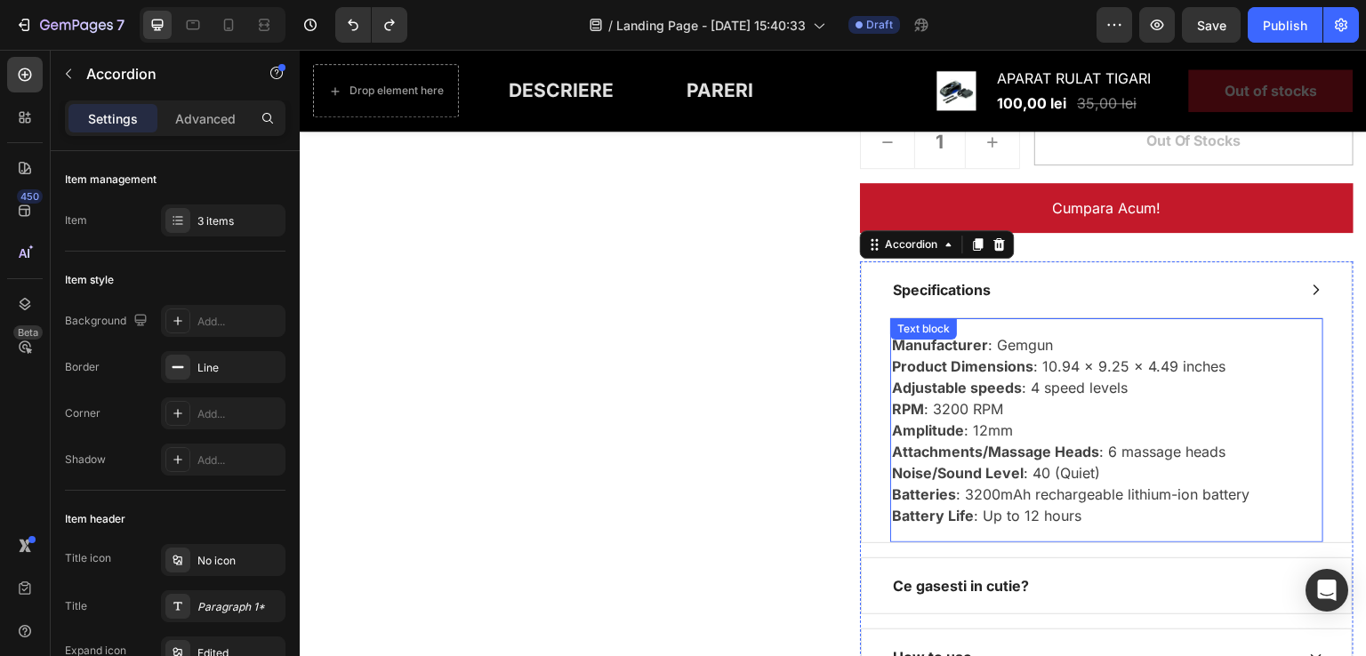
click at [950, 347] on div "Manufacturer : Gemgun Product Dimensions : 10.94 x 9.25 x 4.49 inches Adjustabl…" at bounding box center [1106, 430] width 433 height 225
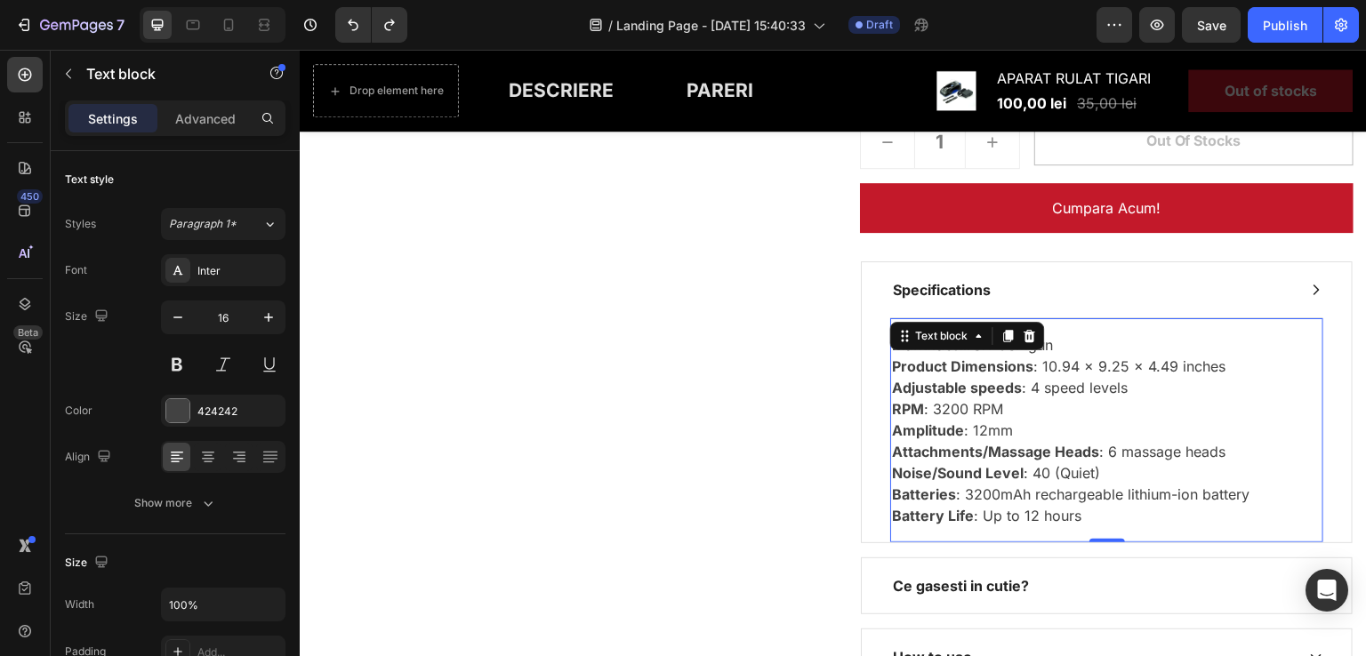
click at [1162, 352] on p "Manufacturer : Gemgun Product Dimensions : 10.94 x 9.25 x 4.49 inches Adjustabl…" at bounding box center [1107, 430] width 430 height 192
click at [979, 347] on p "Manufacturer : Gemgun Product Dimensions : 10.94 x 9.25 x 4.49 inches Adjustabl…" at bounding box center [1107, 430] width 430 height 192
click at [1033, 342] on p "Manufacturer : Gemgun Product Dimensions : 10.94 x 9.25 x 4.49 inches Adjustabl…" at bounding box center [1107, 430] width 430 height 192
click at [1056, 347] on p "Manufacturer : Gemgun Product Dimensions : 10.94 x 9.25 x 4.49 inches Adjustabl…" at bounding box center [1107, 430] width 430 height 192
click at [1068, 363] on p "Manufacturer : Gerui Product Dimensions : 10.94 x 9.25 x 4.49 inches Adjustable…" at bounding box center [1107, 430] width 430 height 192
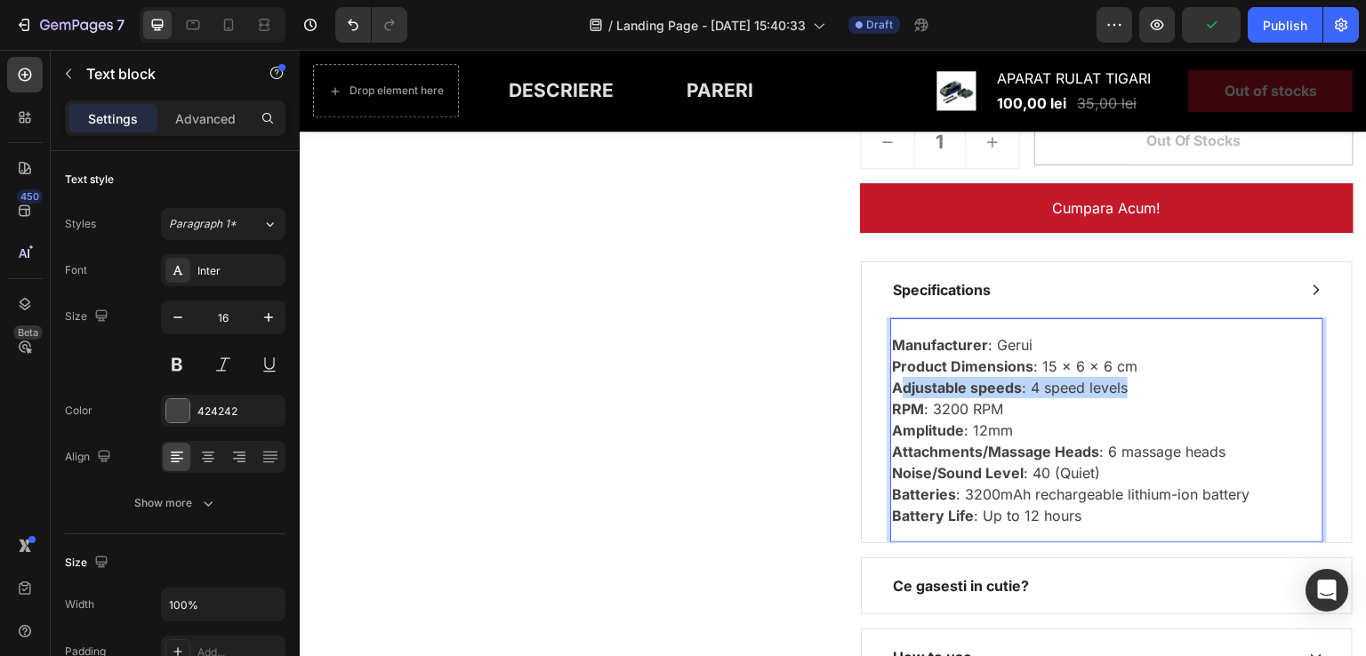
drag, startPoint x: 1071, startPoint y: 387, endPoint x: 893, endPoint y: 379, distance: 178.1
click at [893, 379] on p "Manufacturer : Gerui Product Dimensions : 15 x 6 x 6 cm Adjustable speeds : 4 s…" at bounding box center [1107, 430] width 430 height 192
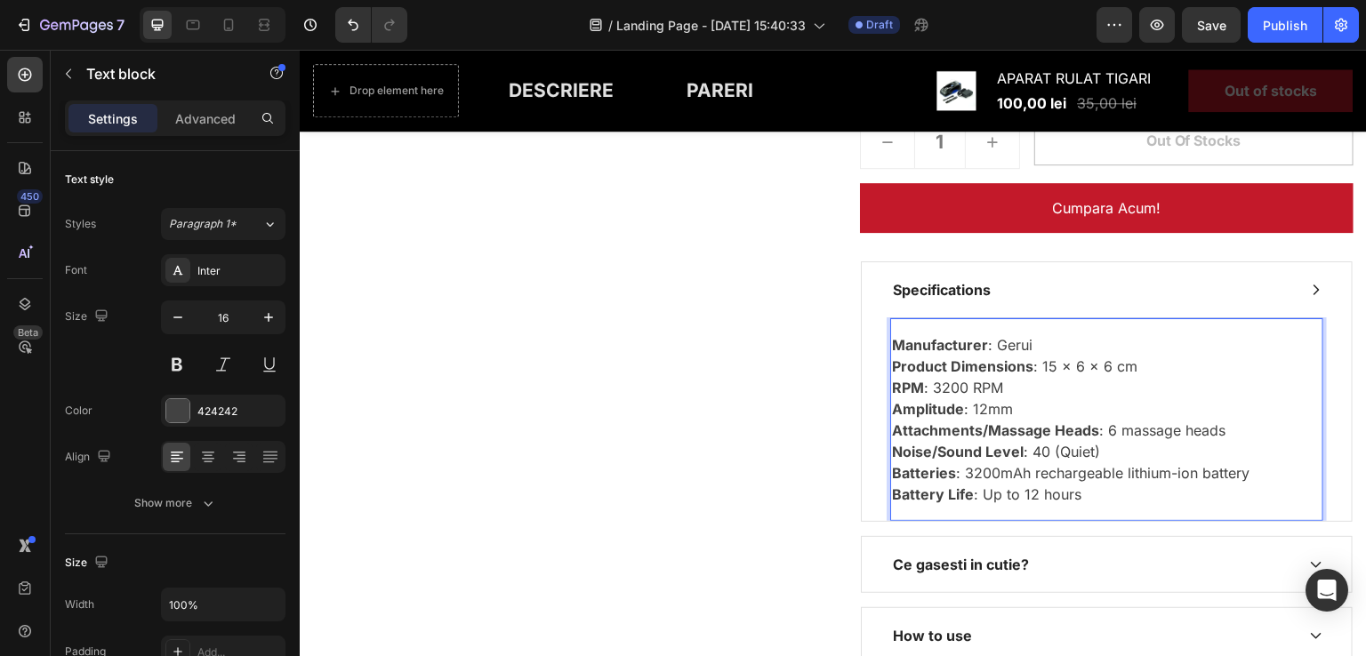
drag, startPoint x: 1009, startPoint y: 383, endPoint x: 897, endPoint y: 388, distance: 111.3
click at [897, 388] on p "Manufacturer : Gerui Product Dimensions : 15 x 6 x 6 cm RPM : 3200 RPM Amplitud…" at bounding box center [1107, 419] width 430 height 171
click at [1077, 400] on p "Manufacturer : Gerui Product Dimensions : 15 x 6 x 6 cm RPM : 3200 RPM Amplitud…" at bounding box center [1107, 419] width 430 height 171
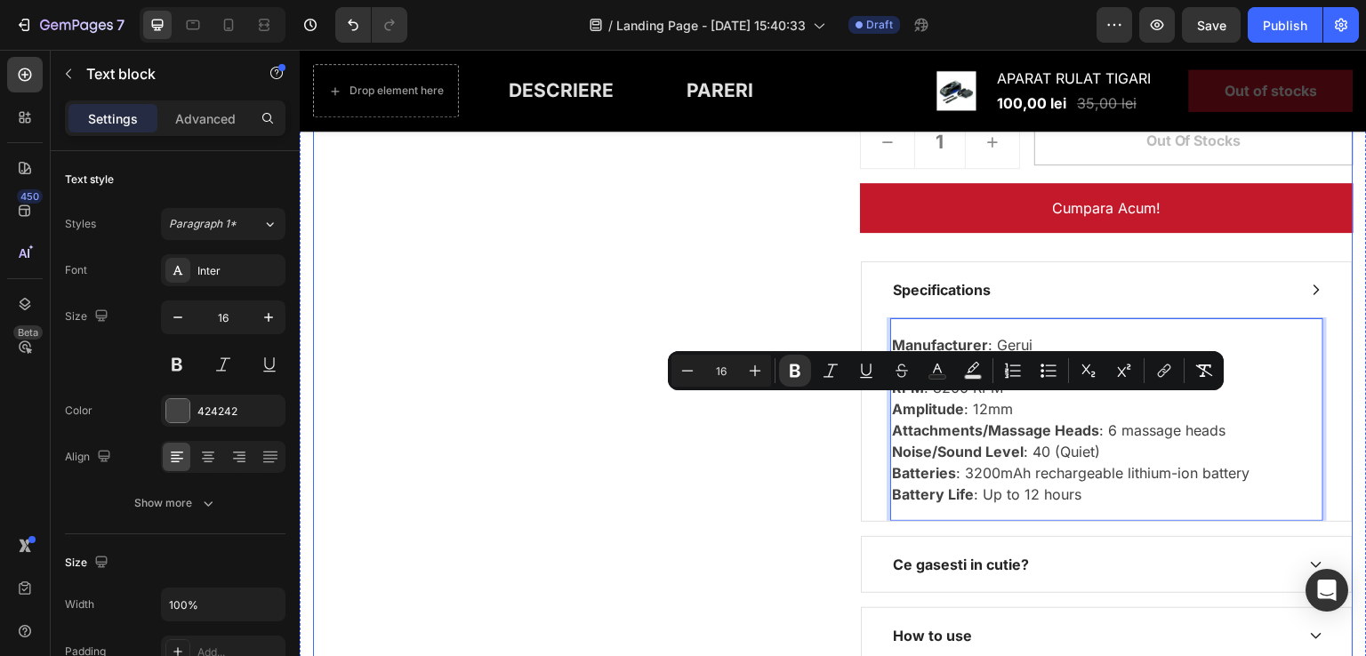
drag, startPoint x: 1013, startPoint y: 406, endPoint x: 852, endPoint y: 409, distance: 161.0
click at [852, 409] on div "Product Images APARAT RULAT TIGARI (P) Title Icon Icon Icon Icon Icon Icon List…" at bounding box center [833, 141] width 1041 height 1046
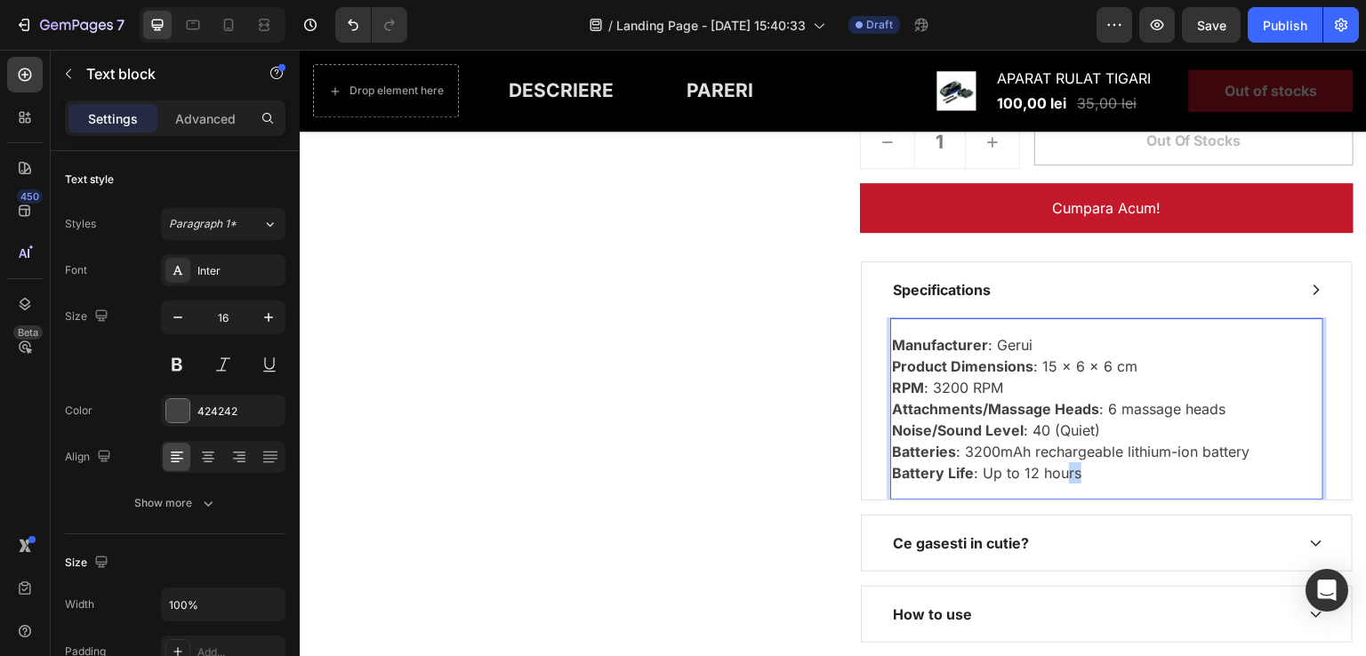
drag, startPoint x: 990, startPoint y: 464, endPoint x: 1057, endPoint y: 464, distance: 66.7
click at [1057, 464] on p "Manufacturer : Gerui Product Dimensions : 15 x 6 x 6 cm RPM : 3200 RPM Attachme…" at bounding box center [1107, 408] width 430 height 149
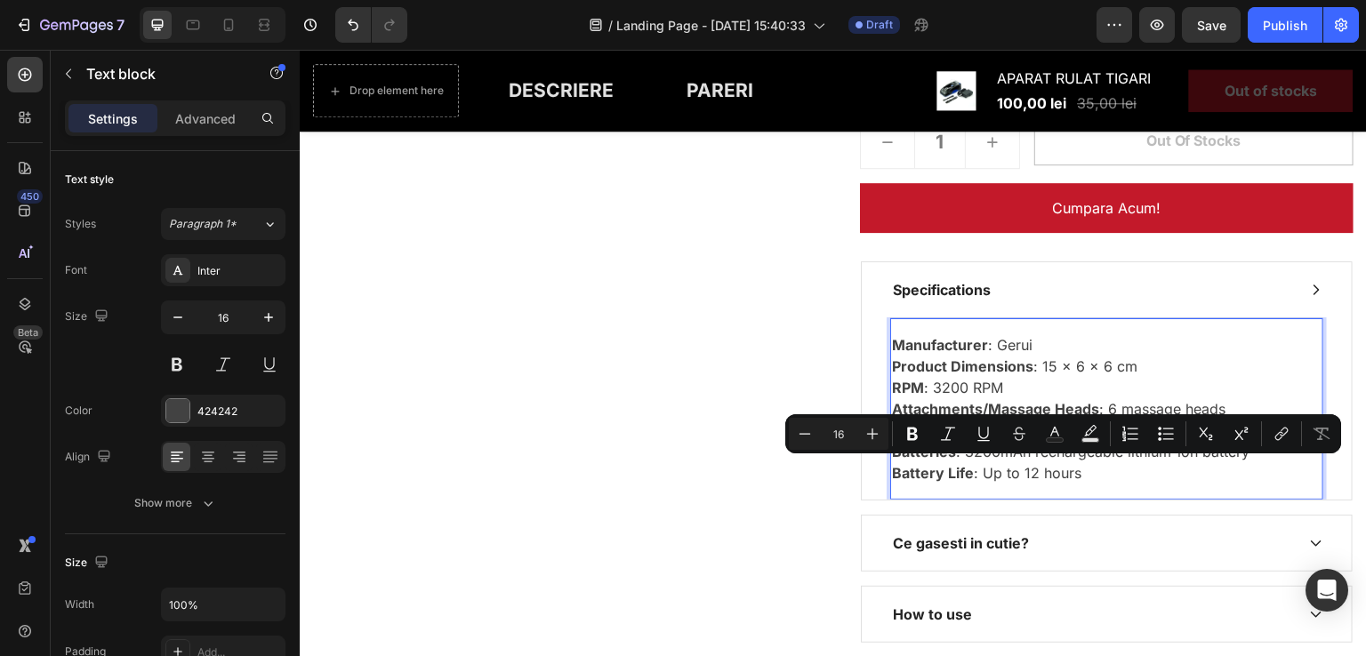
click at [1056, 381] on p "Manufacturer : Gerui Product Dimensions : 15 x 6 x 6 cm RPM : 3200 RPM Attachme…" at bounding box center [1107, 408] width 430 height 149
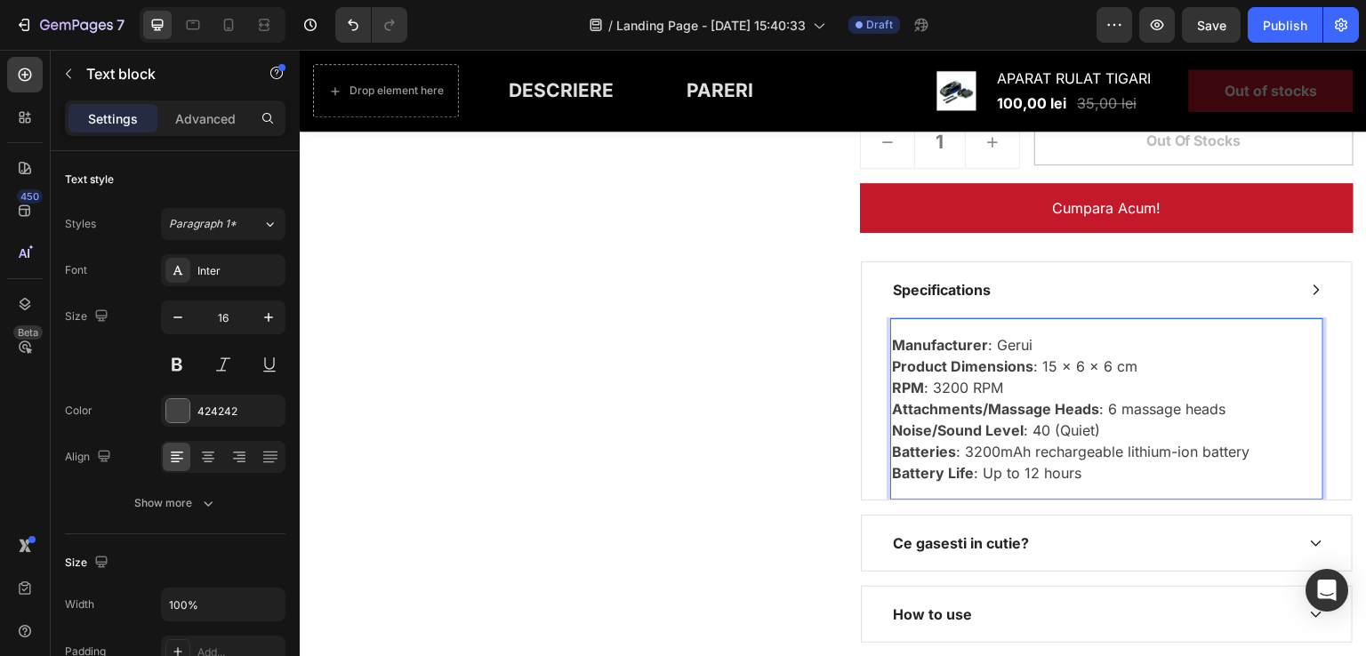
click at [916, 387] on p "Manufacturer : Gerui Product Dimensions : 15 x 6 x 6 cm RPM : 3200 RPM Attachme…" at bounding box center [1107, 408] width 430 height 149
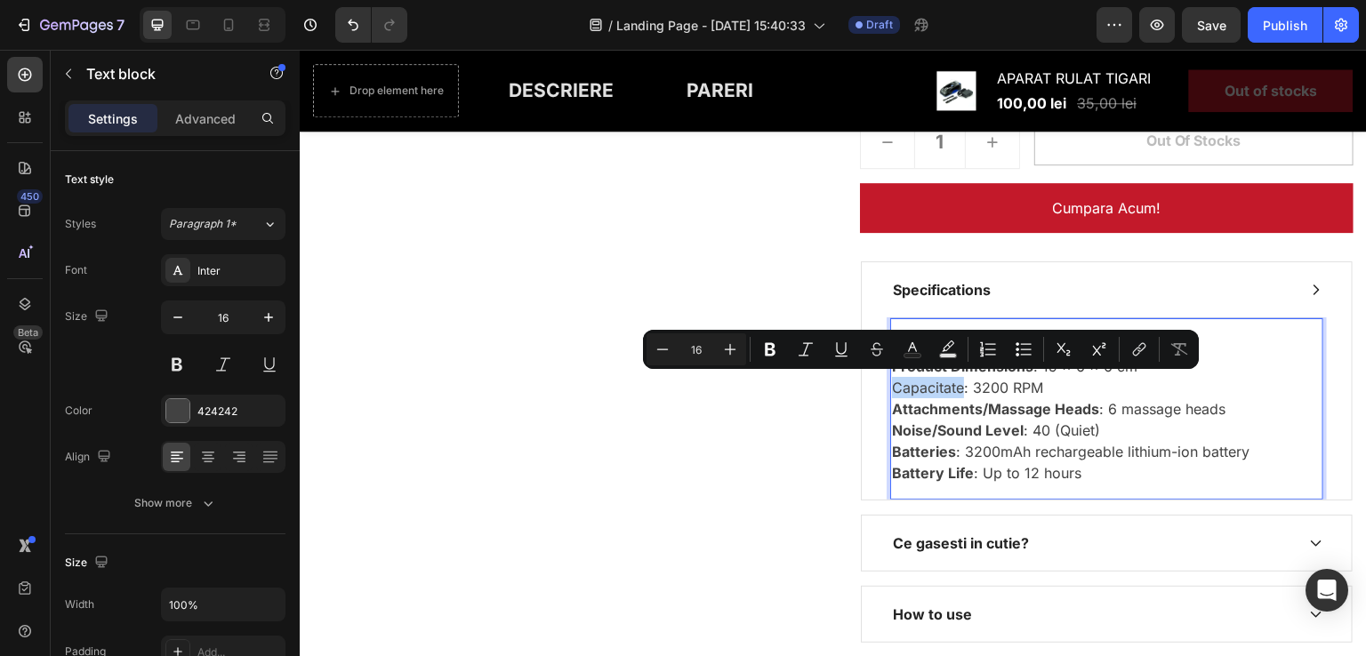
drag, startPoint x: 887, startPoint y: 386, endPoint x: 956, endPoint y: 390, distance: 69.5
click at [956, 390] on p "Manufacturer : Gerui Product Dimensions : 15 x 6 x 6 cm Capacitate: 3200 RPM At…" at bounding box center [1107, 408] width 430 height 149
click at [905, 350] on icon "Editor contextual toolbar" at bounding box center [913, 350] width 18 height 18
type input "424242"
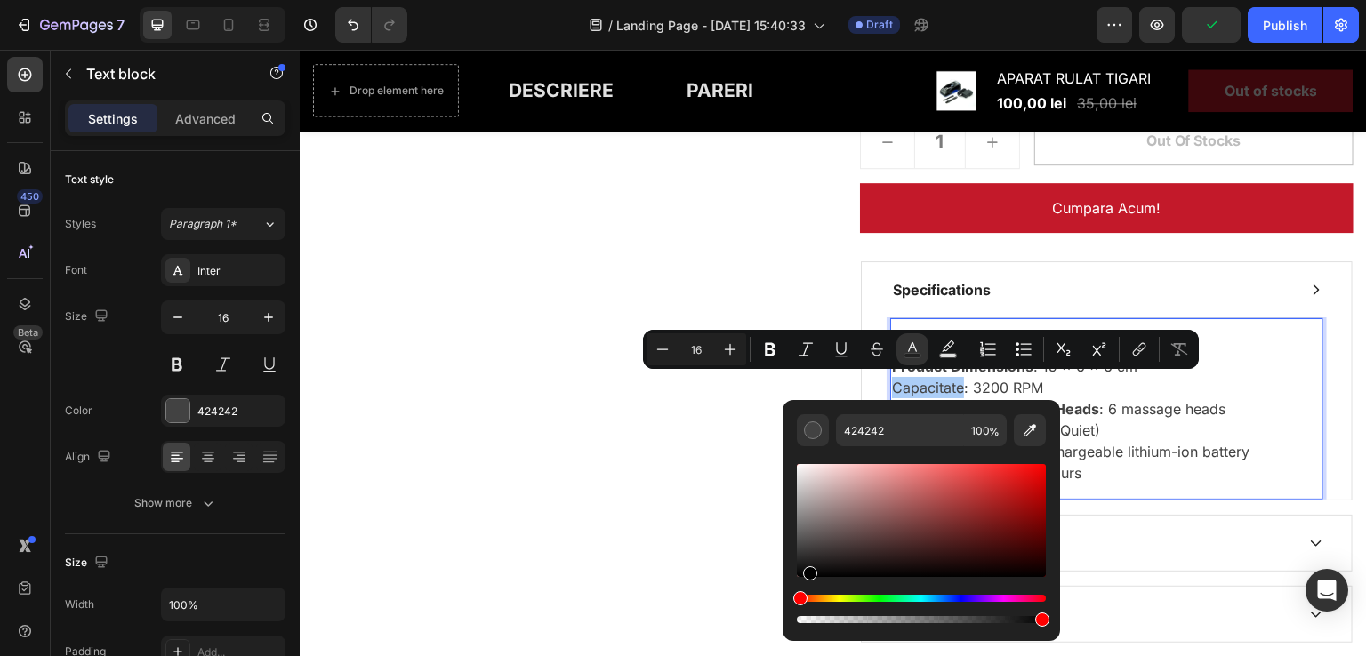
drag, startPoint x: 820, startPoint y: 574, endPoint x: 807, endPoint y: 587, distance: 18.9
click at [807, 587] on div "Editor contextual toolbar" at bounding box center [921, 544] width 249 height 166
type input "000000"
click at [770, 346] on icon "Editor contextual toolbar" at bounding box center [770, 350] width 18 height 18
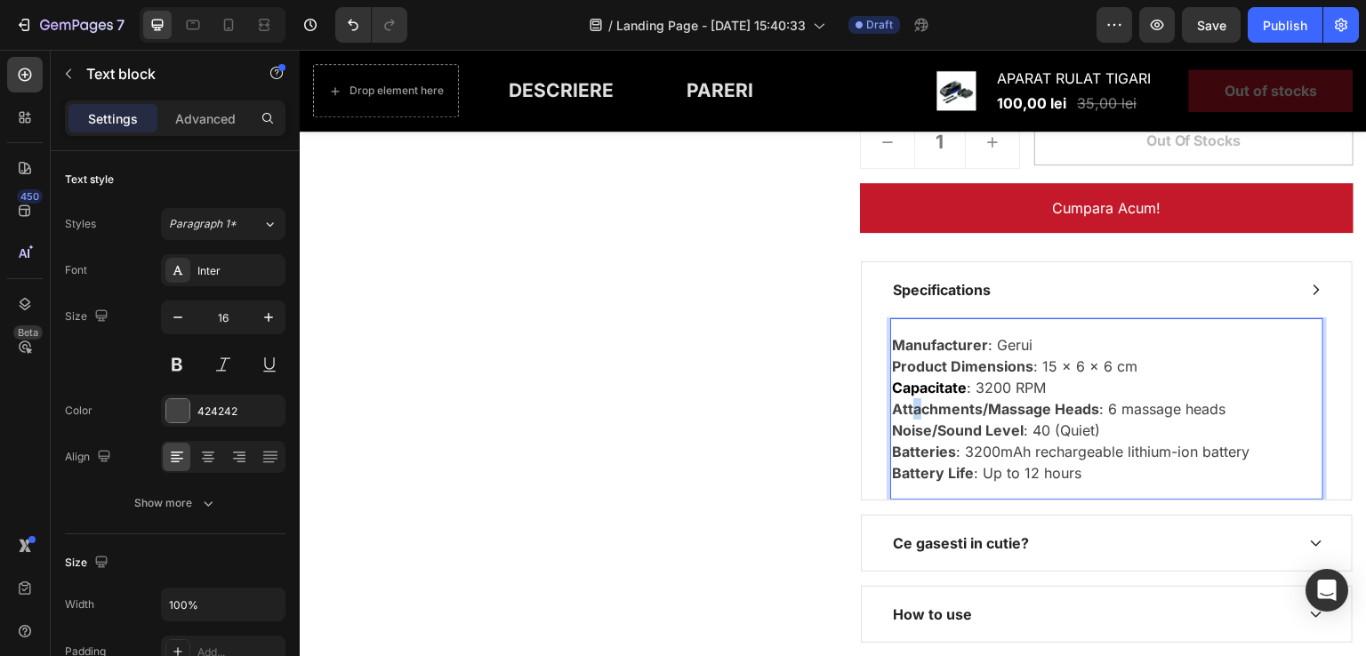
click at [909, 400] on strong "Attachments/Massage Heads" at bounding box center [995, 409] width 207 height 18
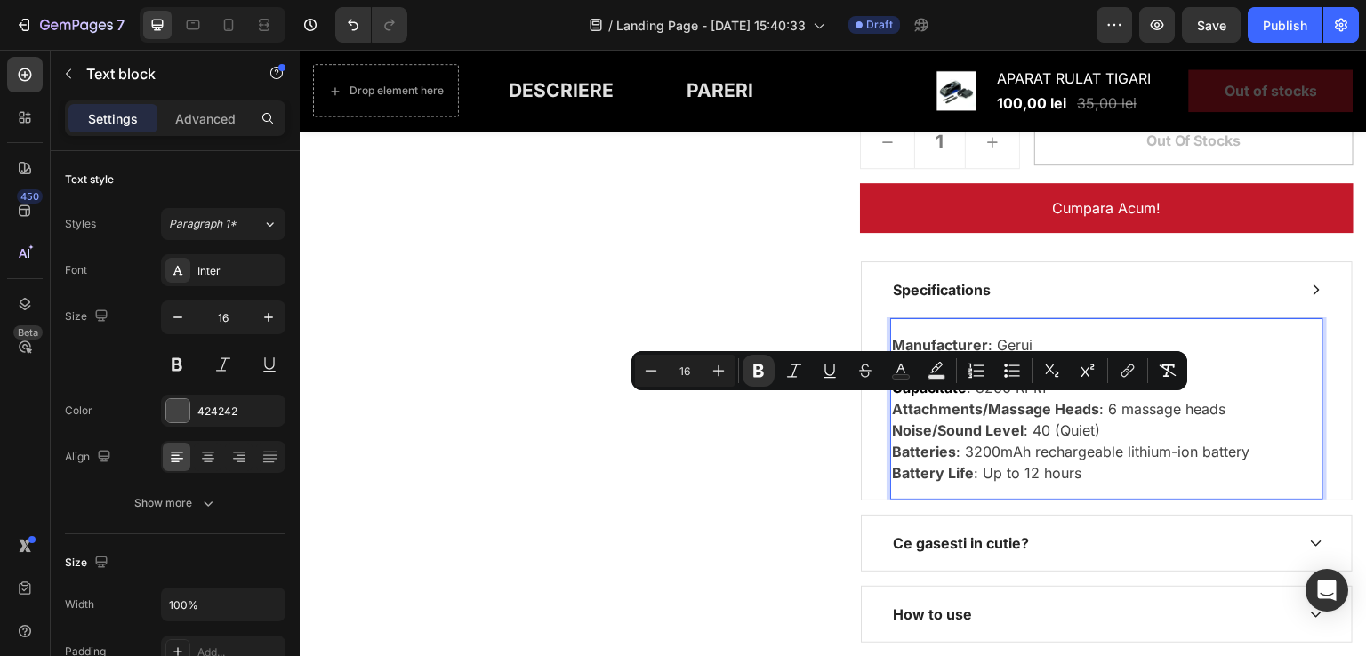
click at [942, 411] on strong "Attachments/Massage Heads" at bounding box center [995, 409] width 207 height 18
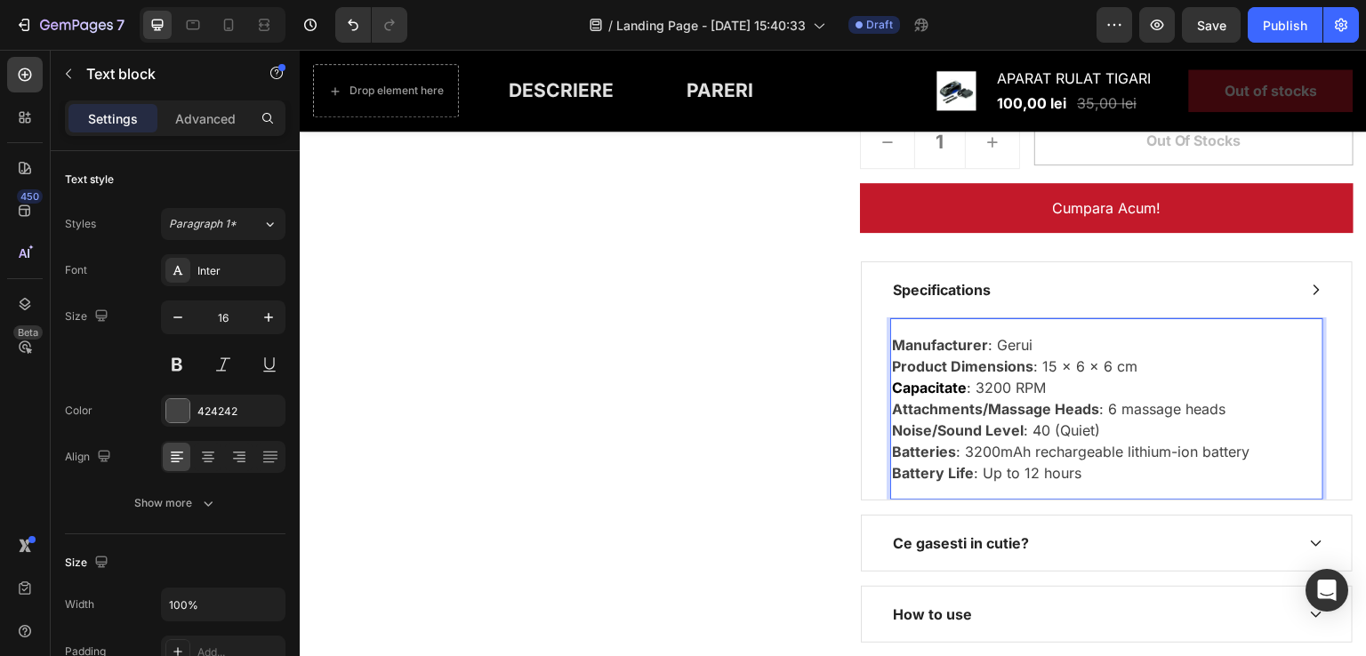
click at [946, 412] on strong "Attachments/Massage Heads" at bounding box center [995, 409] width 207 height 18
drag, startPoint x: 902, startPoint y: 406, endPoint x: 960, endPoint y: 406, distance: 57.8
click at [960, 406] on strong "Attachments/Massage Heads" at bounding box center [995, 409] width 207 height 18
click at [1028, 409] on strong "Attachments/Massage Heads" at bounding box center [995, 409] width 207 height 18
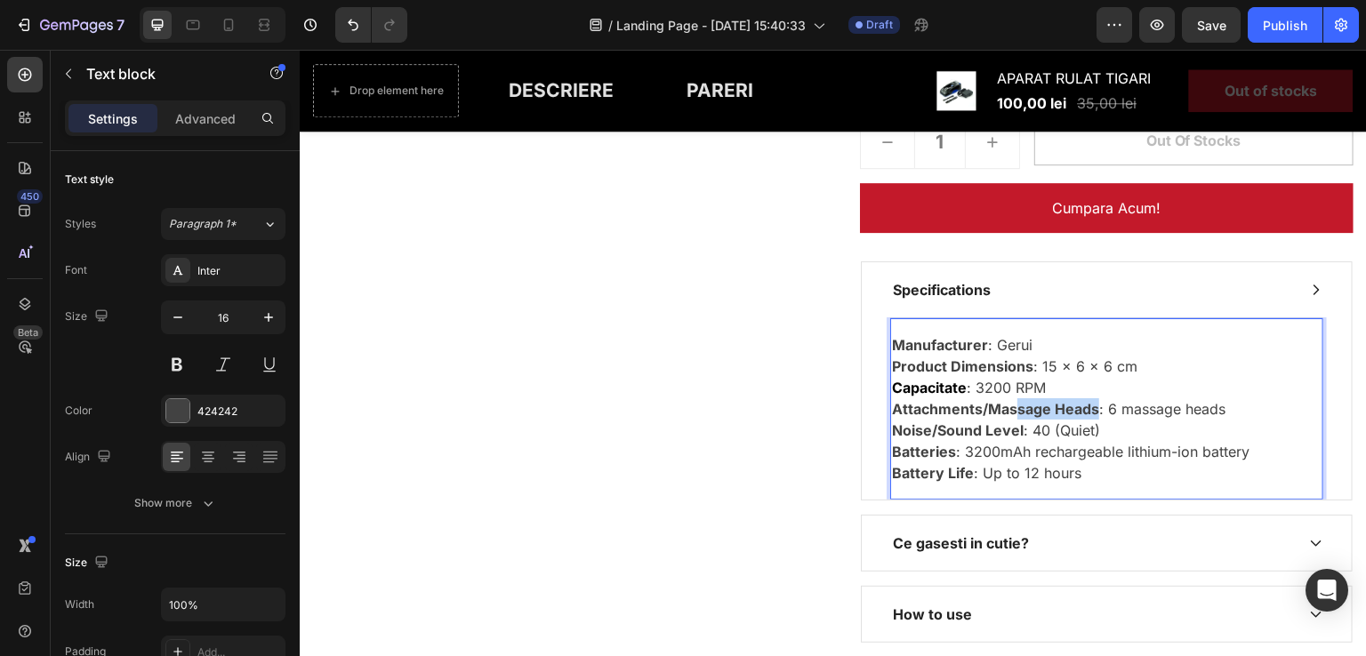
drag, startPoint x: 1090, startPoint y: 402, endPoint x: 1009, endPoint y: 407, distance: 81.1
click at [1009, 407] on strong "Attachments/Massage Heads" at bounding box center [995, 409] width 207 height 18
click at [1005, 407] on strong "Attachments/Massage Heads" at bounding box center [995, 409] width 207 height 18
click at [1005, 408] on strong "Attachments/Massage Heads" at bounding box center [995, 409] width 207 height 18
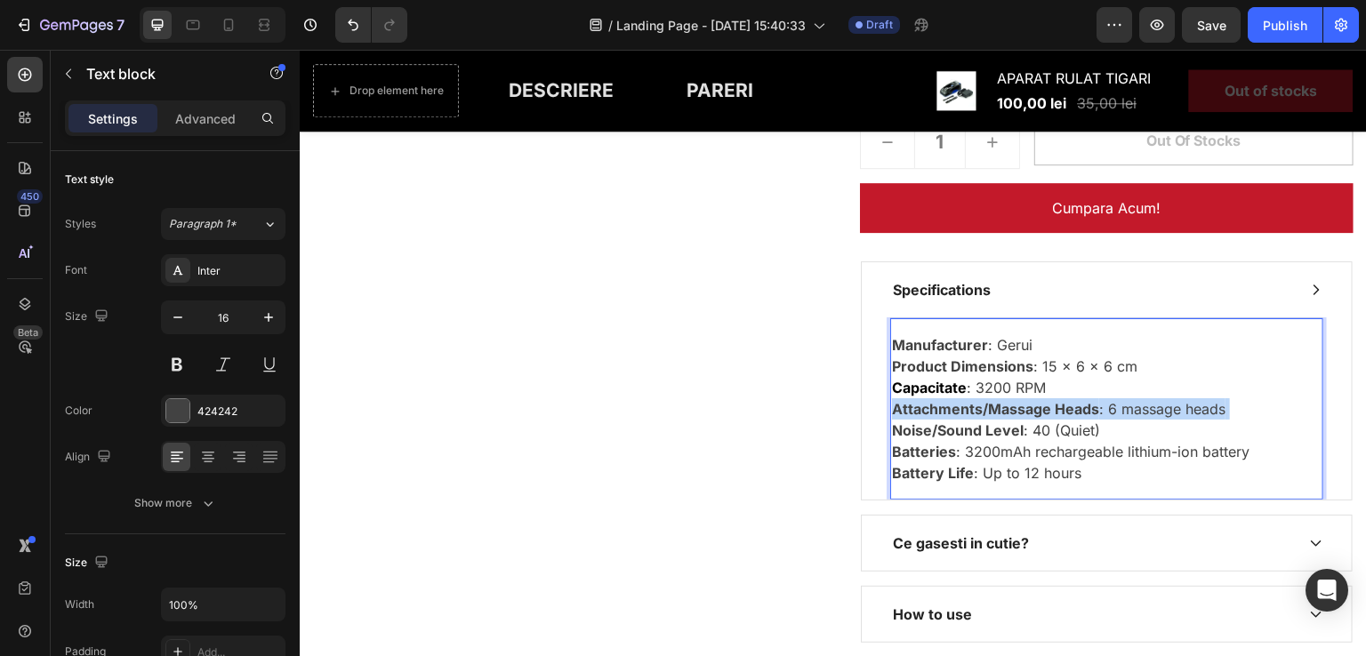
click at [1001, 408] on strong "Attachments/Massage Heads" at bounding box center [995, 409] width 207 height 18
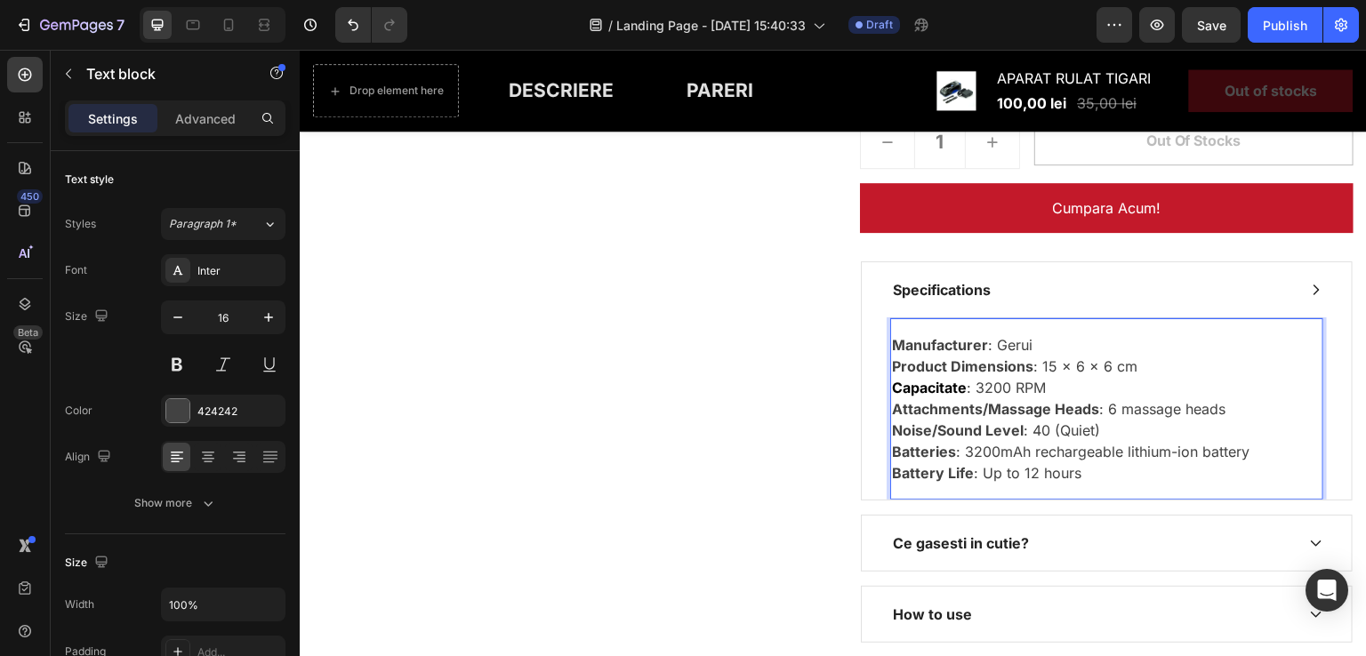
click at [952, 408] on strong "Attachments/Massage Heads" at bounding box center [995, 409] width 207 height 18
click at [961, 385] on p "Manufacturer : Gerui Product Dimensions : 15 x 6 x 6 cm Capacitate : 3200 RPM A…" at bounding box center [1107, 408] width 430 height 149
click at [949, 400] on strong "Attachments/Massage Heads" at bounding box center [995, 409] width 207 height 18
click at [949, 406] on strong "Attachments/Massage Heads" at bounding box center [995, 409] width 207 height 18
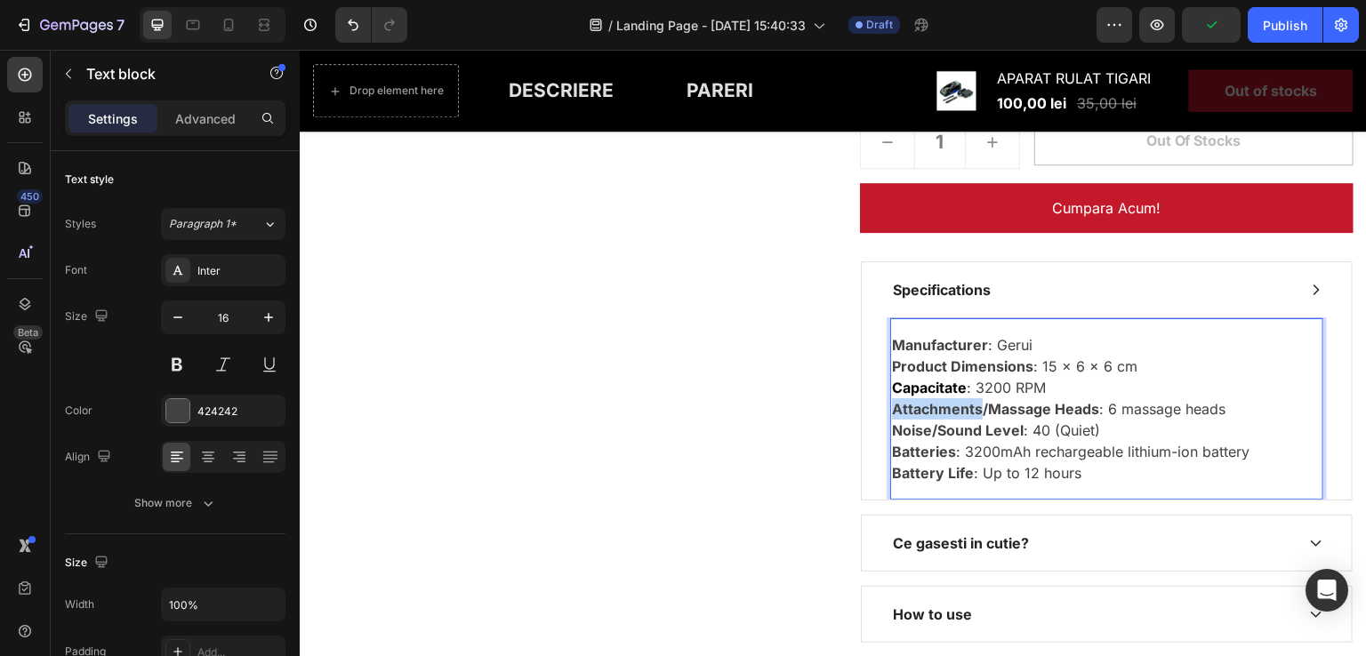
click at [953, 407] on strong "Attachments/Massage Heads" at bounding box center [995, 409] width 207 height 18
click at [1023, 419] on p "Manufacturer : Gerui Product Dimensions : 15 x 6 x 6 cm Capacitate : 3200 RPM A…" at bounding box center [1107, 408] width 430 height 149
drag, startPoint x: 977, startPoint y: 404, endPoint x: 884, endPoint y: 409, distance: 92.7
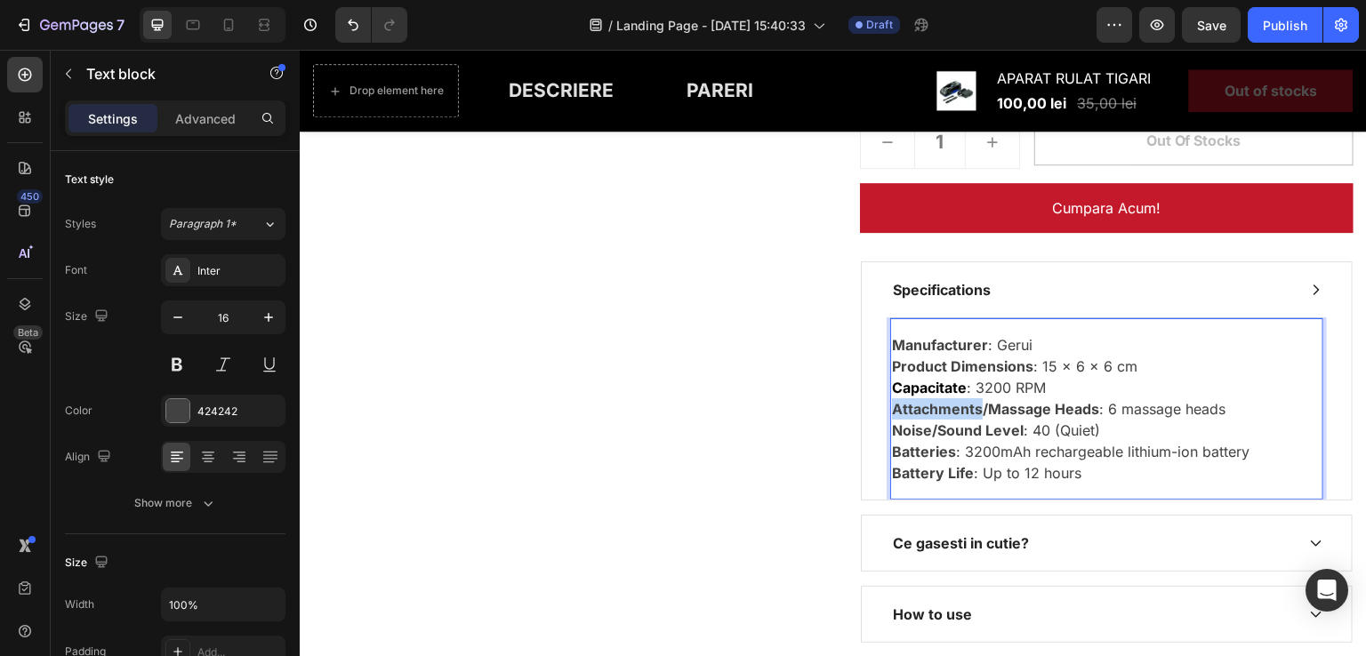
click at [892, 409] on strong "Attachments/Massage Heads" at bounding box center [995, 409] width 207 height 18
click at [923, 386] on strong "Capacitate" at bounding box center [929, 388] width 75 height 18
click at [956, 386] on strong "Capacitate" at bounding box center [929, 388] width 75 height 18
click at [990, 361] on strong "Product Dimensions" at bounding box center [962, 367] width 141 height 18
click at [969, 394] on p "Manufacturer : Gerui Product Dimensions : 15 x 6 x 6 cm Capacitate : 3200 RPM A…" at bounding box center [1107, 408] width 430 height 149
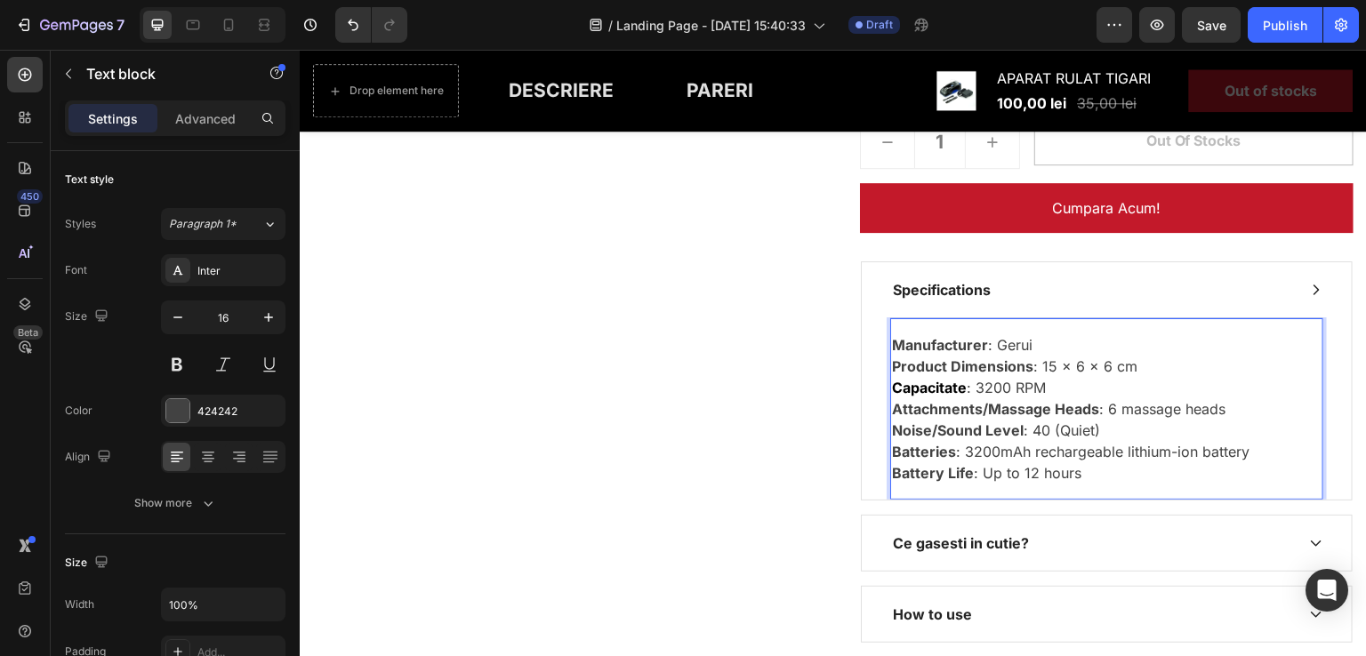
drag, startPoint x: 1016, startPoint y: 382, endPoint x: 872, endPoint y: 385, distance: 144.1
click at [871, 385] on div "Manufacturer : Gerui Product Dimensions : 15 x 6 x 6 cm Capacitate : 3200 RPM A…" at bounding box center [1107, 409] width 490 height 182
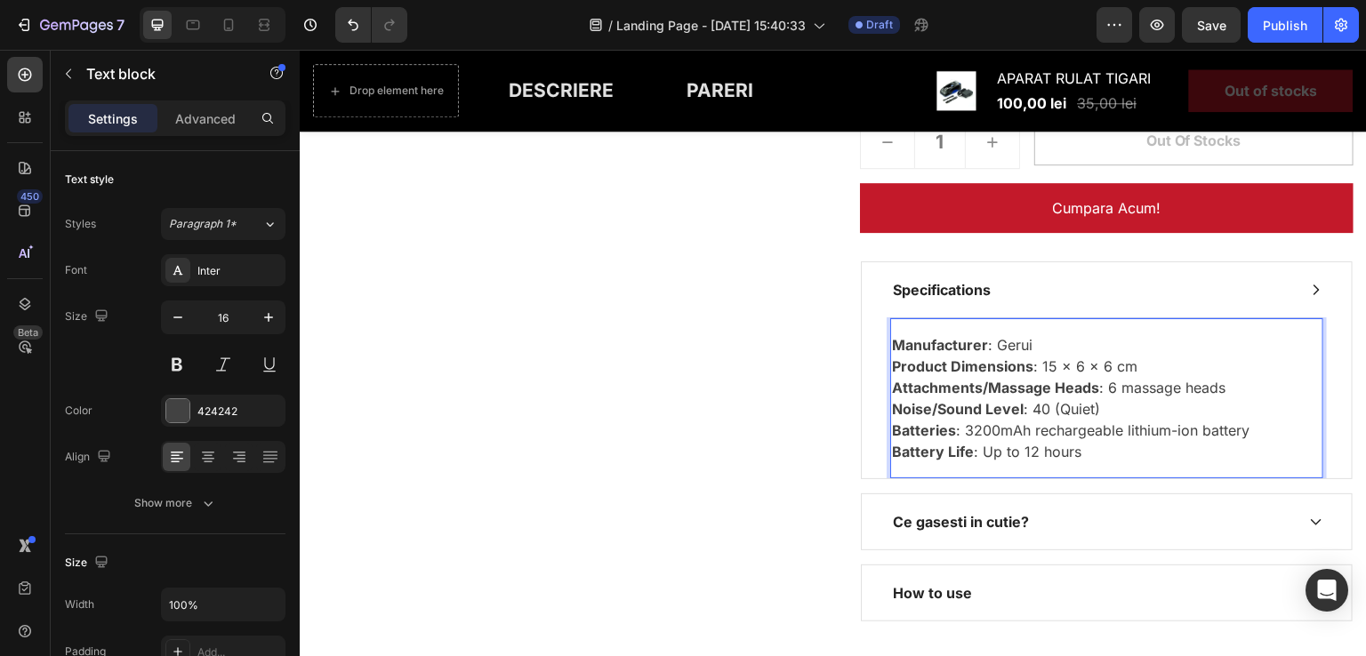
click at [975, 386] on strong "Attachments/Massage Heads" at bounding box center [995, 388] width 207 height 18
click at [897, 386] on strong "A/Massage Heads" at bounding box center [955, 388] width 127 height 18
click at [902, 384] on strong "AC/Massage Heads" at bounding box center [960, 388] width 137 height 18
click at [892, 385] on strong "ACapacitate/Massage Heads" at bounding box center [992, 388] width 201 height 18
drag, startPoint x: 1077, startPoint y: 384, endPoint x: 962, endPoint y: 394, distance: 115.1
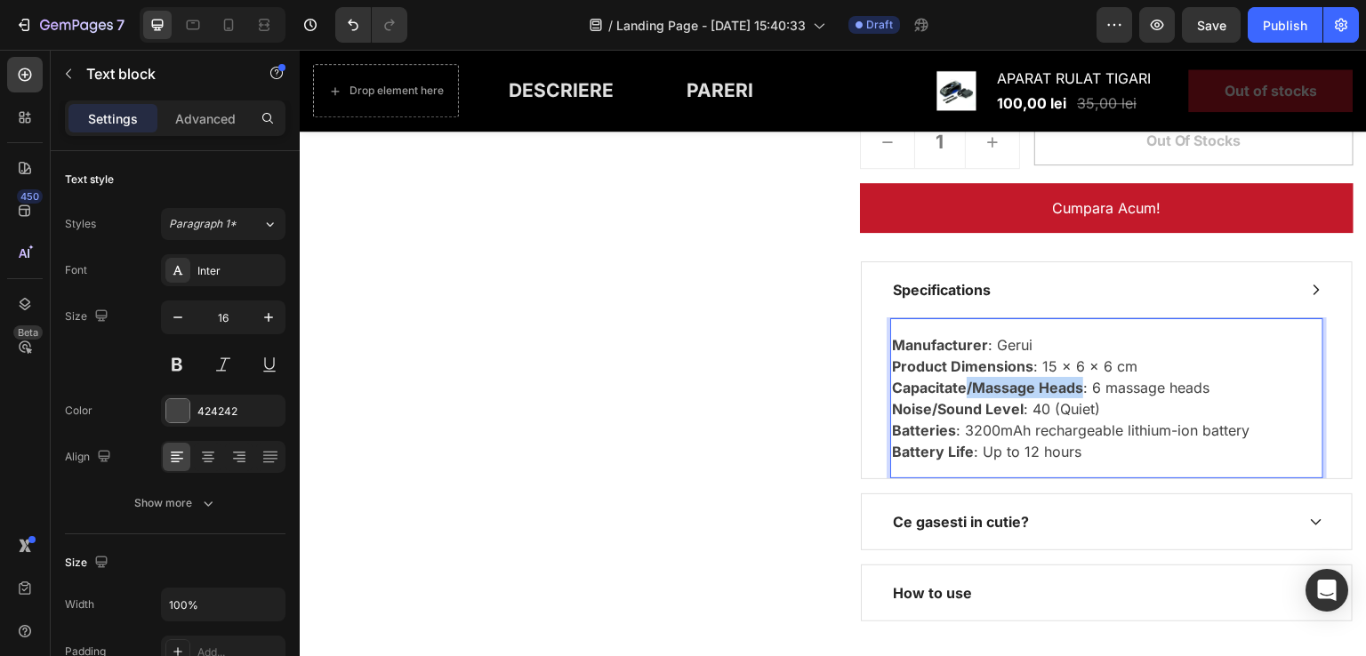
click at [962, 394] on p "Manufacturer : Gerui Product Dimensions : 15 x 6 x 6 cm Capacitate/Massage Head…" at bounding box center [1107, 398] width 430 height 128
click at [977, 383] on p "Manufacturer : Gerui Product Dimensions : 15 x 6 x 6 cm Capacitate : 6 massage …" at bounding box center [1107, 398] width 430 height 128
drag, startPoint x: 956, startPoint y: 383, endPoint x: 968, endPoint y: 384, distance: 11.6
click at [959, 383] on strong "Capacitate" at bounding box center [929, 388] width 75 height 18
click at [968, 384] on p "Manufacturer : Gerui Product Dimensions : 15 x 6 x 6 cm Capacitate 5: massage h…" at bounding box center [1107, 398] width 430 height 128
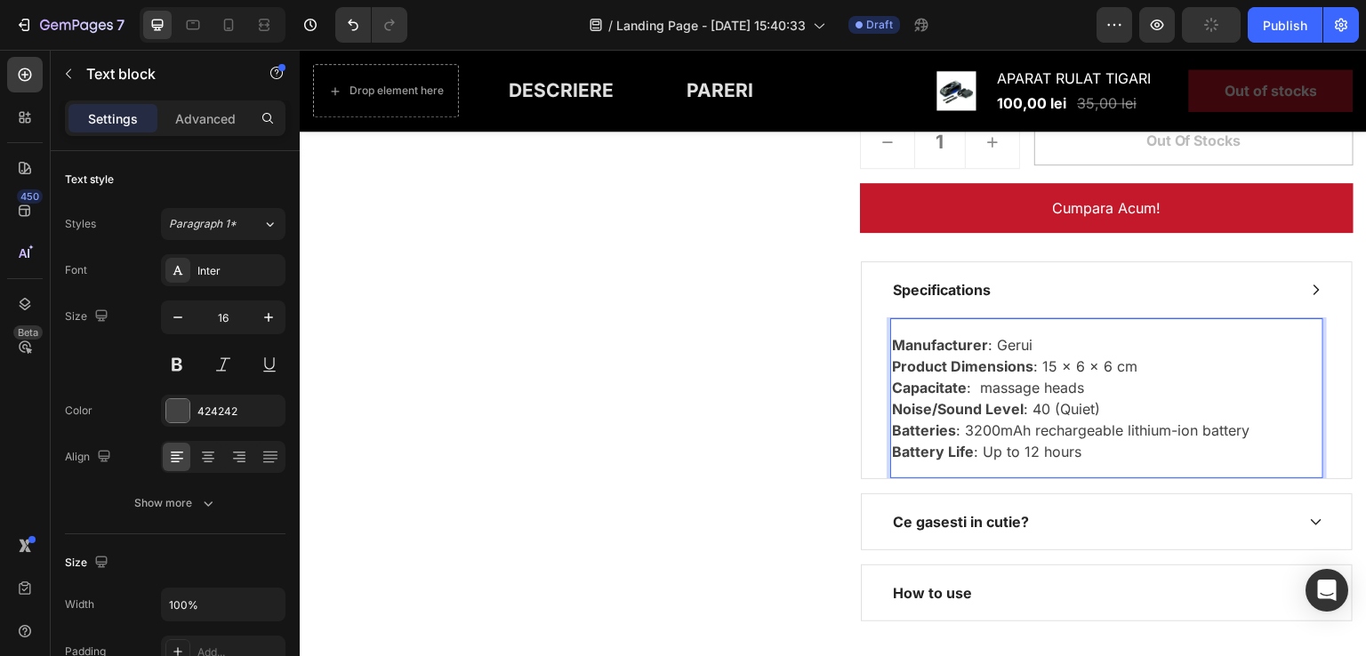
click at [974, 385] on p "Manufacturer : Gerui Product Dimensions : 15 x 6 x 6 cm Capacitate : massage he…" at bounding box center [1107, 398] width 430 height 128
click at [977, 387] on p "Manufacturer : Gerui Product Dimensions : 15 x 6 x 6 cm Capacitate : massage he…" at bounding box center [1107, 398] width 430 height 128
drag, startPoint x: 1084, startPoint y: 388, endPoint x: 969, endPoint y: 384, distance: 115.7
click at [969, 384] on p "Manufacturer : Gerui Product Dimensions : 15 x 6 x 6 cm Capacitate : massage he…" at bounding box center [1107, 398] width 430 height 128
drag, startPoint x: 1098, startPoint y: 403, endPoint x: 884, endPoint y: 410, distance: 214.5
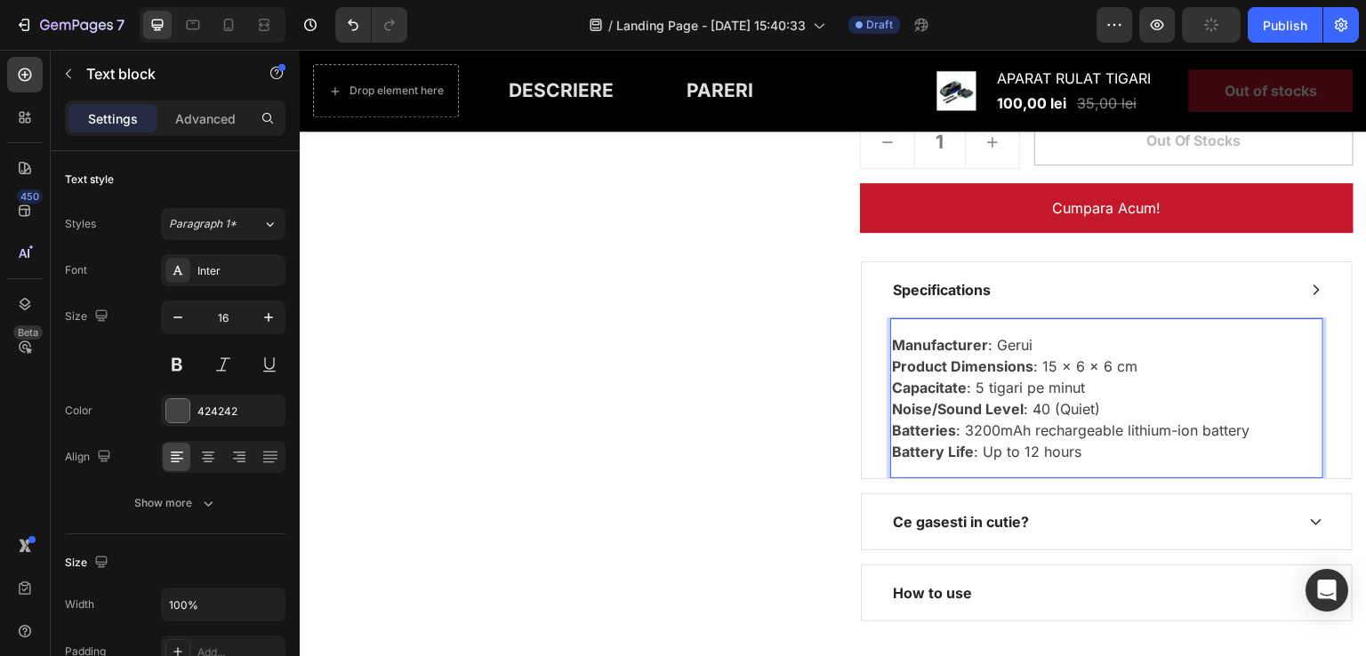
click at [892, 410] on p "Manufacturer : Gerui Product Dimensions : 15 x 6 x 6 cm Capacitate : 5 tigari p…" at bounding box center [1107, 398] width 430 height 128
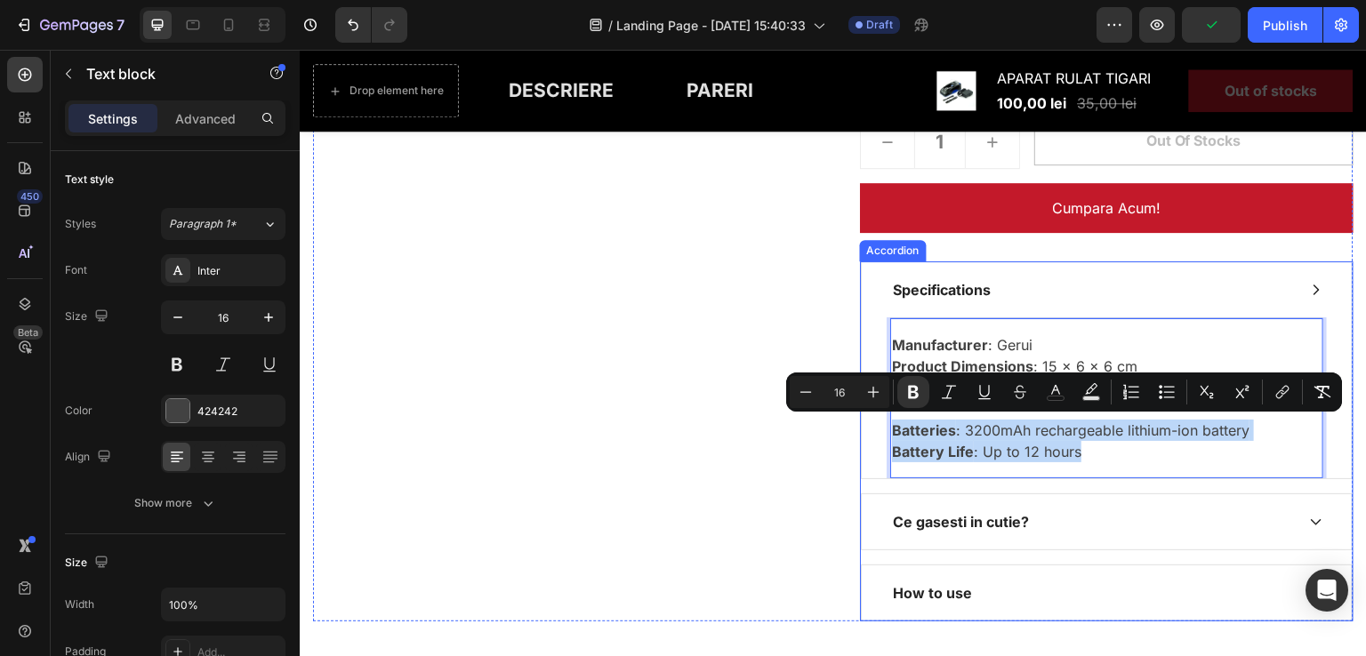
drag, startPoint x: 1081, startPoint y: 446, endPoint x: 876, endPoint y: 426, distance: 205.6
click at [876, 426] on div "Manufacturer : Gerui Product Dimensions : 15 x 6 x 6 cm Capacitate : 5 tigari p…" at bounding box center [1107, 398] width 490 height 161
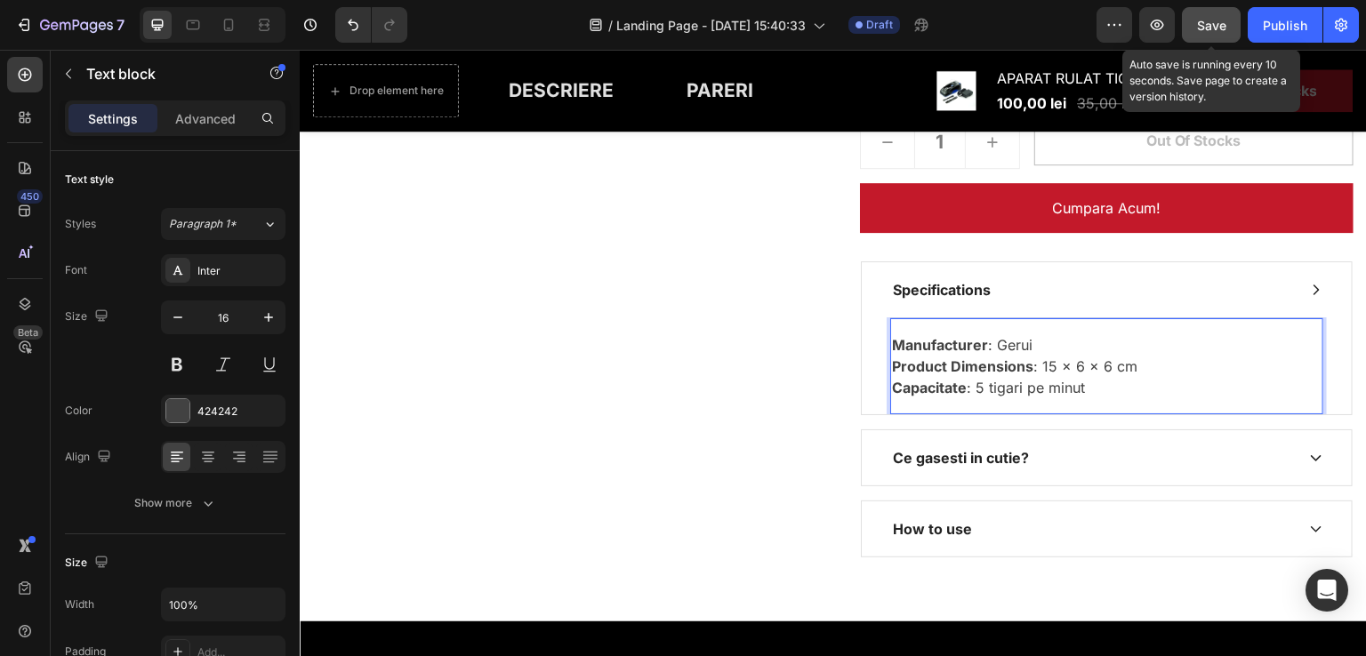
click at [1216, 26] on span "Save" at bounding box center [1211, 25] width 29 height 15
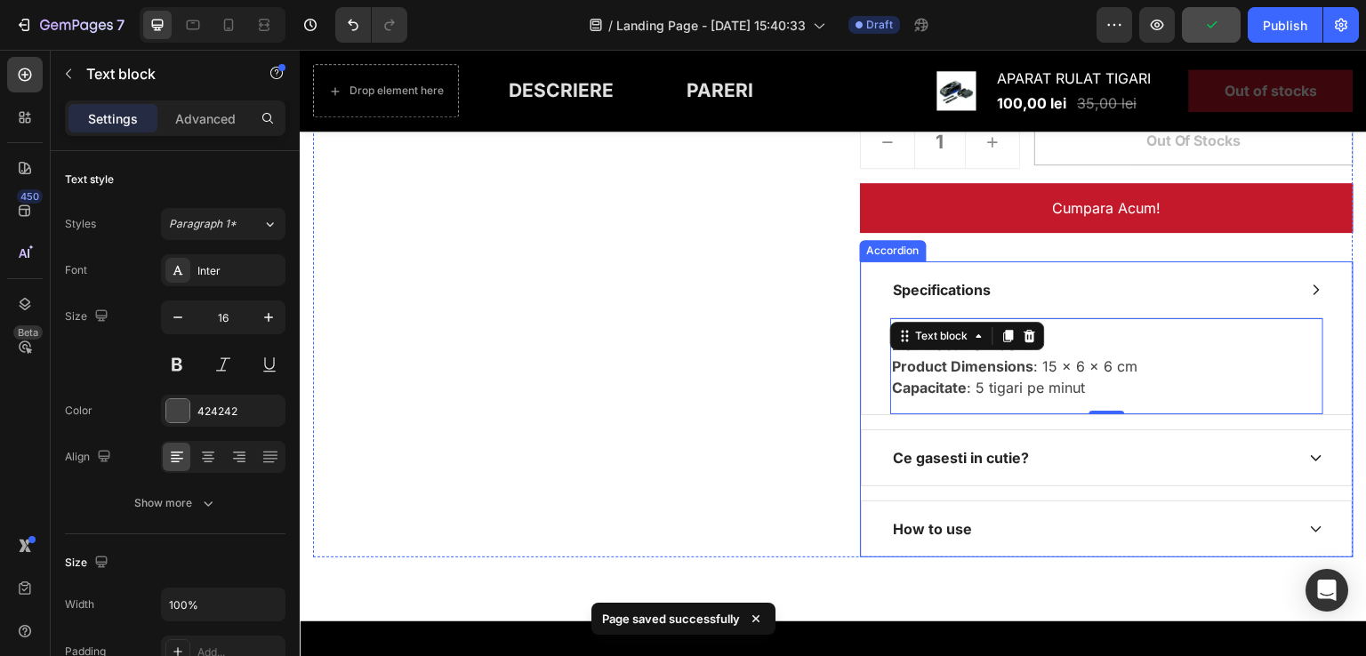
click at [1314, 291] on icon at bounding box center [1317, 290] width 6 height 11
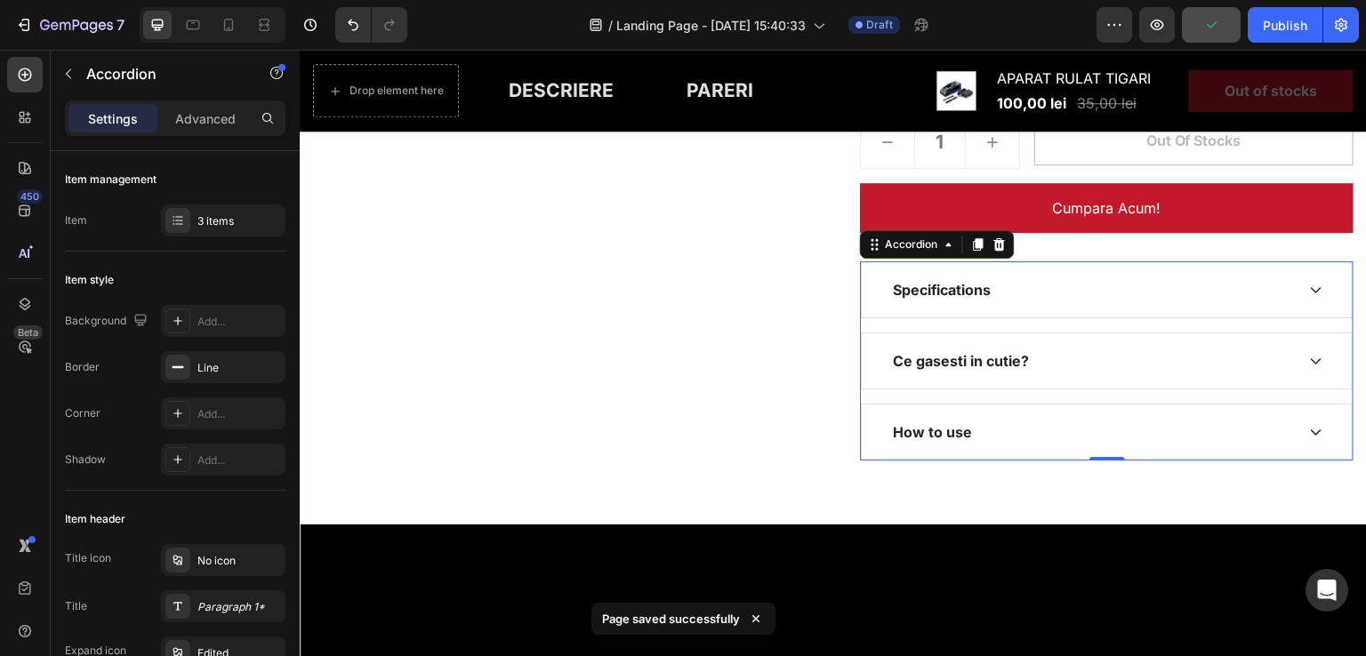
click at [1309, 430] on icon at bounding box center [1316, 432] width 14 height 14
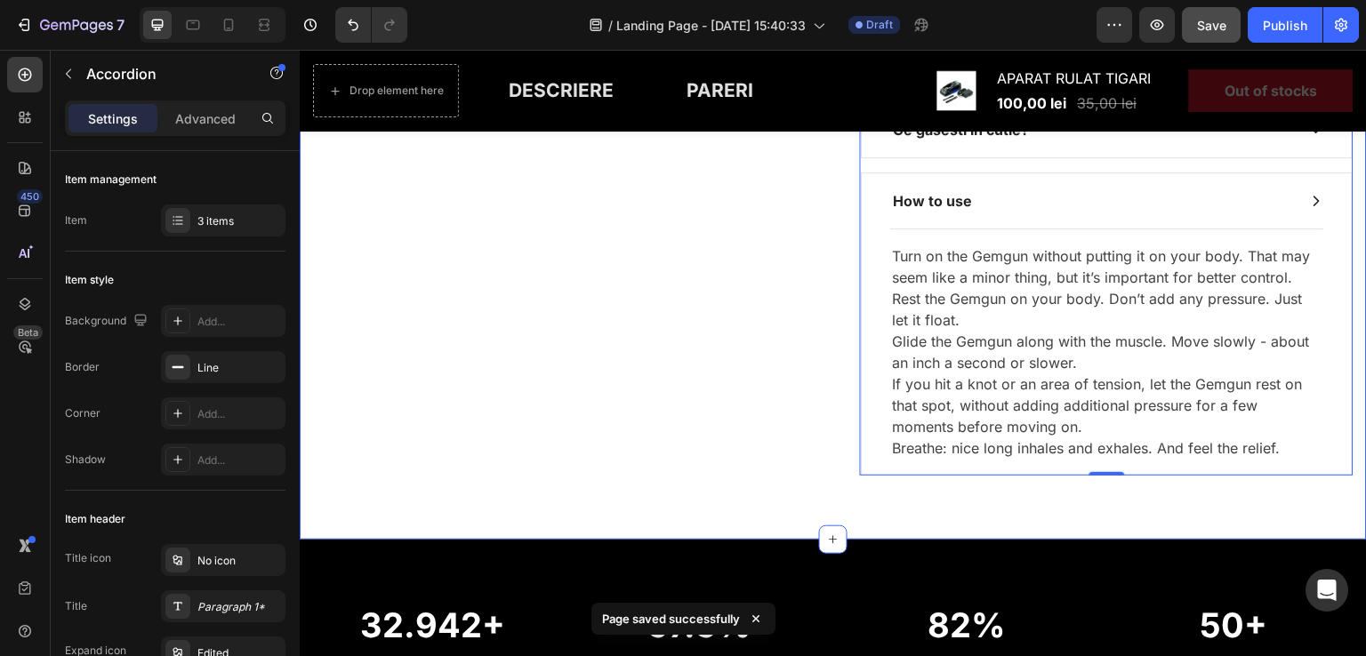
scroll to position [975, 0]
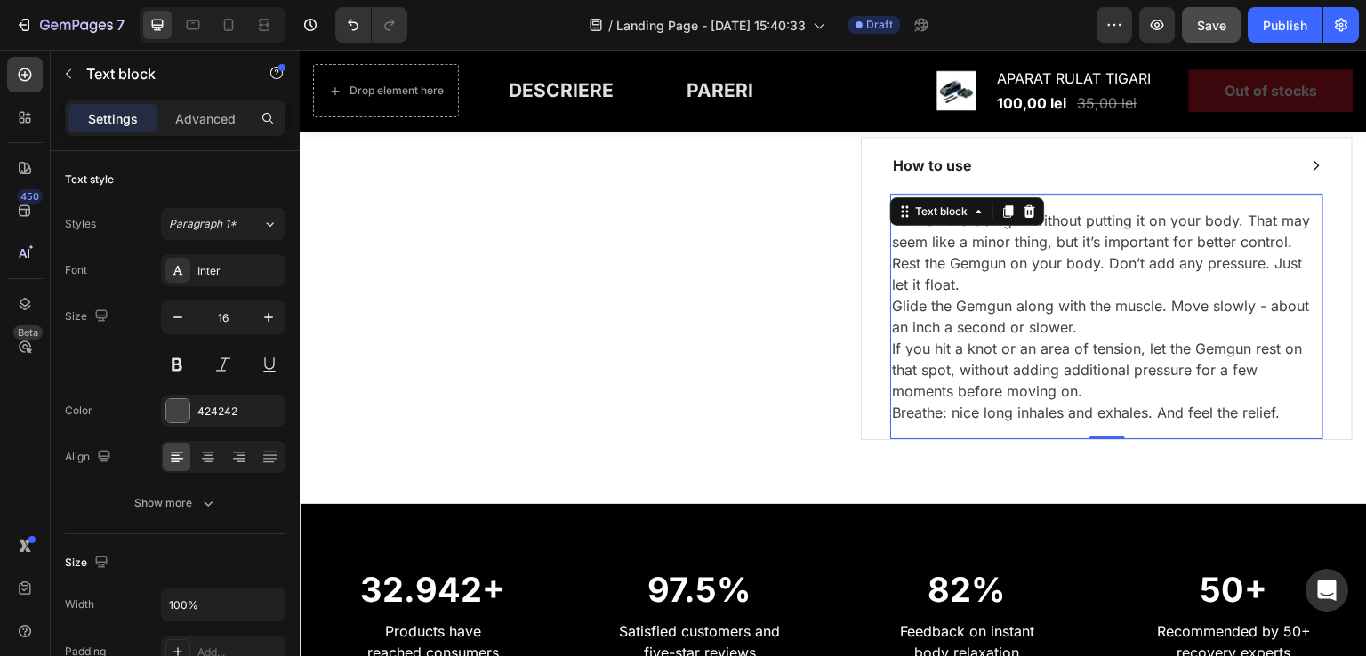
click at [1203, 393] on p "Turn on the Gemgun without putting it on your body. That may seem like a minor …" at bounding box center [1107, 316] width 430 height 213
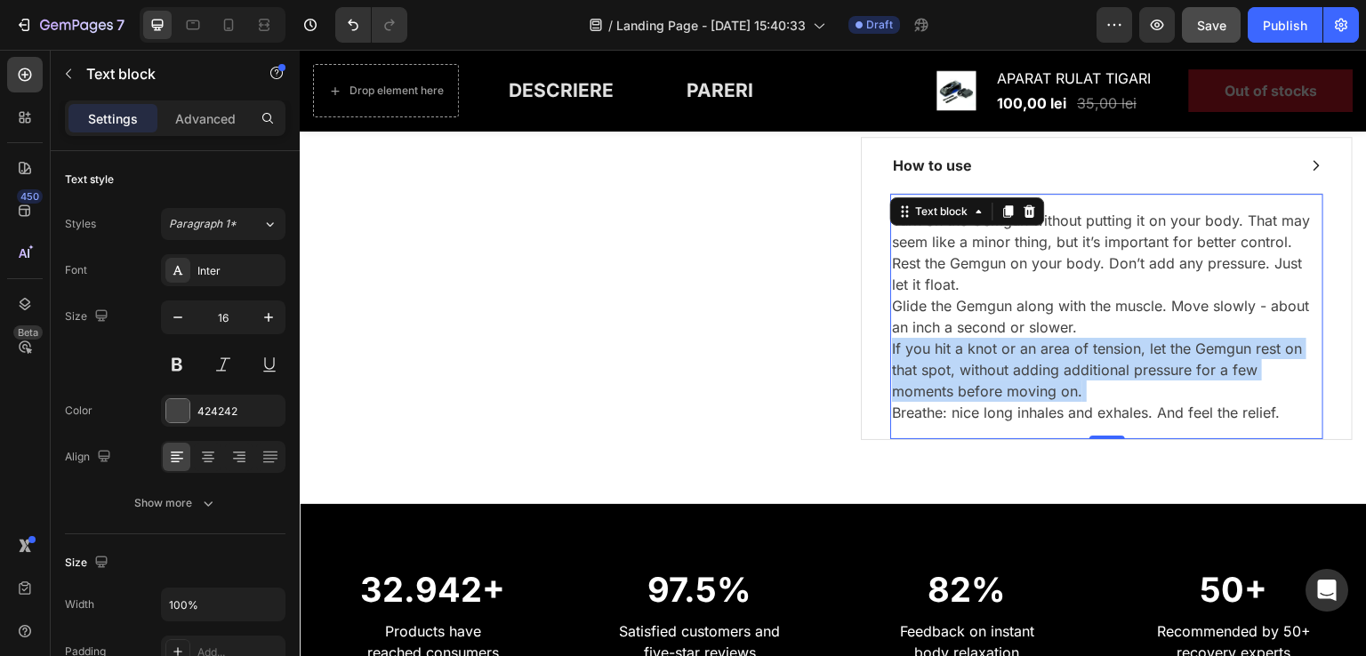
click at [1203, 393] on p "Turn on the Gemgun without putting it on your body. That may seem like a minor …" at bounding box center [1107, 316] width 430 height 213
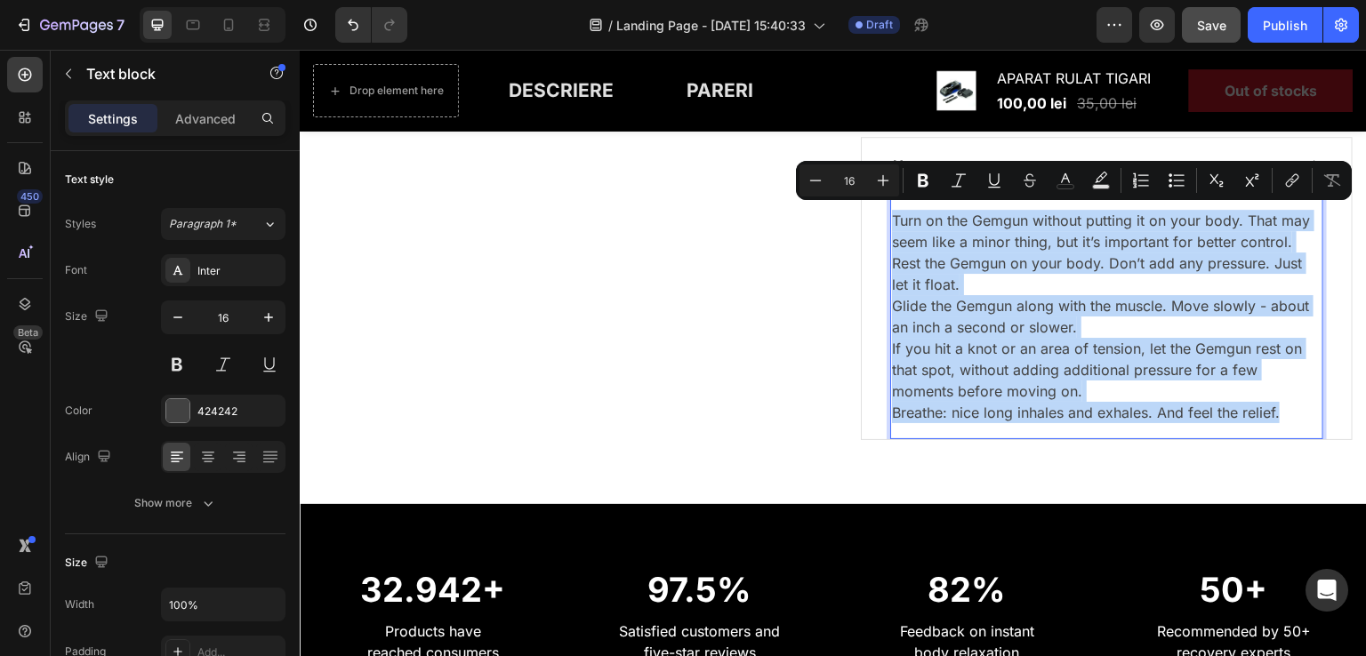
click at [920, 237] on p "Turn on the Gemgun without putting it on your body. That may seem like a minor …" at bounding box center [1107, 316] width 430 height 213
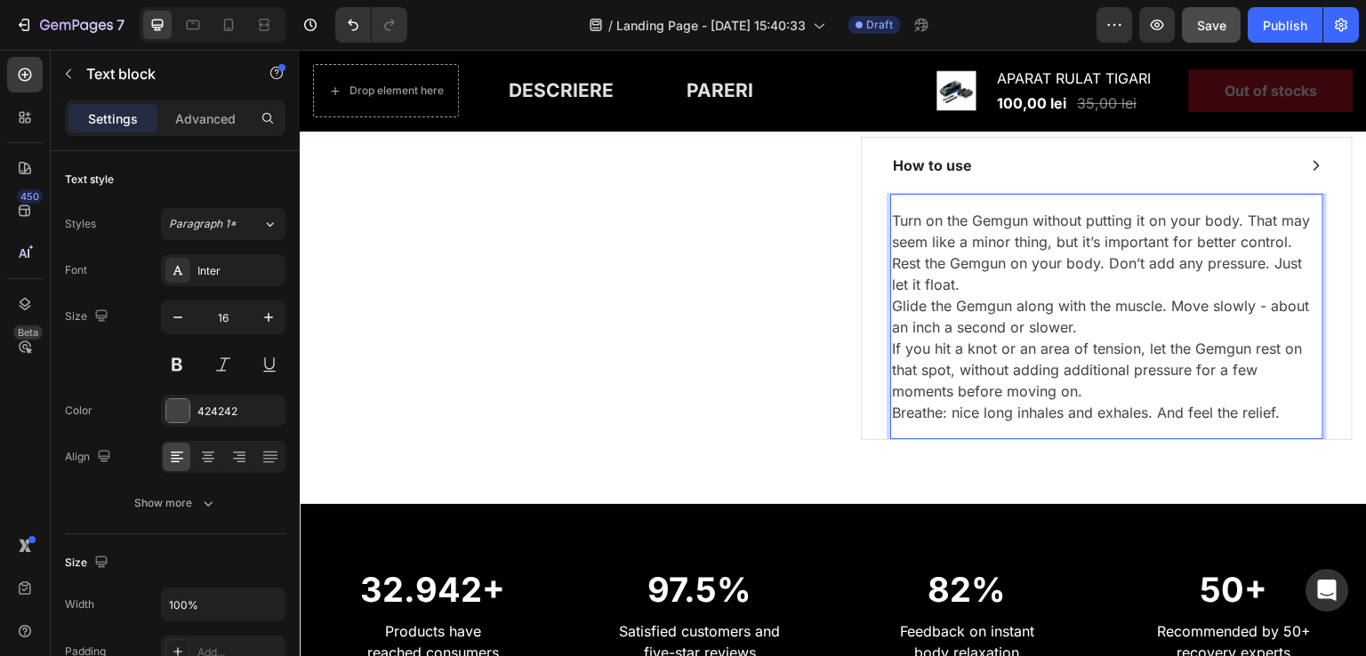
click at [904, 213] on p "Turn on the Gemgun without putting it on your body. That may seem like a minor …" at bounding box center [1107, 316] width 430 height 213
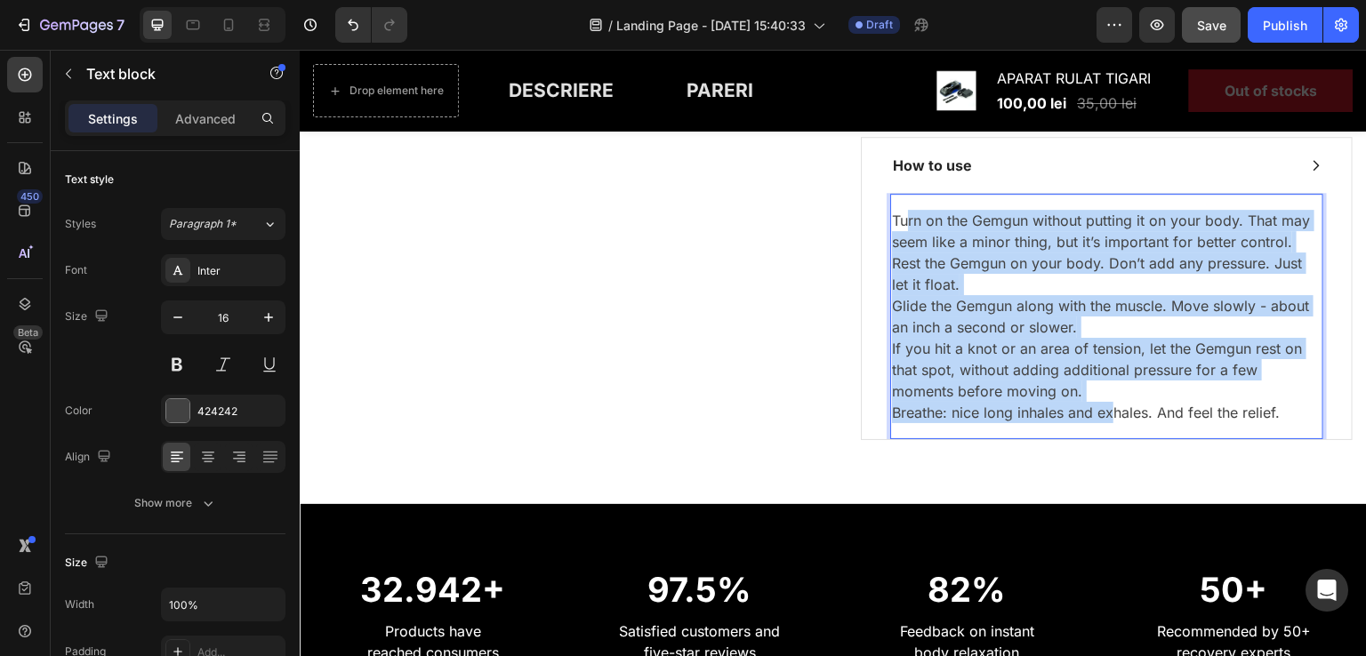
drag, startPoint x: 898, startPoint y: 218, endPoint x: 1107, endPoint y: 395, distance: 273.9
click at [1109, 399] on p "Turn on the Gemgun without putting it on your body. That may seem like a minor …" at bounding box center [1107, 316] width 430 height 213
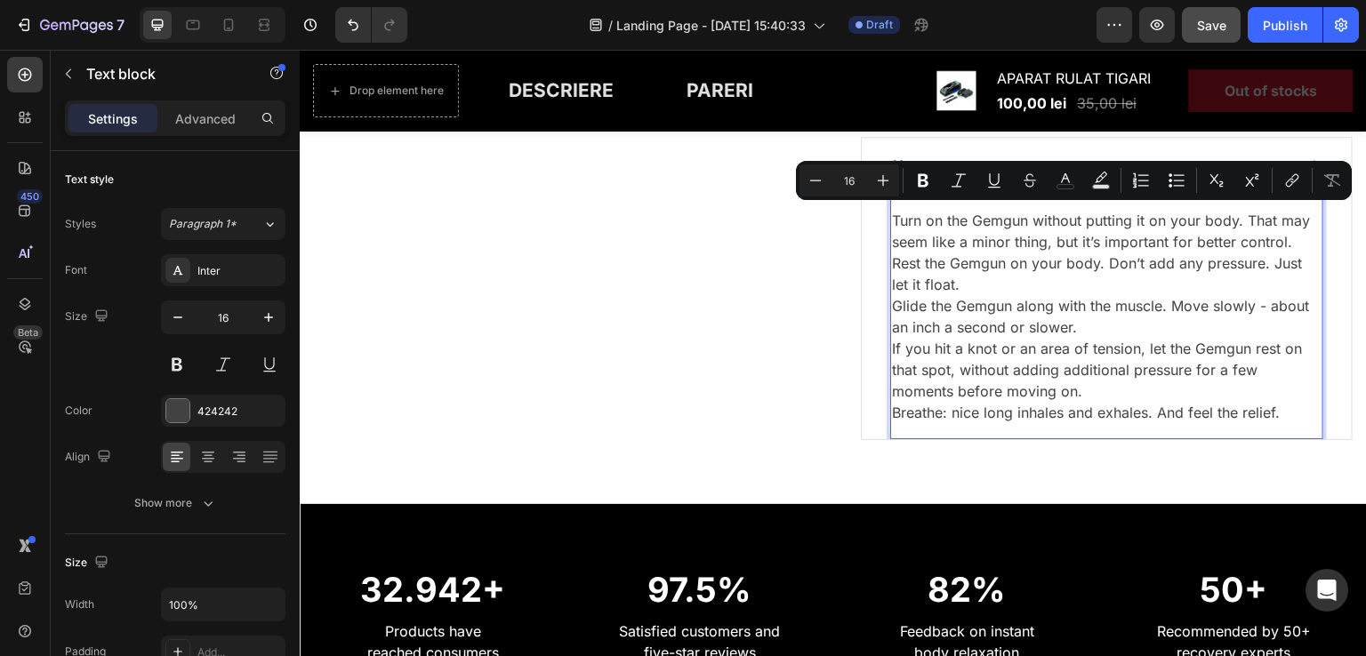
click at [937, 237] on p "Turn on the Gemgun without putting it on your body. That may seem like a minor …" at bounding box center [1107, 316] width 430 height 213
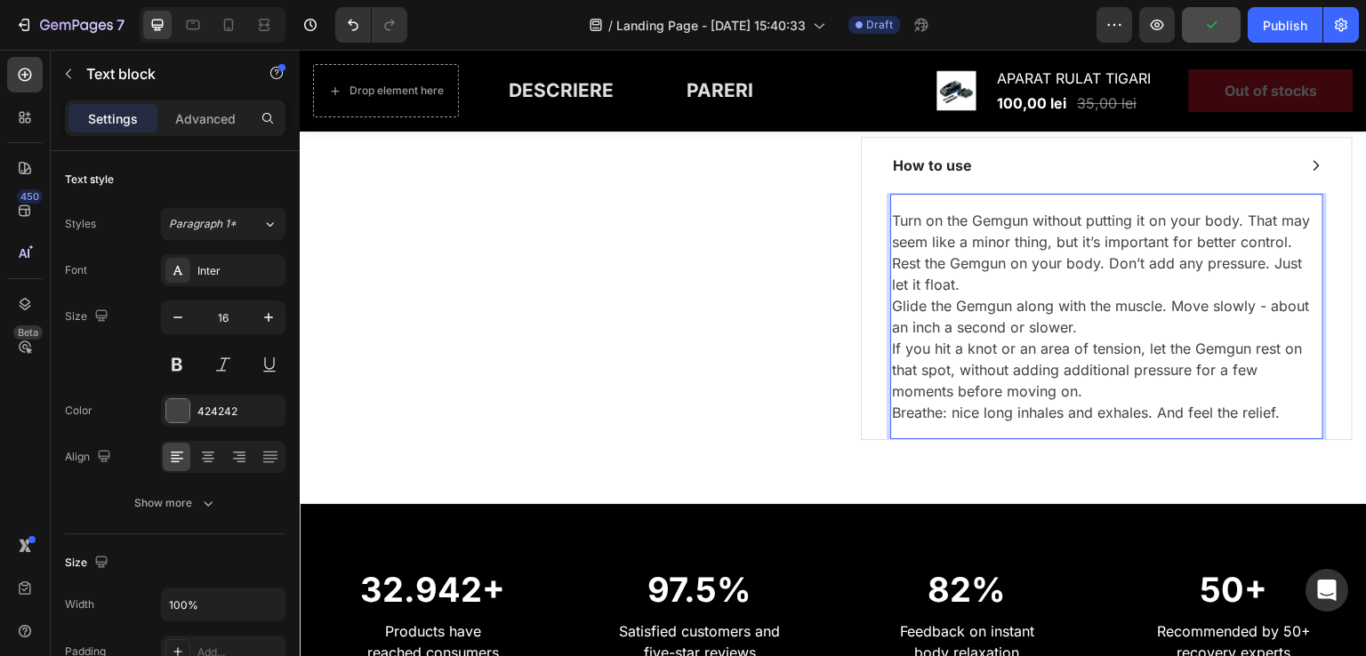
click at [950, 277] on p "Turn on the Gemgun without putting it on your body. That may seem like a minor …" at bounding box center [1107, 316] width 430 height 213
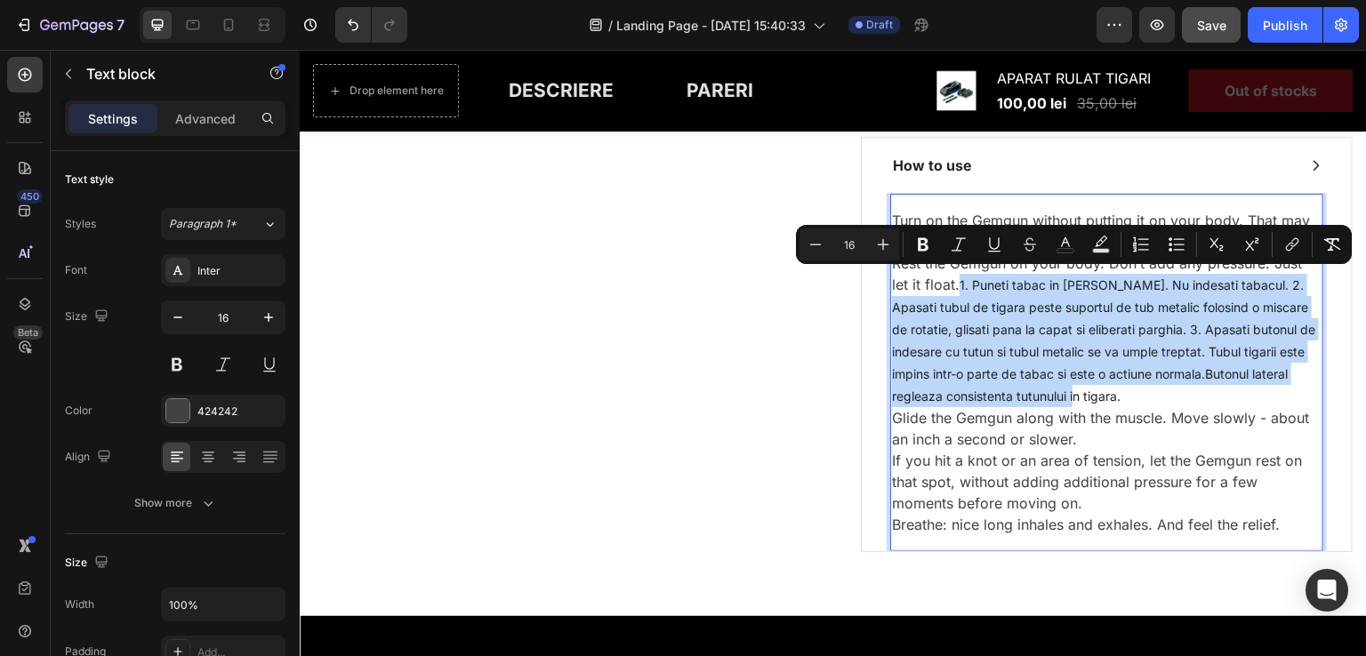
drag, startPoint x: 953, startPoint y: 280, endPoint x: 1081, endPoint y: 387, distance: 166.7
click at [1081, 387] on p "Turn on the Gemgun without putting it on your body. That may seem like a minor …" at bounding box center [1107, 373] width 430 height 326
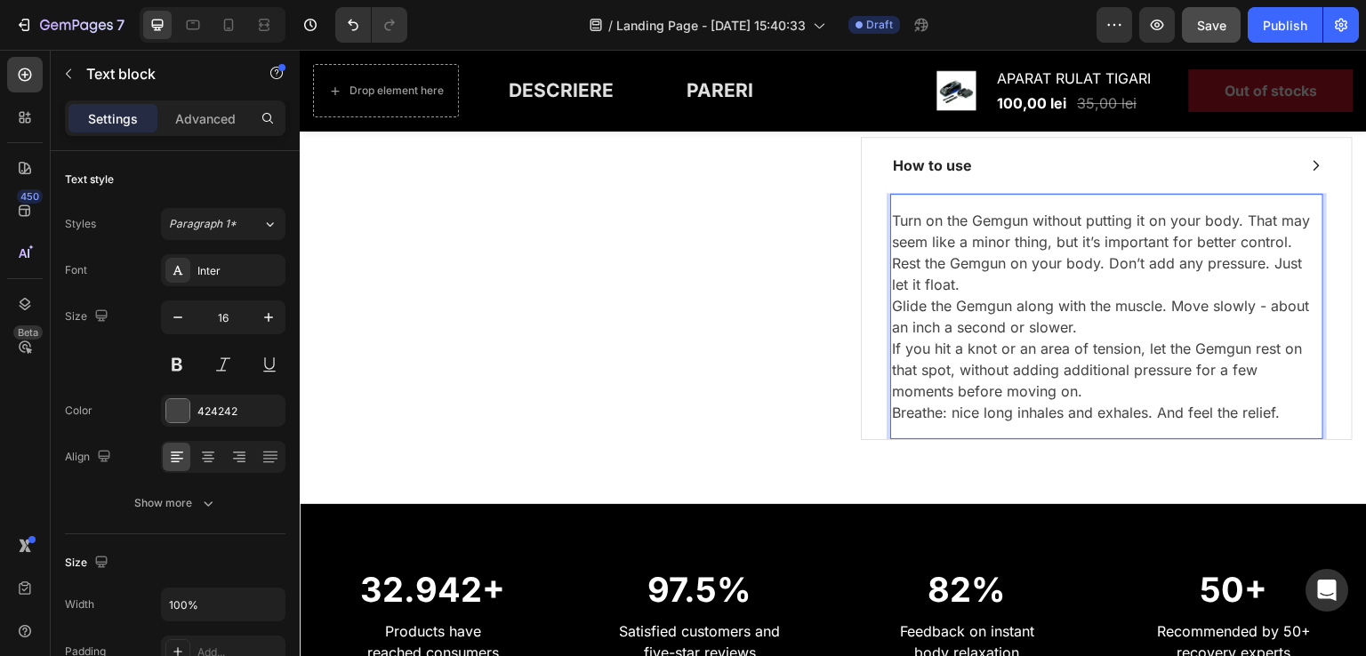
click at [948, 223] on p "Turn on the Gemgun without putting it on your body. That may seem like a minor …" at bounding box center [1107, 316] width 430 height 213
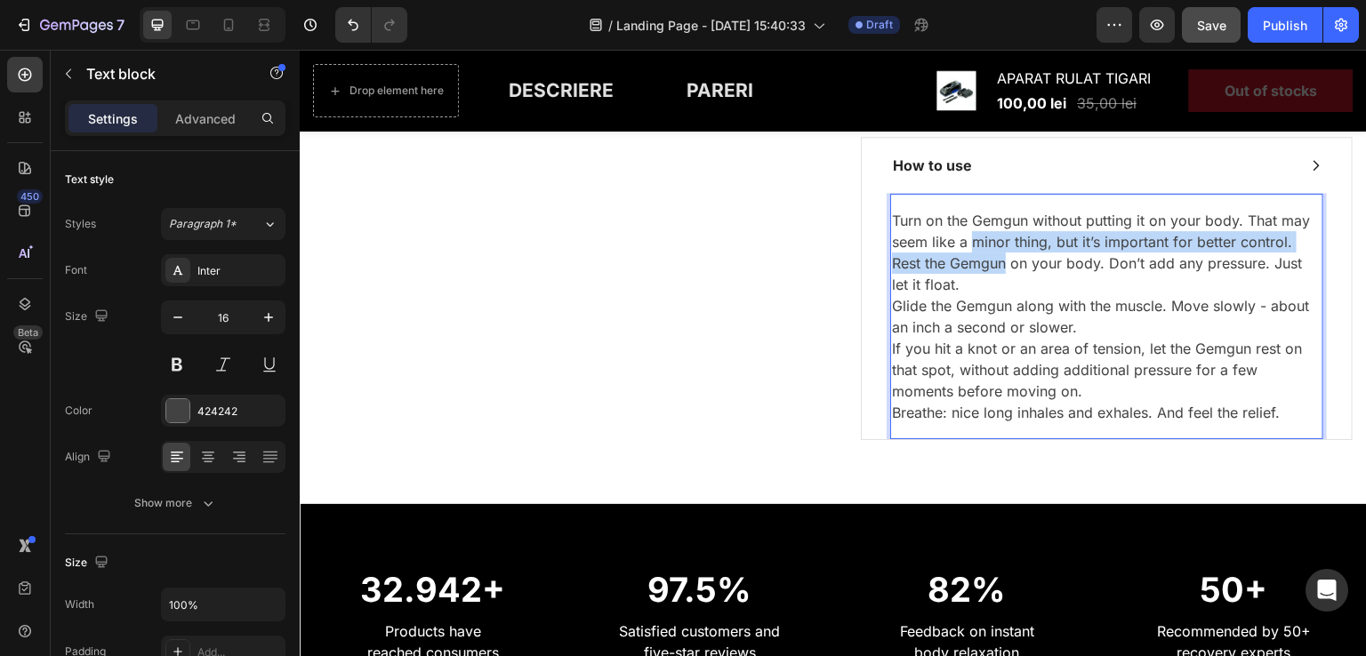
drag, startPoint x: 994, startPoint y: 257, endPoint x: 1013, endPoint y: 264, distance: 20.0
click at [1002, 262] on p "Turn on the Gemgun without putting it on your body. That may seem like a minor …" at bounding box center [1107, 316] width 430 height 213
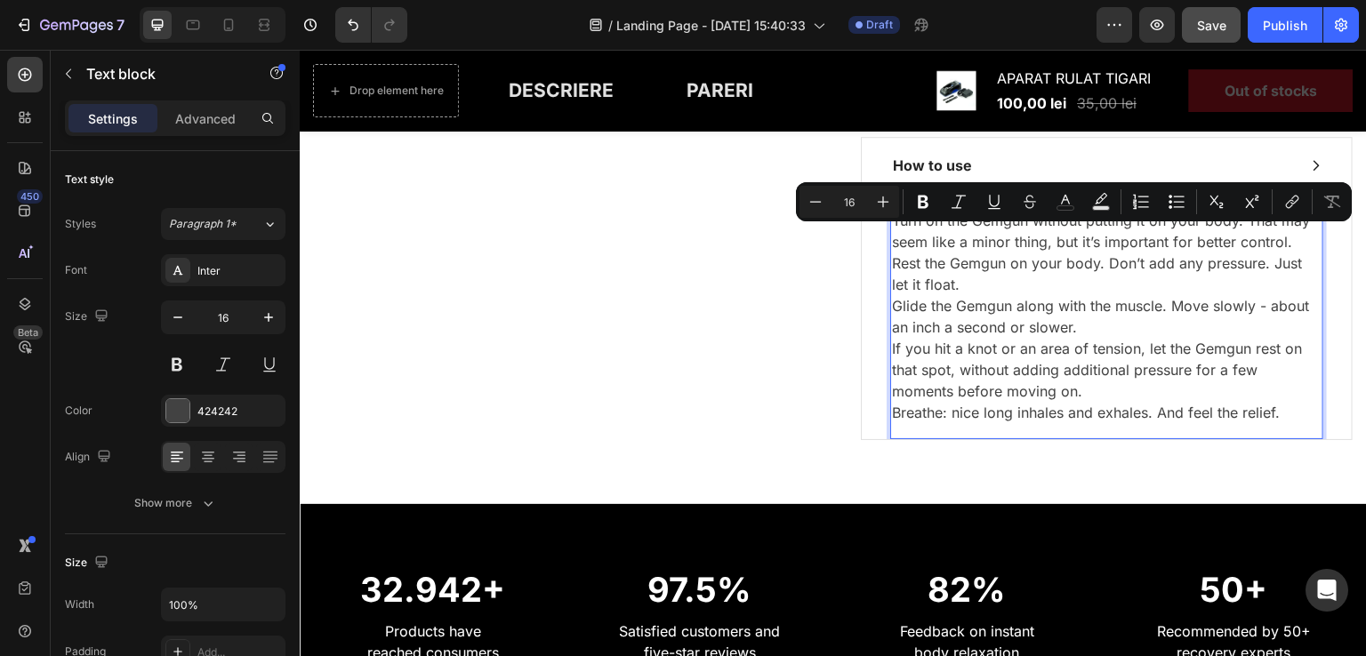
click at [1015, 265] on p "Turn on the Gemgun without putting it on your body. That may seem like a minor …" at bounding box center [1107, 316] width 430 height 213
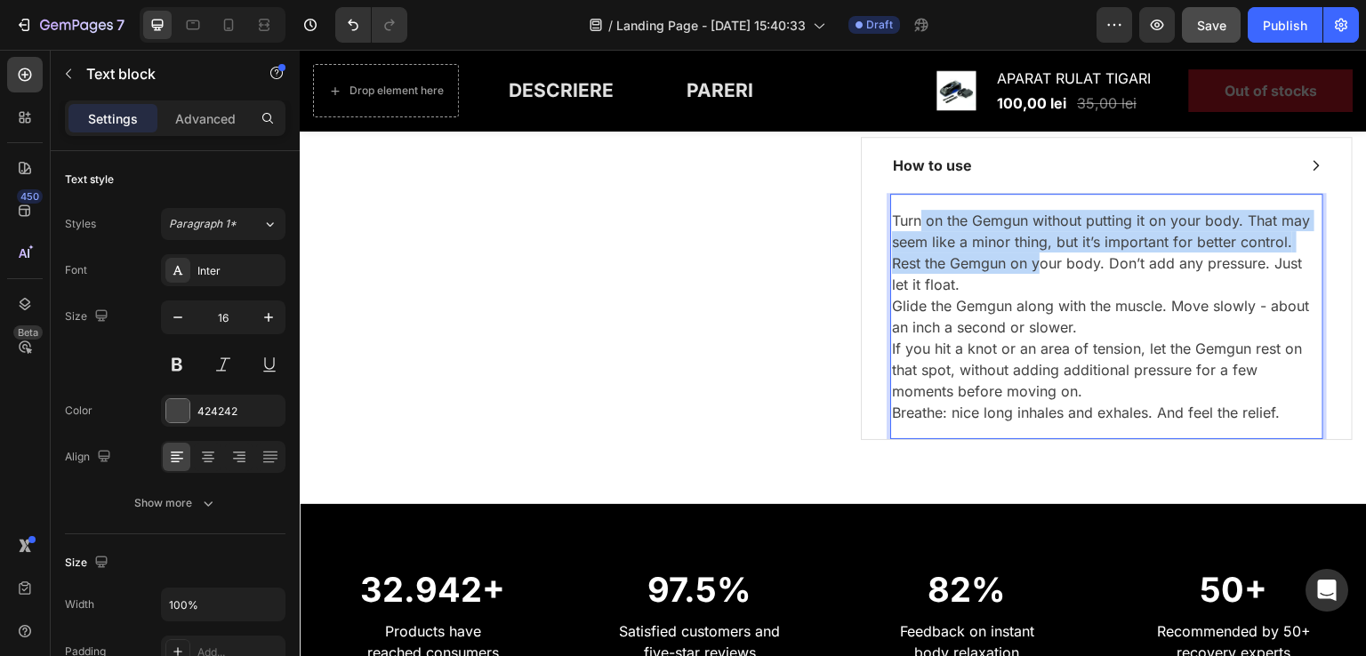
drag, startPoint x: 916, startPoint y: 213, endPoint x: 1034, endPoint y: 260, distance: 127.3
click at [1034, 260] on p "Turn on the Gemgun without putting it on your body. That may seem like a minor …" at bounding box center [1107, 316] width 430 height 213
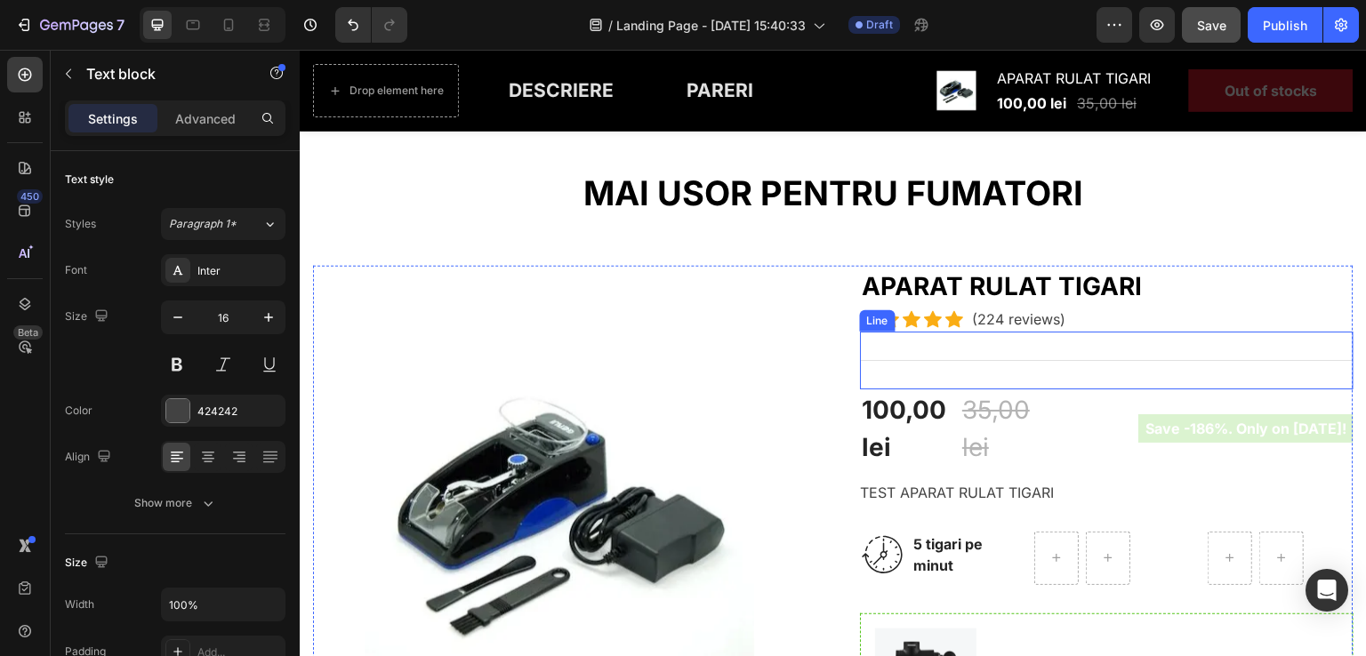
scroll to position [178, 0]
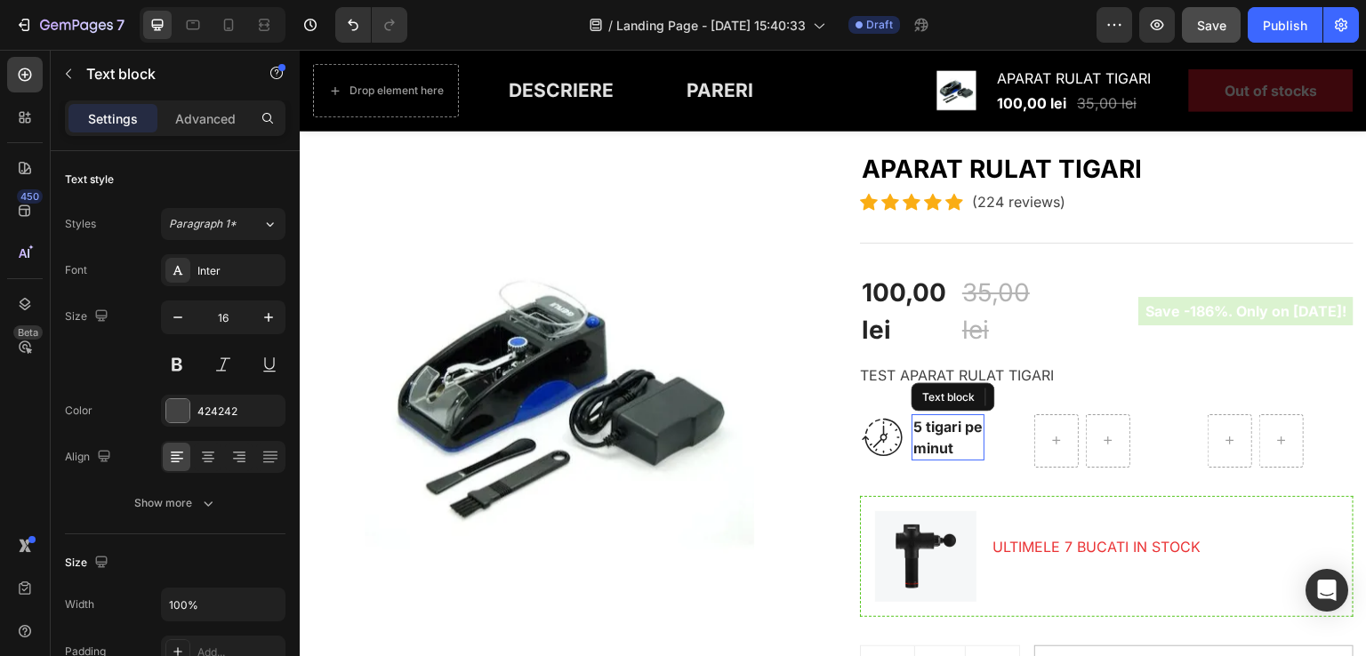
click at [945, 423] on p "5 tigari pe minut" at bounding box center [947, 437] width 69 height 43
click at [880, 433] on img at bounding box center [882, 437] width 44 height 44
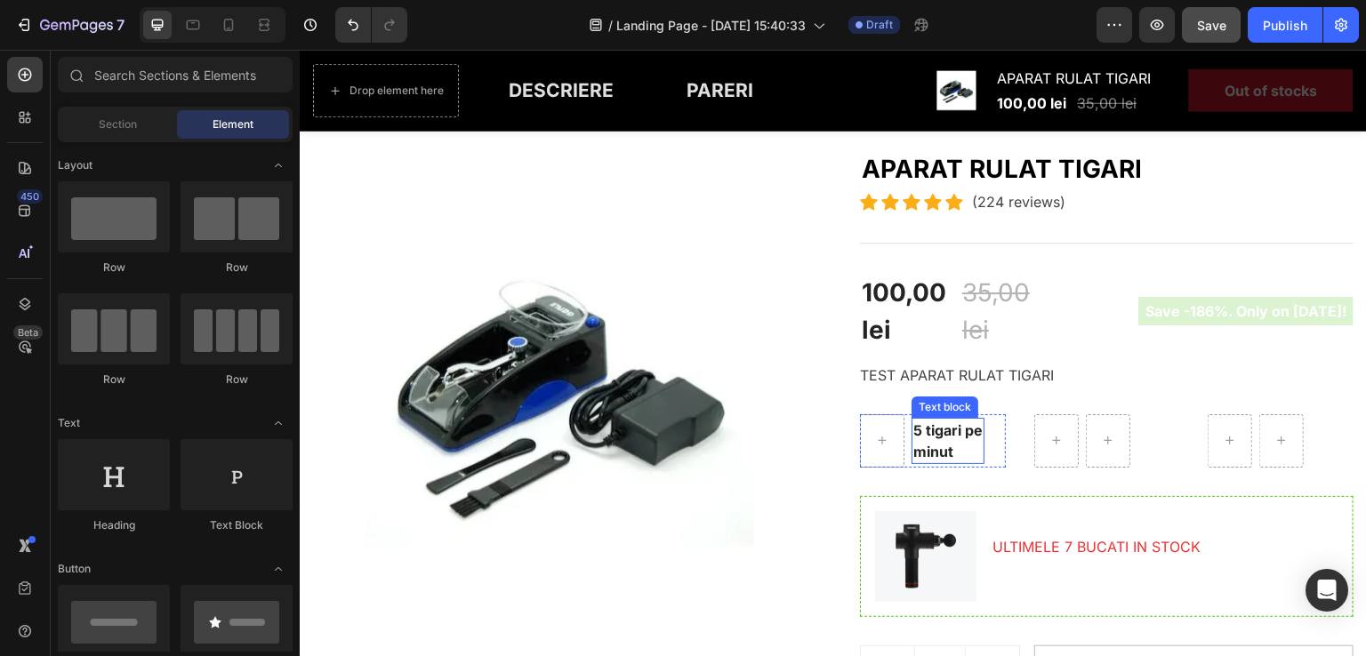
click at [944, 446] on p "5 tigari pe minut" at bounding box center [947, 441] width 69 height 43
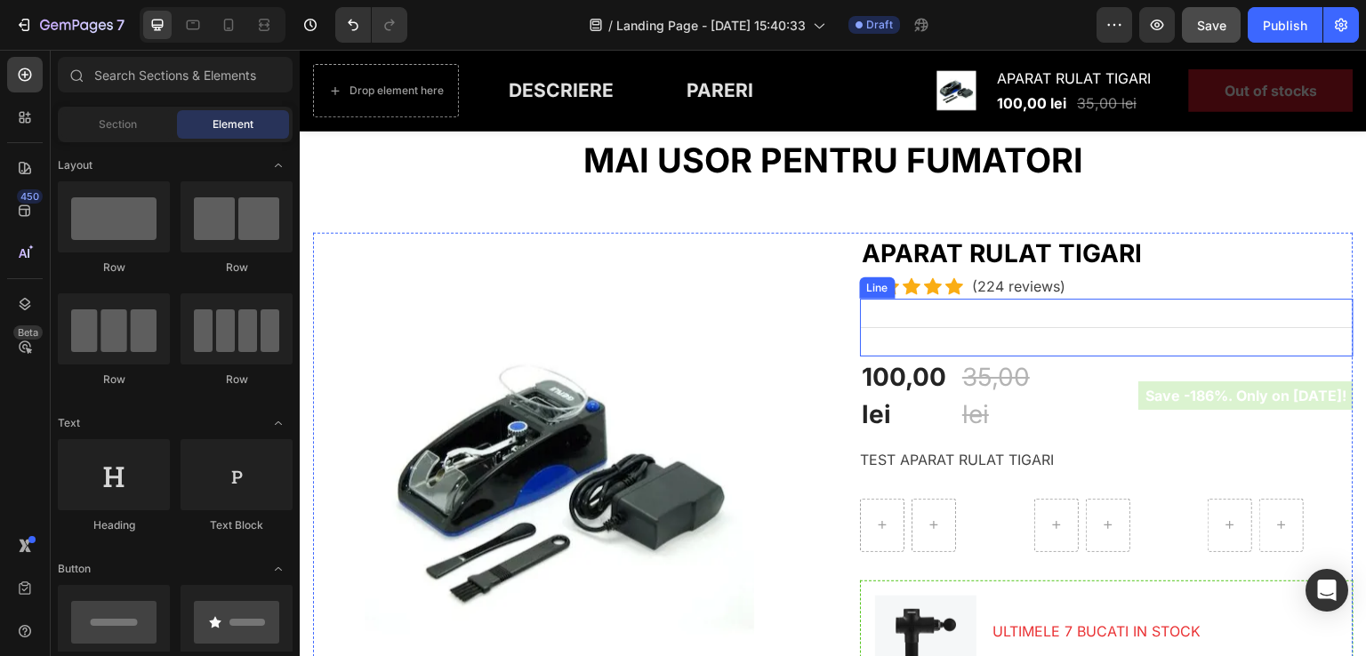
scroll to position [89, 0]
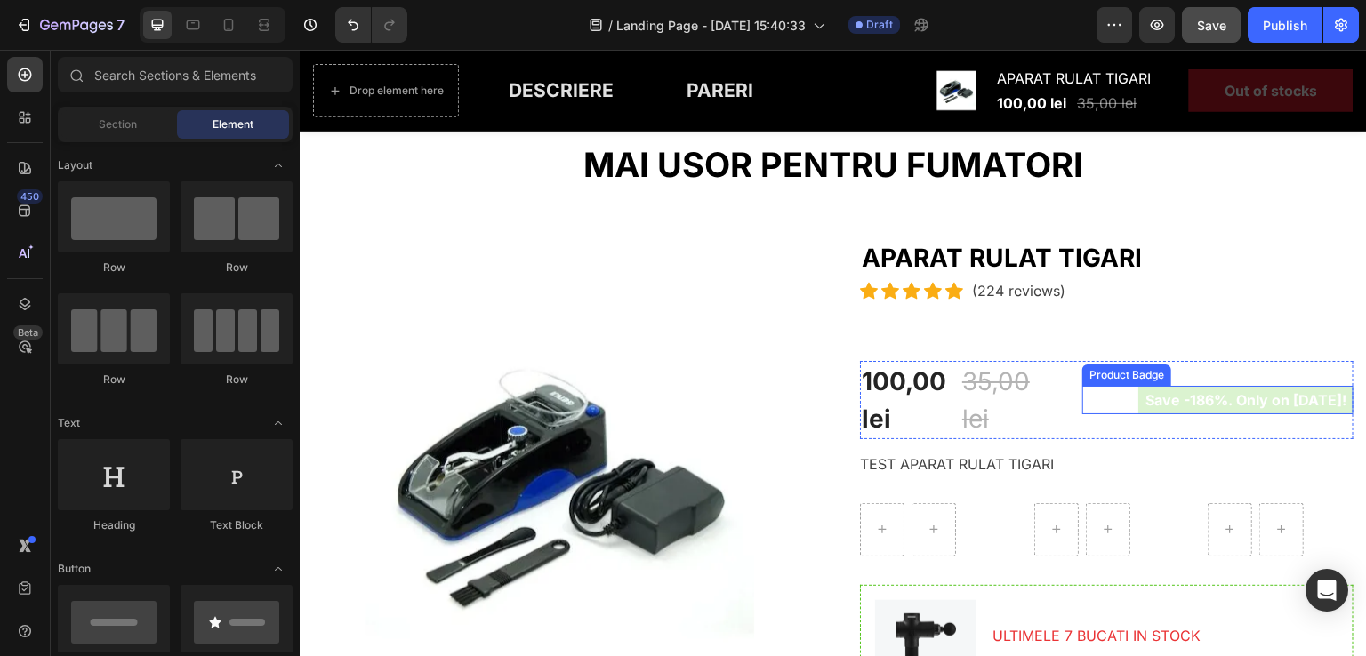
click at [1255, 400] on pre "Save -186%. Only on [DATE]!" at bounding box center [1245, 400] width 215 height 28
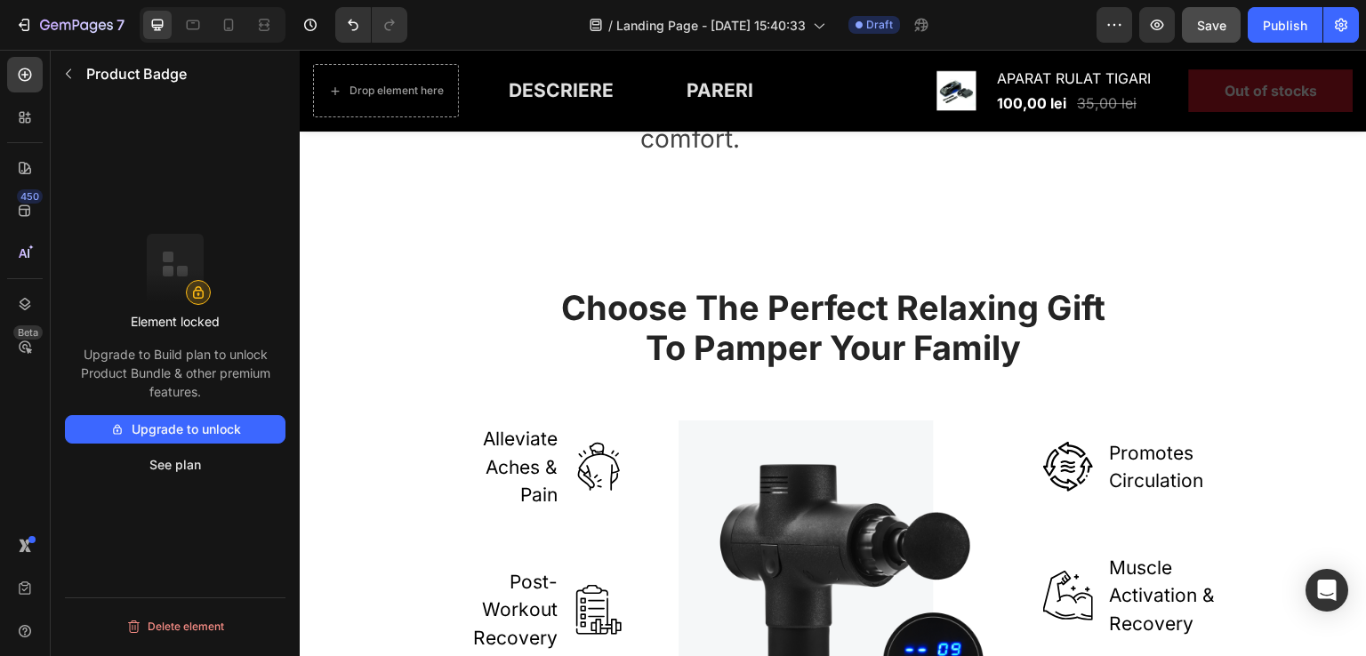
scroll to position [1779, 0]
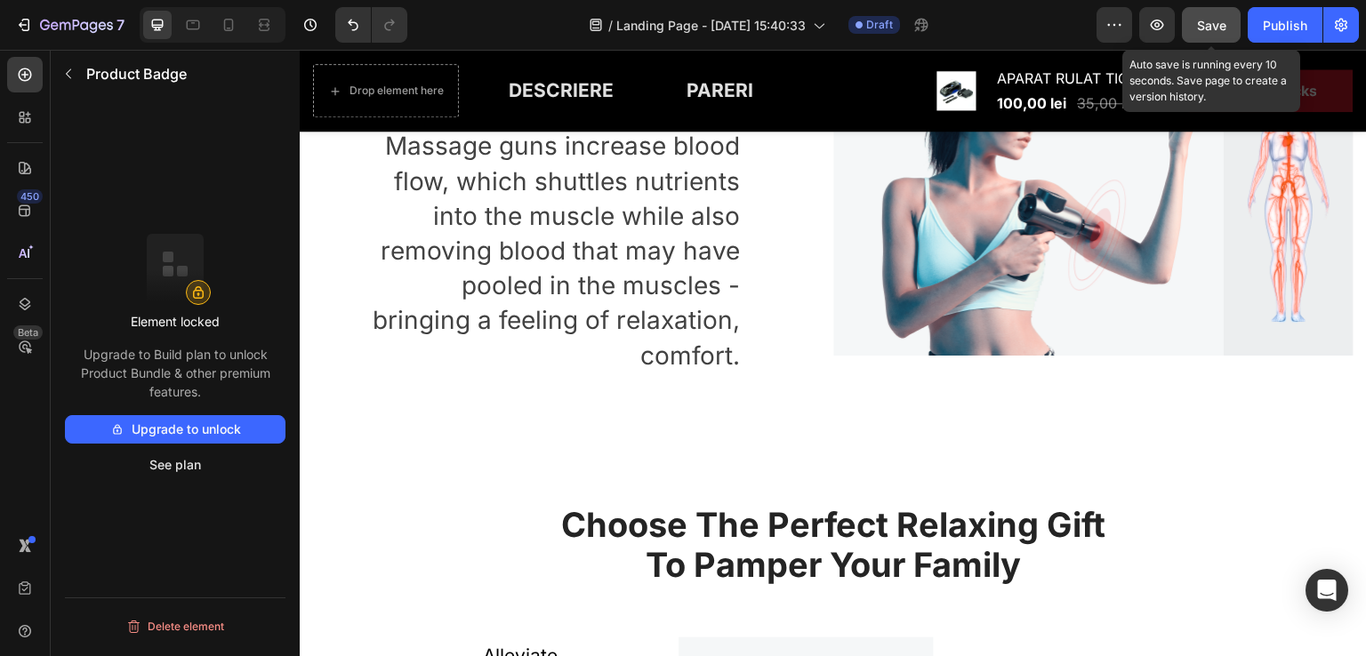
click at [1219, 28] on span "Save" at bounding box center [1211, 25] width 29 height 15
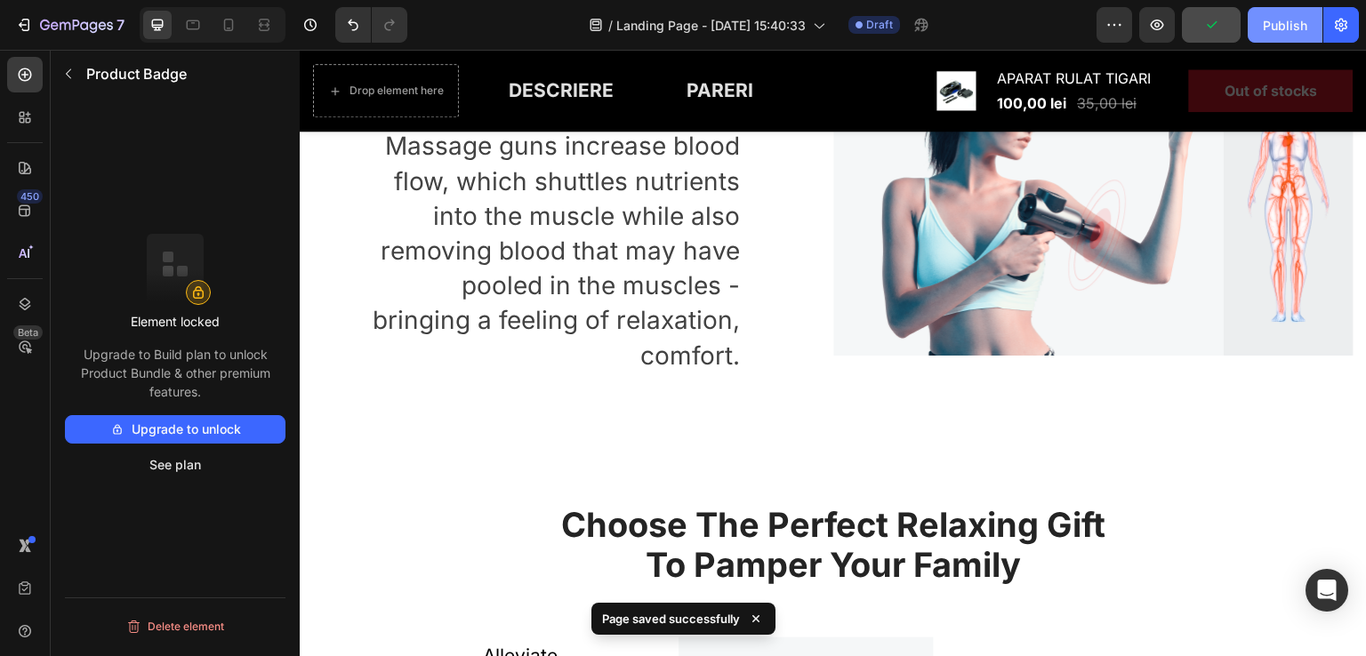
click at [1301, 24] on div "Publish" at bounding box center [1285, 25] width 44 height 19
